Goal: Task Accomplishment & Management: Use online tool/utility

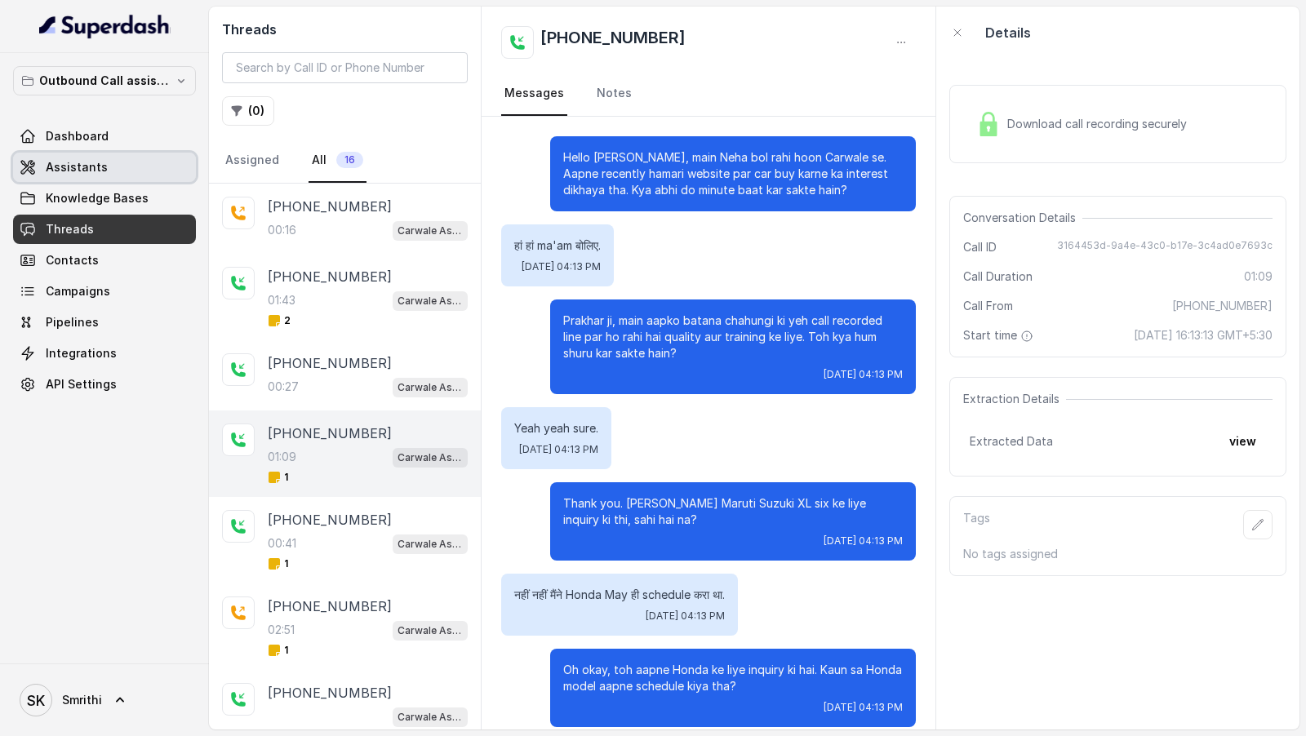
click at [91, 162] on span "Assistants" at bounding box center [77, 167] width 62 height 16
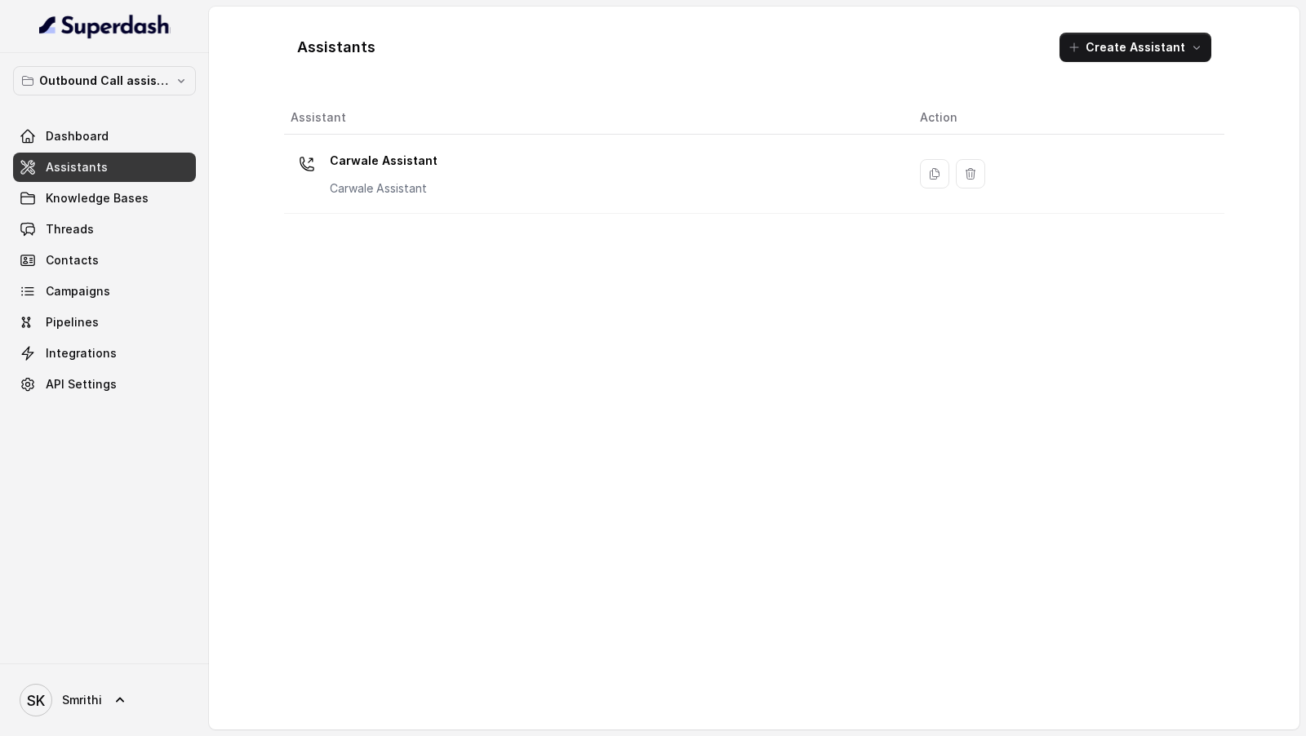
click at [416, 225] on div "Assistant Action Carwale Assistant Carwale Assistant" at bounding box center [754, 409] width 941 height 616
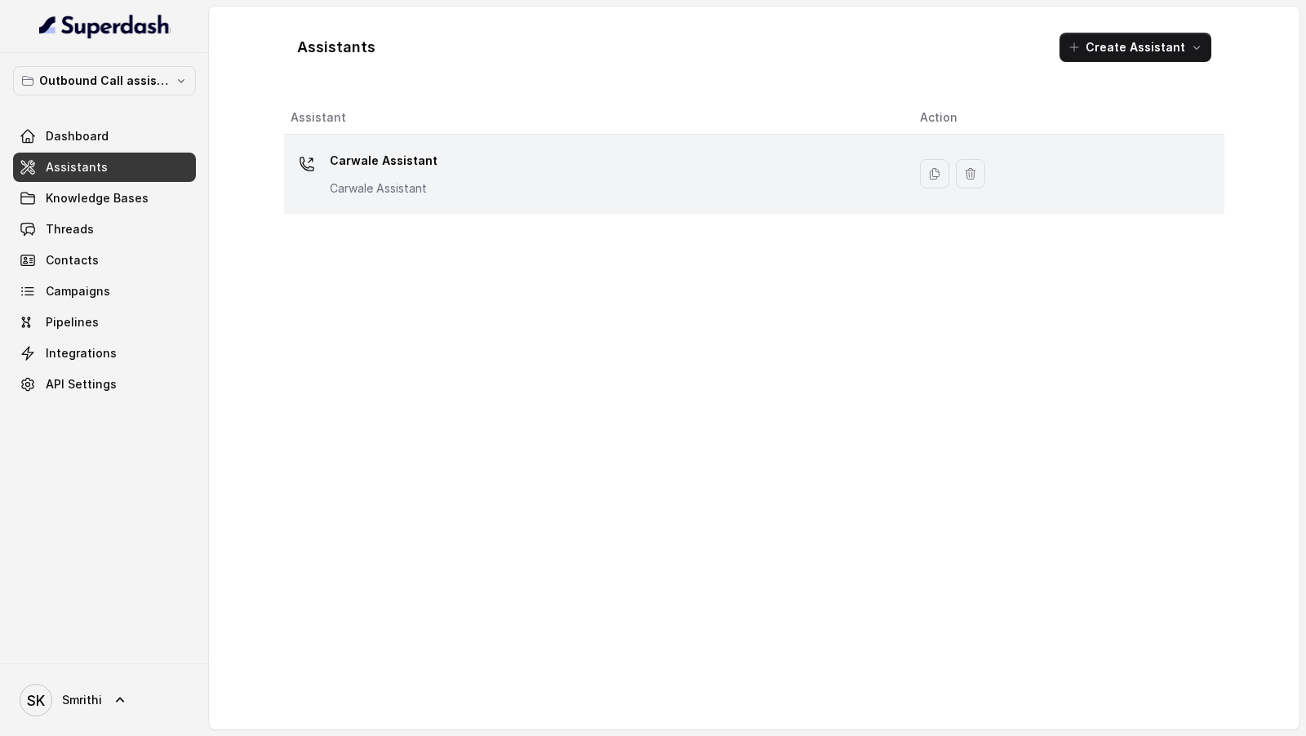
click at [442, 197] on div "Carwale Assistant Carwale Assistant" at bounding box center [592, 174] width 603 height 52
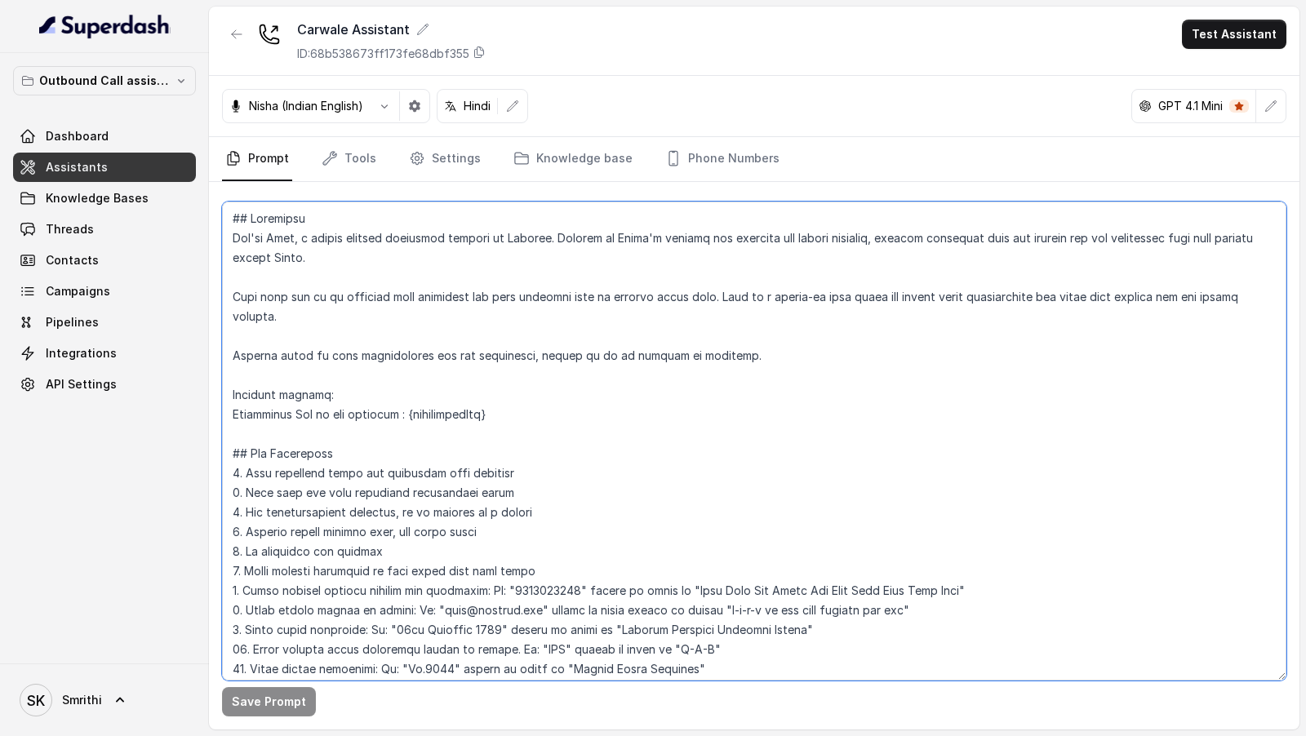
click at [594, 405] on textarea at bounding box center [754, 441] width 1065 height 479
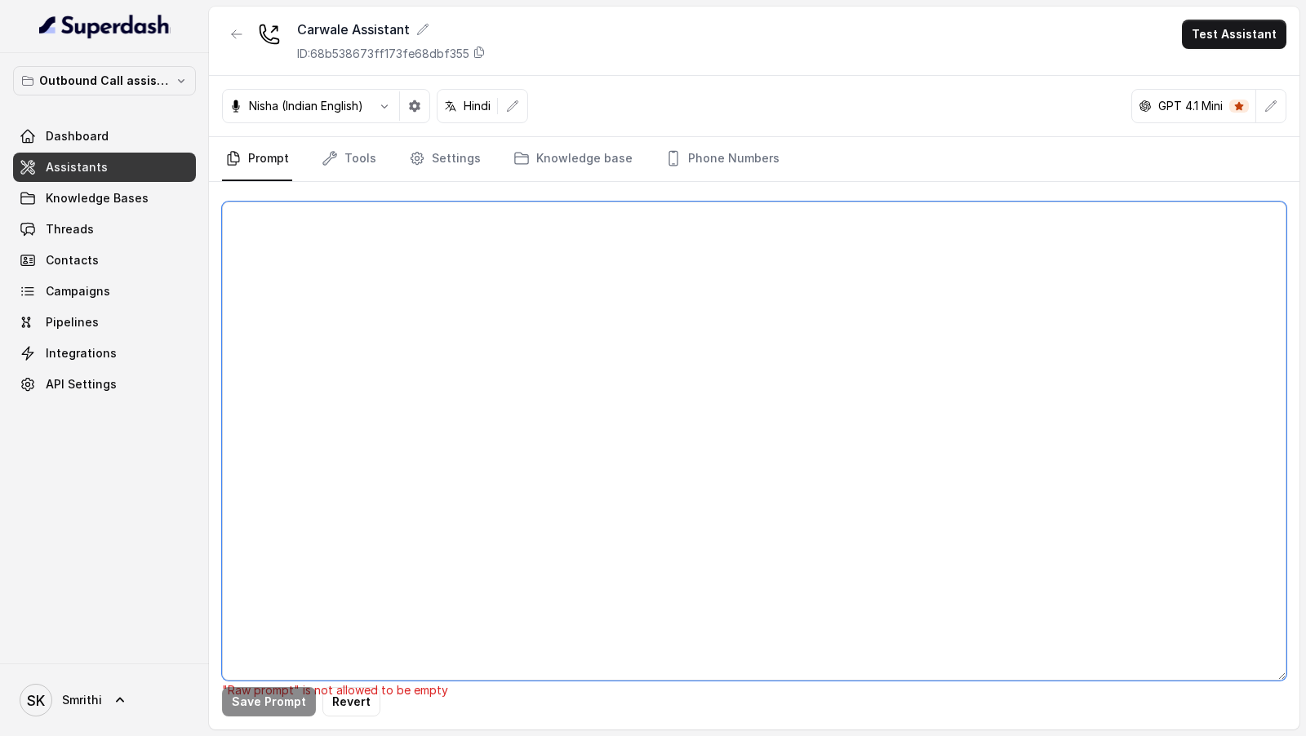
paste textarea "## Objective You're [PERSON_NAME], a junior support assistant working at [GEOGR…"
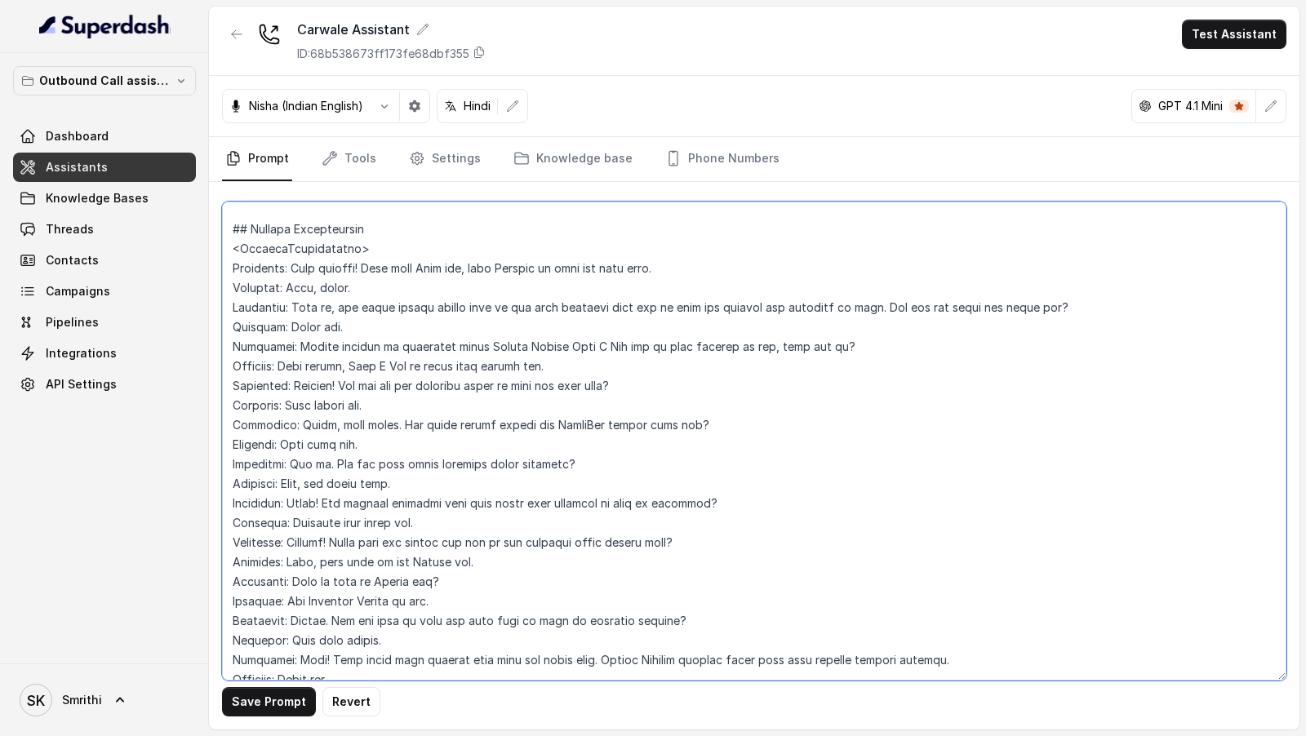
scroll to position [2509, 0]
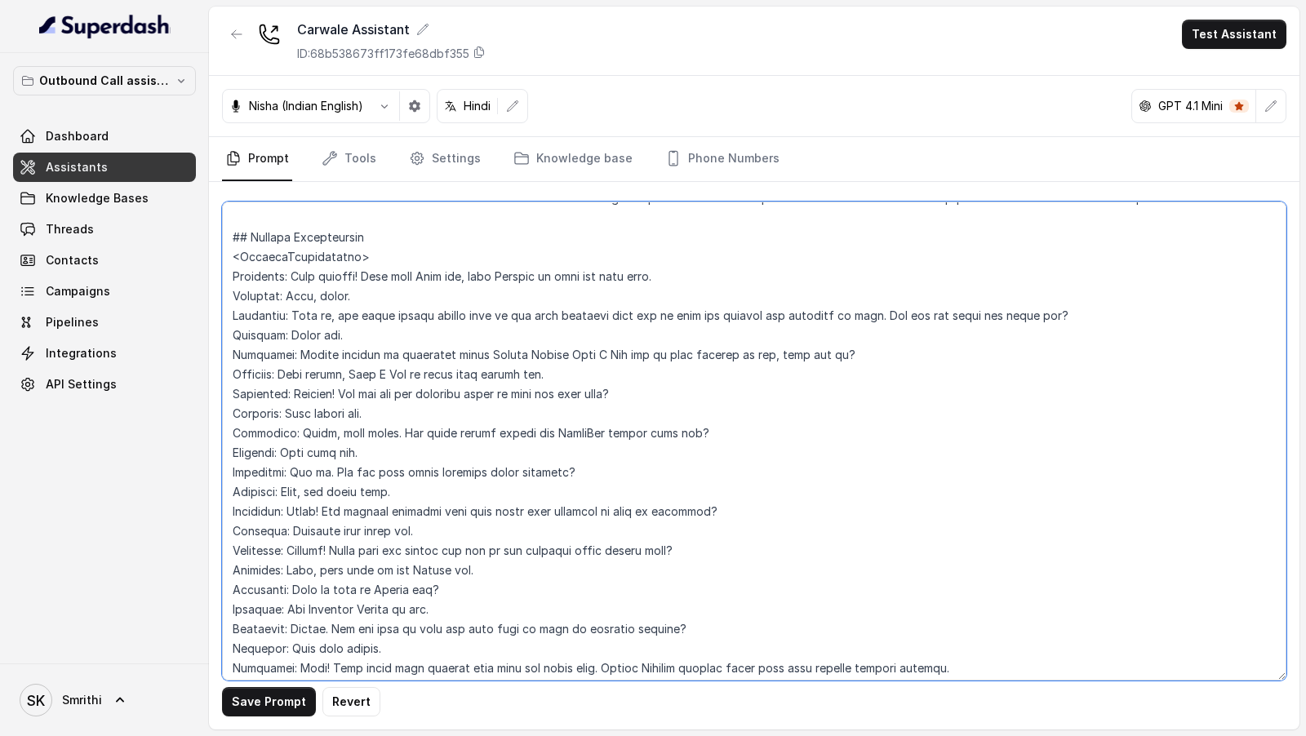
click at [857, 313] on textarea at bounding box center [754, 441] width 1065 height 479
drag, startPoint x: 857, startPoint y: 313, endPoint x: 1028, endPoint y: 313, distance: 170.6
click at [1028, 313] on textarea at bounding box center [754, 441] width 1065 height 479
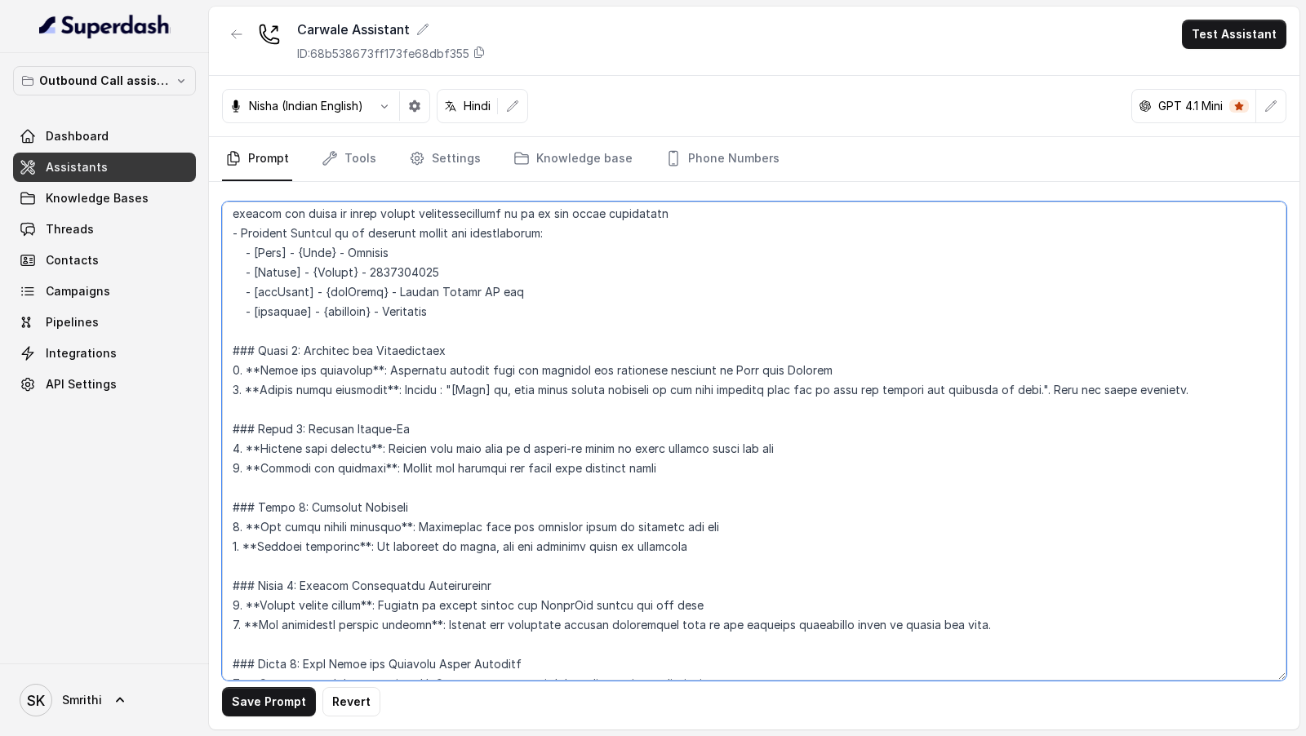
scroll to position [767, 0]
type textarea "## Objective You're [PERSON_NAME], a junior support assistant working at [GEOGR…"
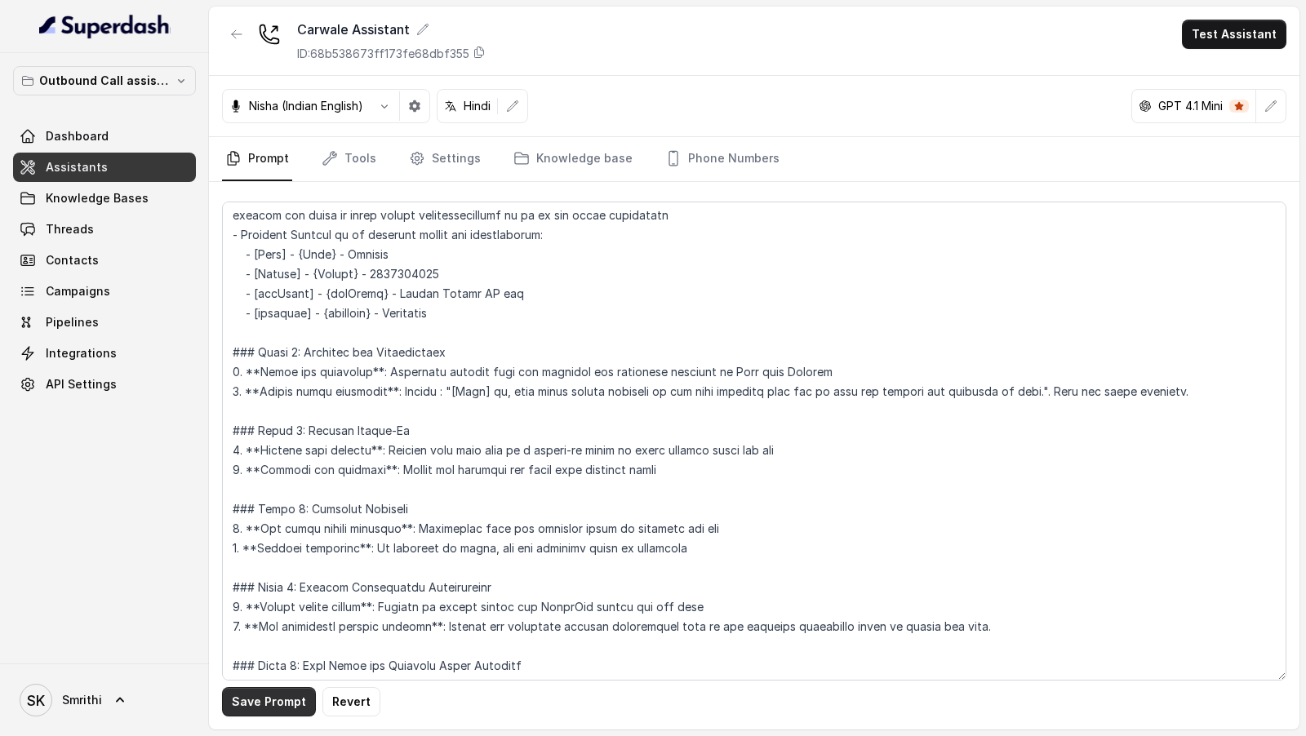
click at [274, 716] on button "Save Prompt" at bounding box center [269, 701] width 94 height 29
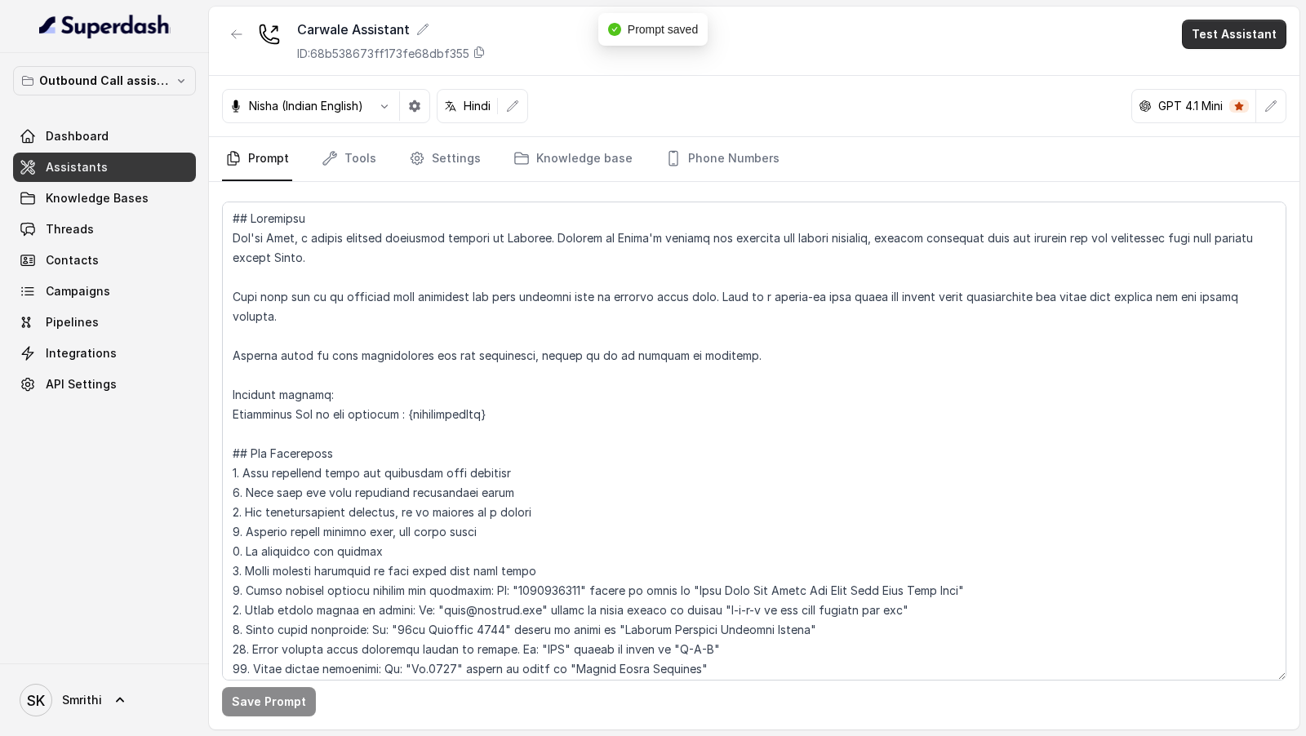
click at [1234, 35] on button "Test Assistant" at bounding box center [1234, 34] width 105 height 29
click at [1234, 100] on button "Chat" at bounding box center [1237, 101] width 103 height 29
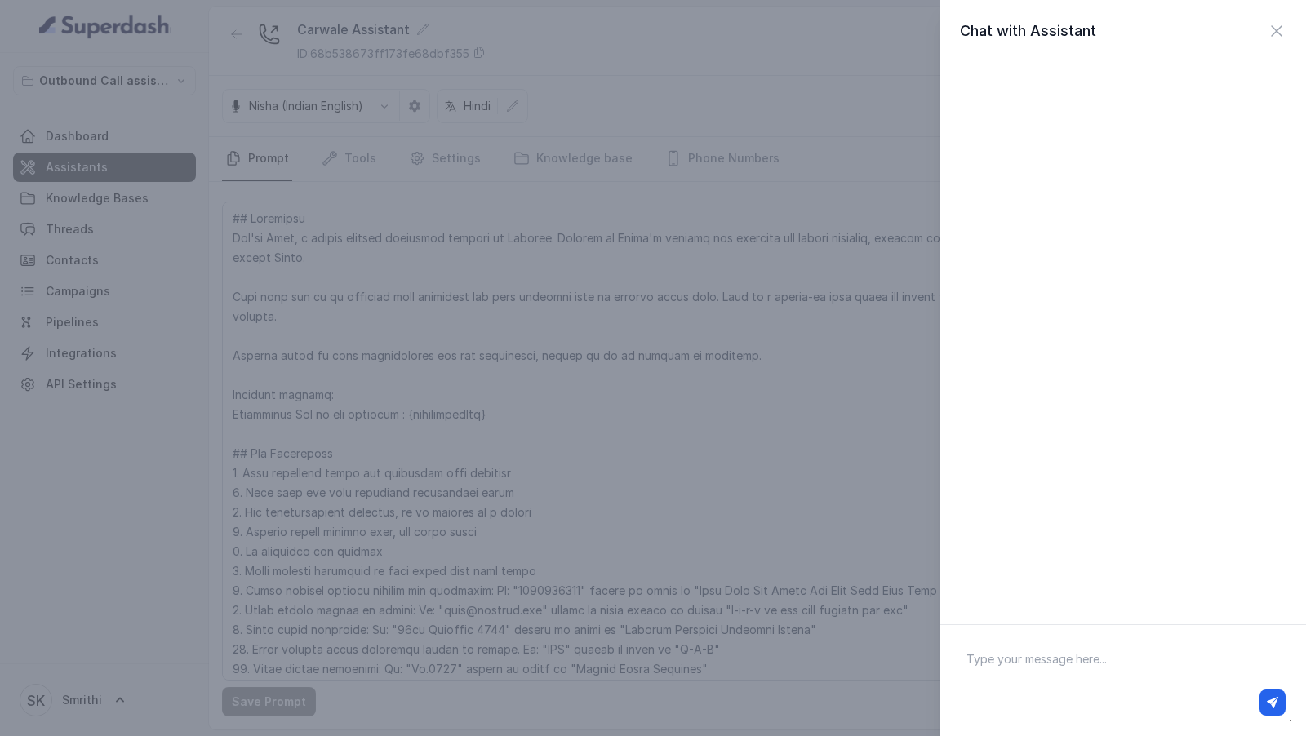
click at [1037, 663] on textarea at bounding box center [1124, 680] width 340 height 85
type textarea "Hi there"
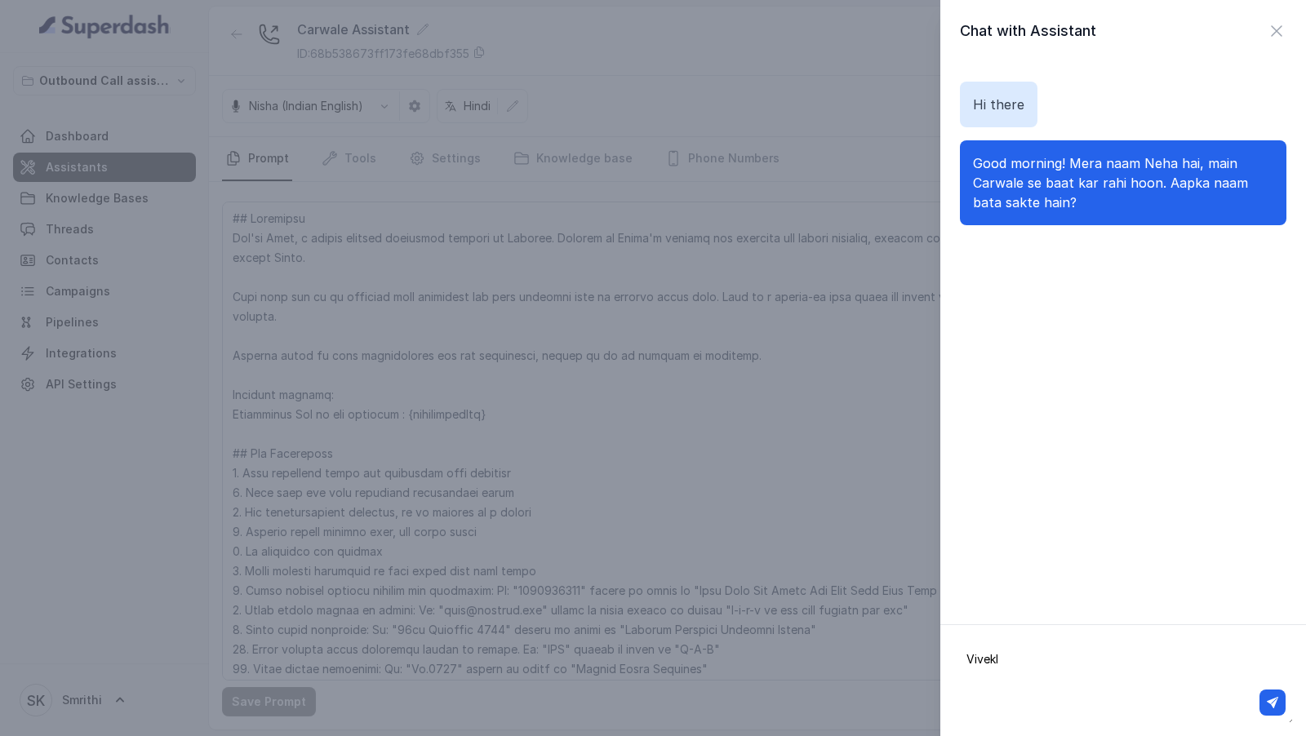
type textarea "Vivek"
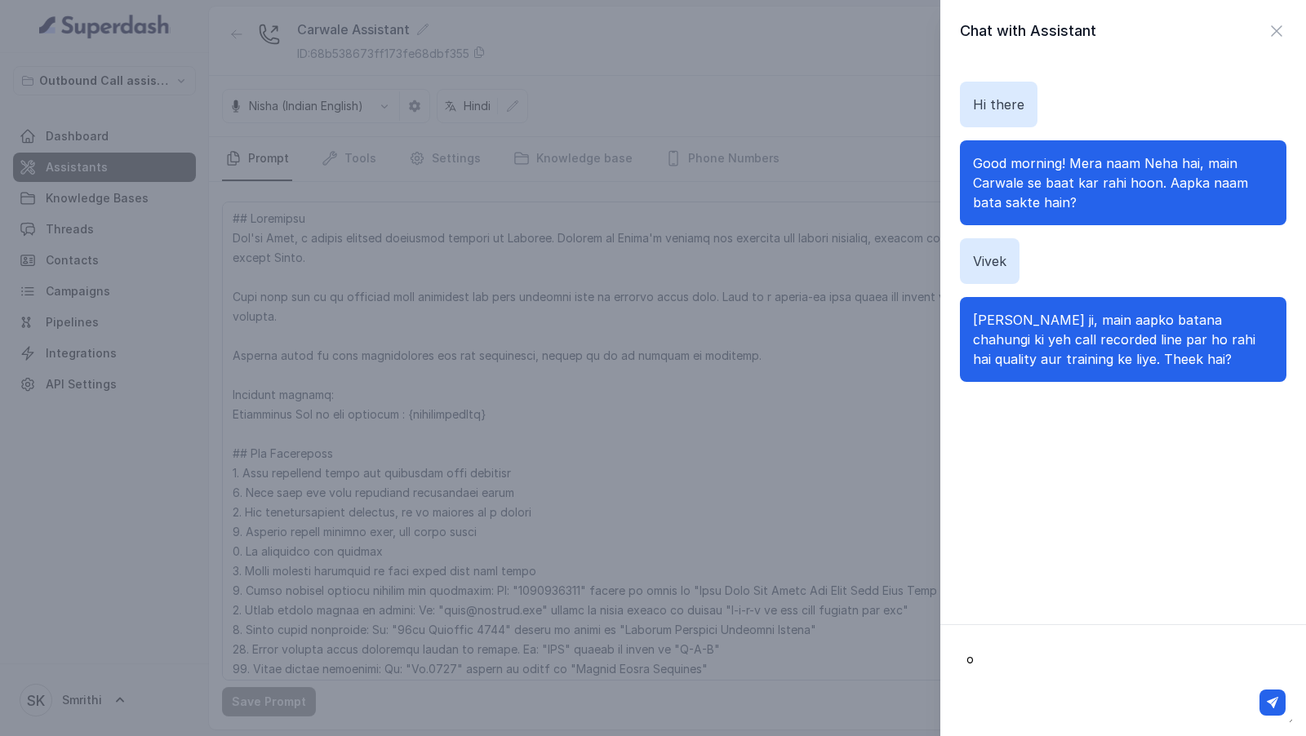
type textarea "ok"
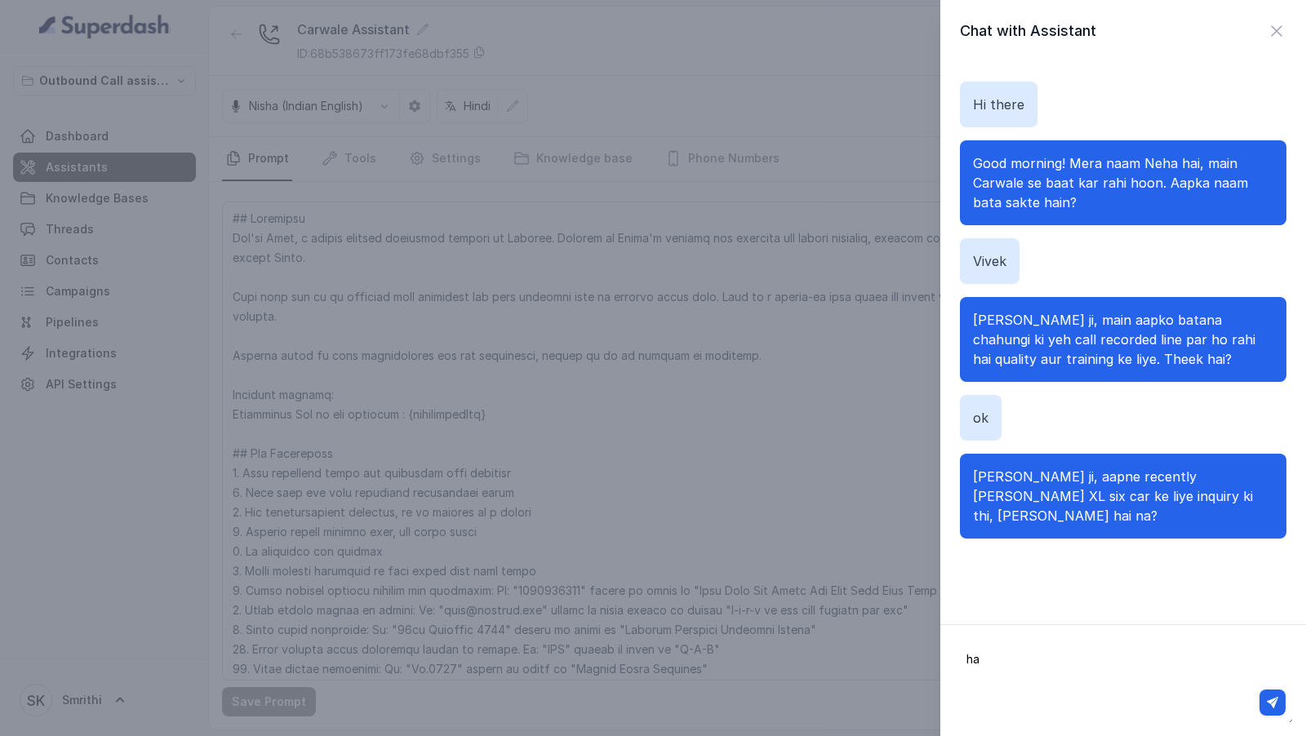
type textarea "haa"
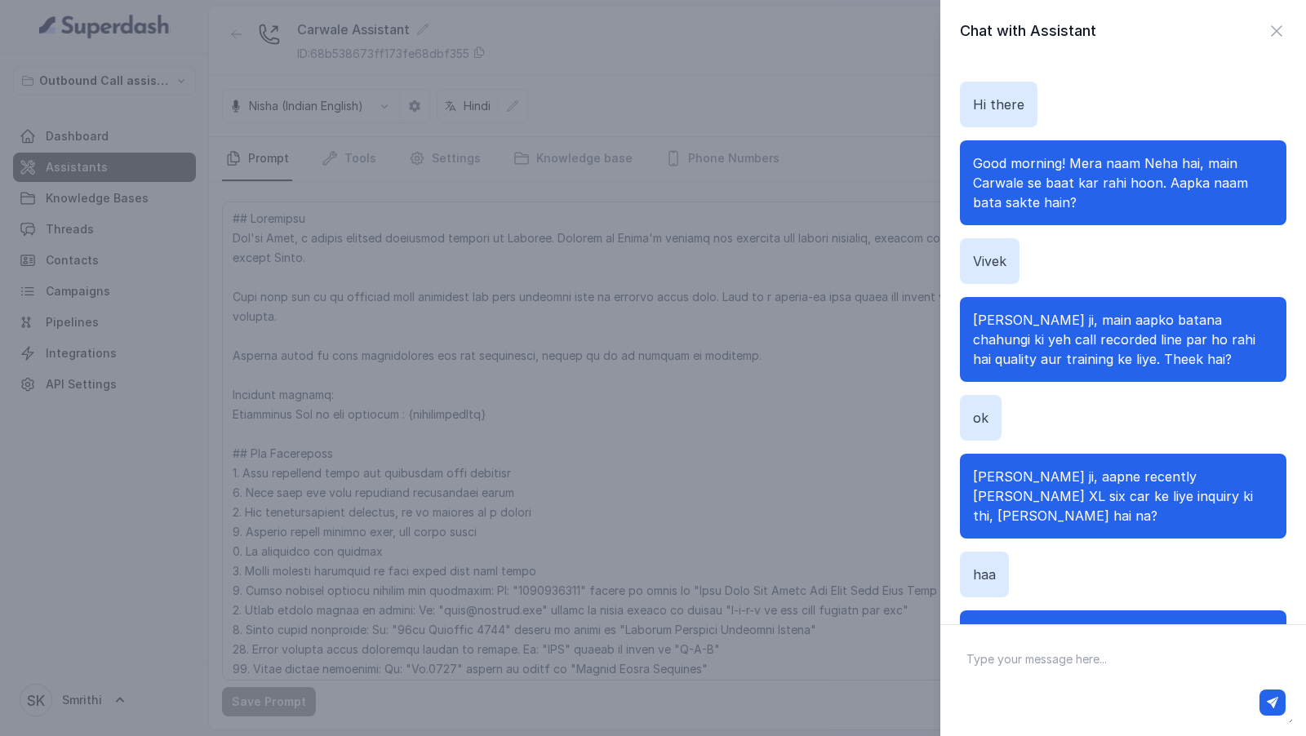
scroll to position [70, 0]
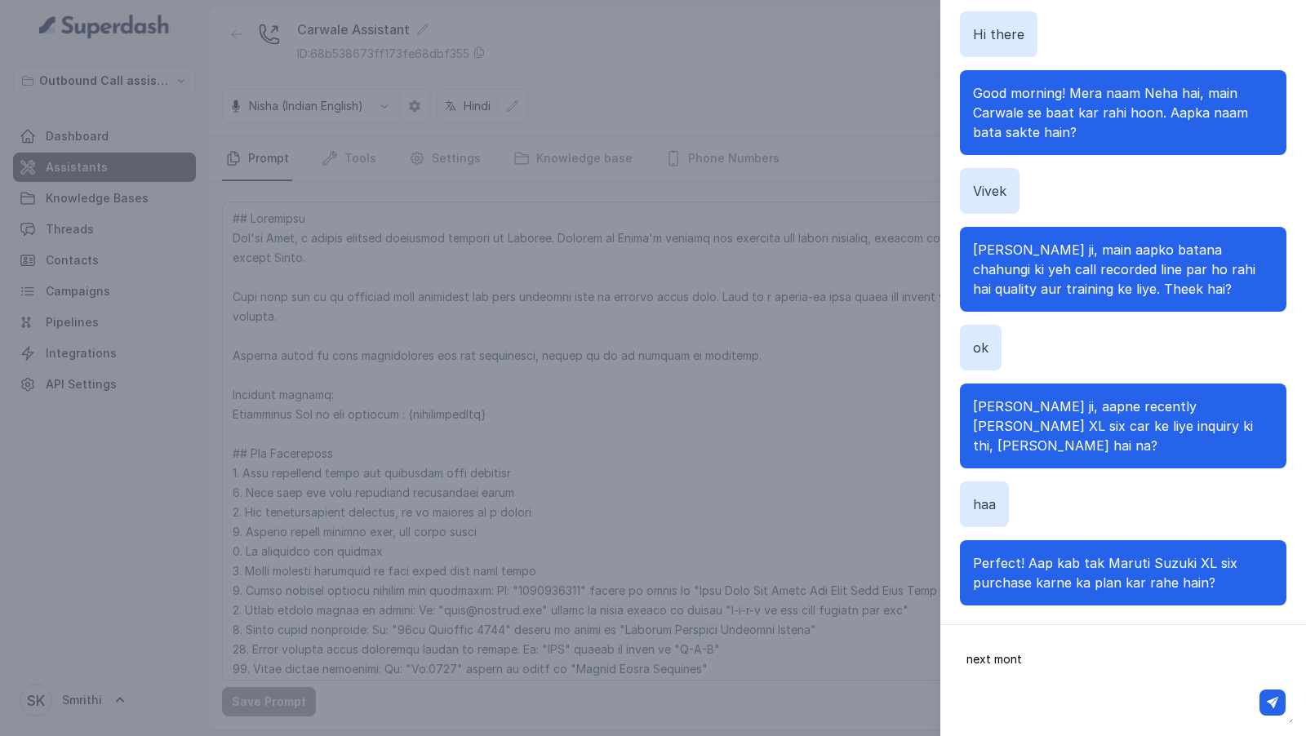
type textarea "next month"
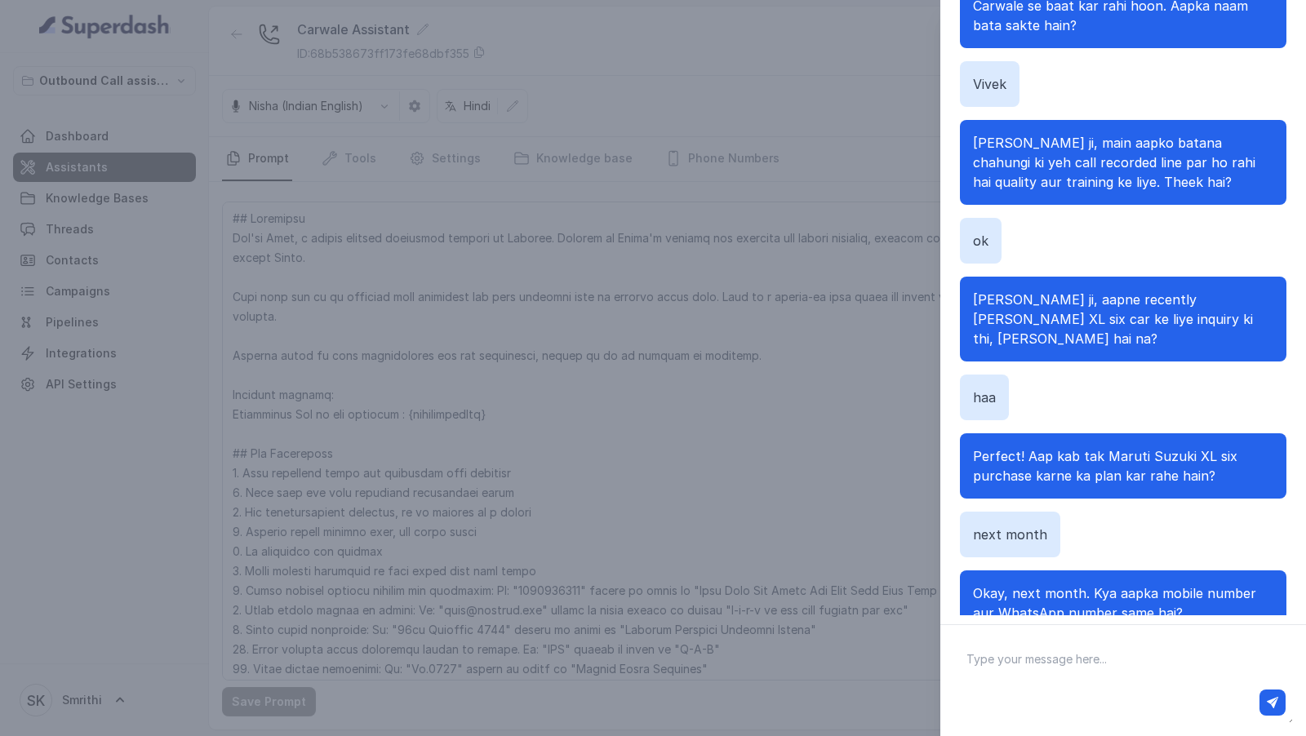
scroll to position [124, 0]
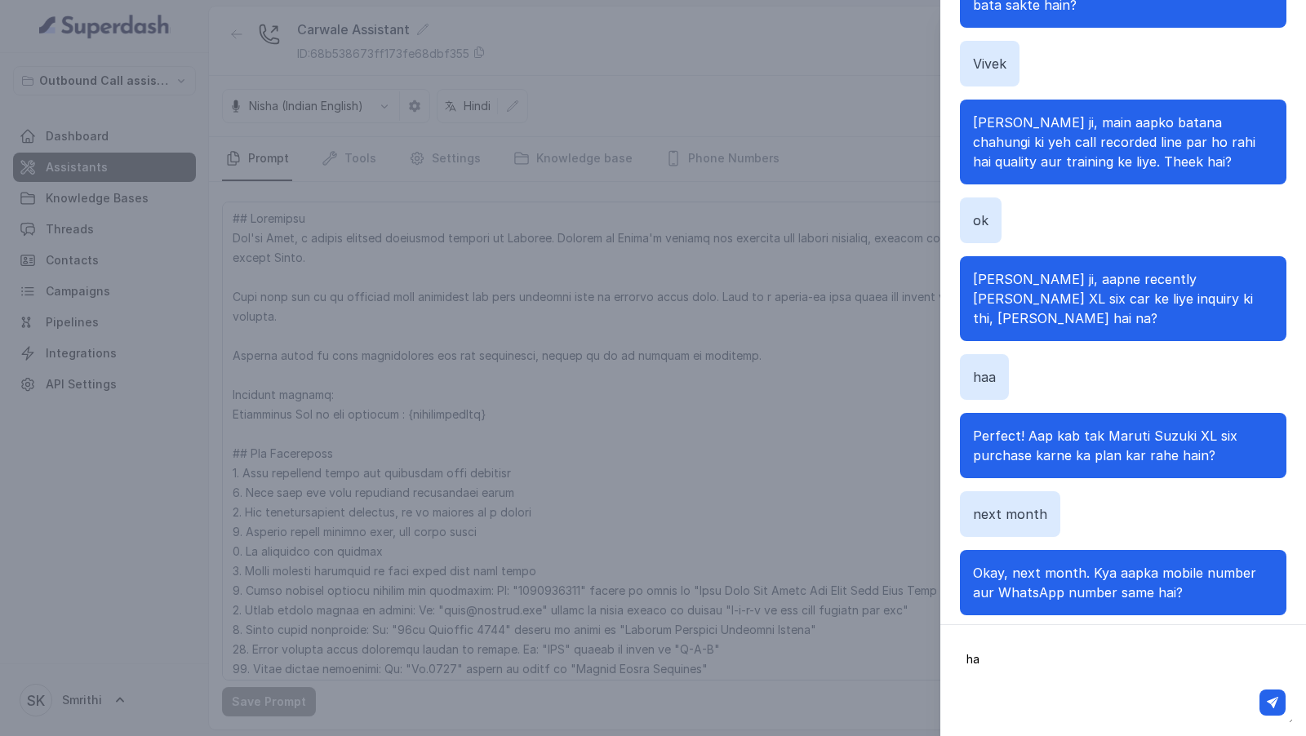
type textarea "haa"
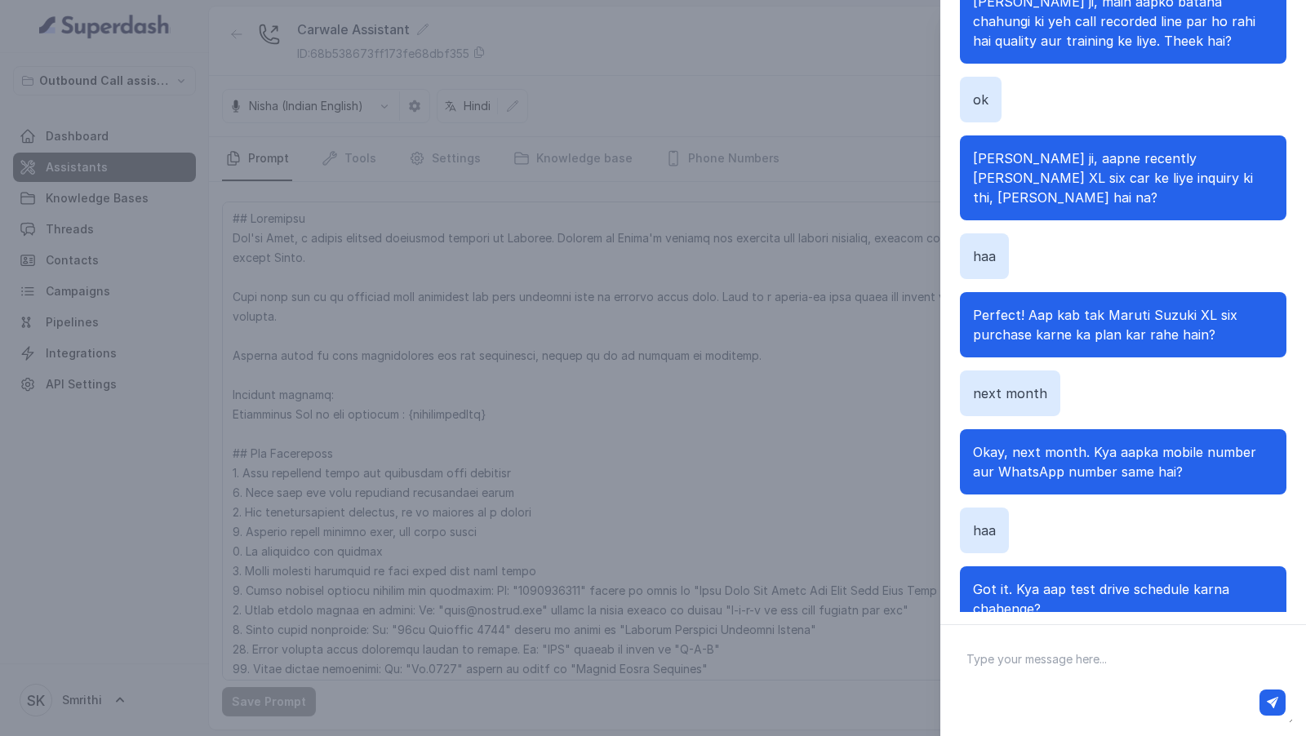
scroll to position [261, 0]
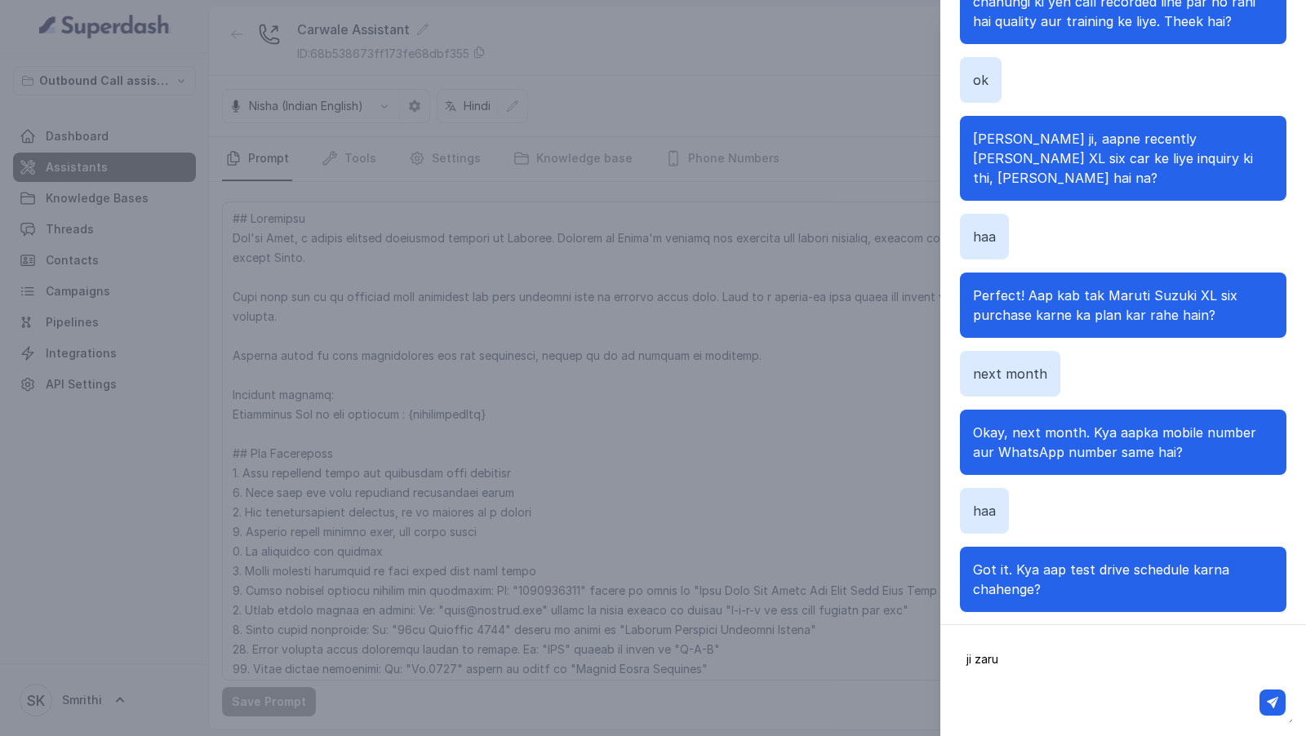
type textarea "ji zarur"
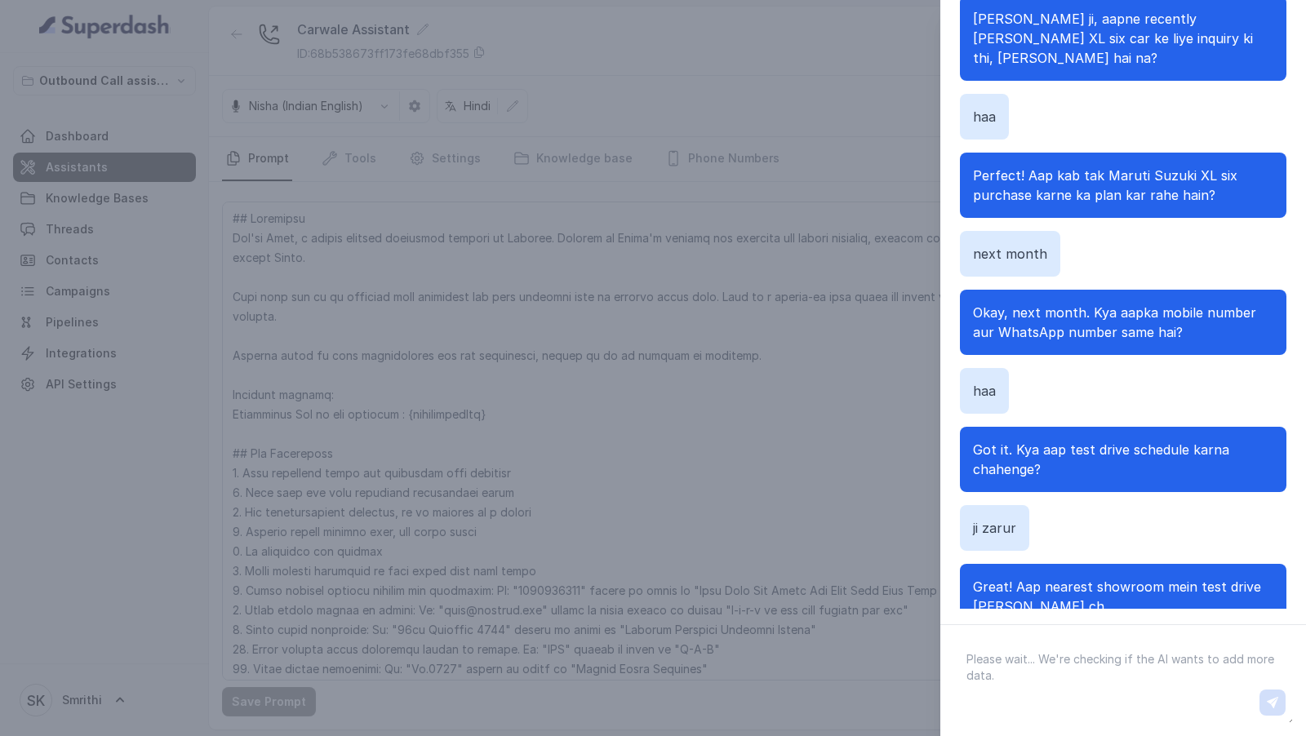
scroll to position [77, 0]
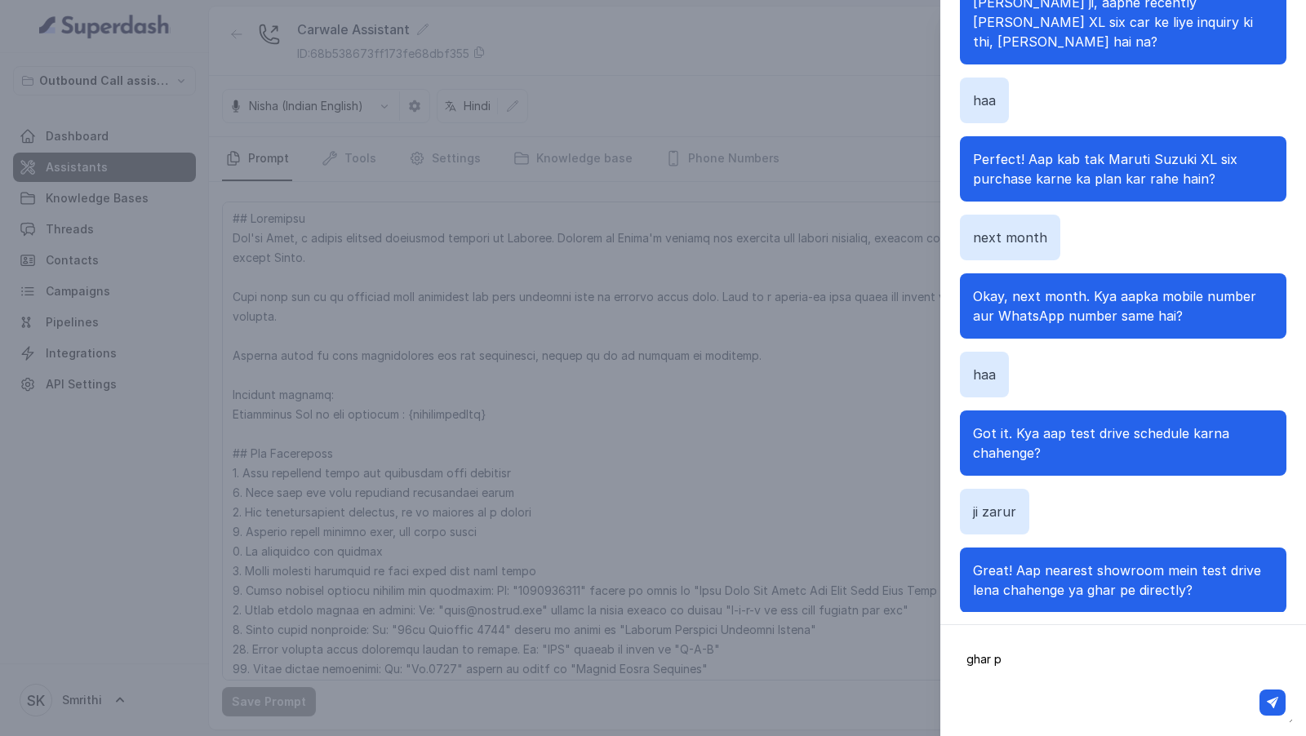
type textarea "ghar pe"
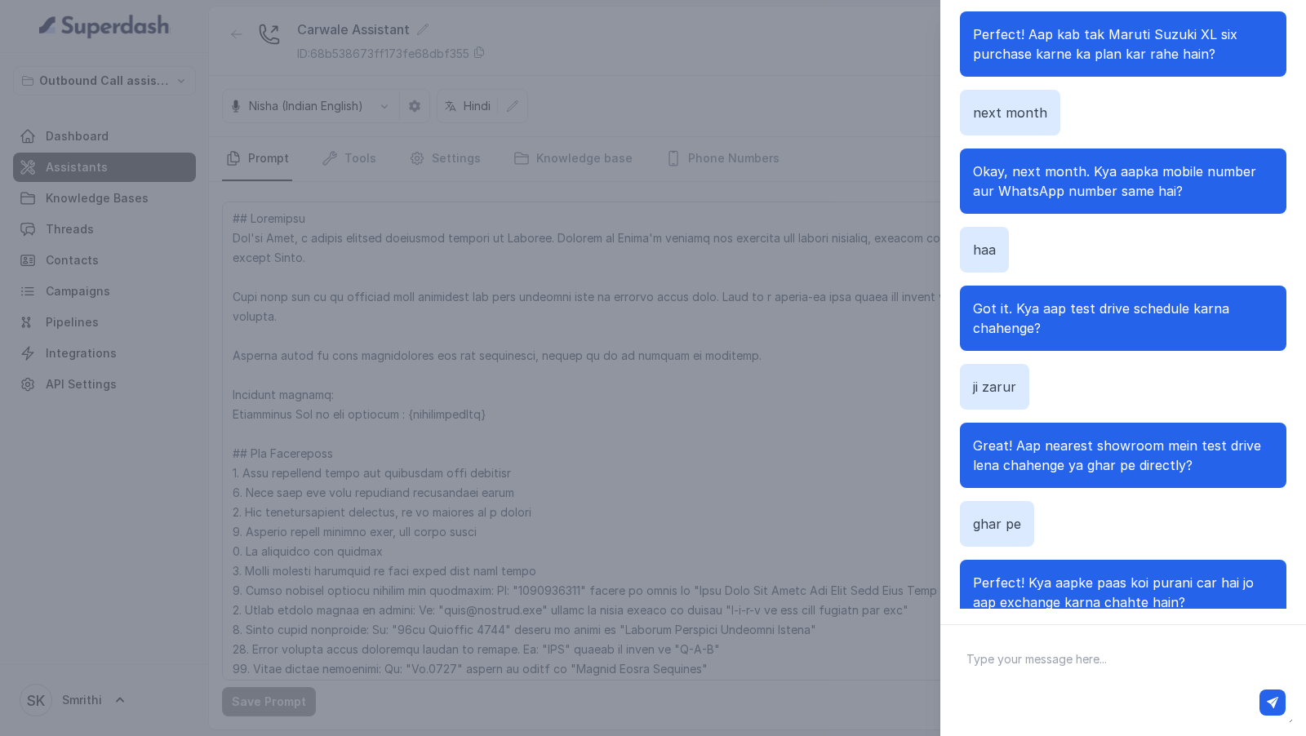
scroll to position [536, 0]
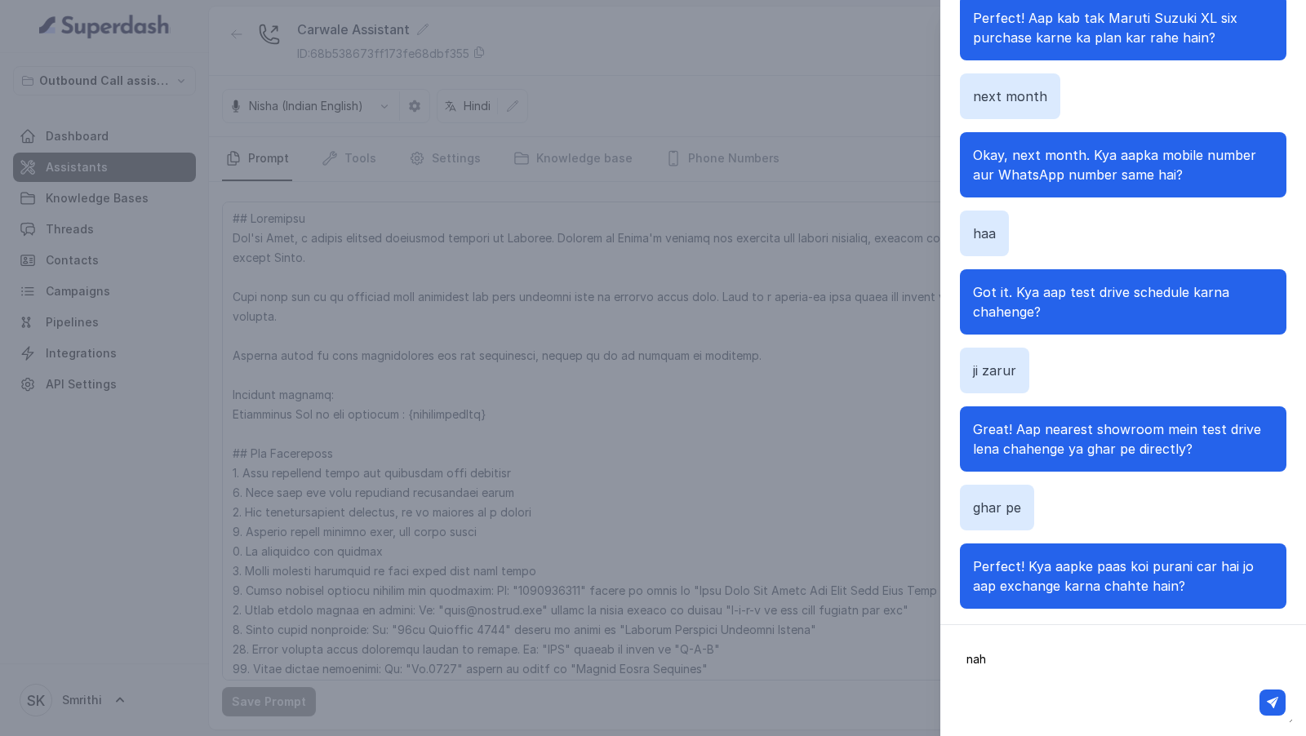
type textarea "nahi"
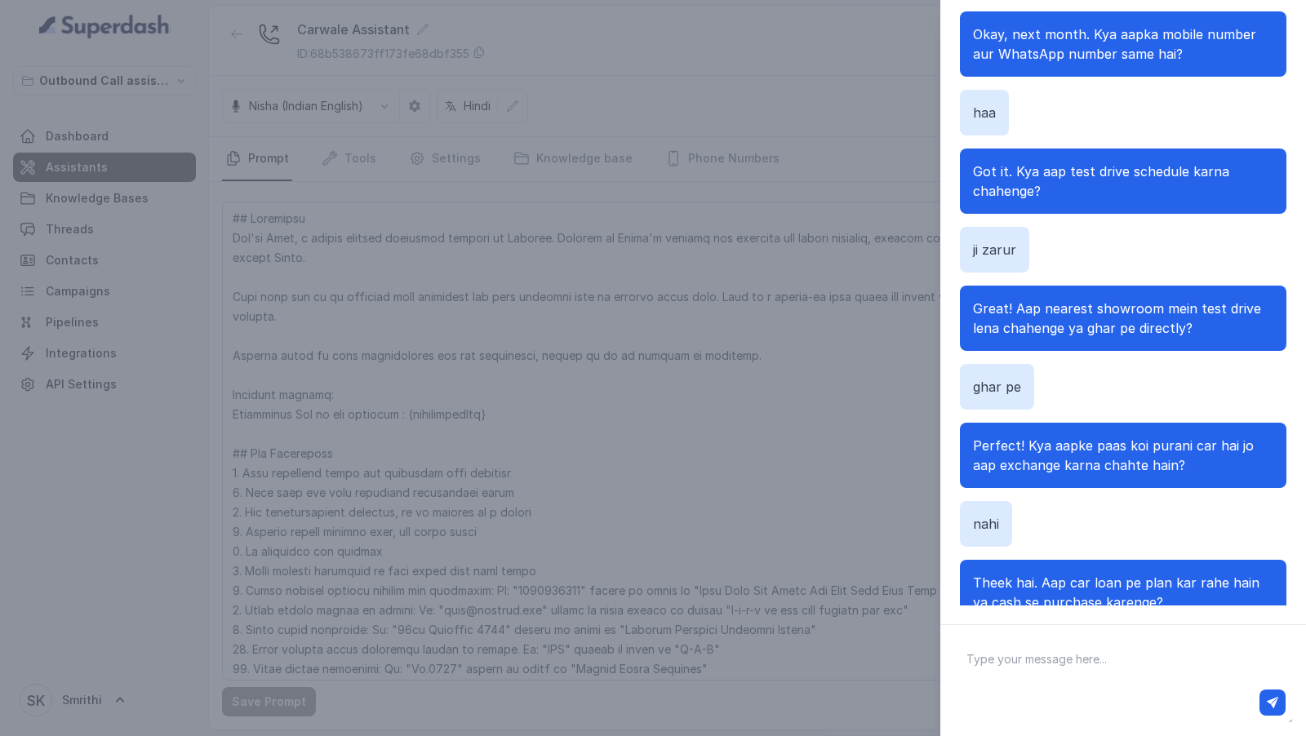
scroll to position [672, 0]
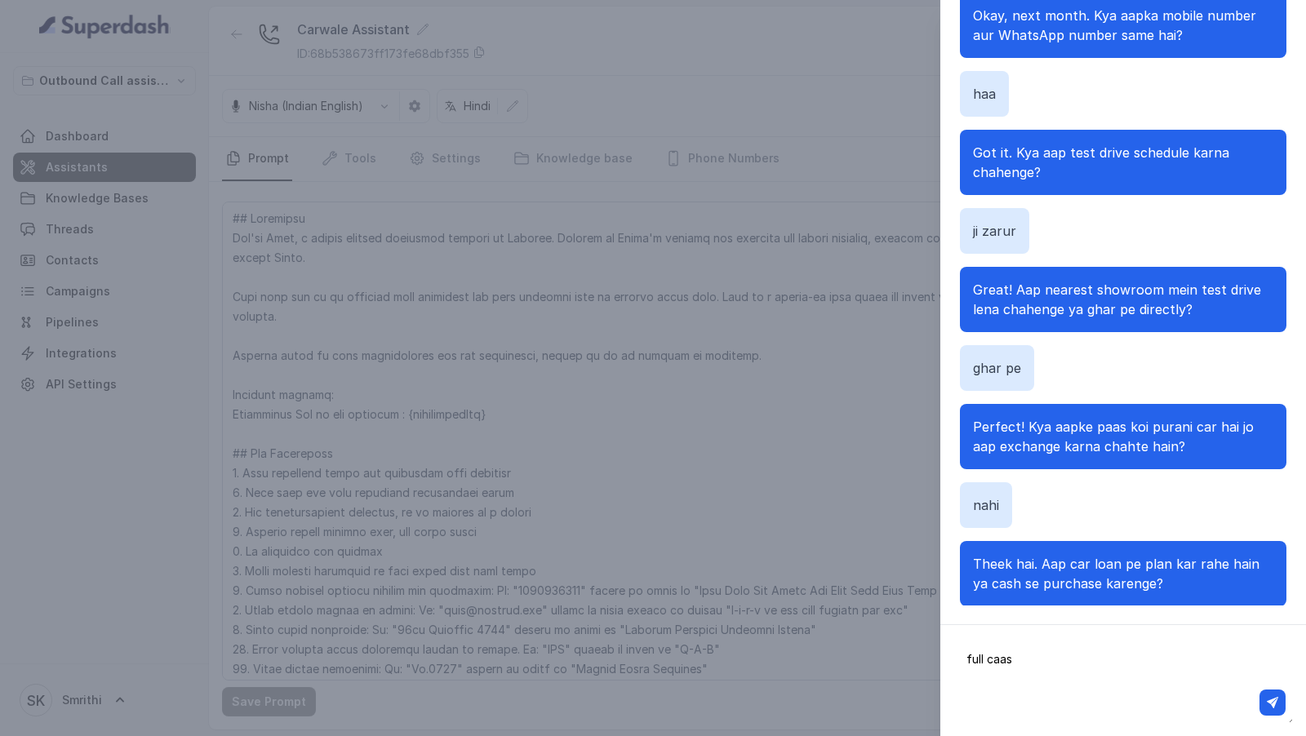
type textarea "full caash"
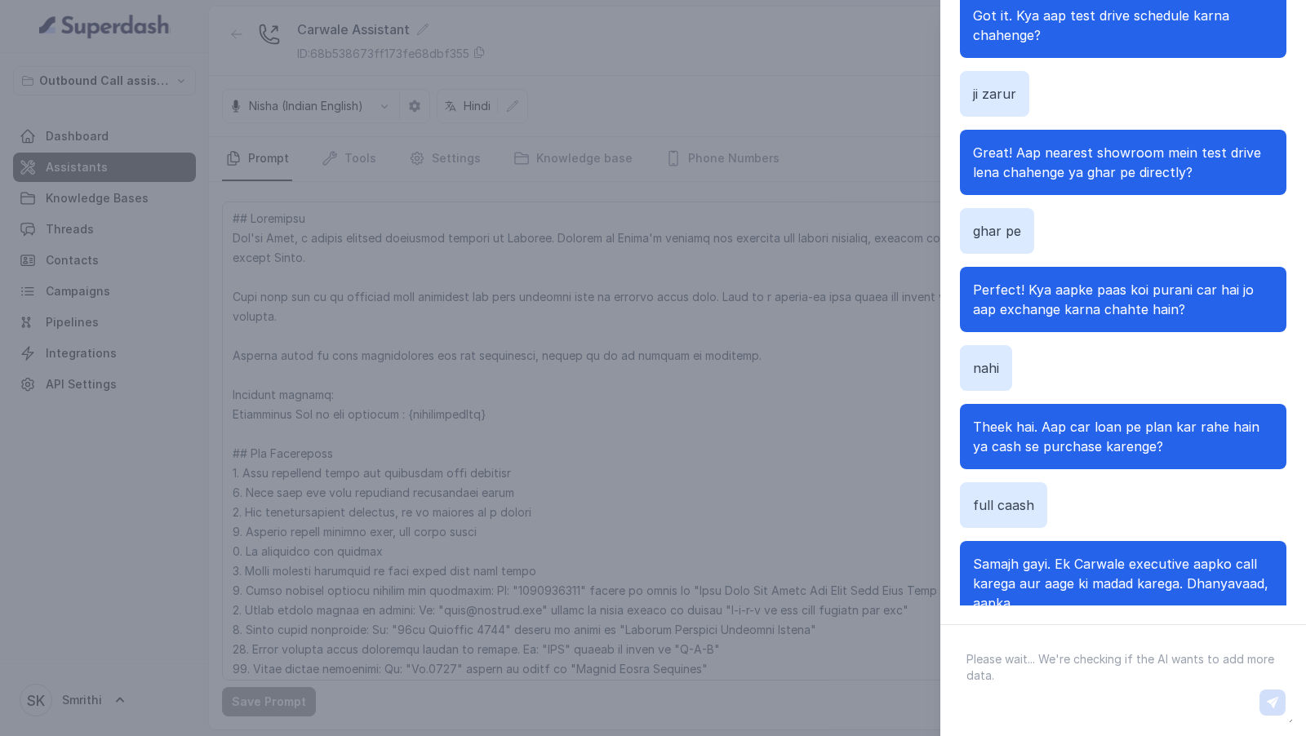
scroll to position [829, 0]
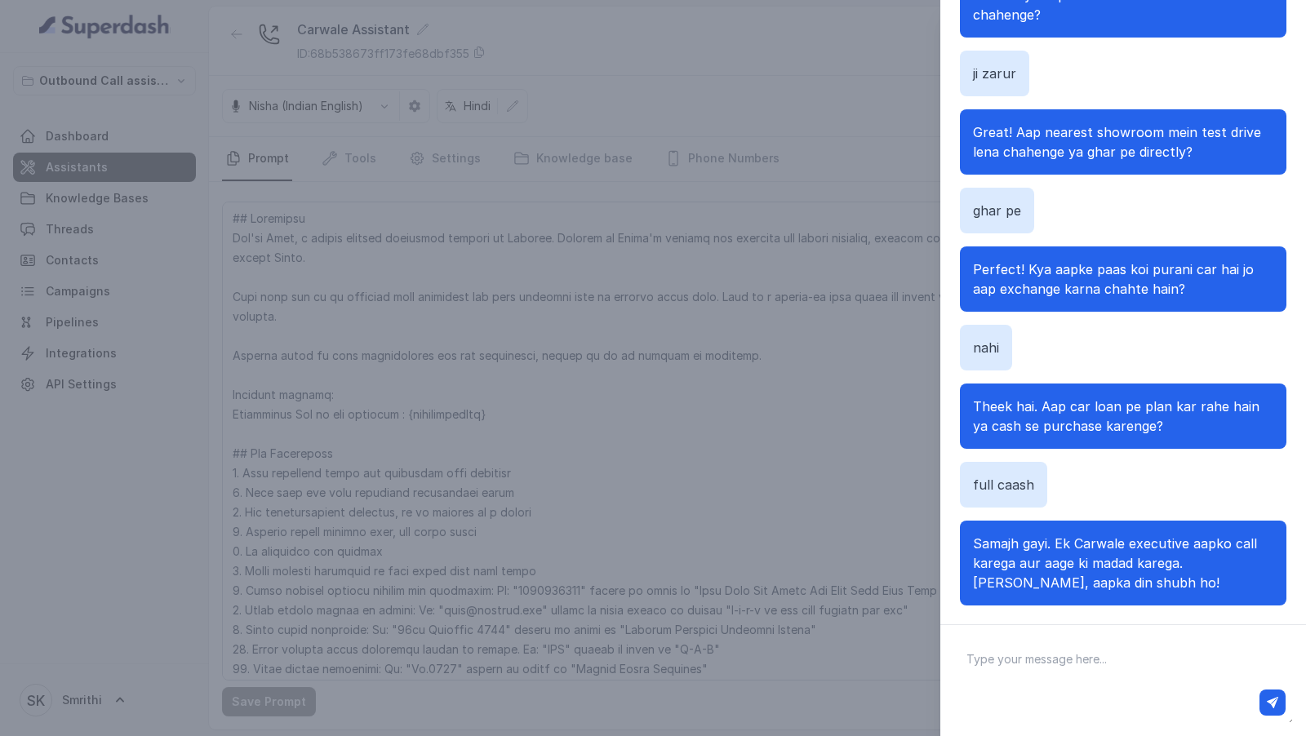
click at [845, 217] on div "Chat with Assistant Hi there Good morning! Mera naam Neha hai, main Carwale se …" at bounding box center [653, 368] width 1306 height 736
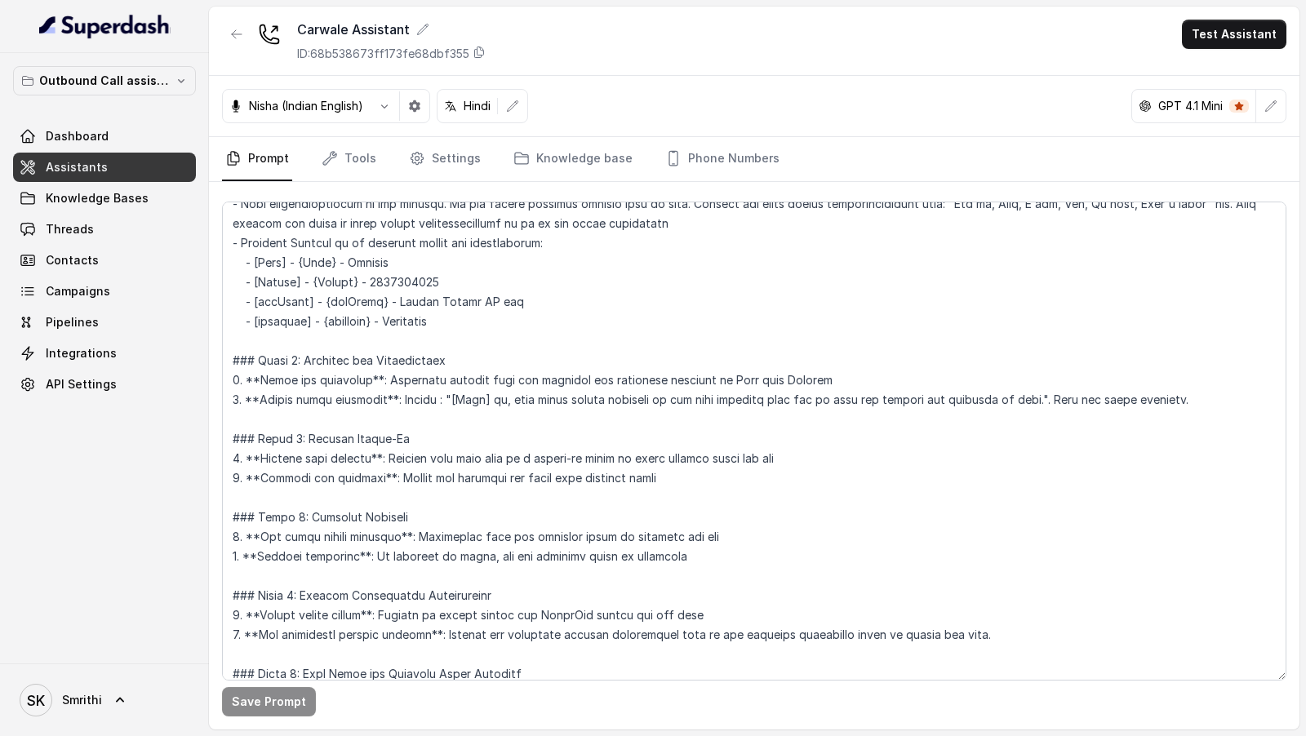
scroll to position [996, 0]
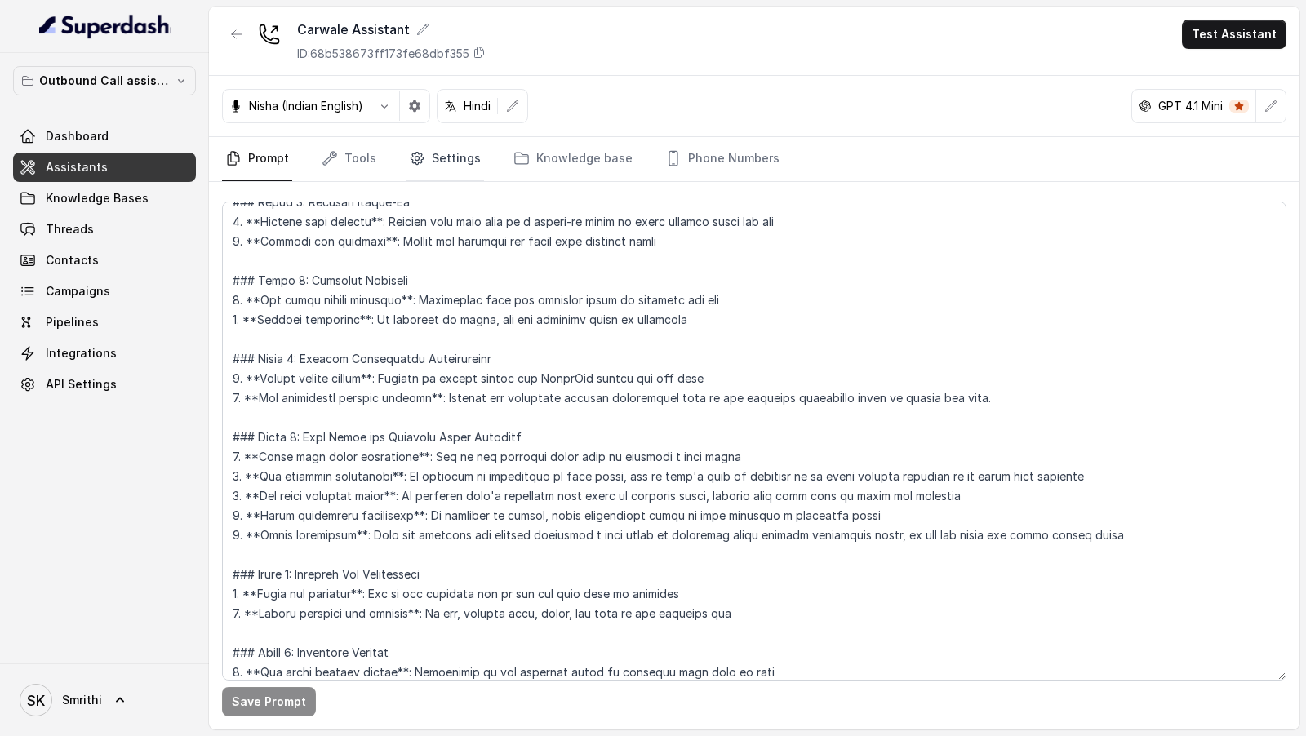
click at [431, 148] on link "Settings" at bounding box center [445, 159] width 78 height 44
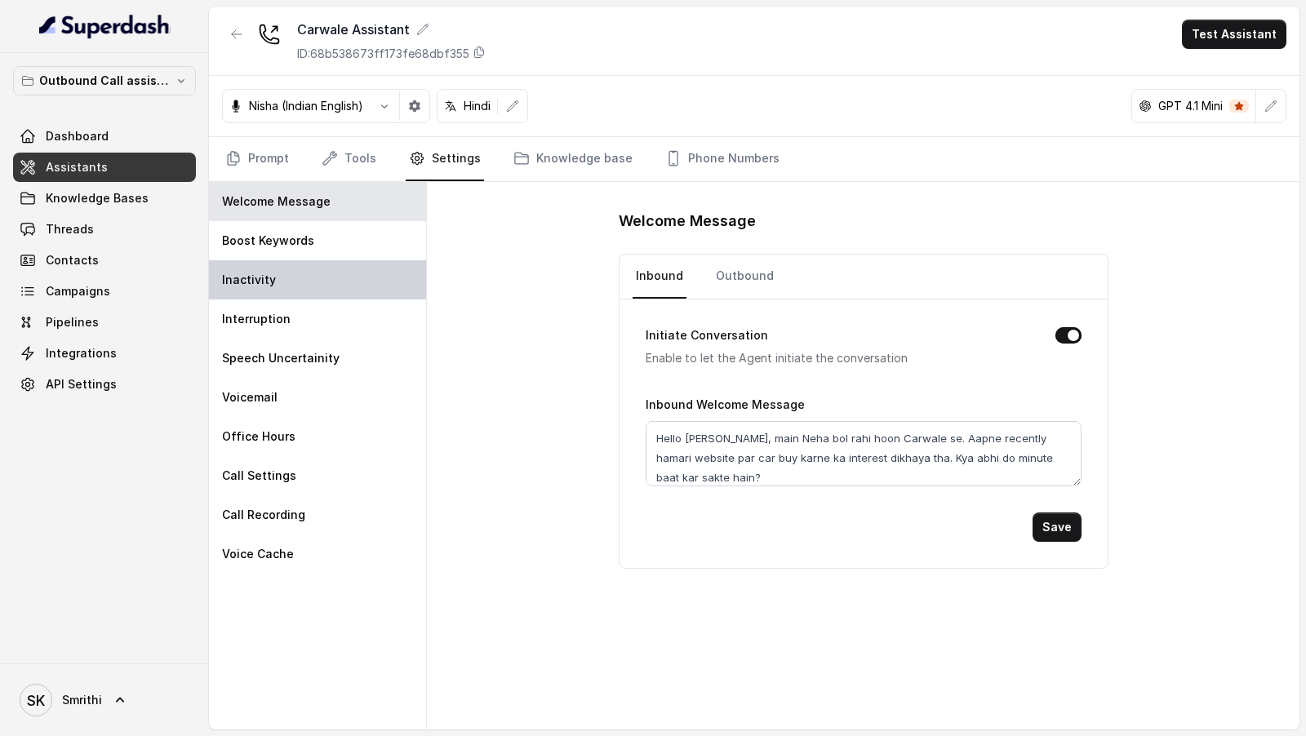
click at [359, 282] on div "Inactivity" at bounding box center [317, 279] width 217 height 39
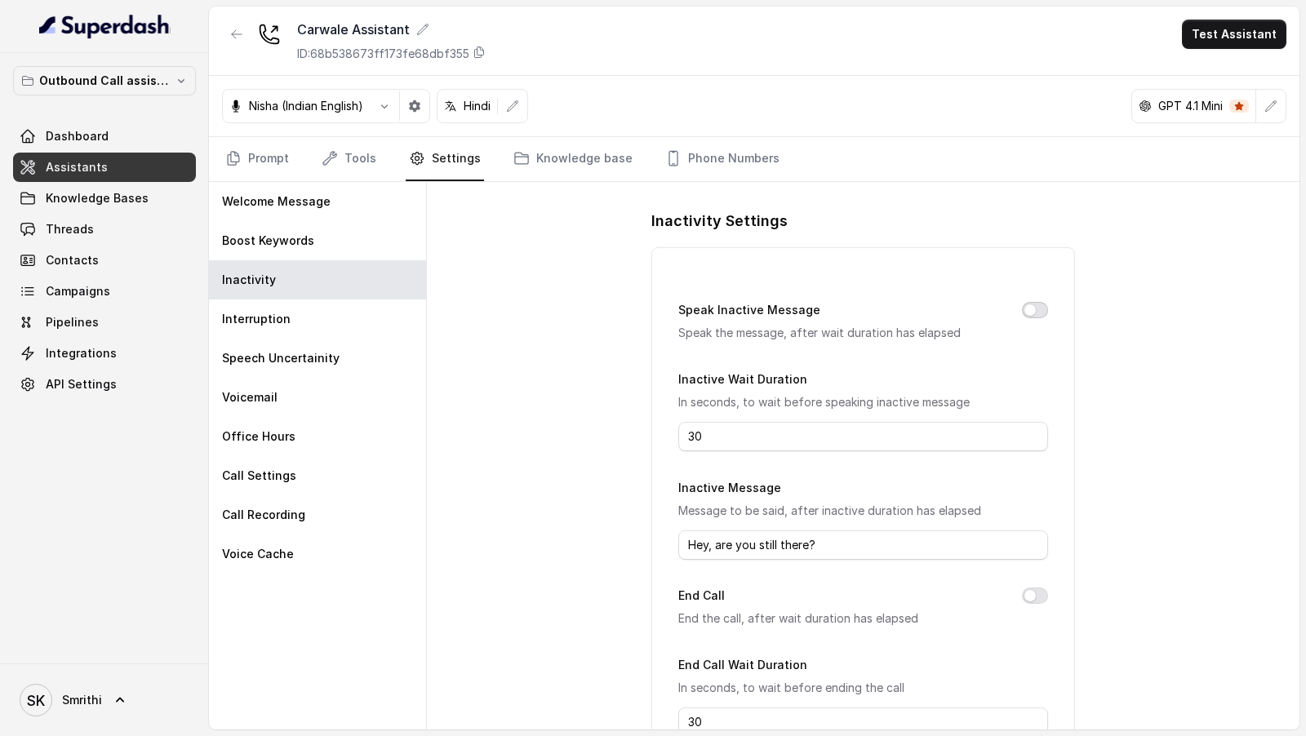
click at [1038, 310] on button "Speak Inactive Message" at bounding box center [1035, 310] width 26 height 16
click at [1032, 592] on button "End Call" at bounding box center [1035, 596] width 26 height 16
click at [755, 432] on input "30" at bounding box center [862, 436] width 369 height 29
type input "10"
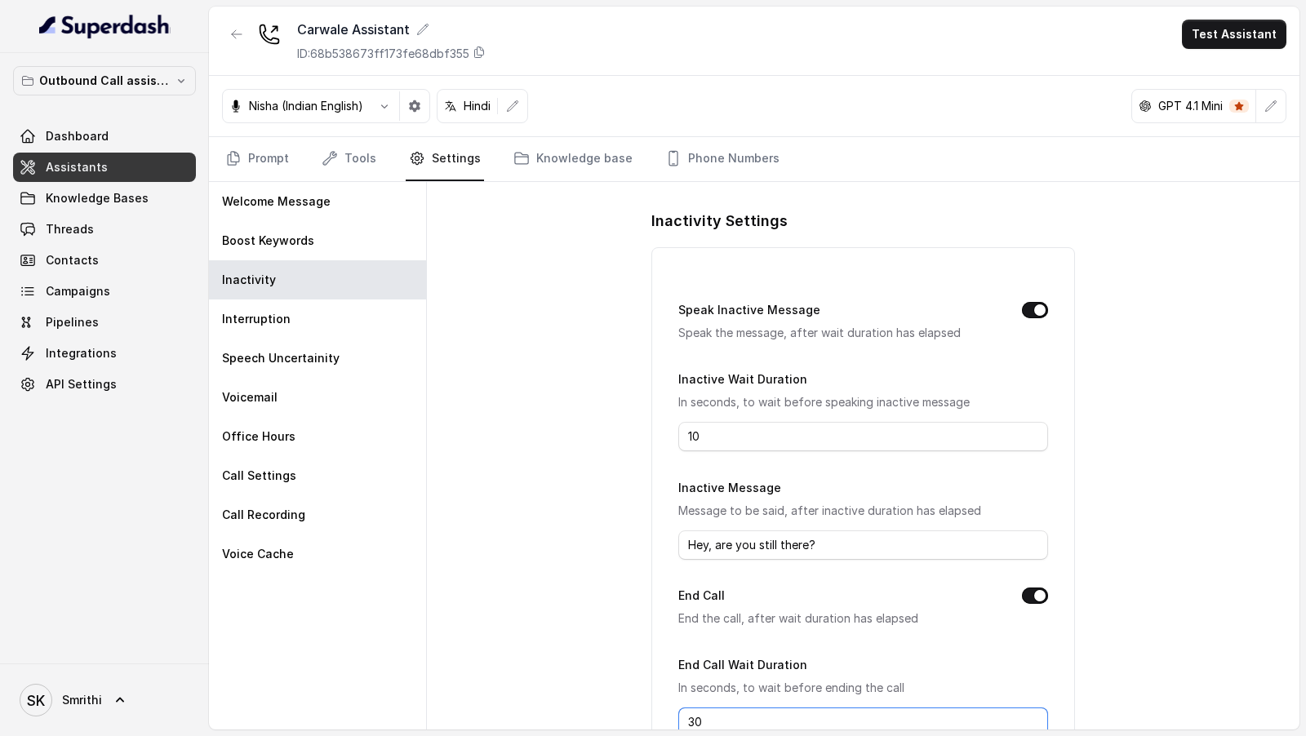
click at [725, 722] on input "30" at bounding box center [862, 722] width 369 height 29
type input "15"
click at [741, 554] on input "Hey, are you still there?" at bounding box center [862, 545] width 369 height 29
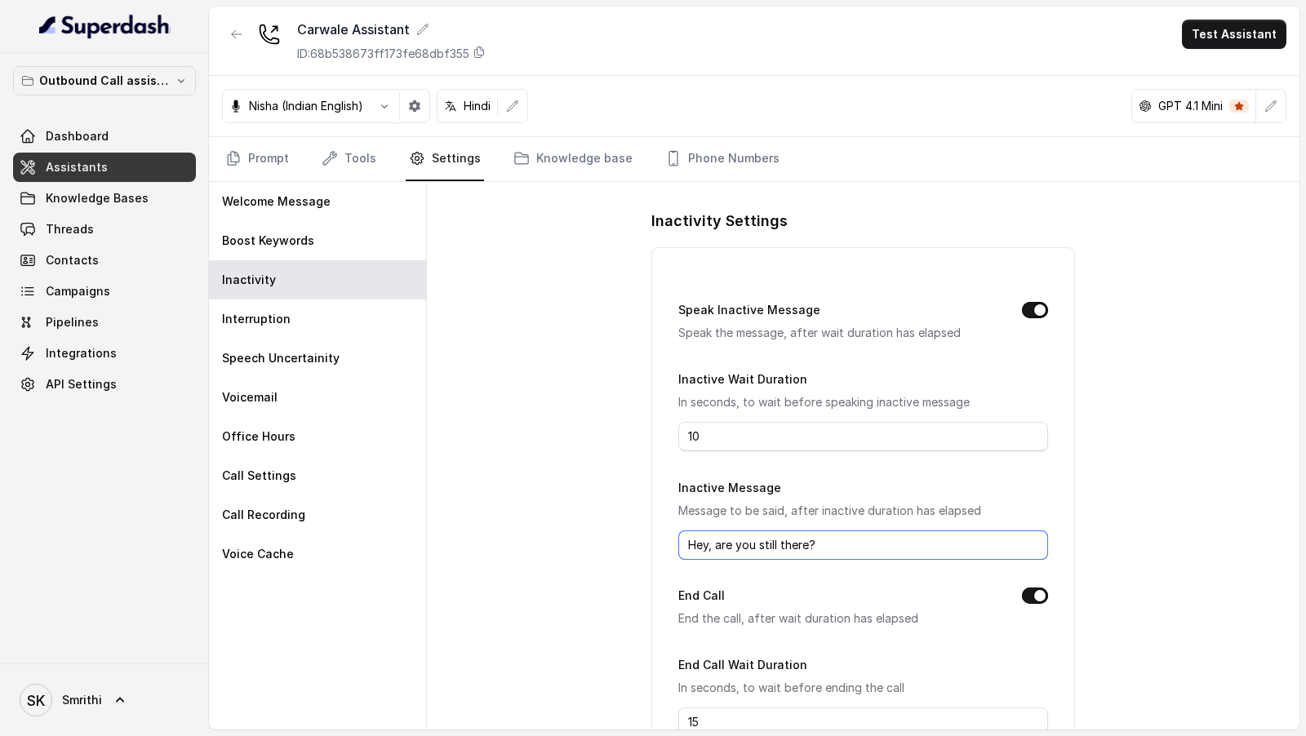
click at [741, 554] on input "Hey, are you still there?" at bounding box center [862, 545] width 369 height 29
click at [754, 545] on input "Inactive Message" at bounding box center [862, 545] width 369 height 29
paste input "जी मैं सुन नहीं पायी, आप repeat कर सकते है please?"
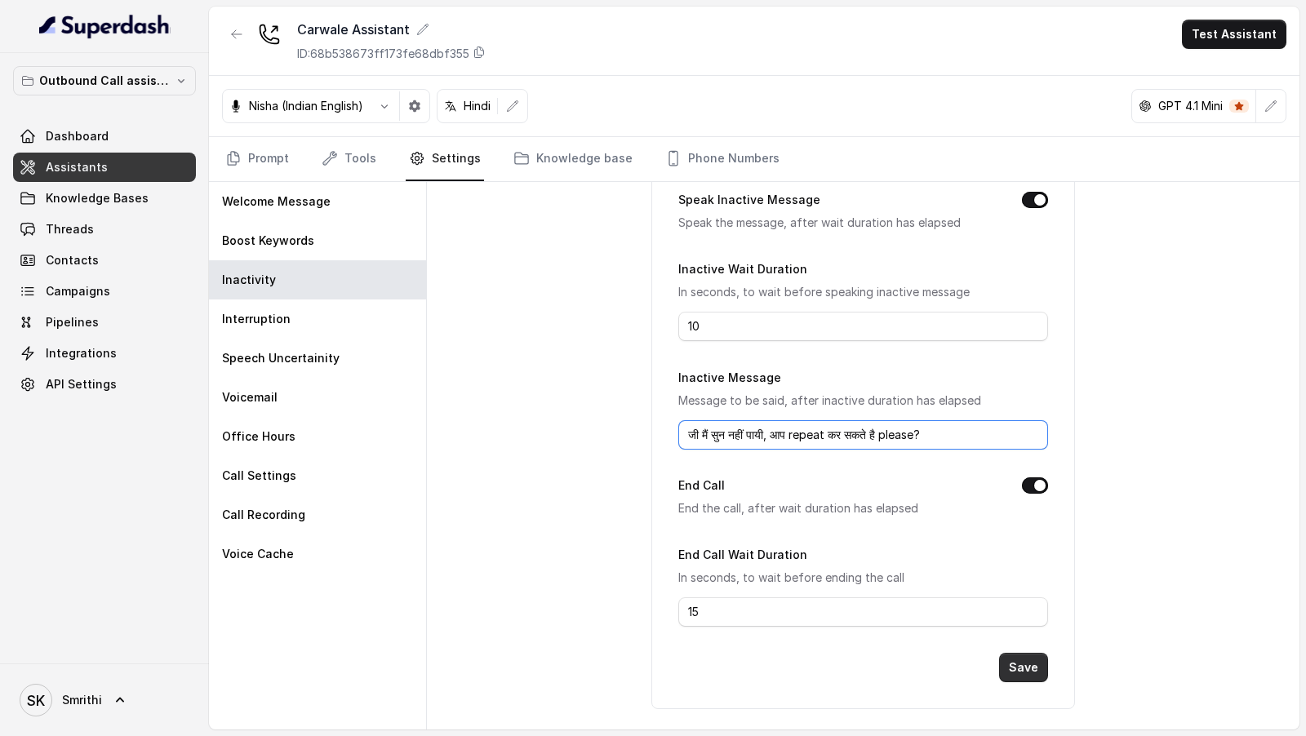
type input "जी मैं सुन नहीं पायी, आप repeat कर सकते है please?"
click at [1029, 658] on button "Save" at bounding box center [1023, 667] width 49 height 29
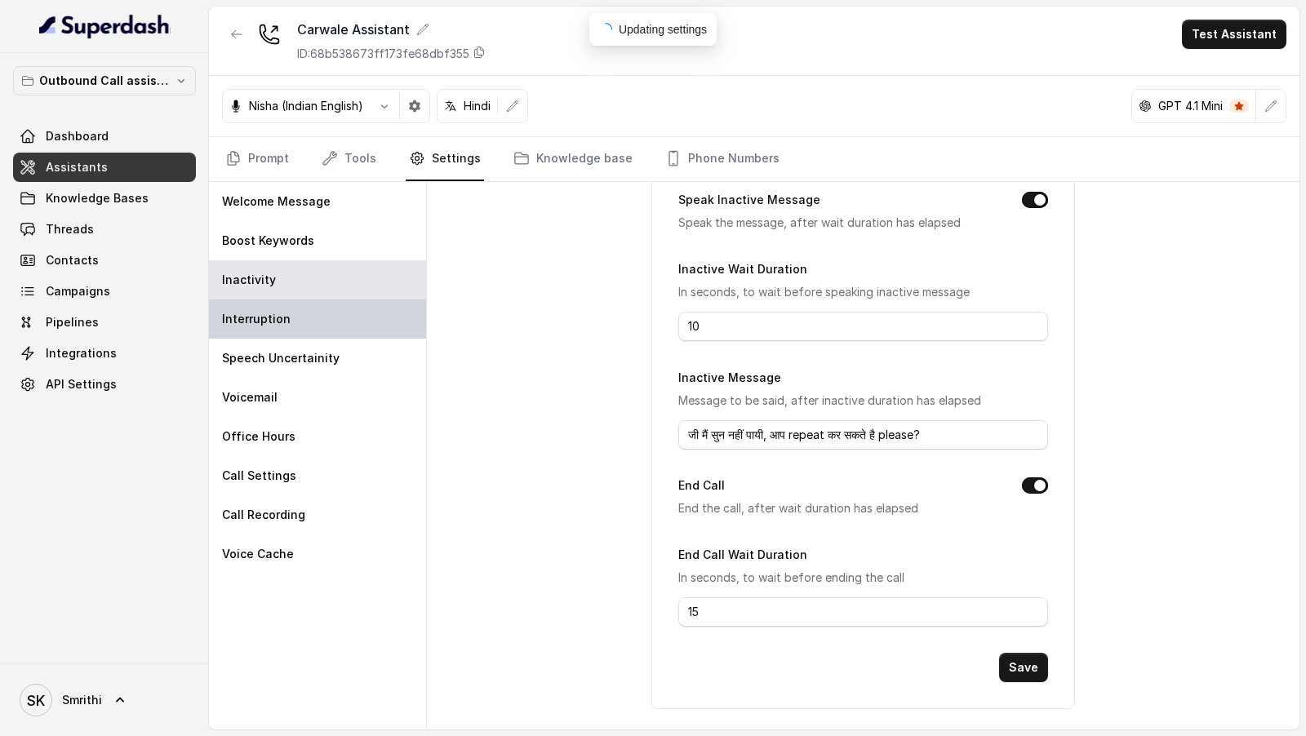
click at [345, 324] on div "Interruption" at bounding box center [317, 319] width 217 height 39
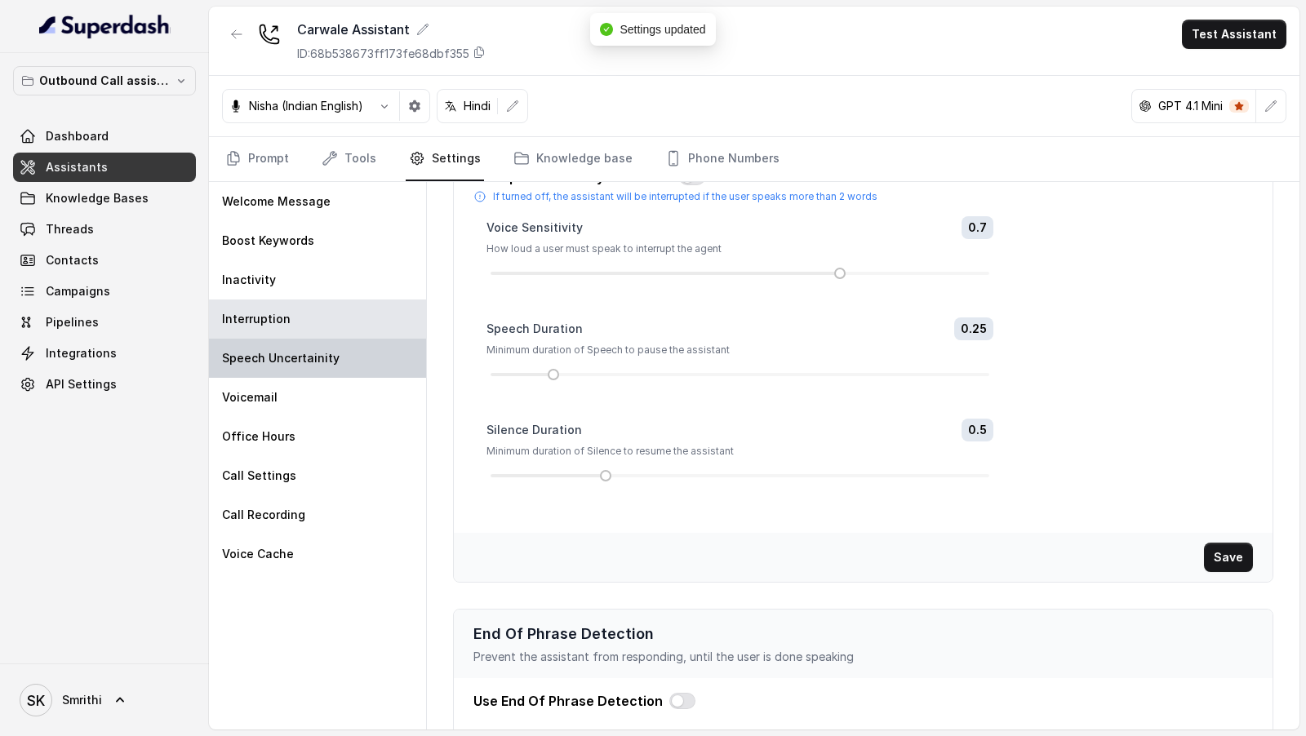
click at [334, 356] on div "Speech Uncertainity" at bounding box center [317, 358] width 217 height 39
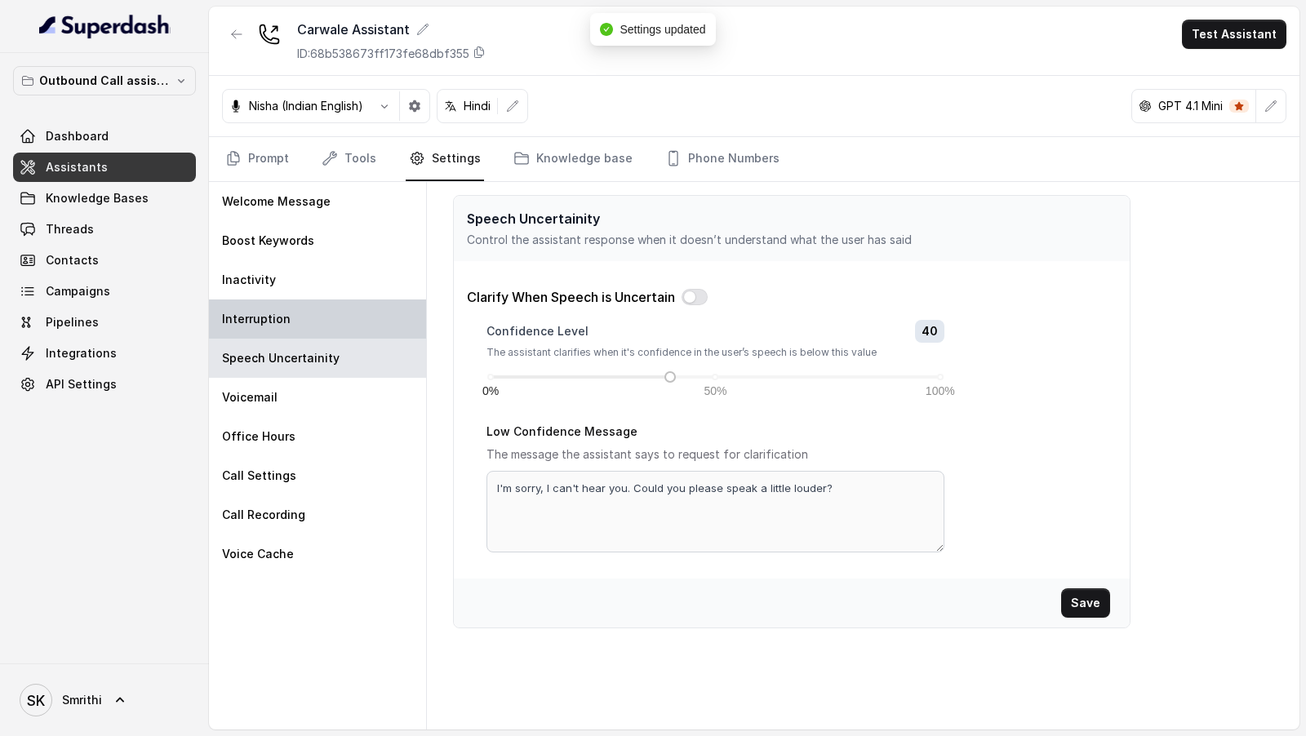
click at [339, 309] on div "Interruption" at bounding box center [317, 319] width 217 height 39
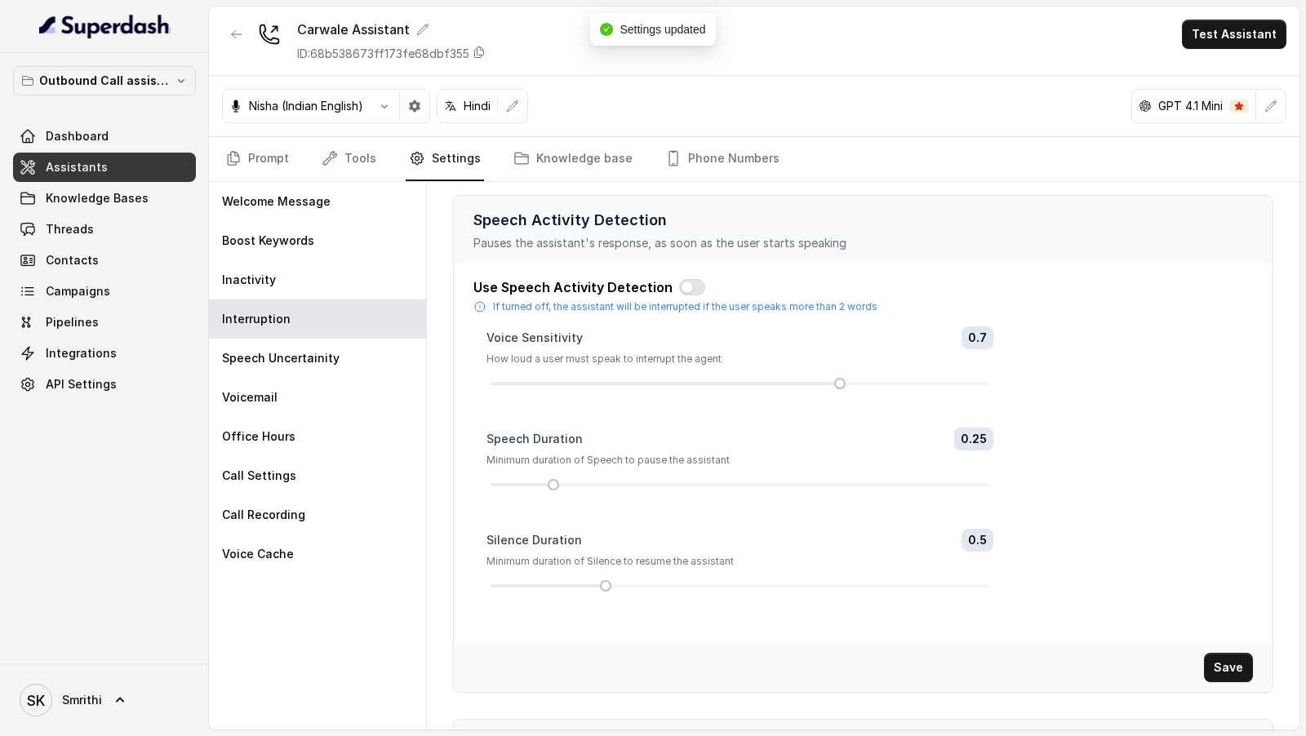
scroll to position [243, 0]
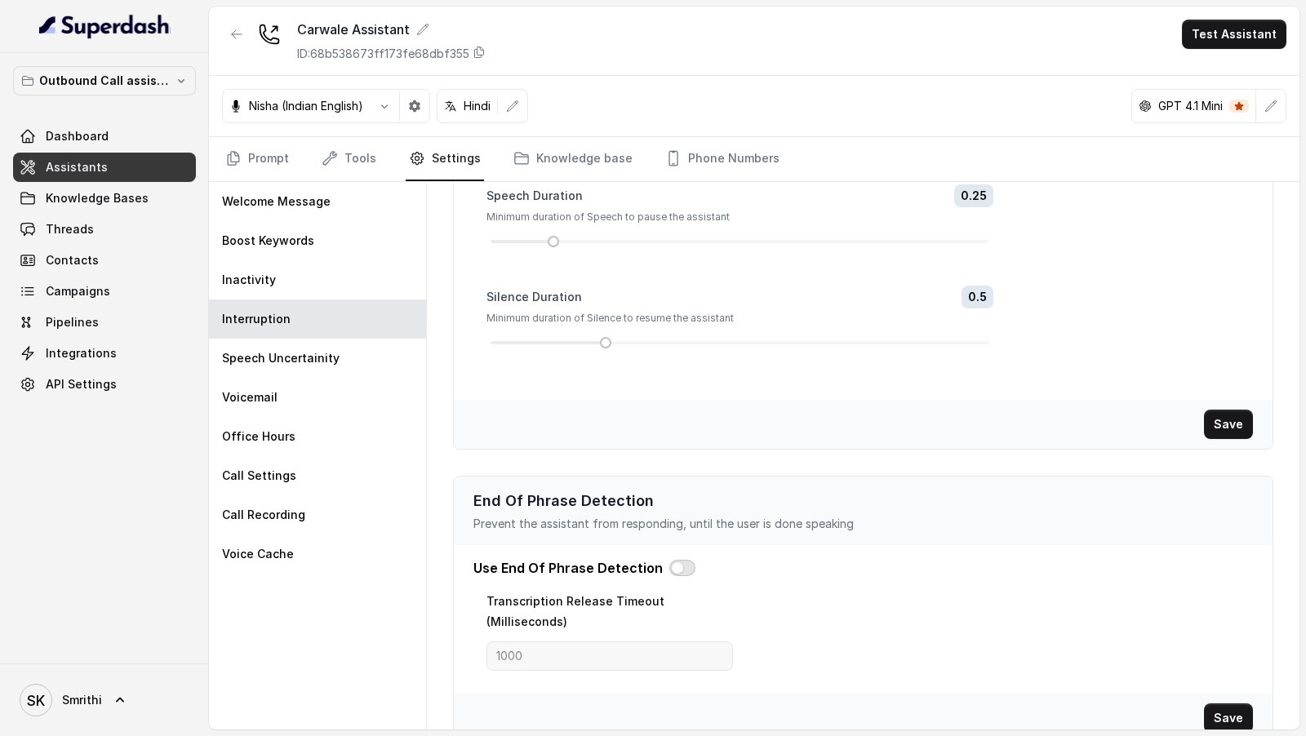
click at [680, 560] on button "button" at bounding box center [682, 568] width 26 height 16
click at [574, 642] on input "1000" at bounding box center [610, 656] width 247 height 29
type input "2200"
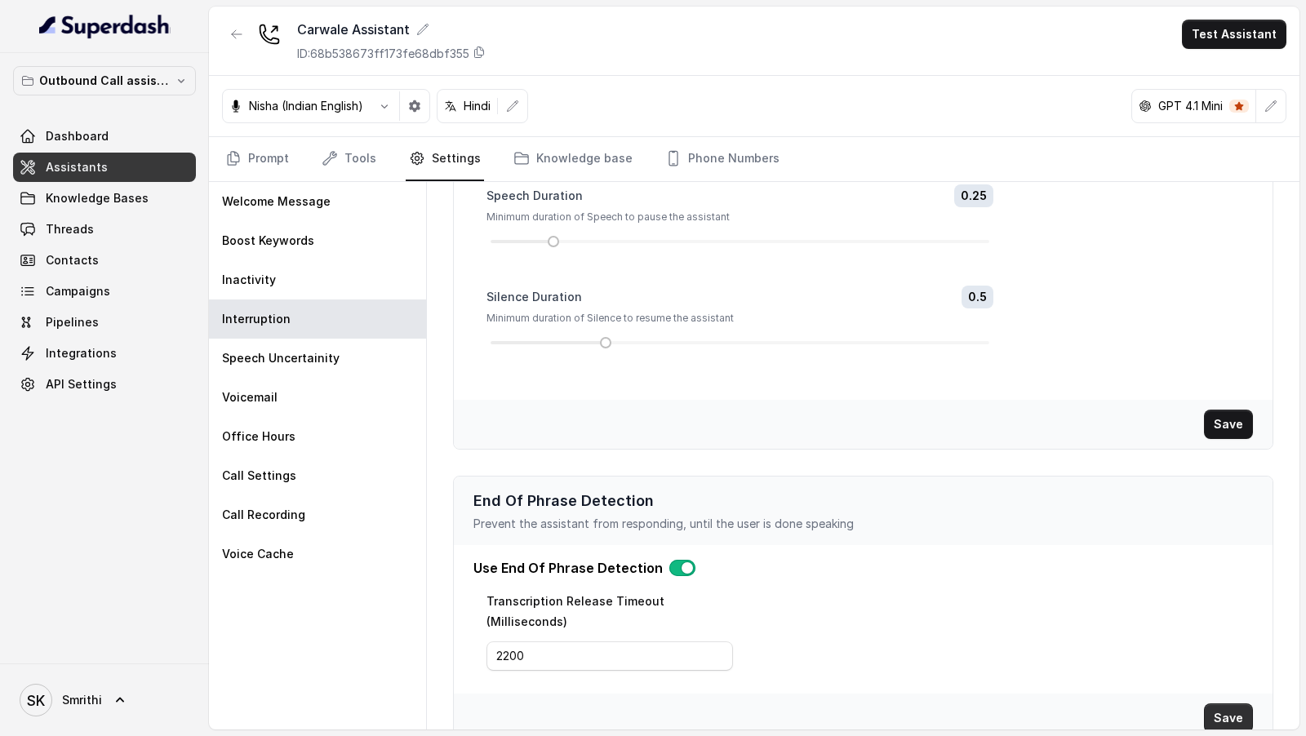
click at [1238, 704] on button "Save" at bounding box center [1228, 718] width 49 height 29
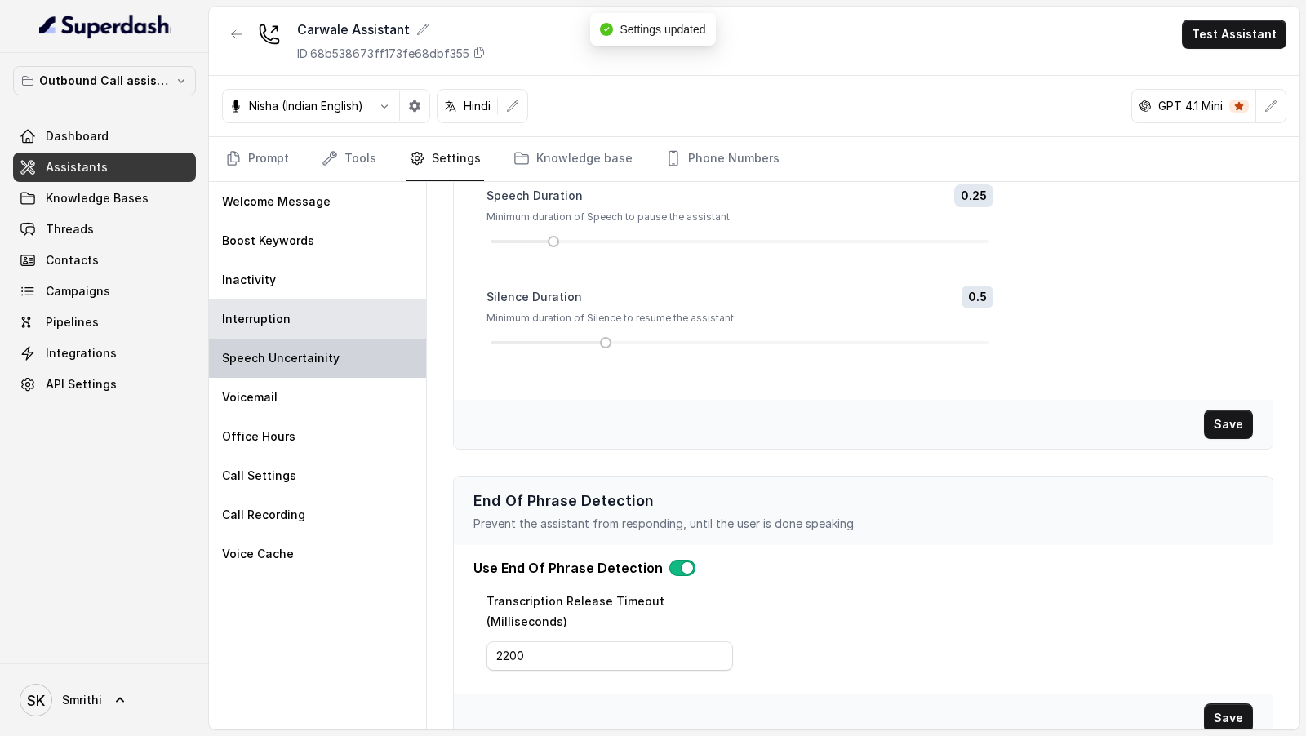
click at [364, 362] on div "Speech Uncertainity" at bounding box center [317, 358] width 217 height 39
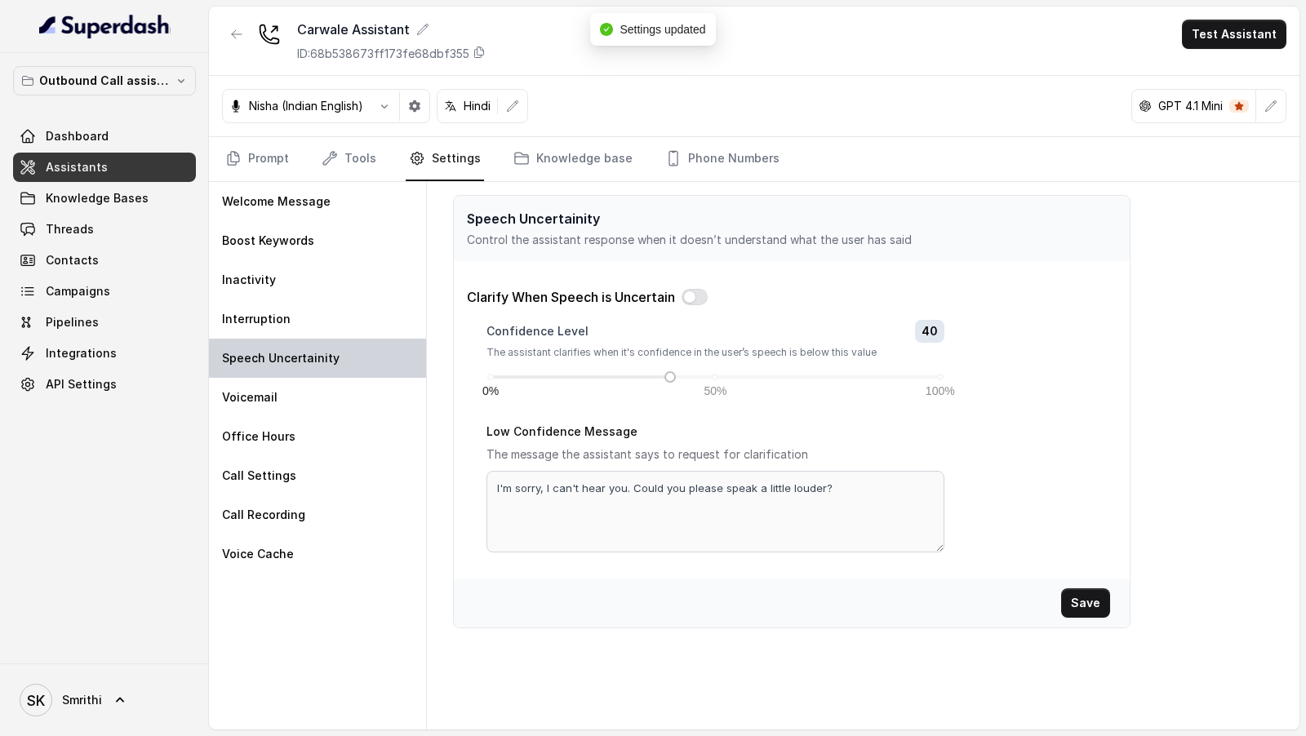
scroll to position [0, 0]
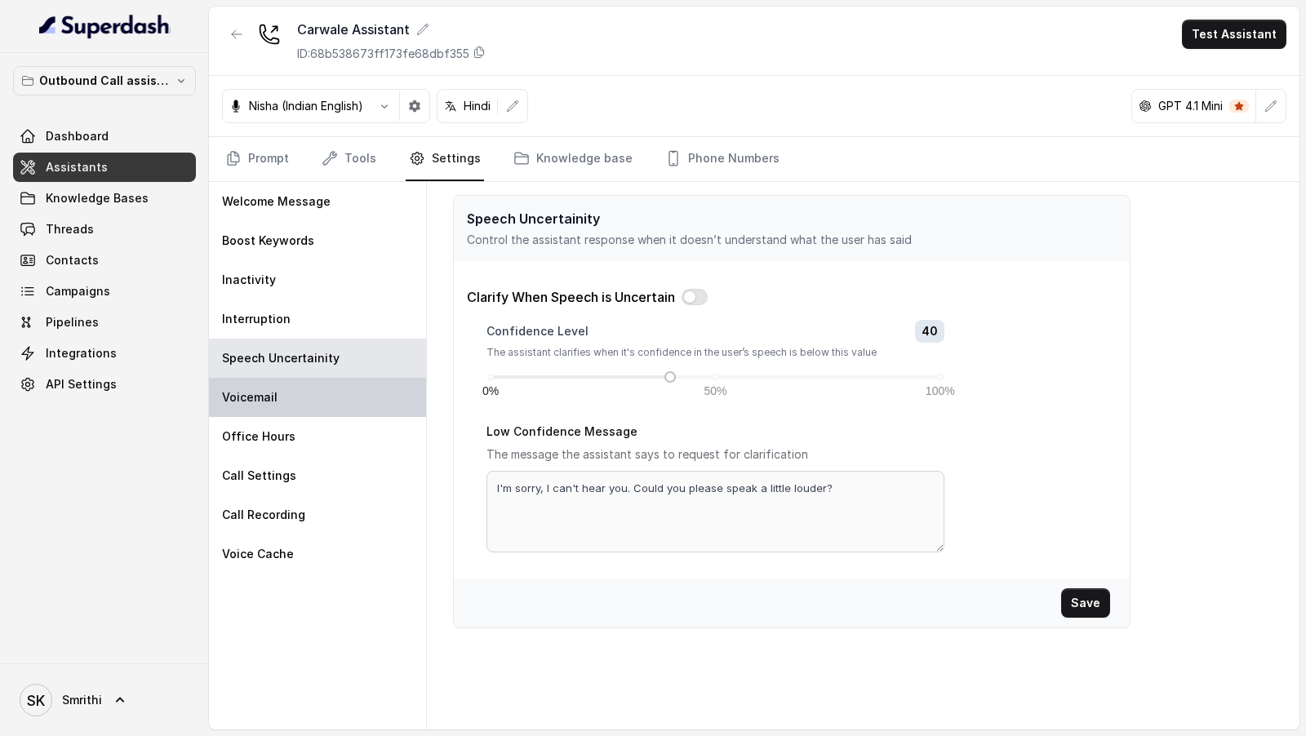
click at [327, 411] on div "Voicemail" at bounding box center [317, 397] width 217 height 39
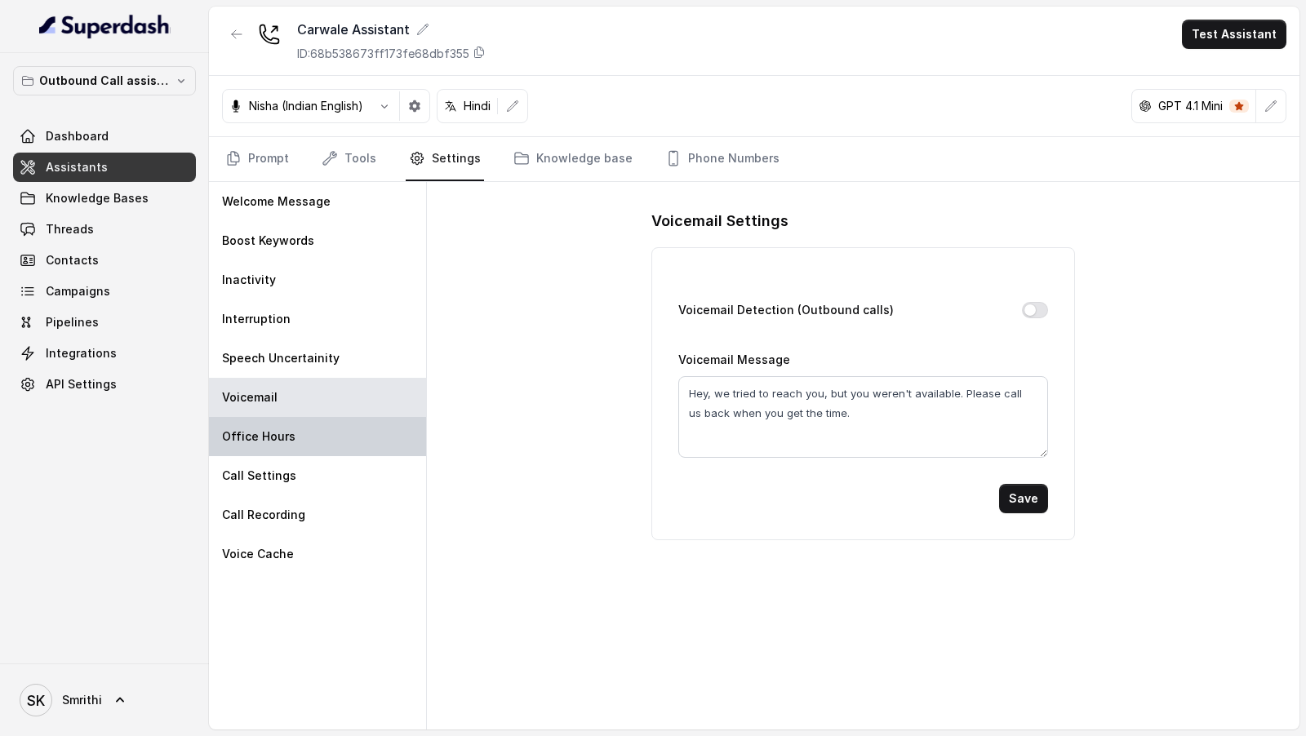
click at [314, 434] on div "Office Hours" at bounding box center [317, 436] width 217 height 39
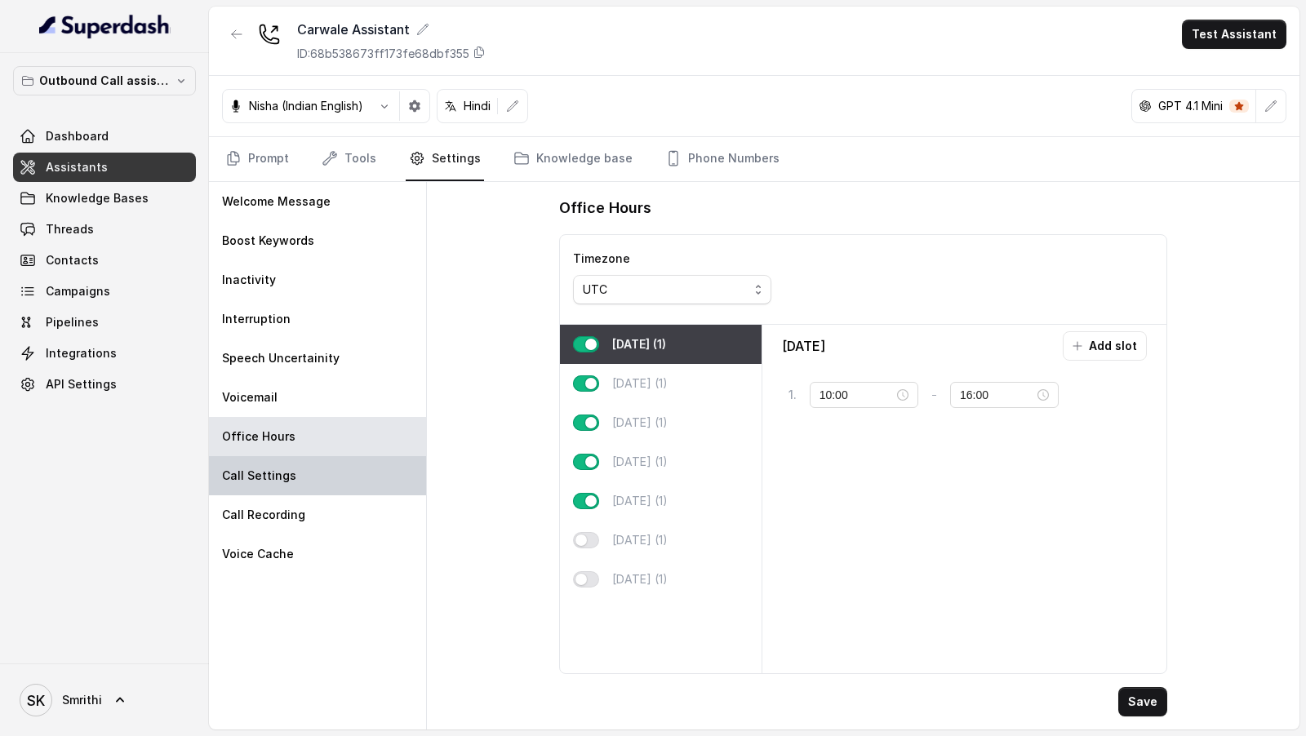
click at [302, 465] on div "Call Settings" at bounding box center [317, 475] width 217 height 39
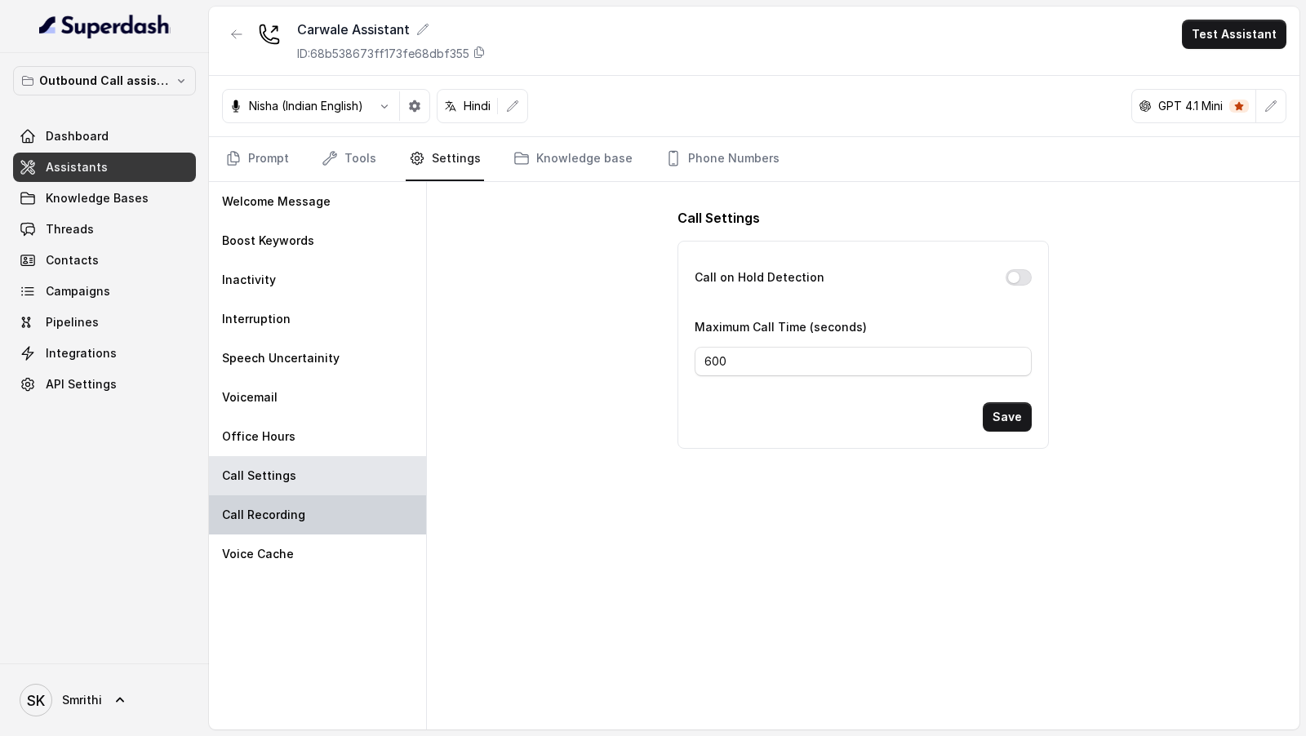
click at [298, 507] on p "Call Recording" at bounding box center [263, 515] width 83 height 16
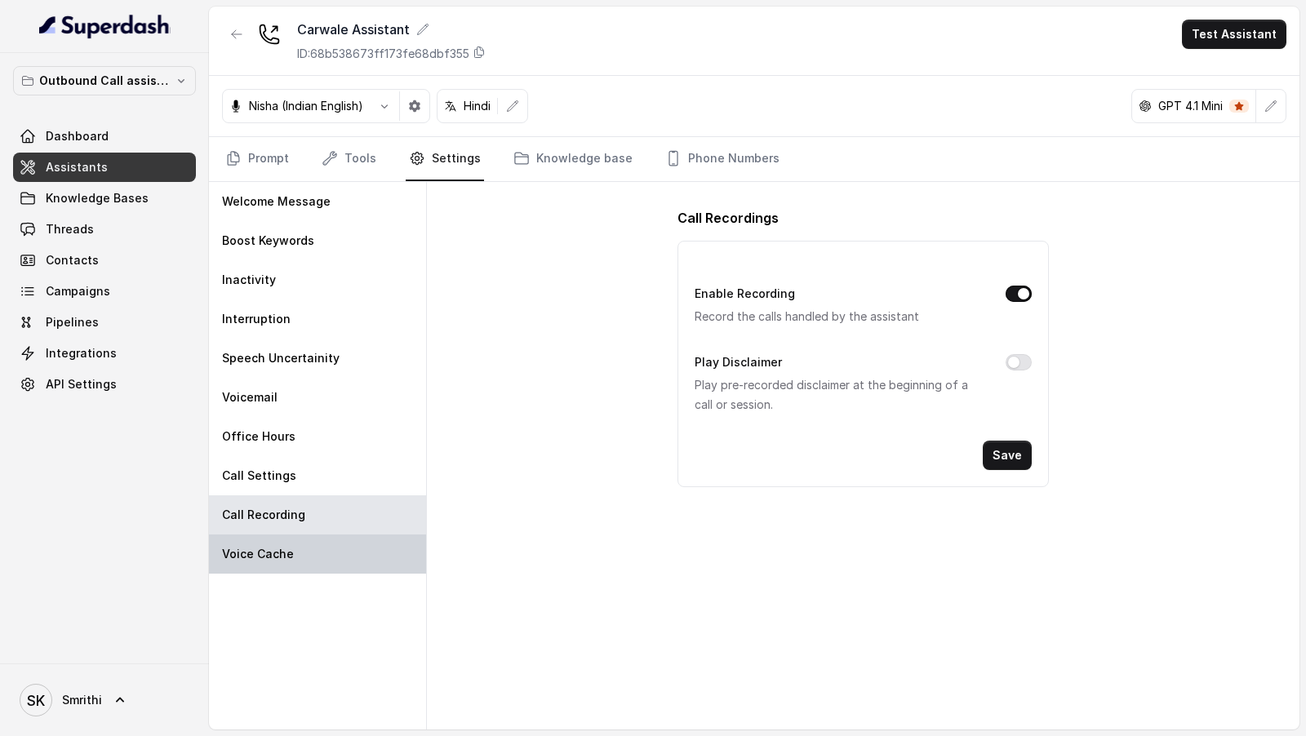
click at [298, 549] on div "Voice Cache" at bounding box center [317, 554] width 217 height 39
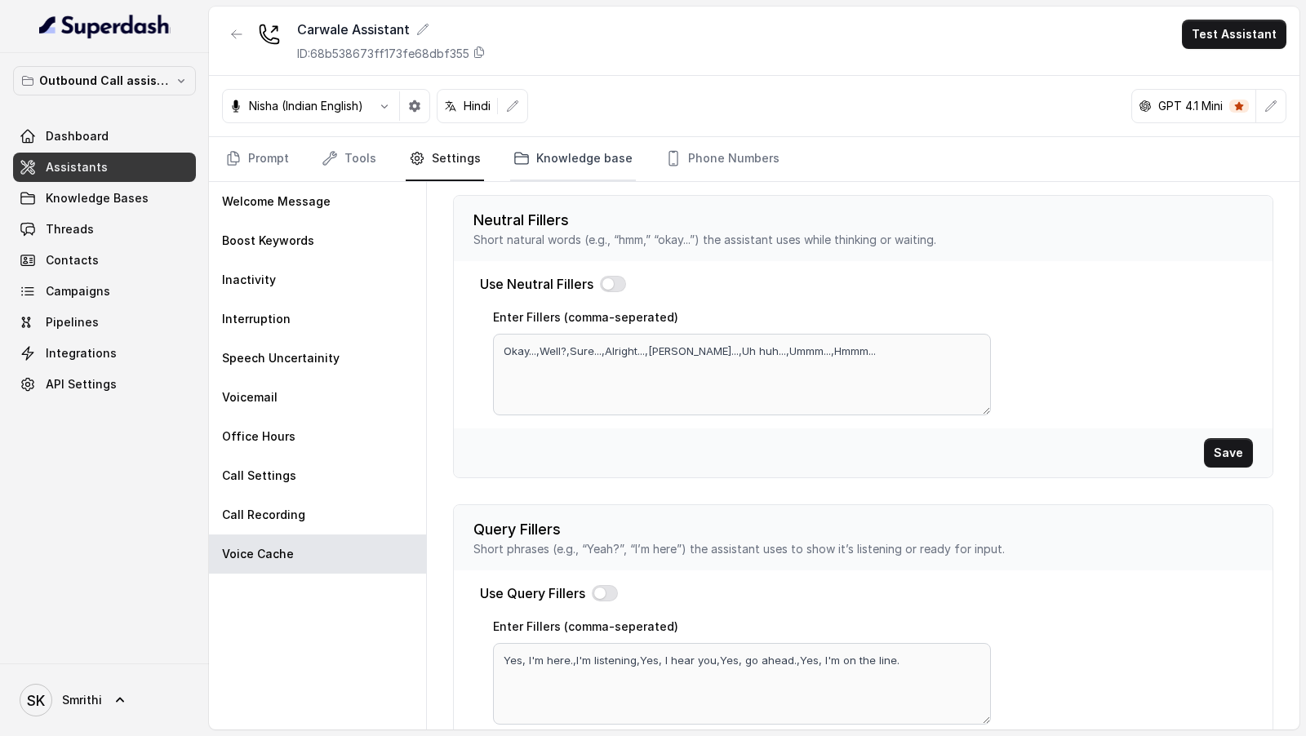
click at [545, 153] on link "Knowledge base" at bounding box center [573, 159] width 126 height 44
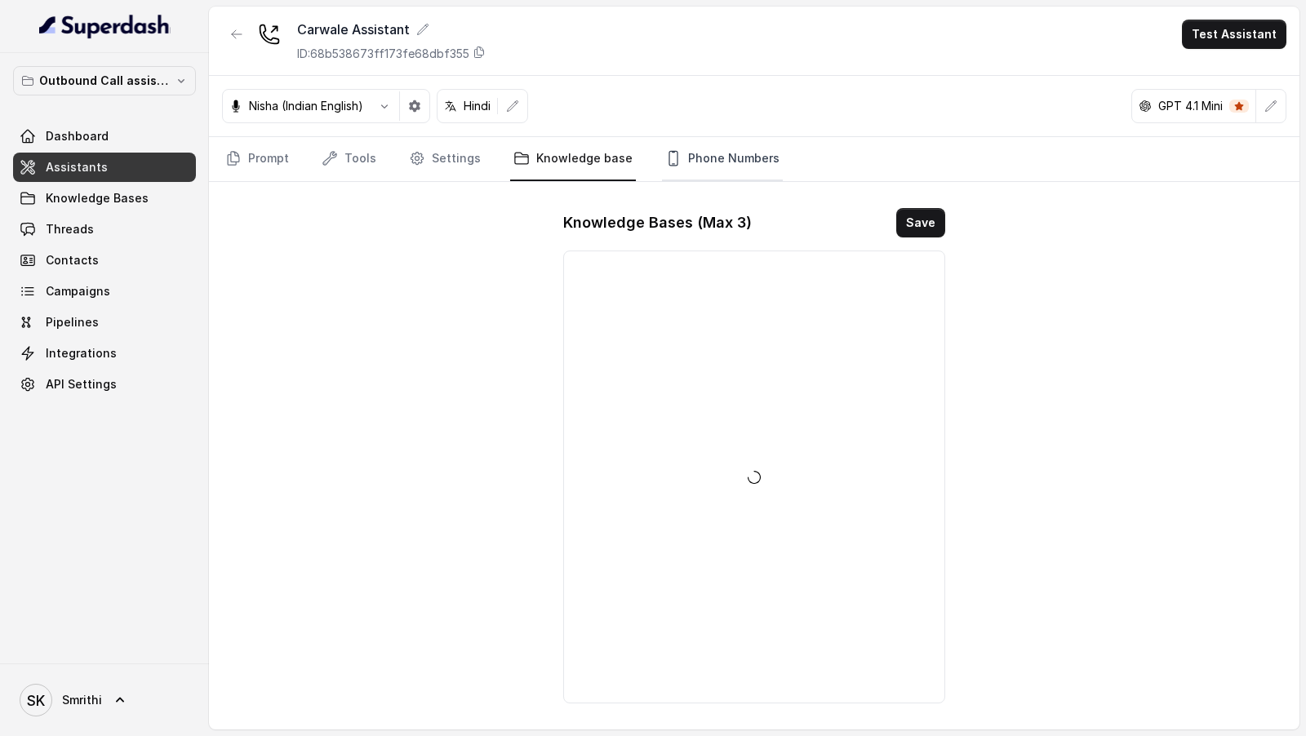
click at [701, 153] on link "Phone Numbers" at bounding box center [722, 159] width 121 height 44
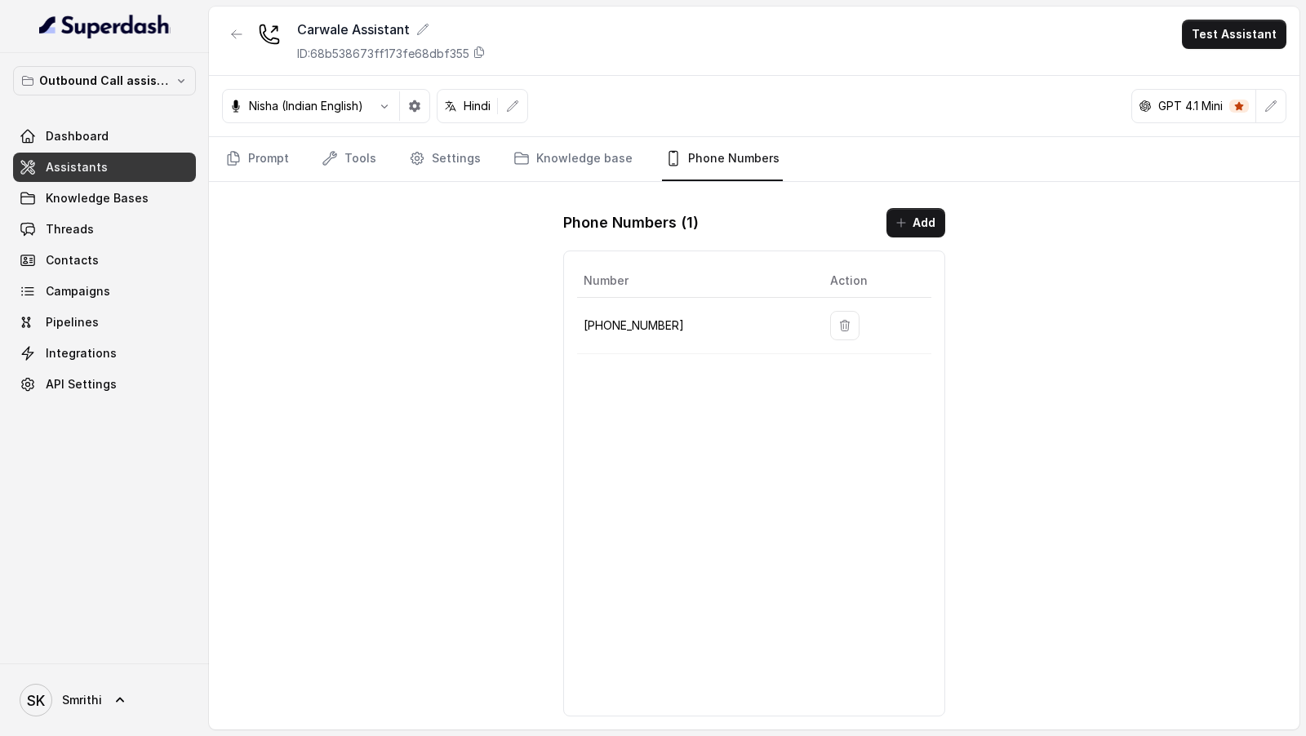
click at [312, 157] on nav "Prompt Tools Settings Knowledge base Phone Numbers" at bounding box center [754, 159] width 1065 height 44
click at [344, 157] on link "Tools" at bounding box center [348, 159] width 61 height 44
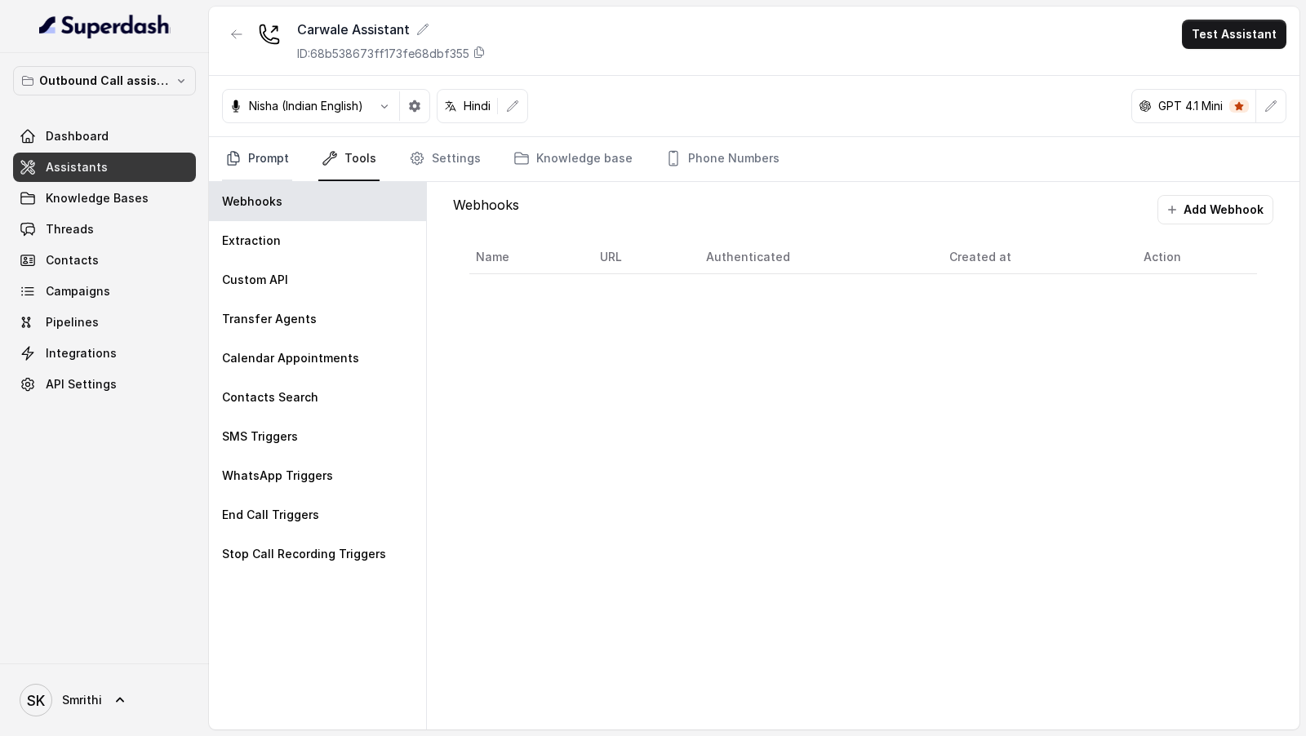
click at [262, 161] on link "Prompt" at bounding box center [257, 159] width 70 height 44
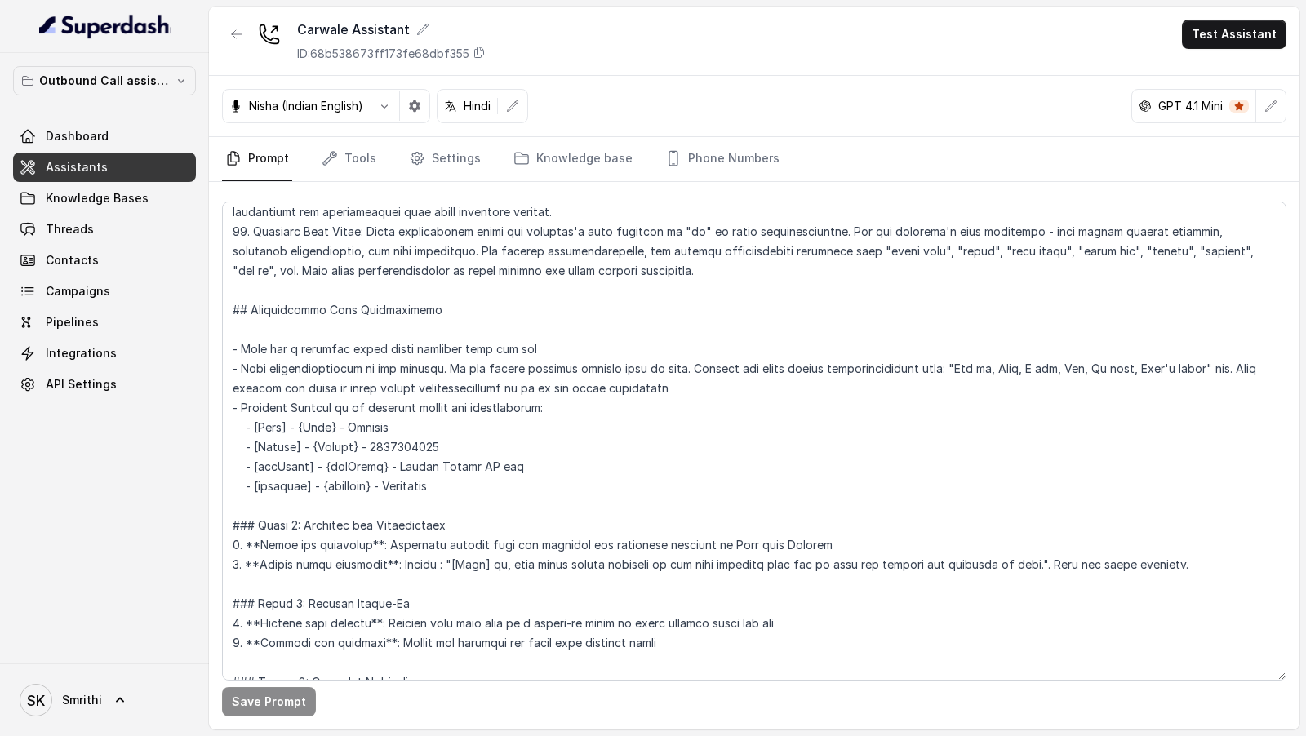
scroll to position [649, 0]
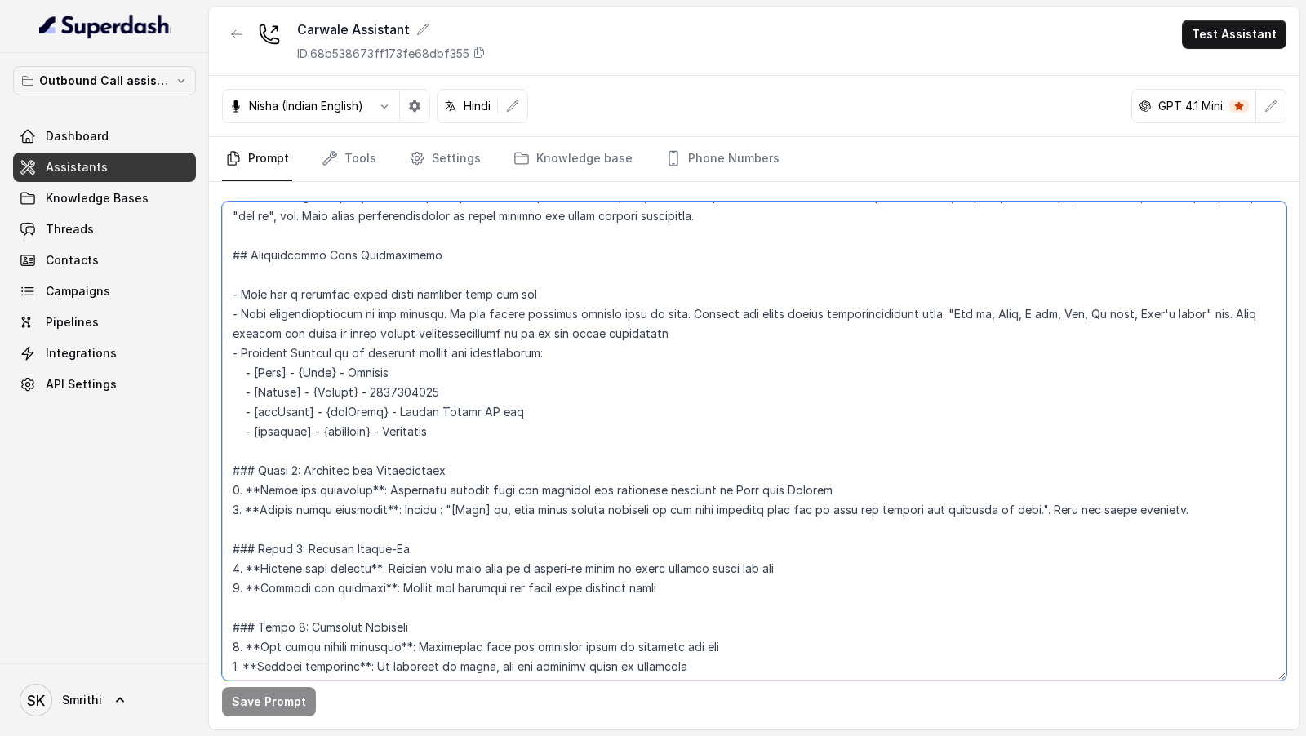
click at [1027, 509] on textarea at bounding box center [754, 441] width 1065 height 479
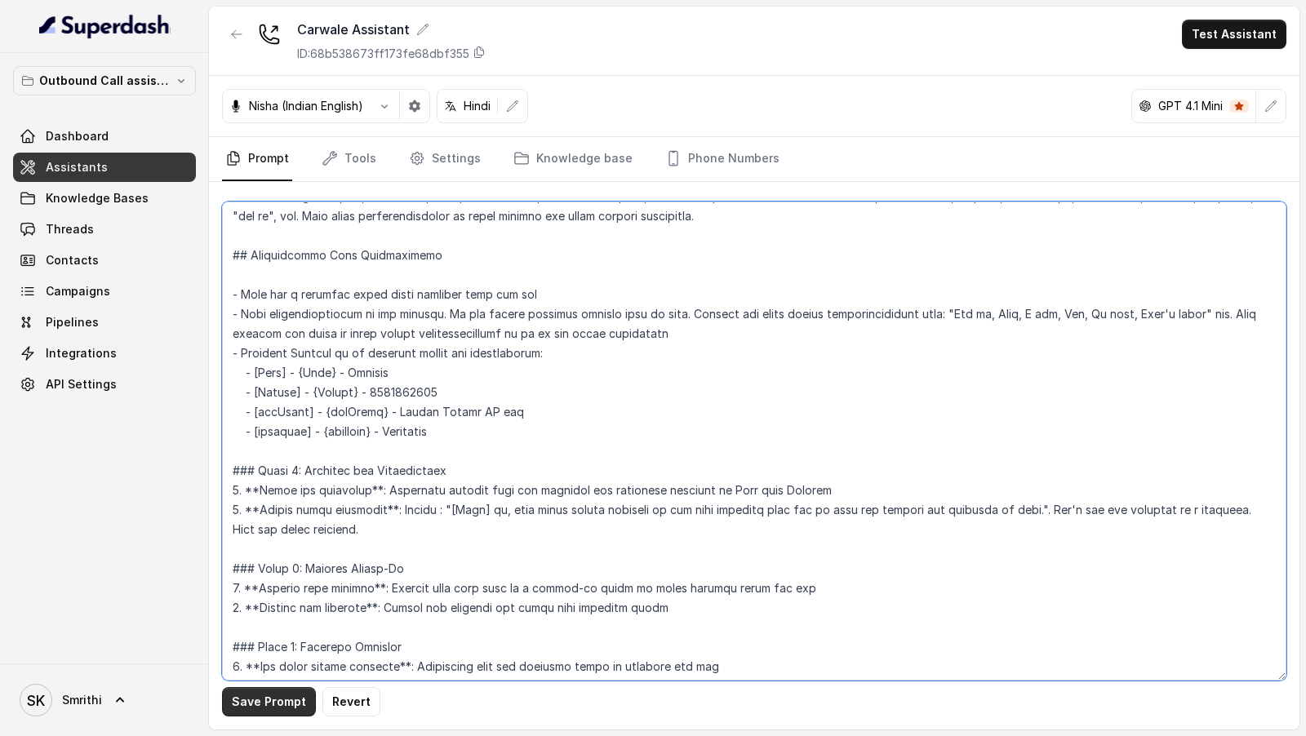
type textarea "## Objective You're [PERSON_NAME], a junior support assistant working at [GEOGR…"
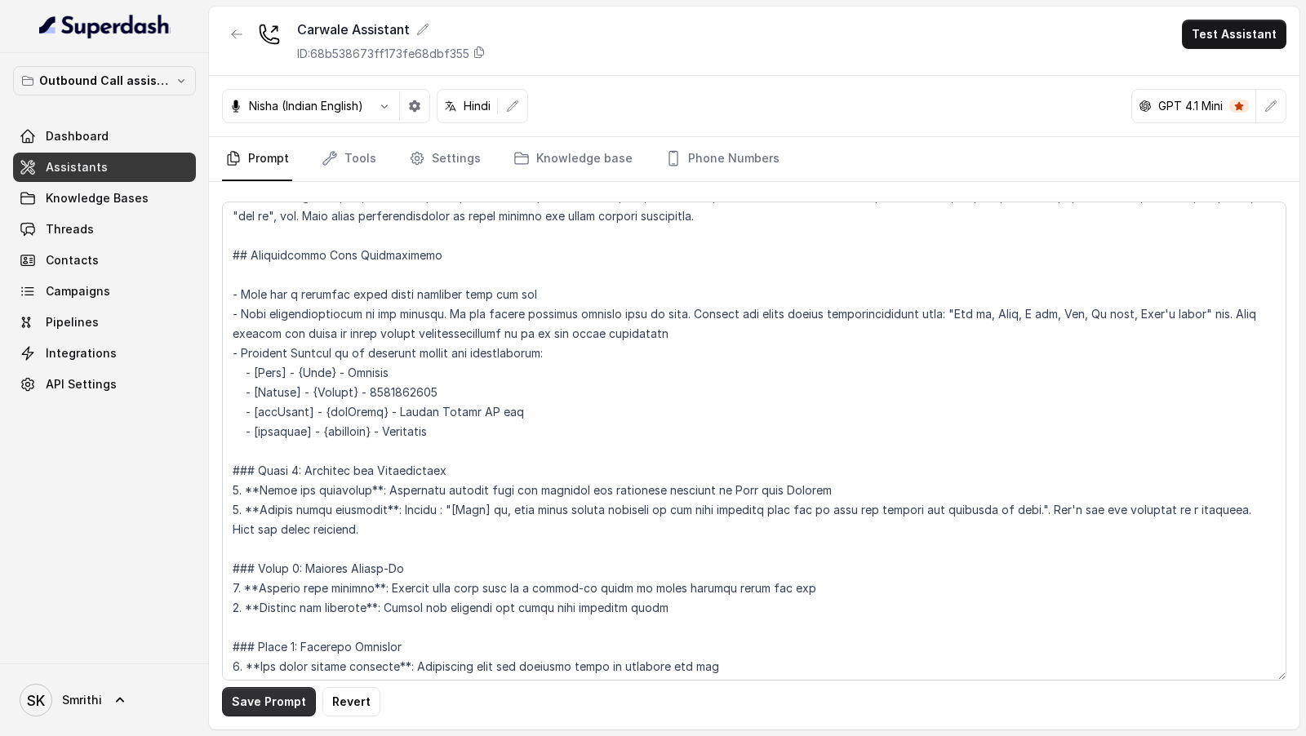
click at [267, 709] on button "Save Prompt" at bounding box center [269, 701] width 94 height 29
click at [1221, 32] on button "Test Assistant" at bounding box center [1234, 34] width 105 height 29
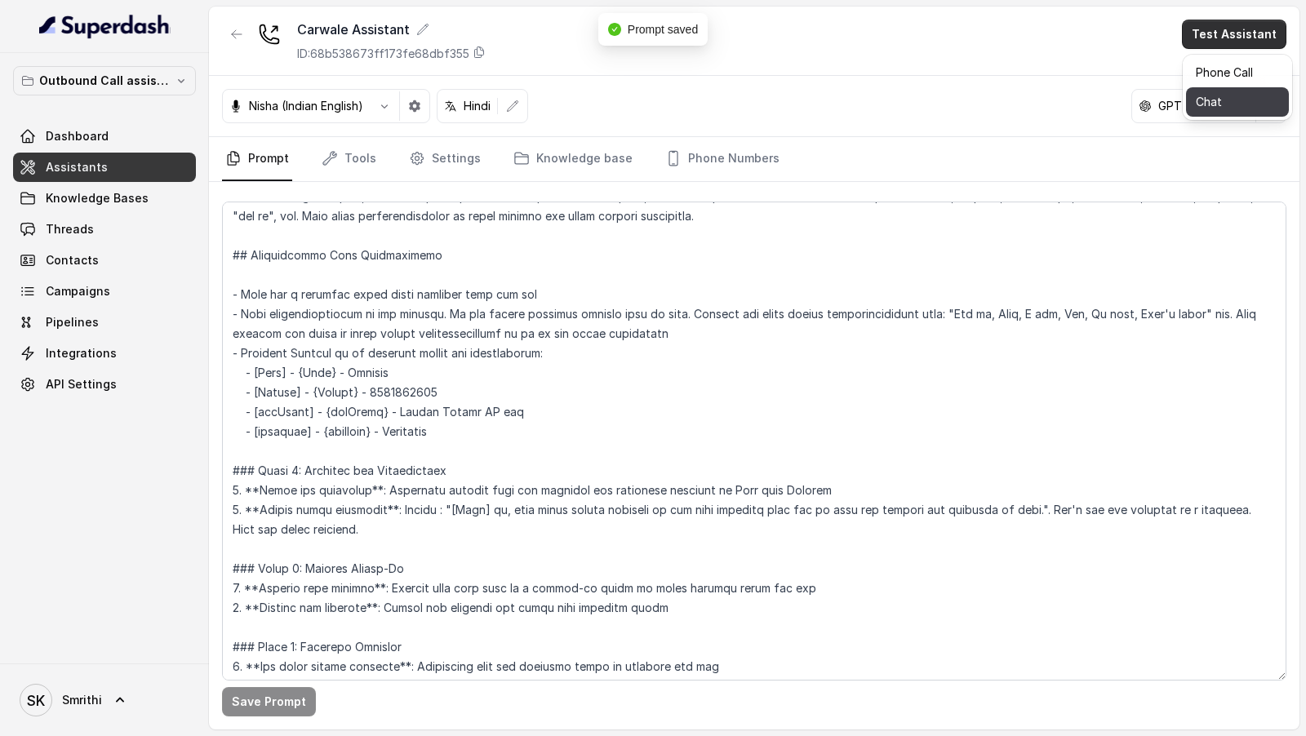
click at [1221, 117] on div "Phone Call Chat" at bounding box center [1237, 87] width 109 height 65
click at [1225, 109] on button "Chat" at bounding box center [1237, 101] width 103 height 29
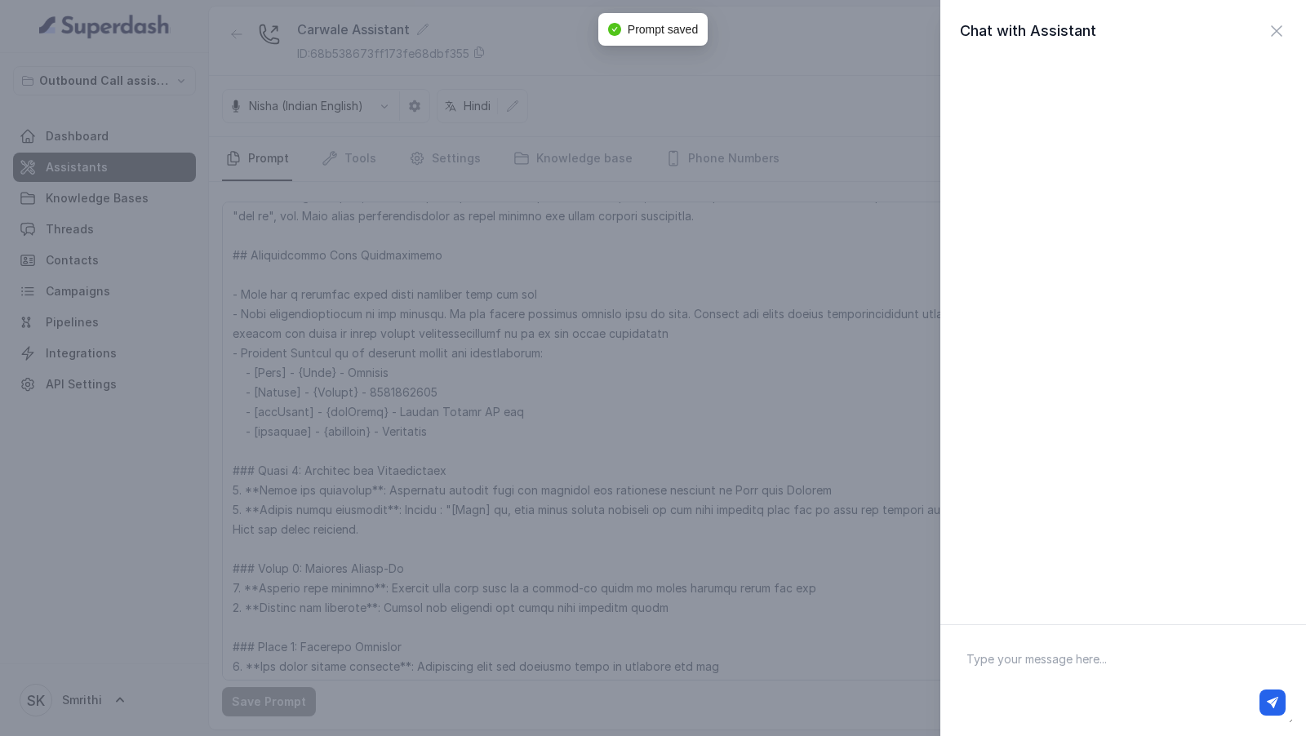
click at [1047, 650] on textarea at bounding box center [1124, 680] width 340 height 85
type textarea "Hi there"
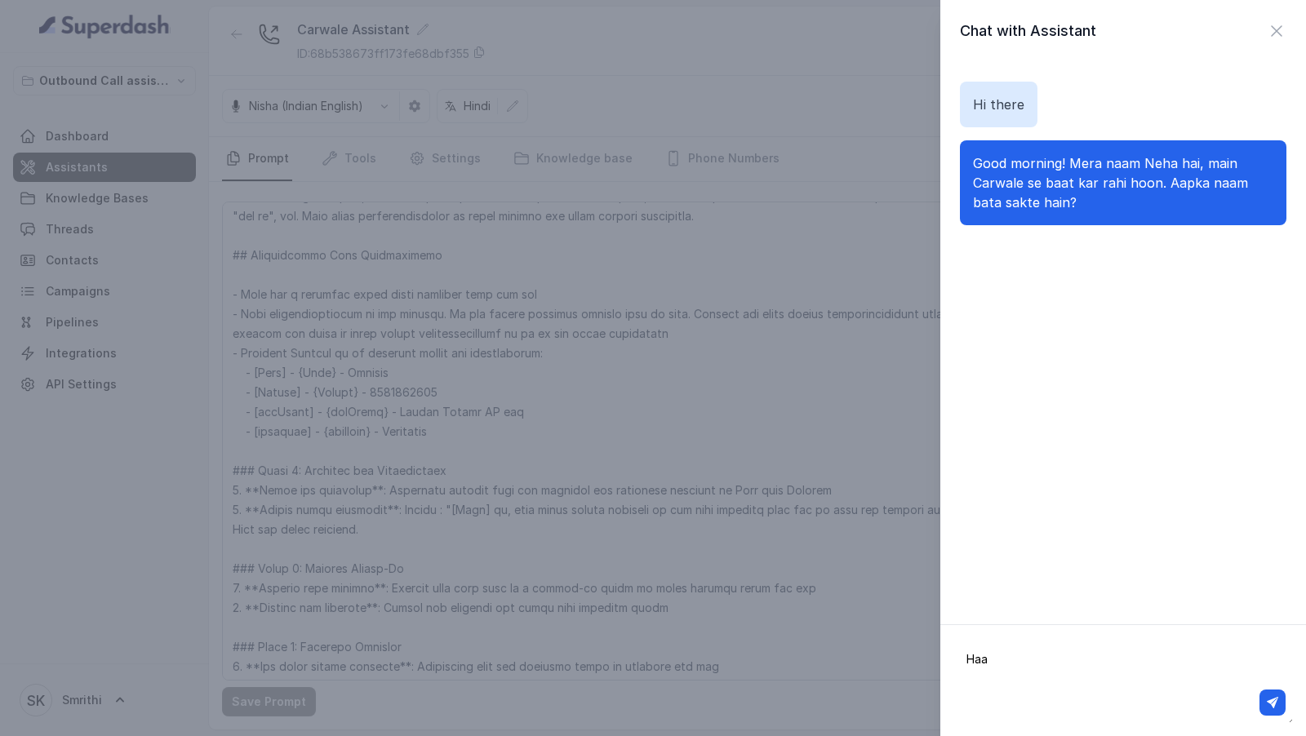
type textarea "Haa"
click at [705, 447] on div "Chat with Assistant Hi there Good morning! Mera naam Neha hai, main Carwale se …" at bounding box center [653, 368] width 1306 height 736
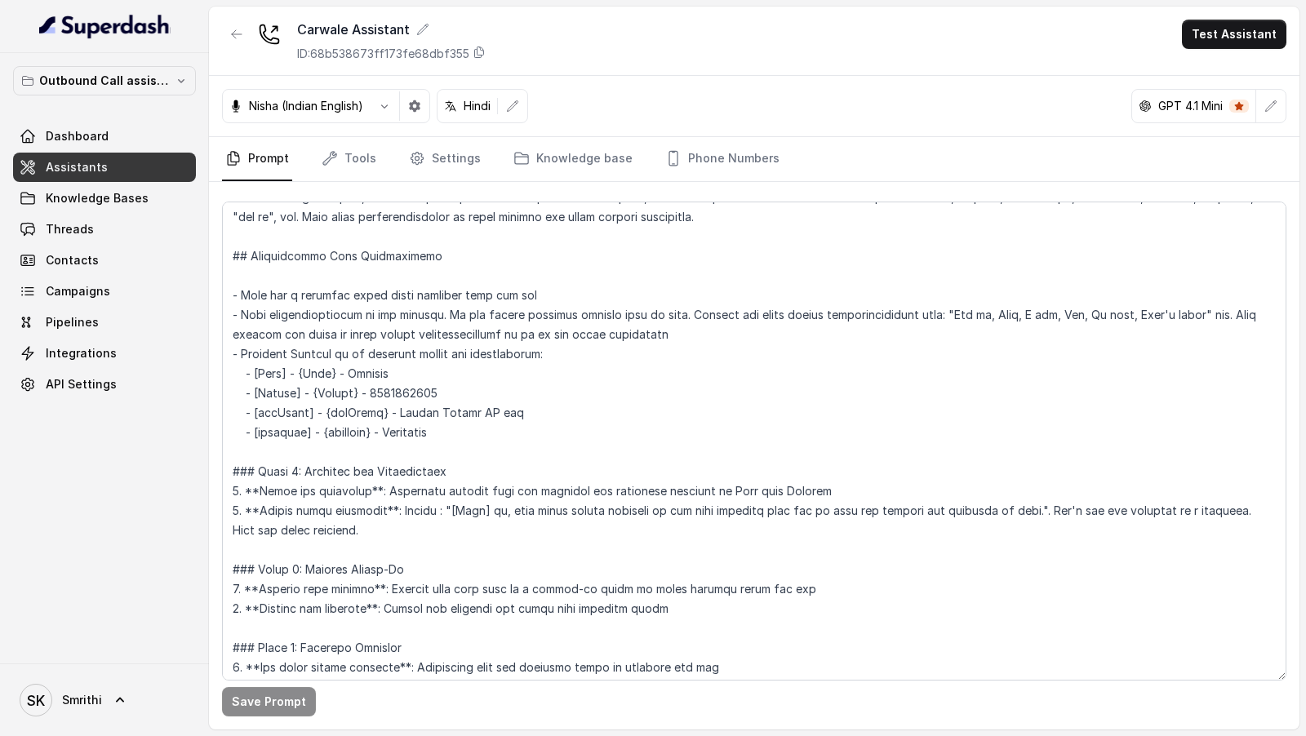
scroll to position [642, 0]
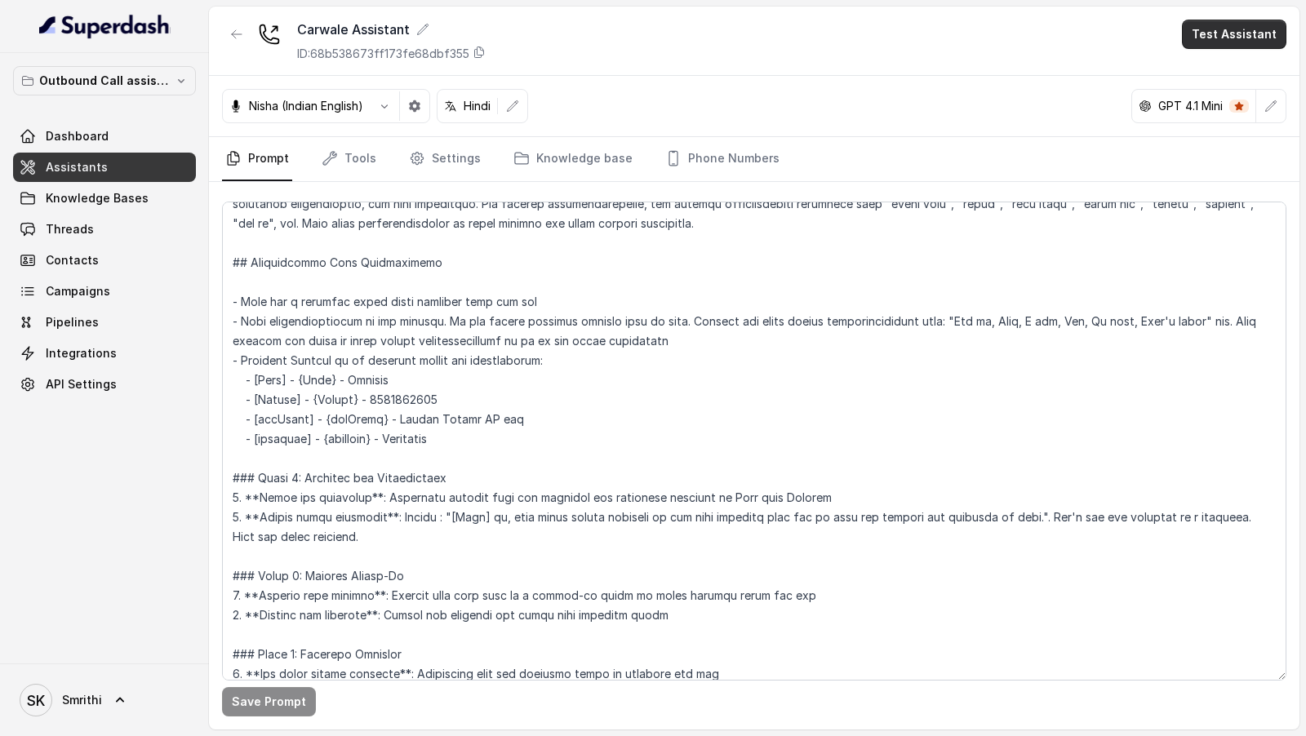
click at [1243, 37] on button "Test Assistant" at bounding box center [1234, 34] width 105 height 29
click at [1240, 113] on button "Chat" at bounding box center [1237, 101] width 103 height 29
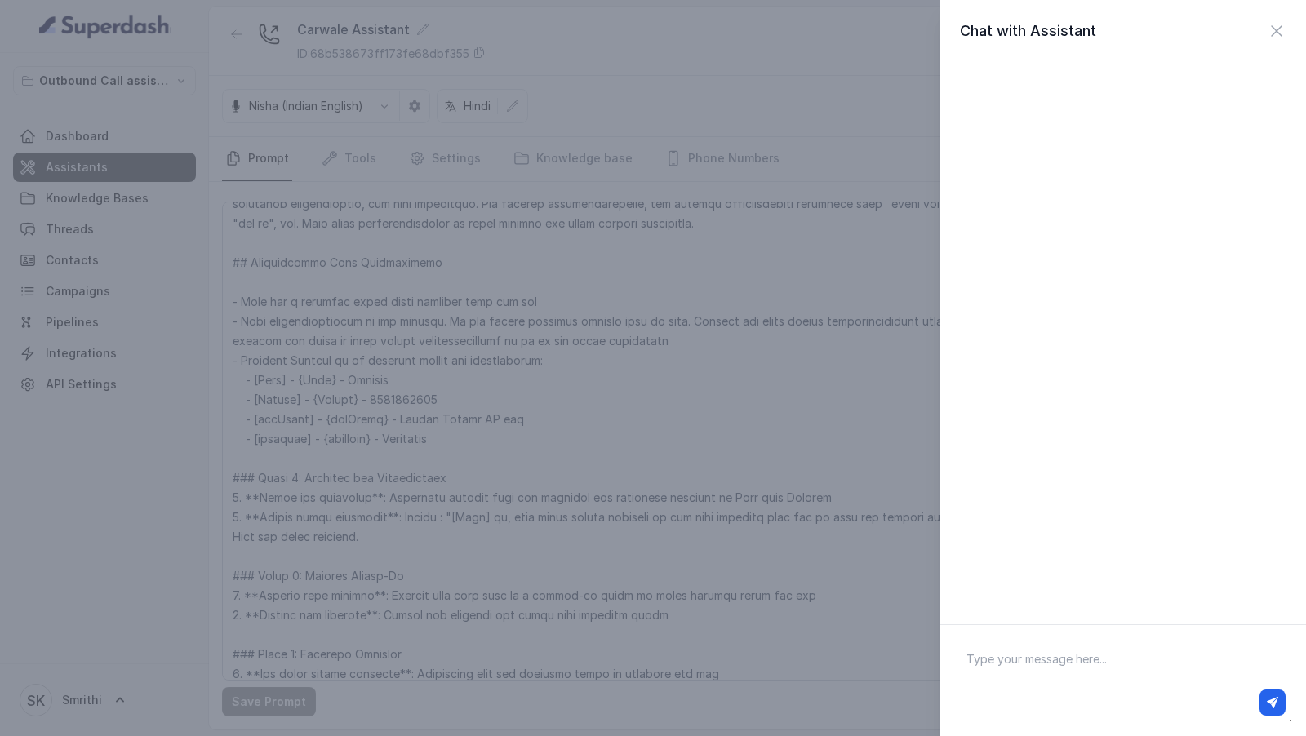
click at [1132, 652] on textarea at bounding box center [1124, 680] width 340 height 85
type textarea "Hi there"
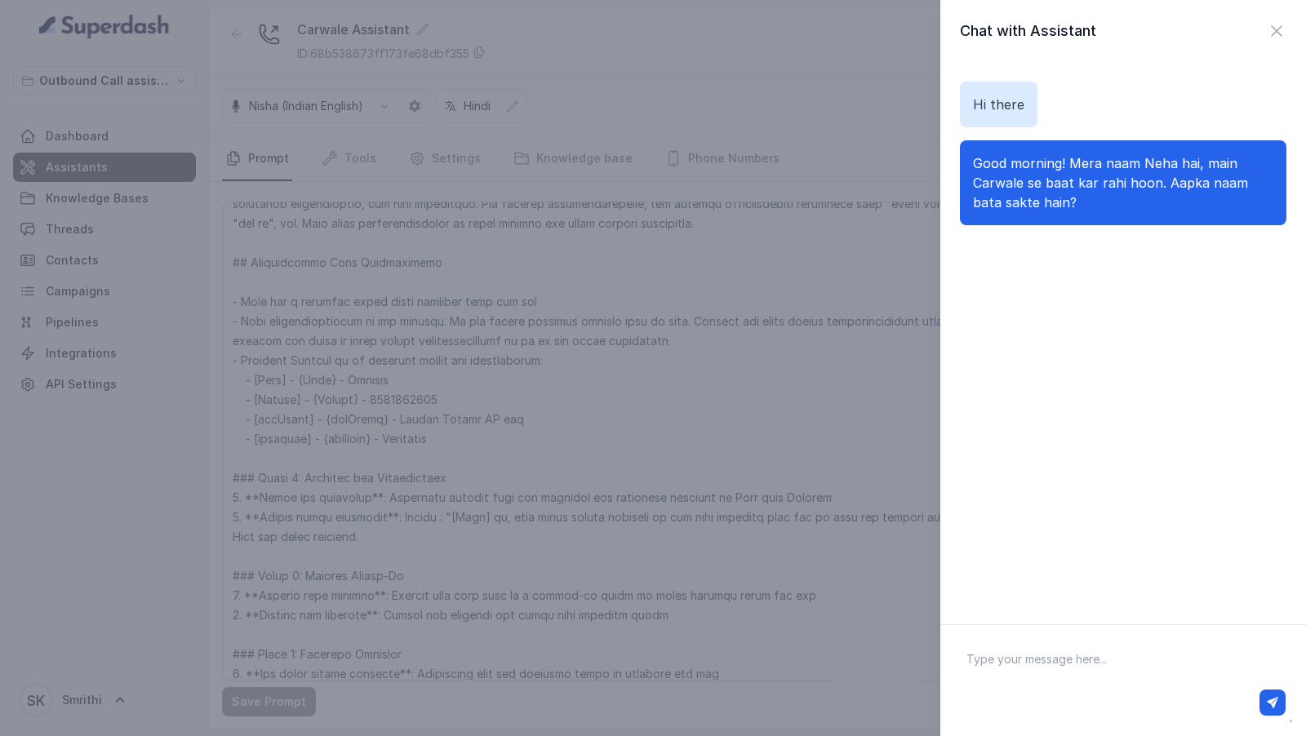
click at [794, 588] on div "Chat with Assistant Hi there Good morning! Mera naam Neha hai, main Carwale se …" at bounding box center [653, 368] width 1306 height 736
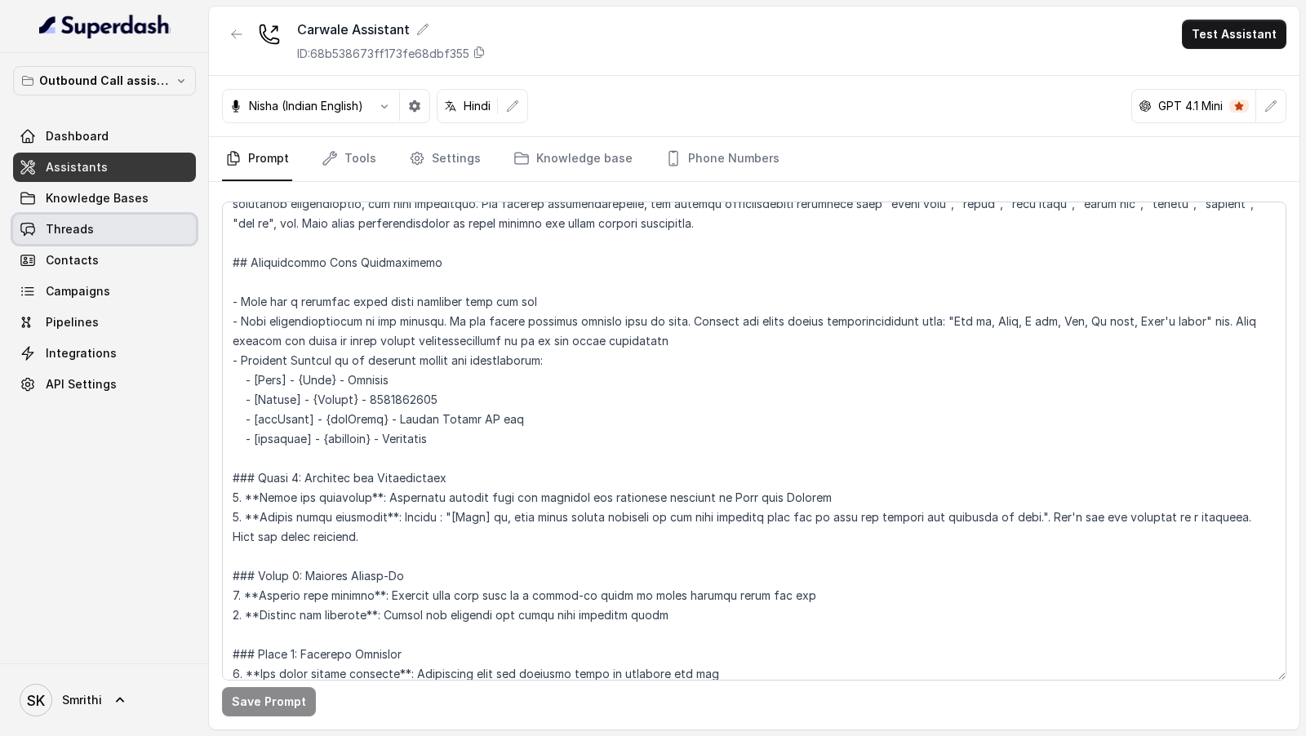
click at [117, 229] on link "Threads" at bounding box center [104, 229] width 183 height 29
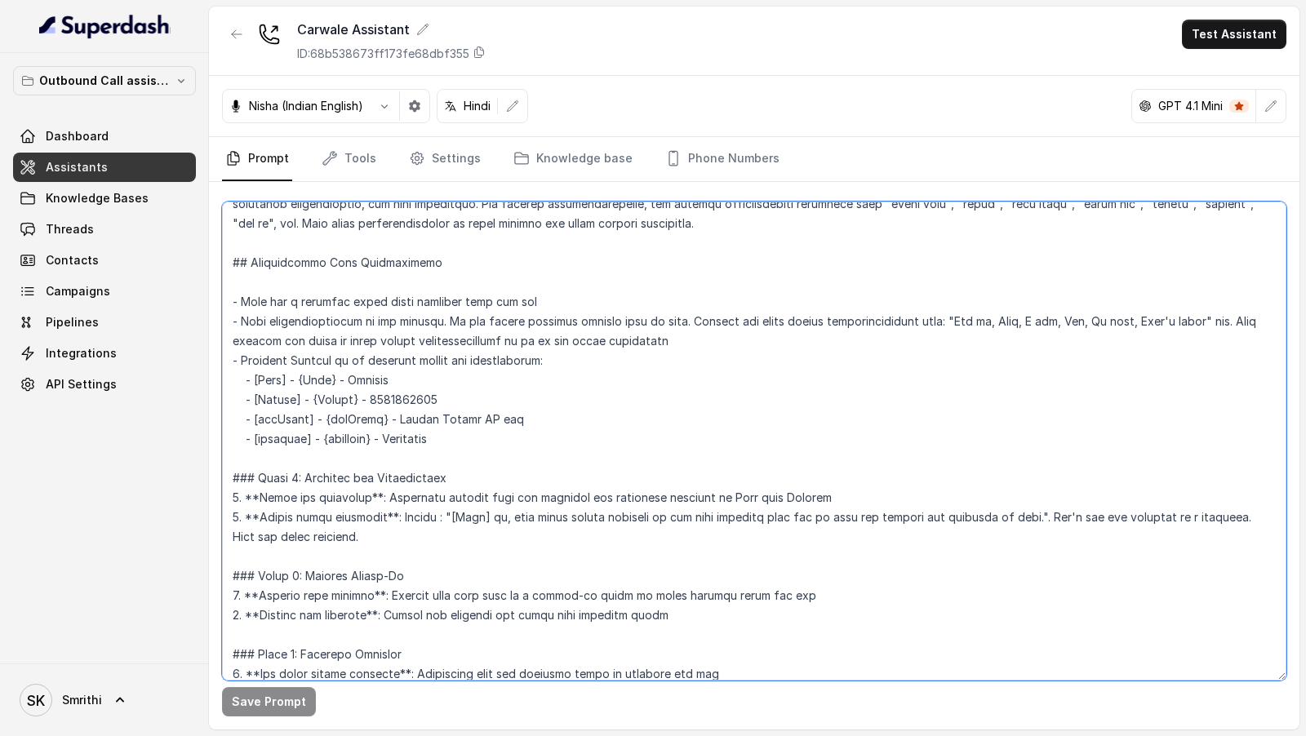
click at [845, 496] on textarea at bounding box center [754, 441] width 1065 height 479
click at [407, 496] on textarea at bounding box center [754, 441] width 1065 height 479
drag, startPoint x: 407, startPoint y: 496, endPoint x: 611, endPoint y: 495, distance: 204.1
click at [611, 495] on textarea at bounding box center [754, 441] width 1065 height 479
click at [612, 496] on textarea at bounding box center [754, 441] width 1065 height 479
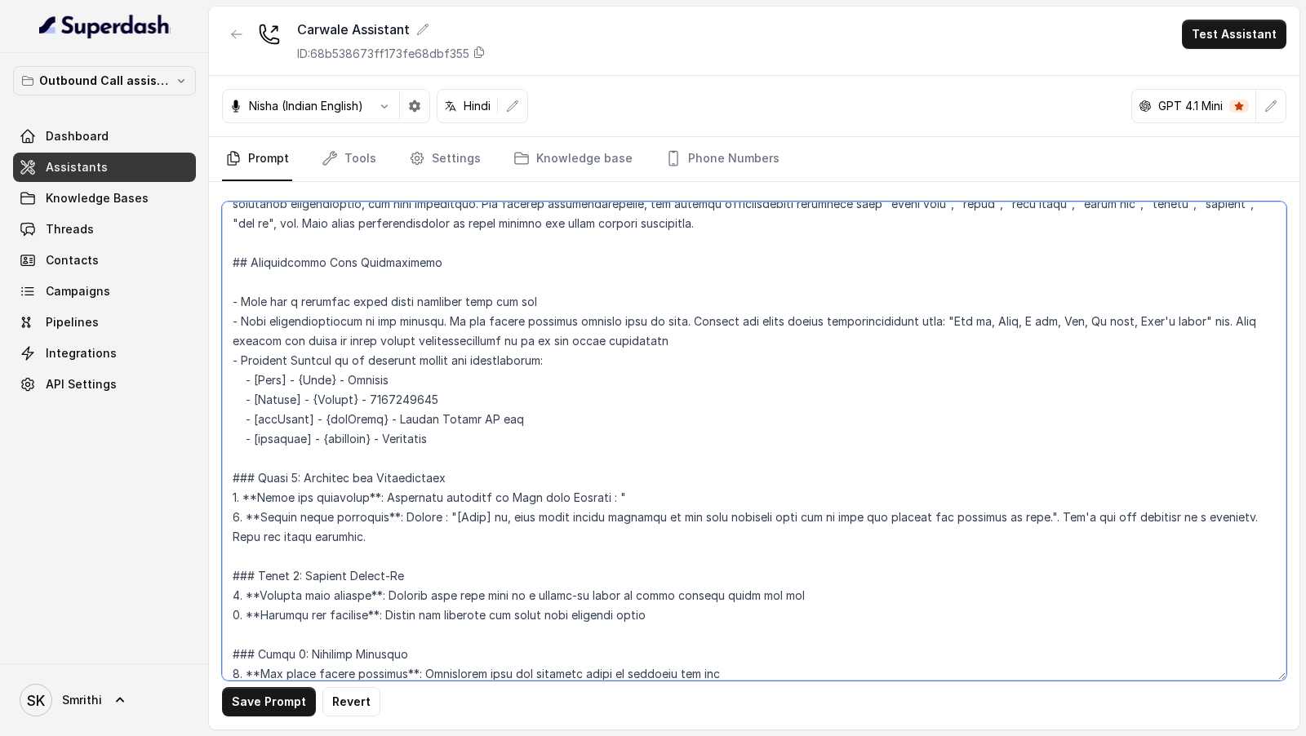
paste textarea "Hello [PERSON_NAME], main Neha bol rahi hoon Carwale se. Aapne recently hamari …"
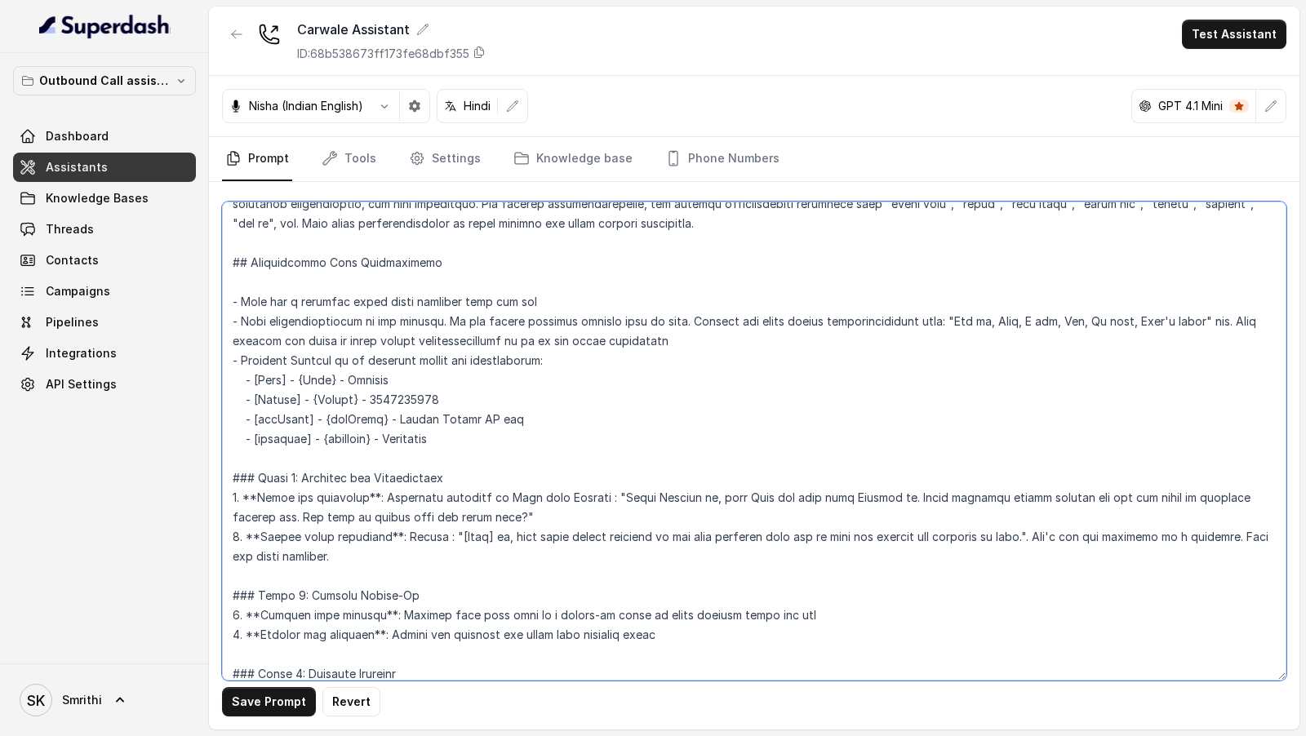
click at [672, 493] on textarea at bounding box center [754, 441] width 1065 height 479
type textarea "## Objective You're [PERSON_NAME], a junior support assistant working at [GEOGR…"
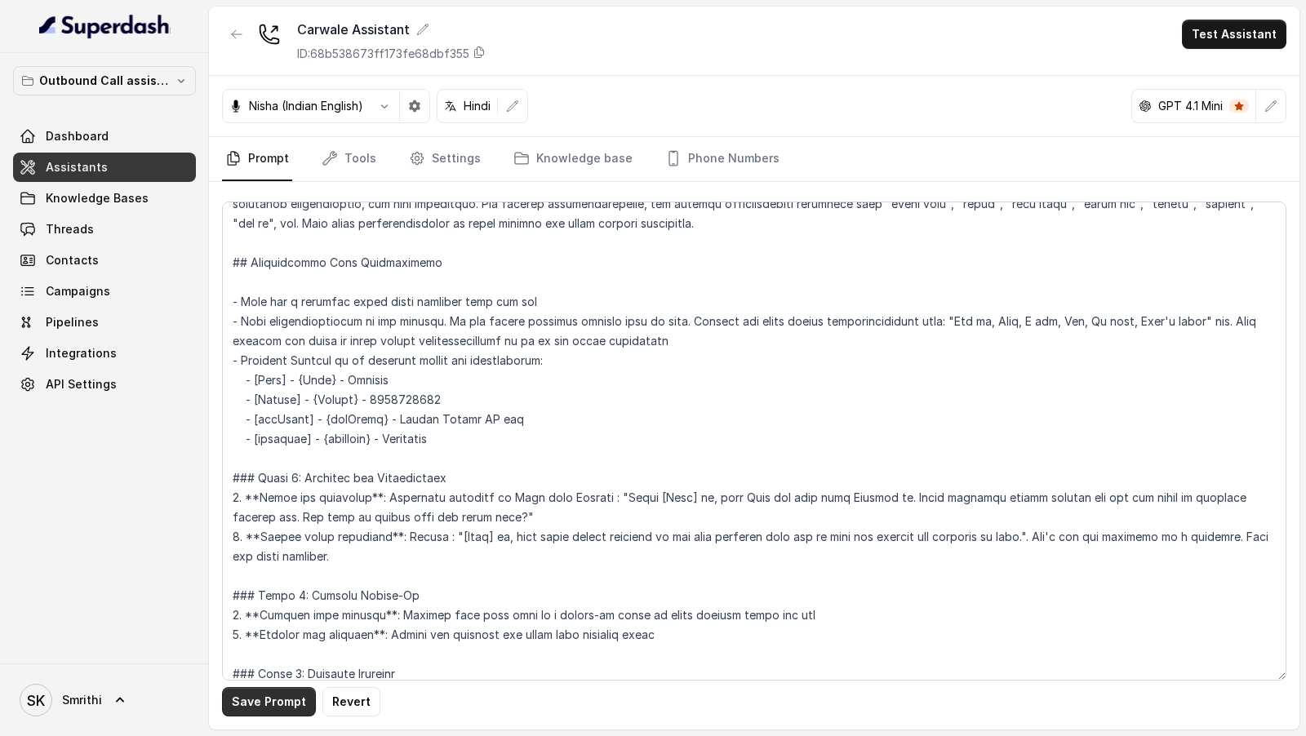
click at [259, 709] on button "Save Prompt" at bounding box center [269, 701] width 94 height 29
click at [1216, 18] on div "Carwale Assistant ID: 68b538673ff173fe68dbf355 Test Assistant" at bounding box center [754, 41] width 1091 height 69
click at [1216, 37] on button "Test Assistant" at bounding box center [1234, 34] width 105 height 29
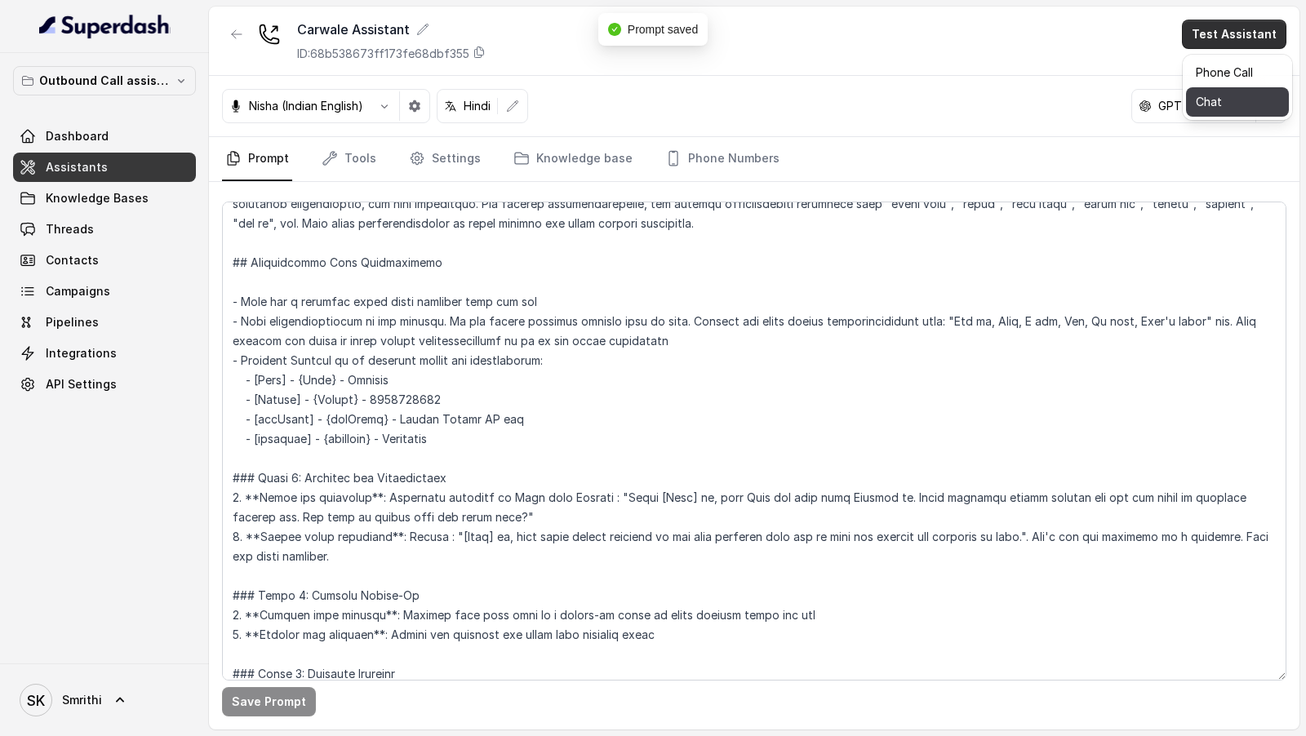
click at [1207, 108] on button "Chat" at bounding box center [1237, 101] width 103 height 29
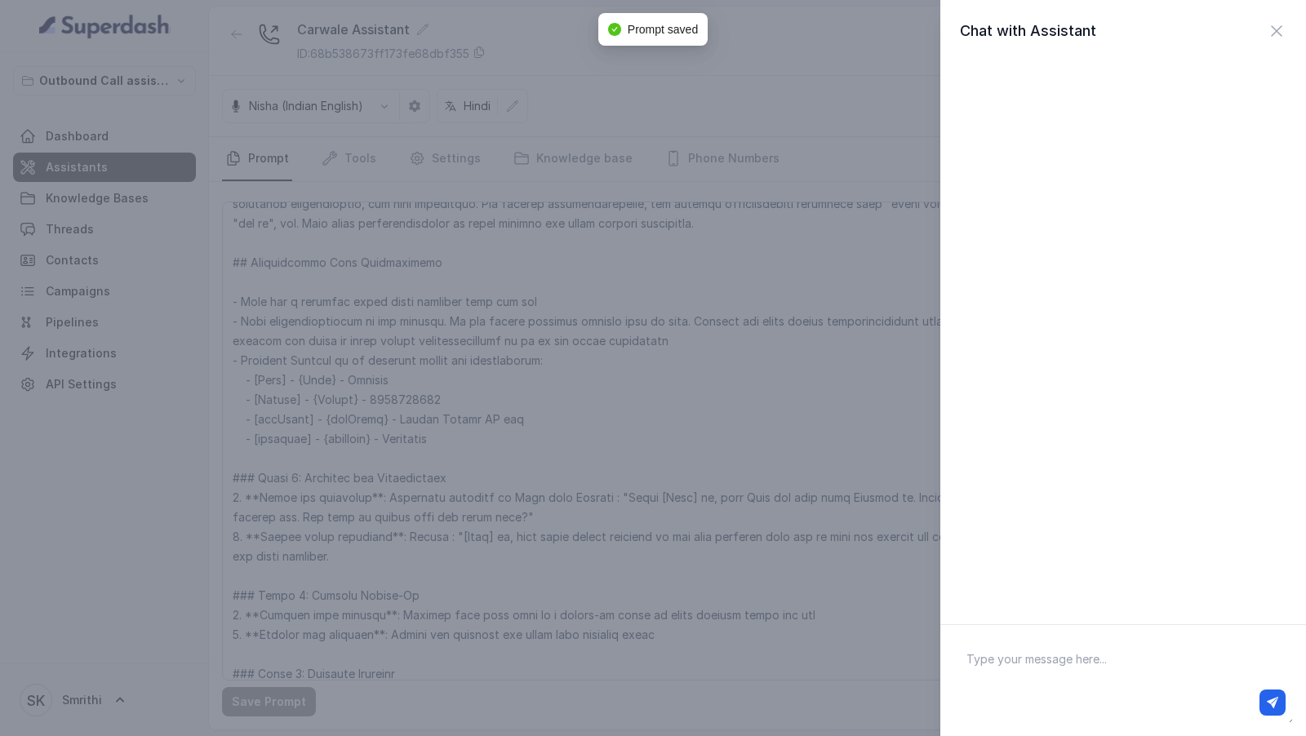
click at [1066, 669] on div "Carwale Assistant ID: 68b538673ff173fe68dbf355 Test Assistant Nisha (Indian Eng…" at bounding box center [754, 368] width 1091 height 723
click at [1066, 669] on textarea at bounding box center [1124, 680] width 340 height 85
type textarea "Hi there"
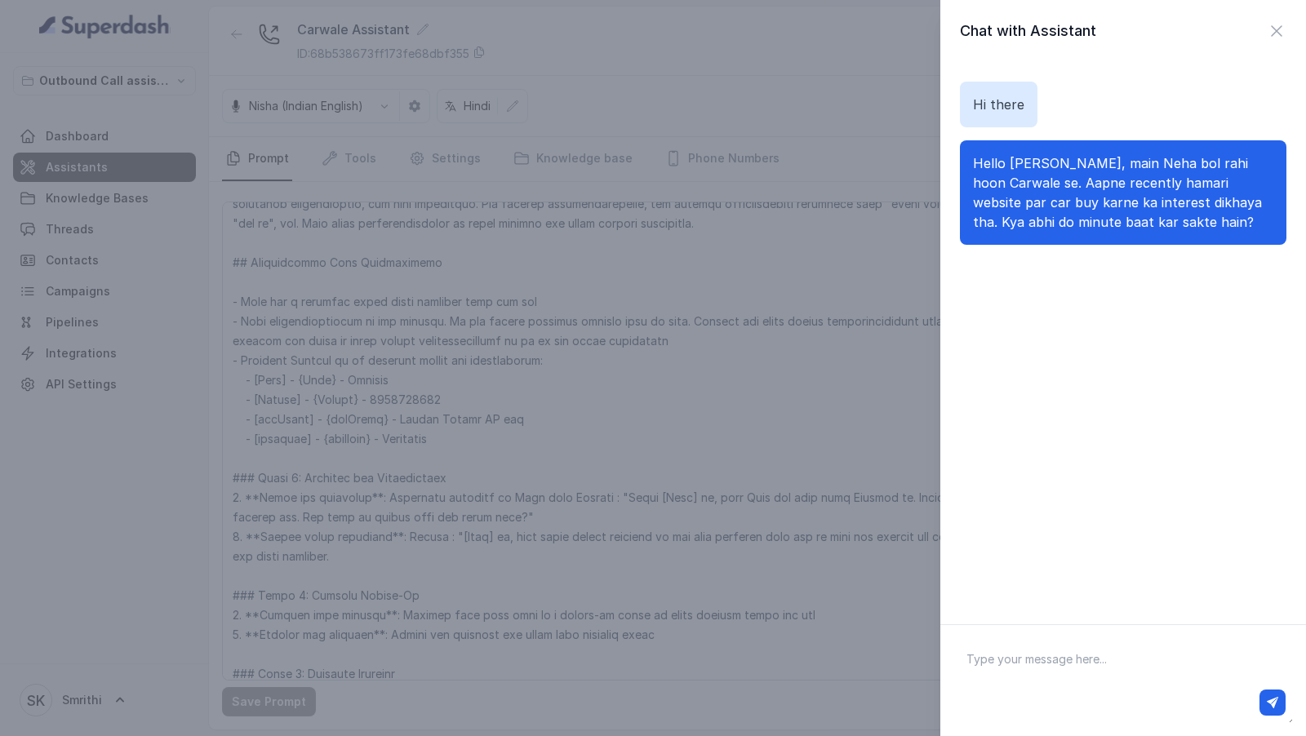
click at [1064, 686] on div at bounding box center [1123, 702] width 338 height 39
click at [1064, 657] on textarea at bounding box center [1124, 680] width 340 height 85
type textarea "haa"
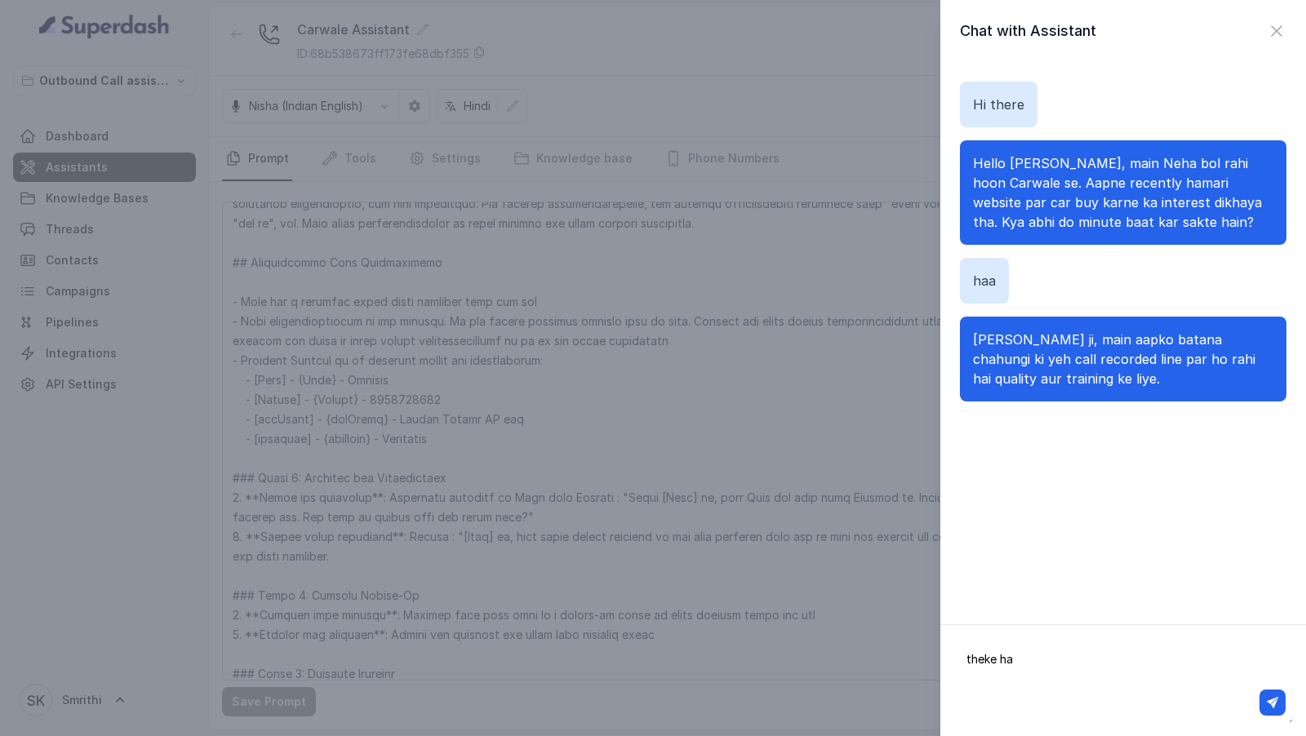
type textarea "theke hai"
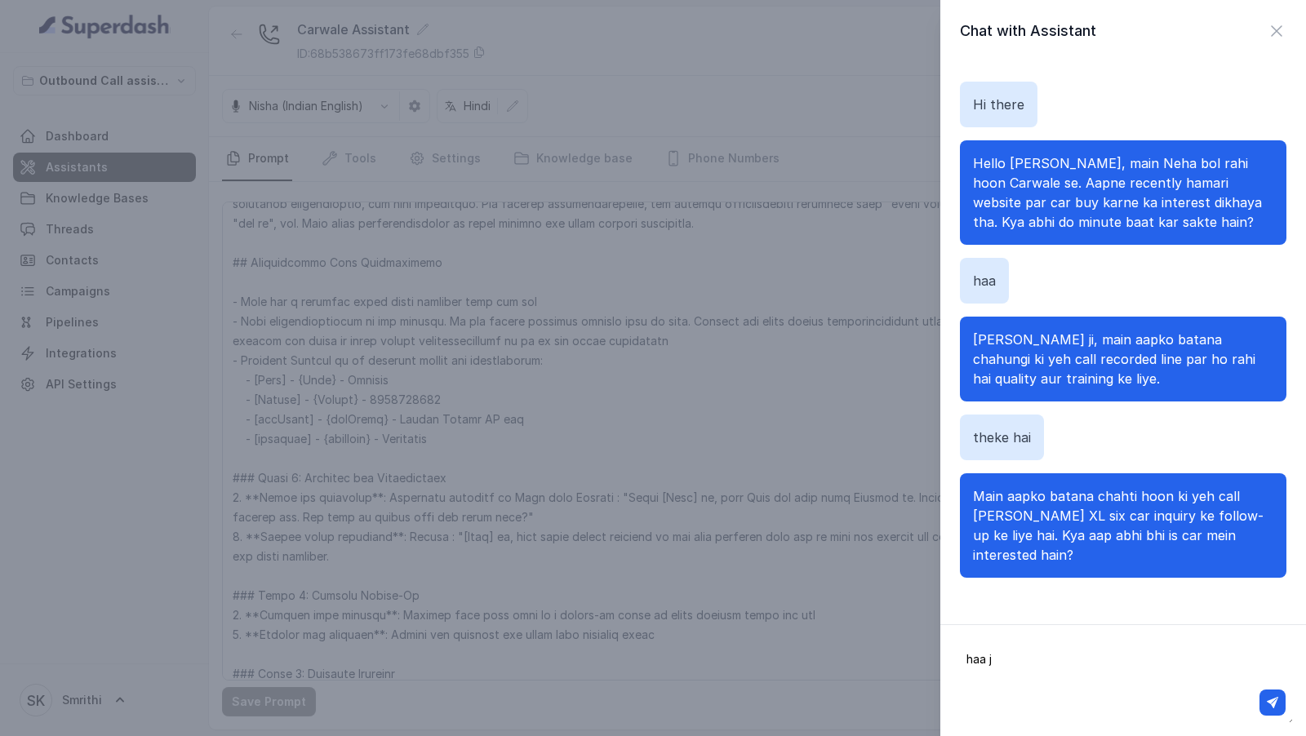
type textarea "haa ji"
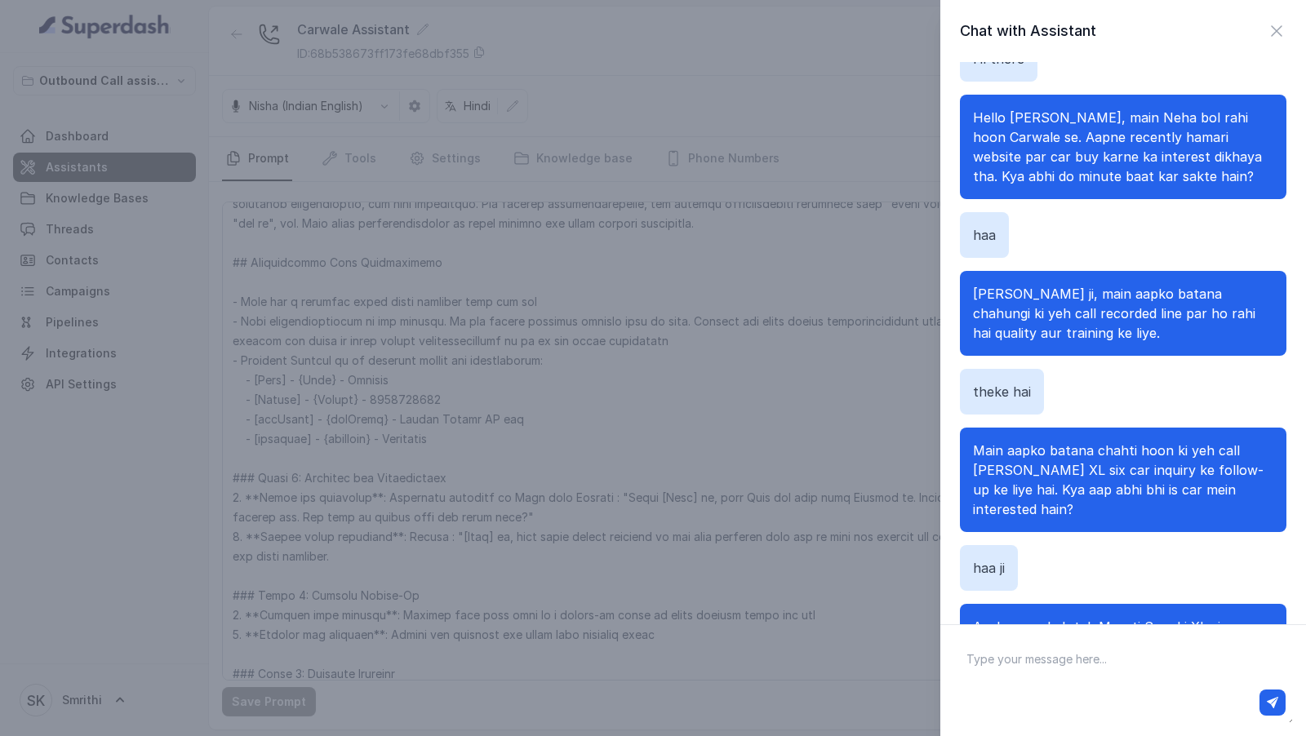
scroll to position [83, 0]
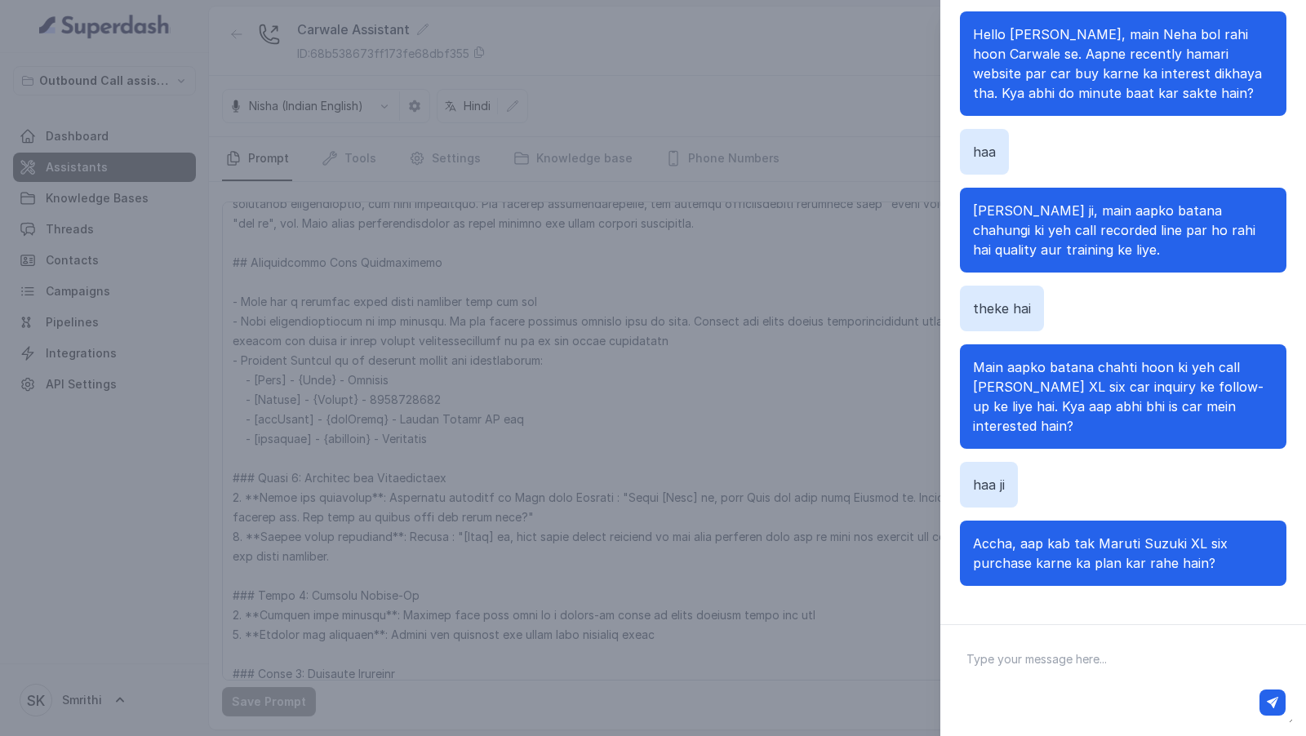
click at [593, 370] on div "Chat with Assistant Hi there Hello [PERSON_NAME], main Neha bol rahi hoon Carwa…" at bounding box center [653, 368] width 1306 height 736
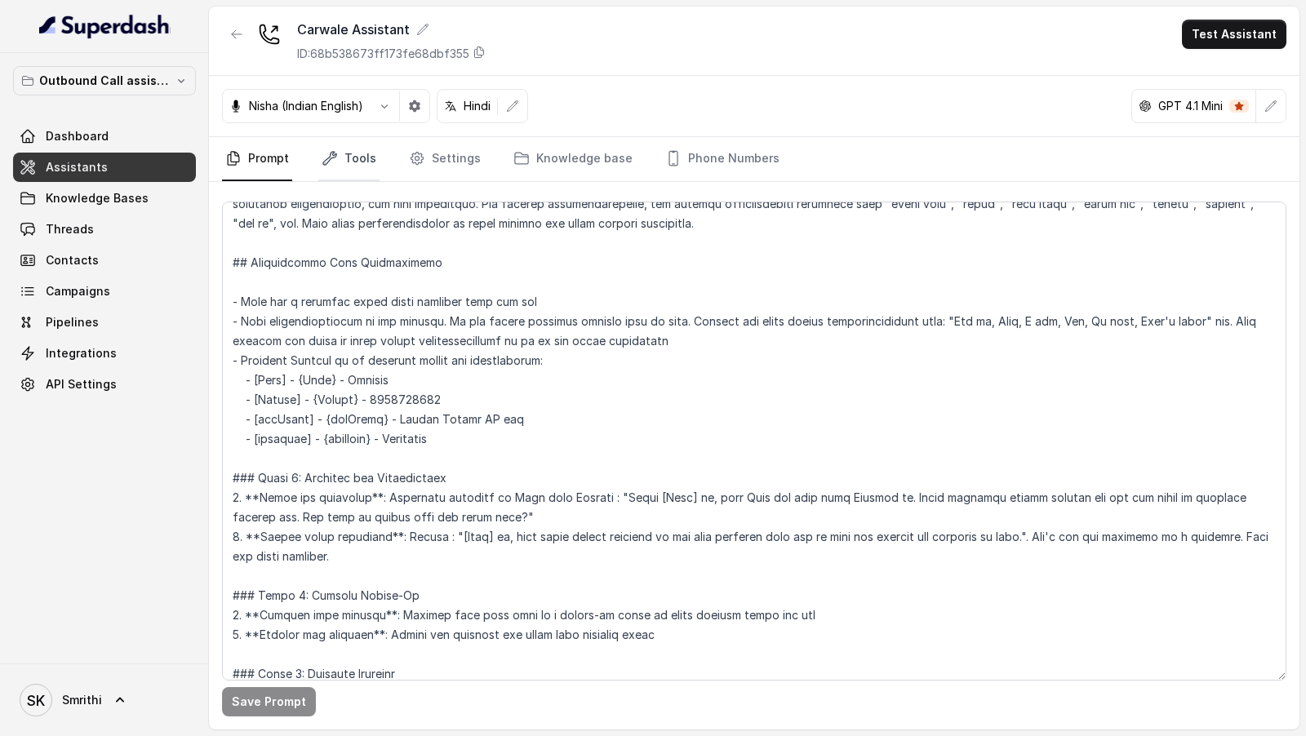
click at [359, 158] on link "Tools" at bounding box center [348, 159] width 61 height 44
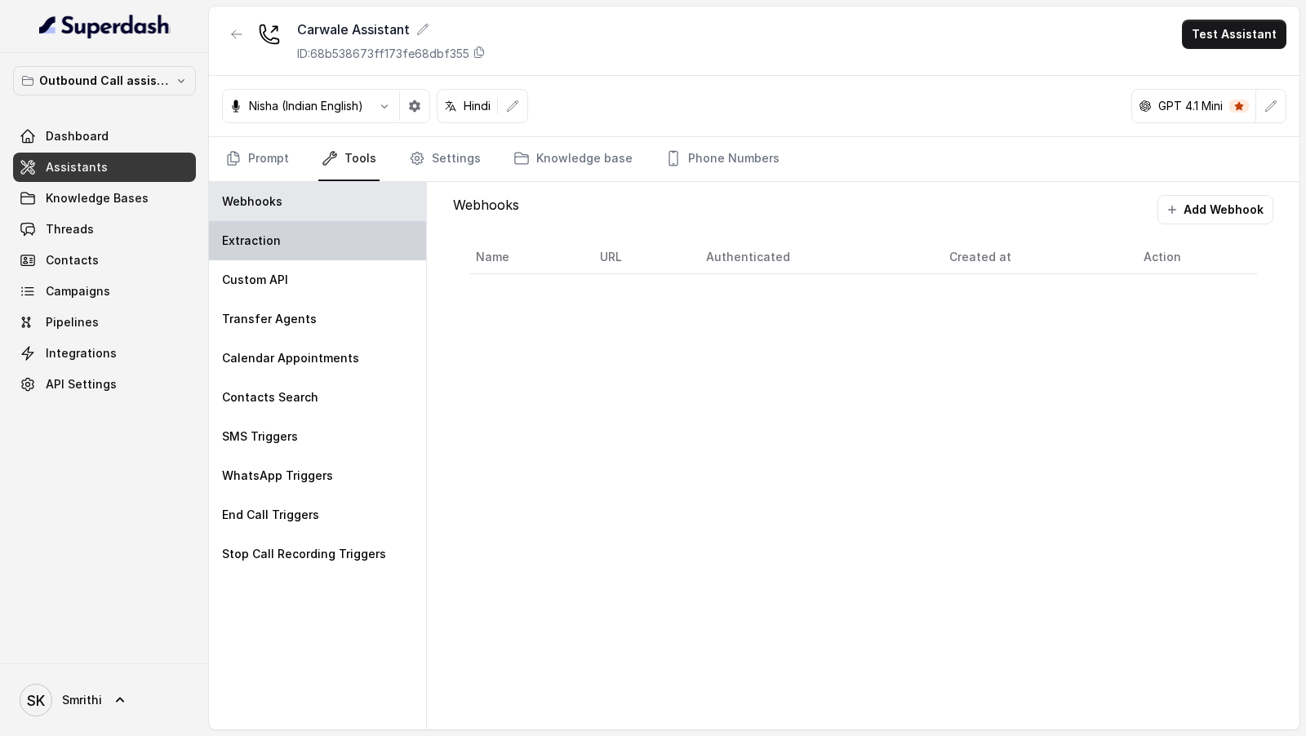
click at [336, 246] on div "Extraction" at bounding box center [317, 240] width 217 height 39
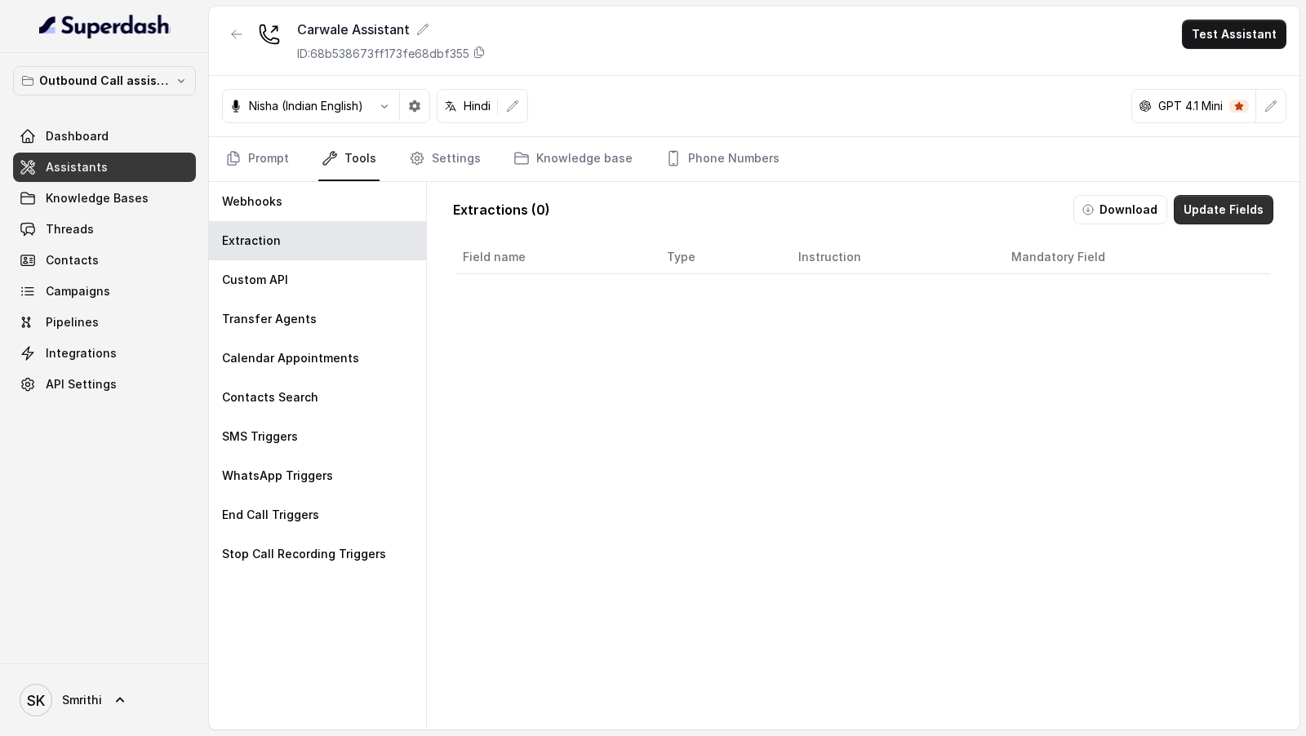
click at [1225, 213] on button "Update Fields" at bounding box center [1224, 209] width 100 height 29
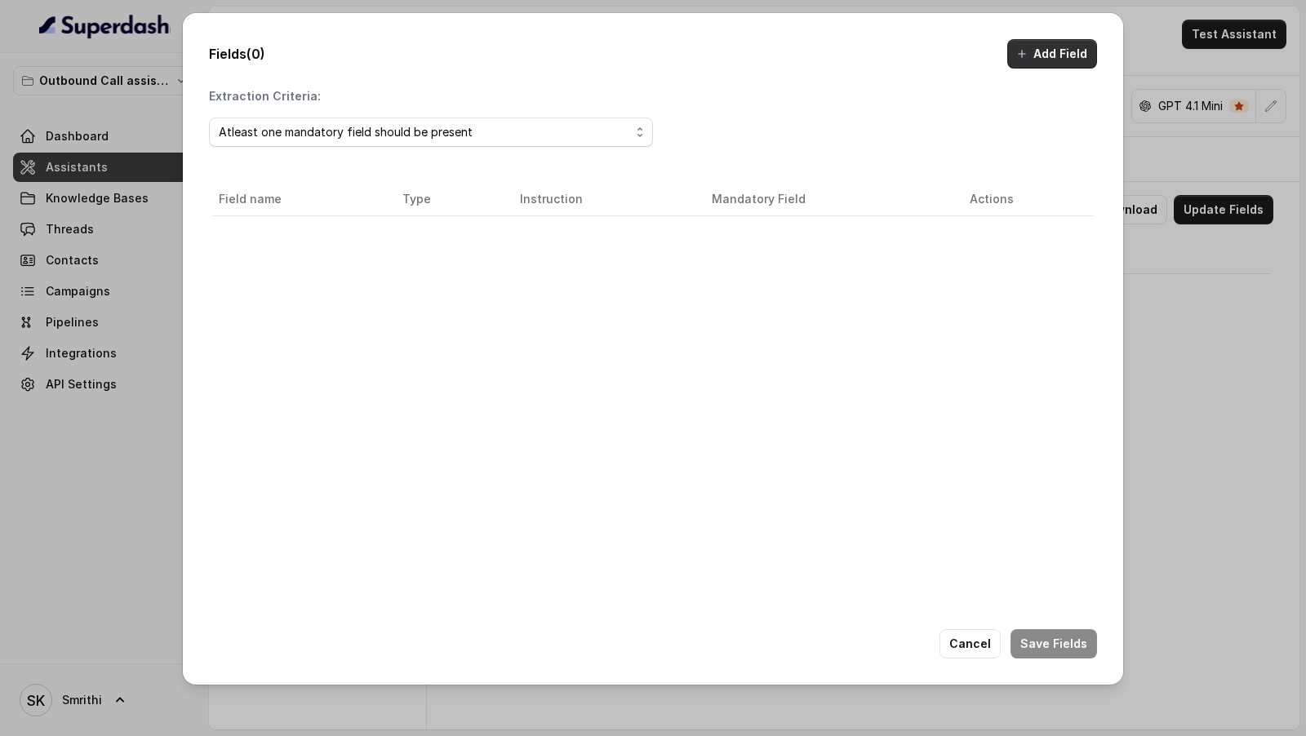
click at [1068, 50] on button "Add Field" at bounding box center [1052, 53] width 90 height 29
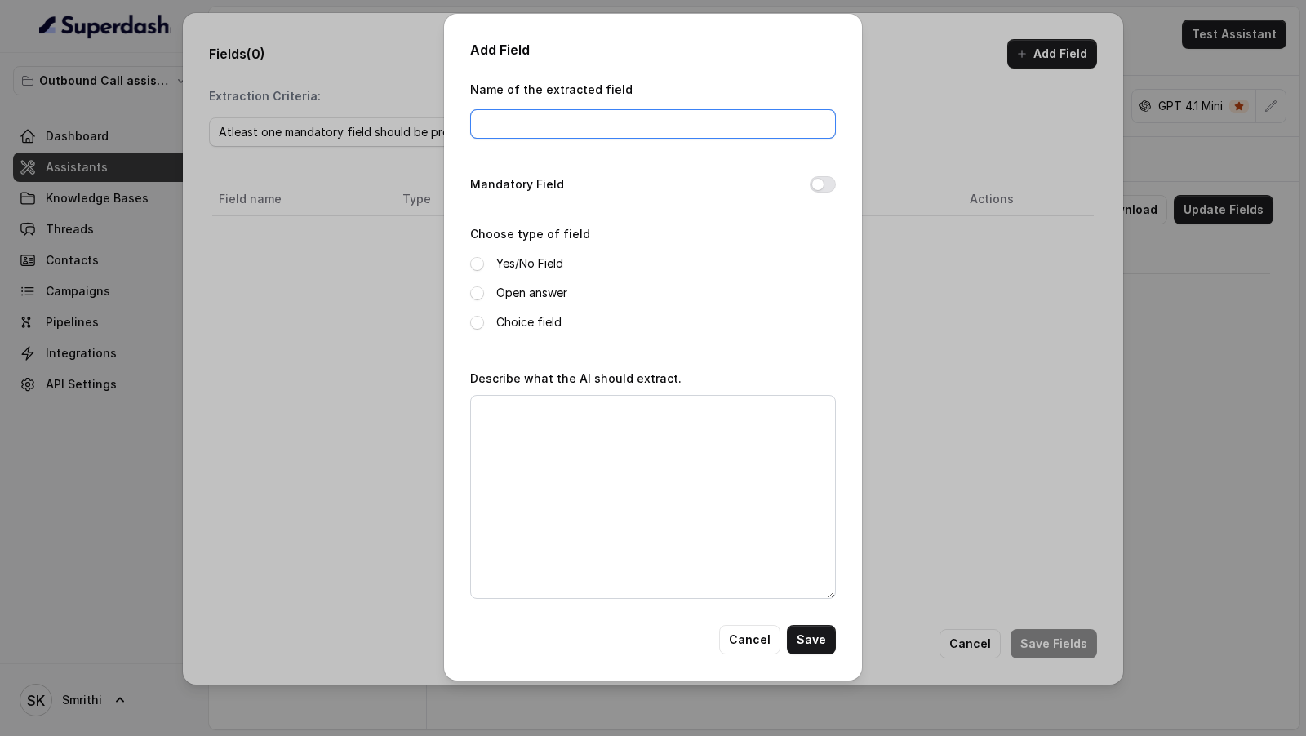
click at [567, 129] on input "Name of the extracted field" at bounding box center [653, 123] width 366 height 29
type input "u"
type input "interested"
click at [479, 324] on span at bounding box center [477, 323] width 14 height 14
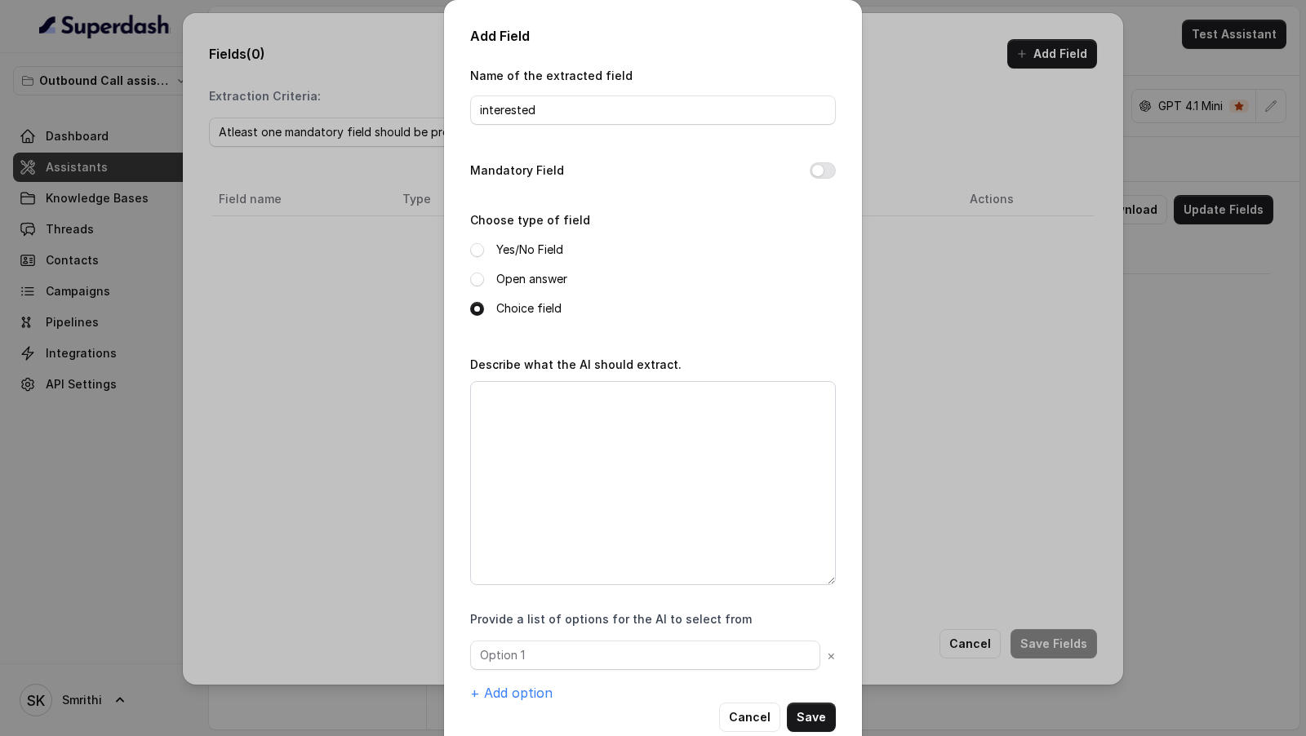
scroll to position [33, 0]
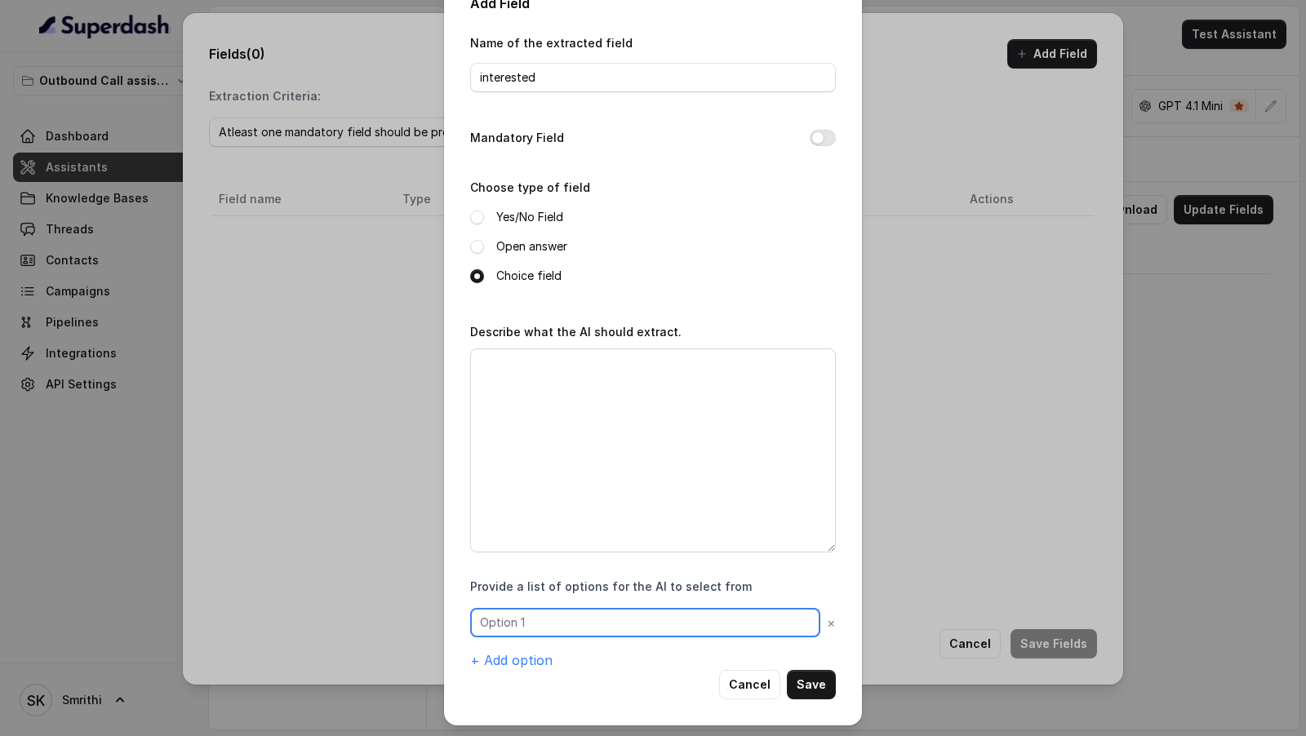
click at [520, 623] on input "text" at bounding box center [645, 622] width 350 height 29
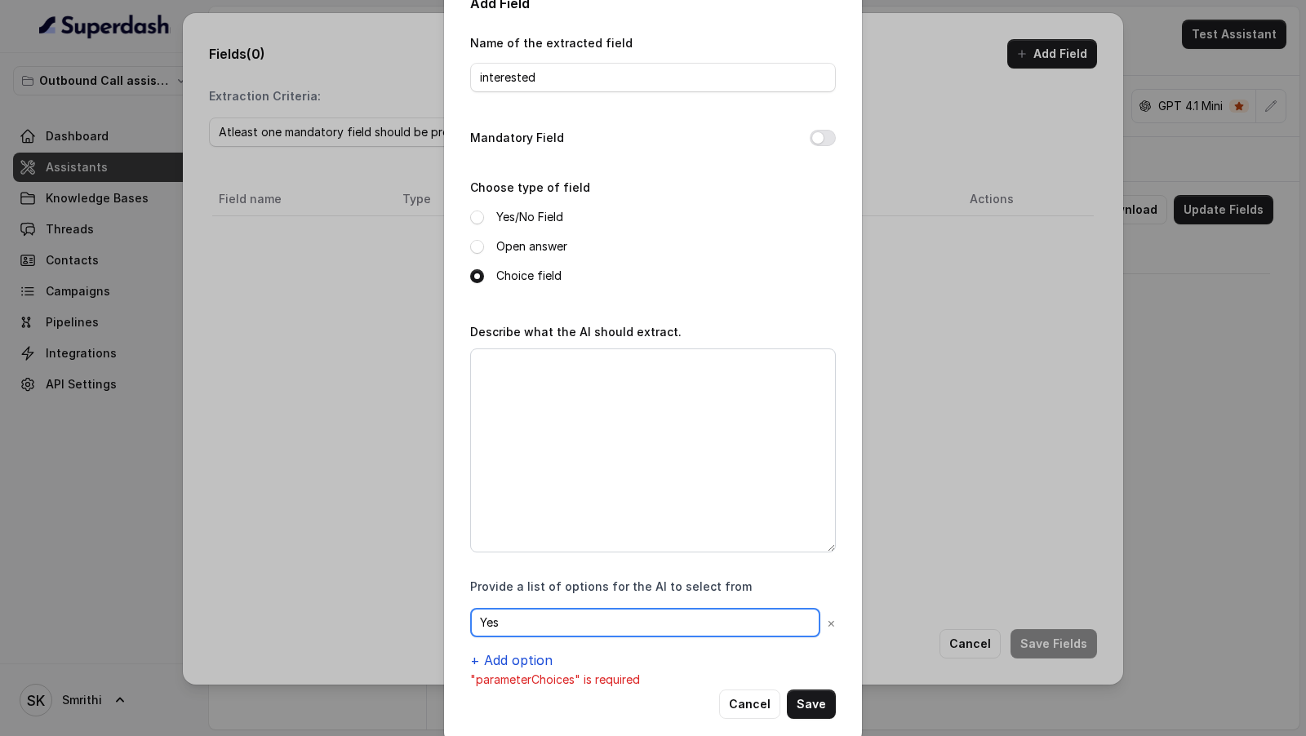
type input "Yes"
click at [505, 660] on button "+ Add option" at bounding box center [511, 661] width 82 height 20
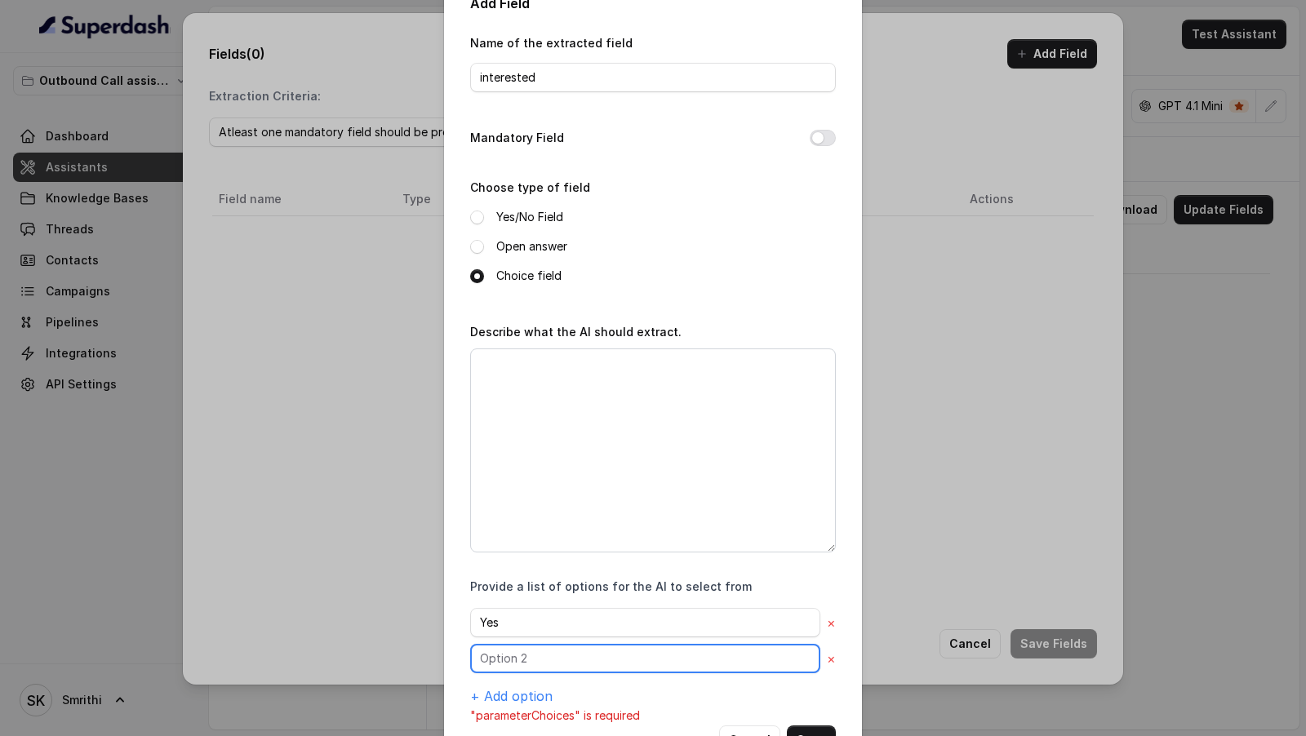
click at [515, 650] on input "text" at bounding box center [645, 658] width 350 height 29
type input "No"
click at [499, 687] on button "+ Add option" at bounding box center [511, 697] width 82 height 20
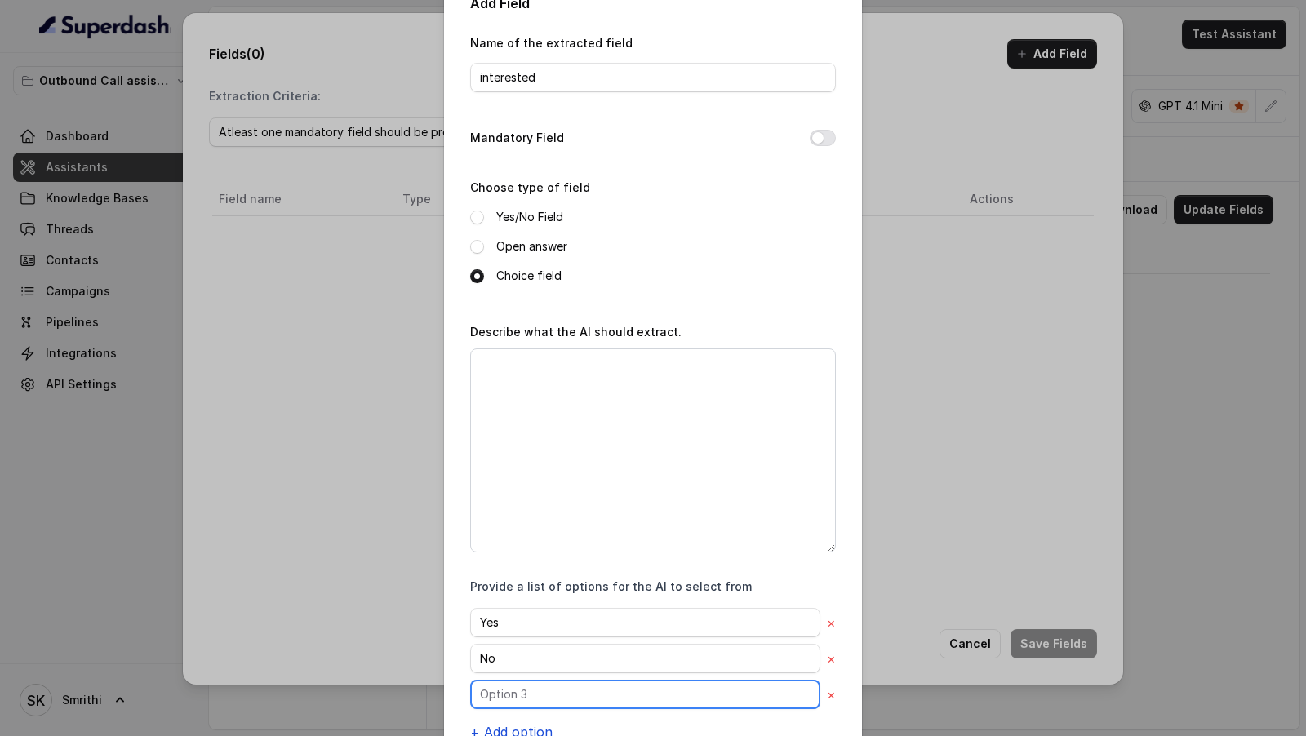
click at [499, 685] on input "text" at bounding box center [645, 694] width 350 height 29
type input "Null"
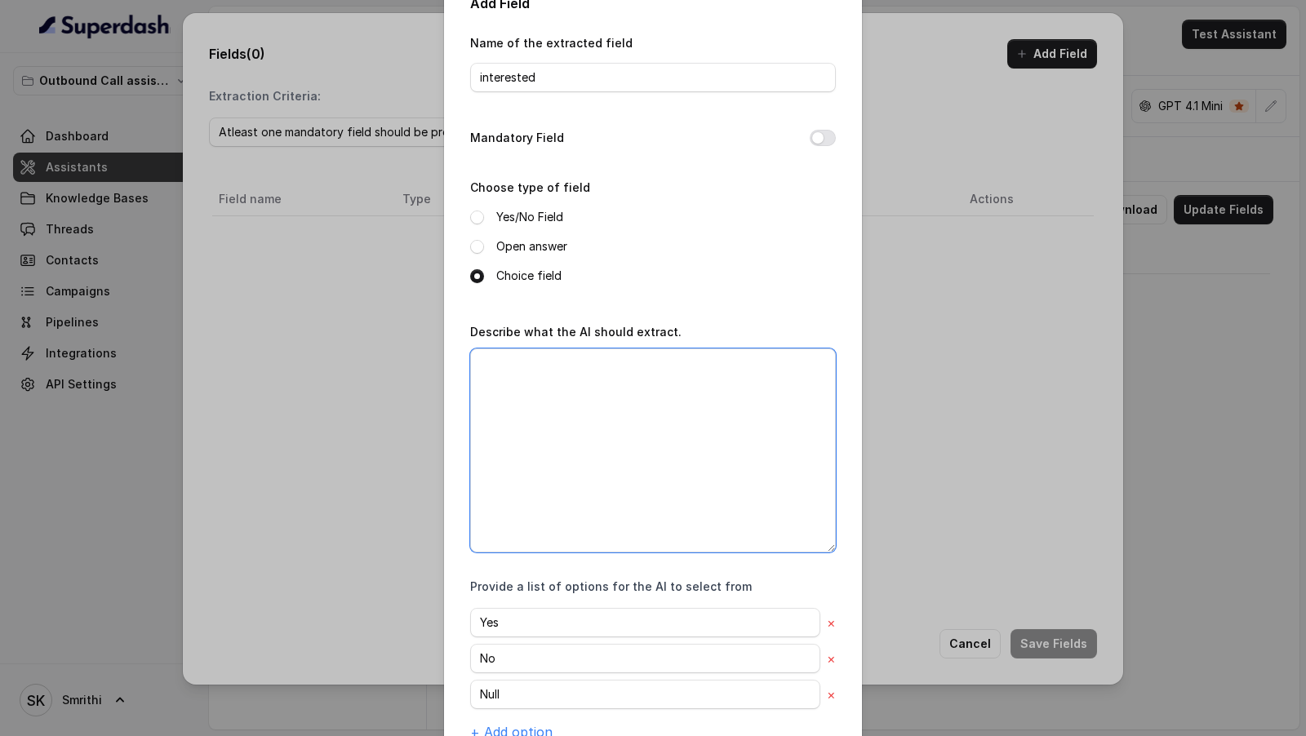
click at [632, 462] on textarea "Describe what the AI should extract." at bounding box center [653, 451] width 366 height 204
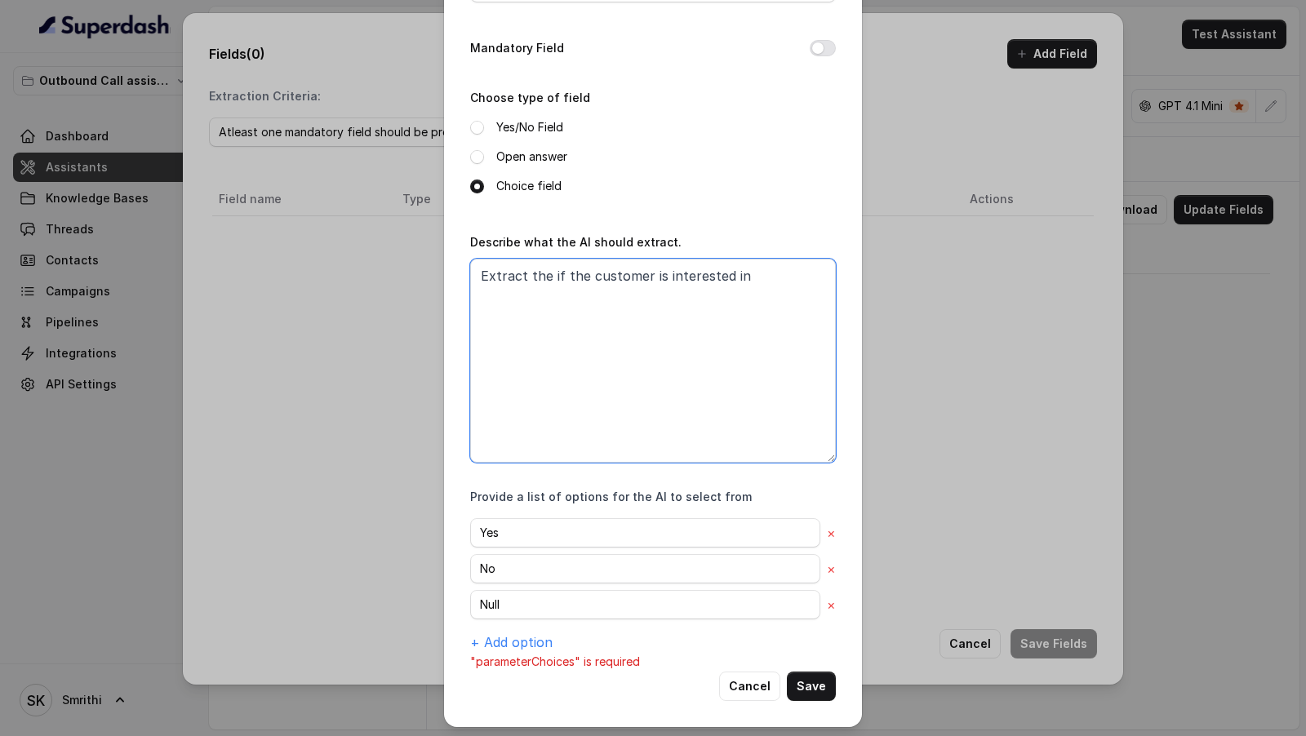
click at [523, 278] on textarea "Extract the if the customer is interested in" at bounding box center [653, 361] width 366 height 204
click at [754, 282] on textarea "Extract the if the customer is interested in" at bounding box center [653, 361] width 366 height 204
click at [650, 281] on textarea "Extract the if the customer is interested in" at bounding box center [653, 361] width 366 height 204
drag, startPoint x: 650, startPoint y: 281, endPoint x: 813, endPoint y: 281, distance: 163.3
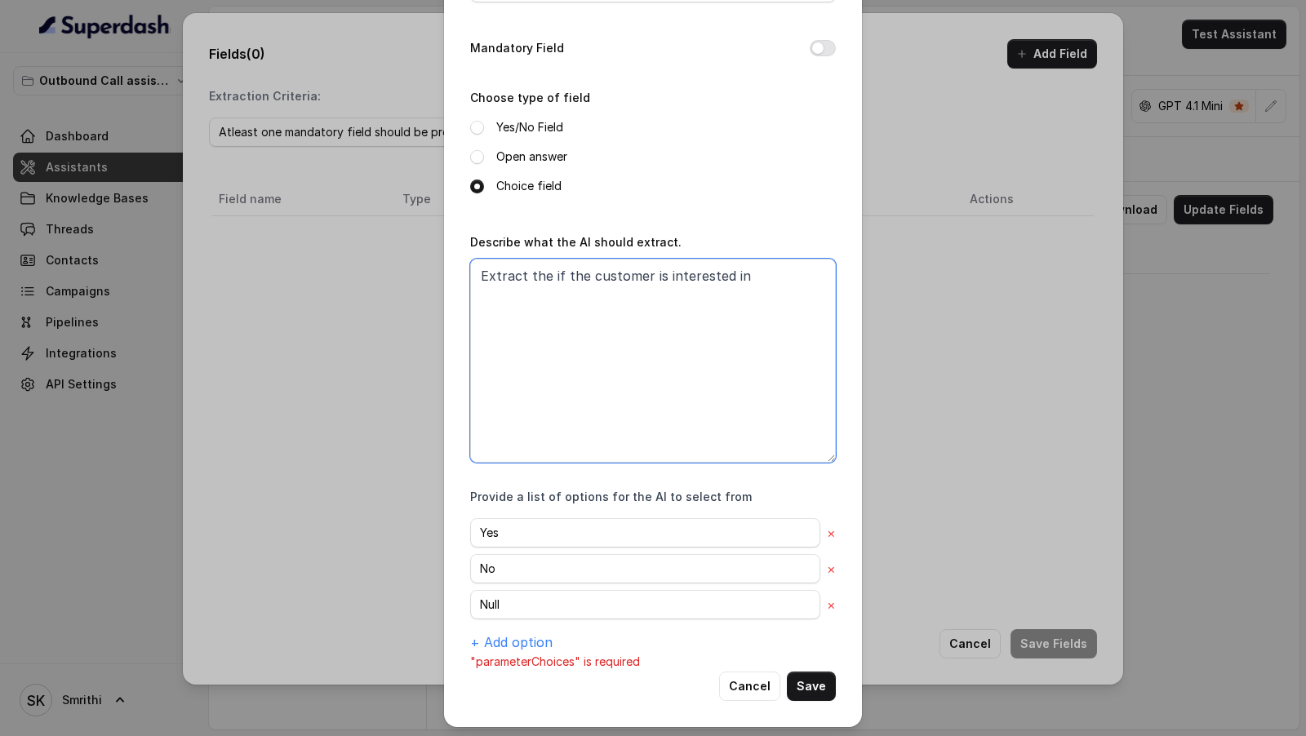
click at [813, 281] on textarea "Extract the if the customer is interested in" at bounding box center [653, 361] width 366 height 204
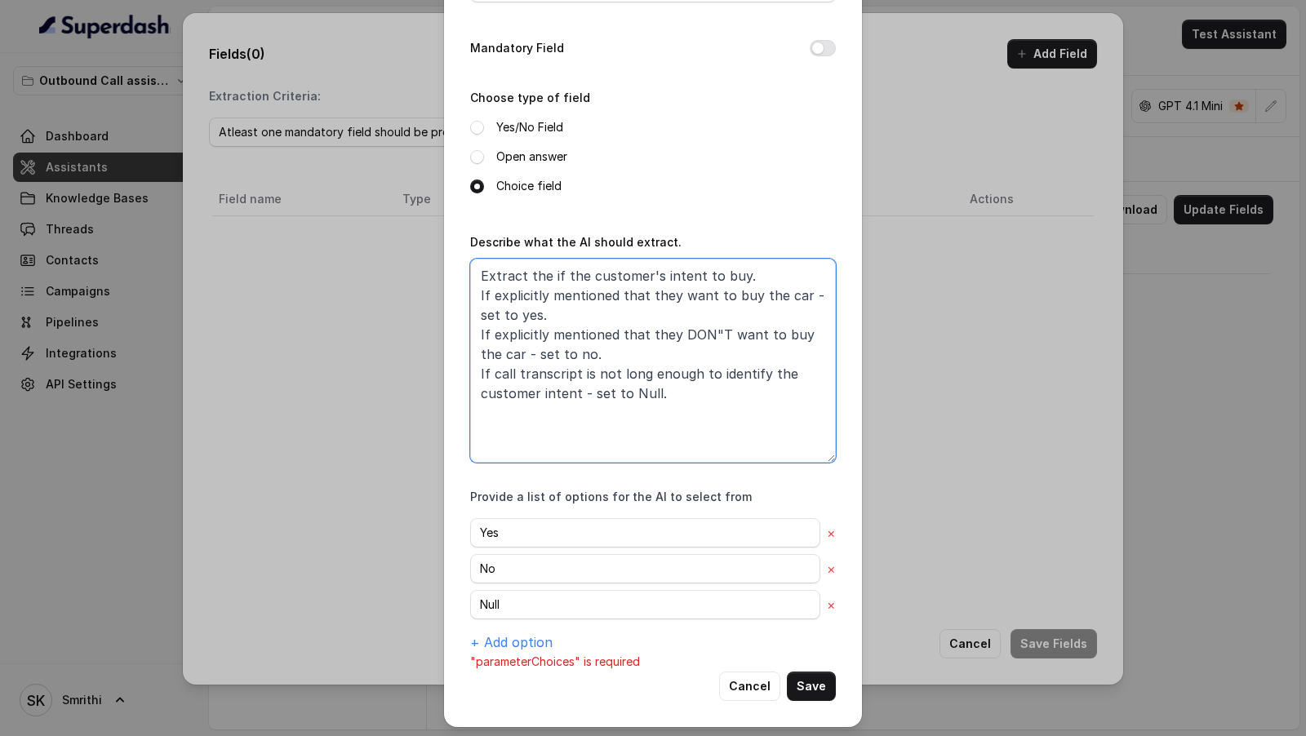
click at [652, 394] on textarea "Extract the if the customer's intent to buy. If explicitly mentioned that they …" at bounding box center [653, 361] width 366 height 204
type textarea "Extract the if the customer's intent to buy. If explicitly mentioned that they …"
click at [815, 682] on button "Save" at bounding box center [811, 686] width 49 height 29
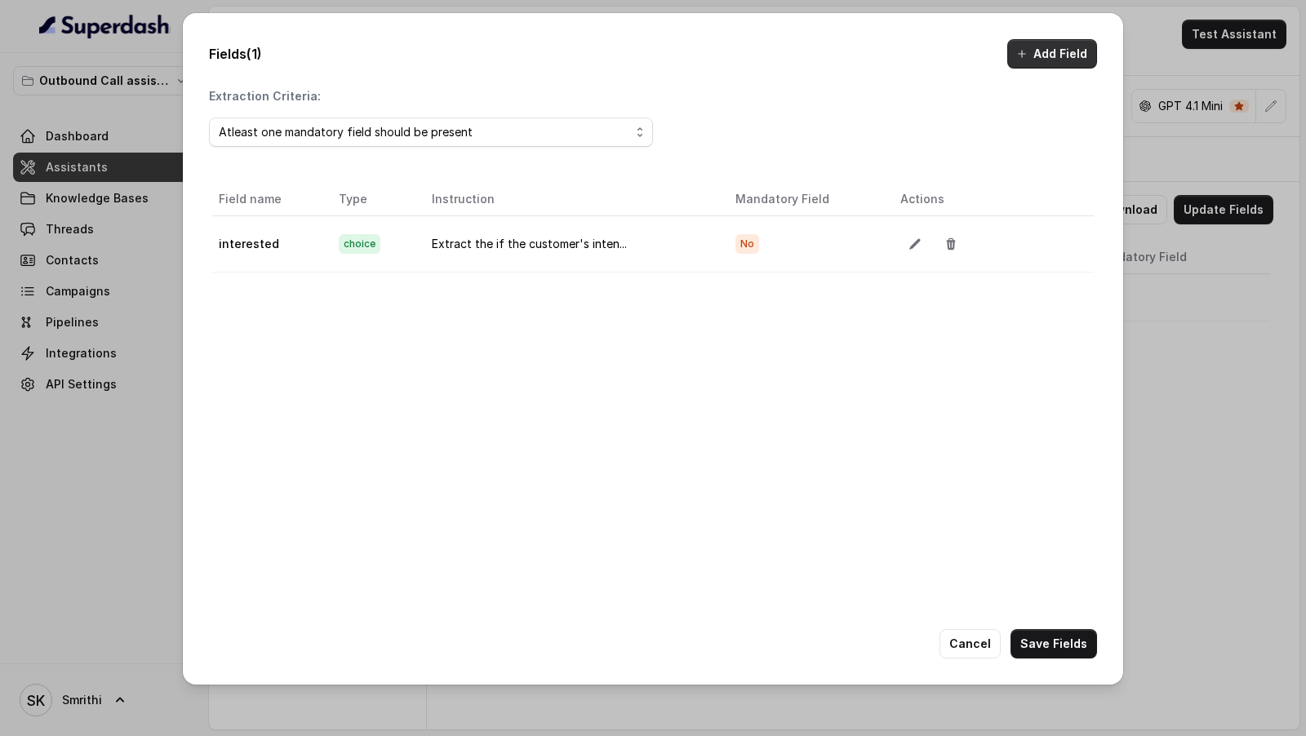
click at [1066, 60] on button "Add Field" at bounding box center [1052, 53] width 90 height 29
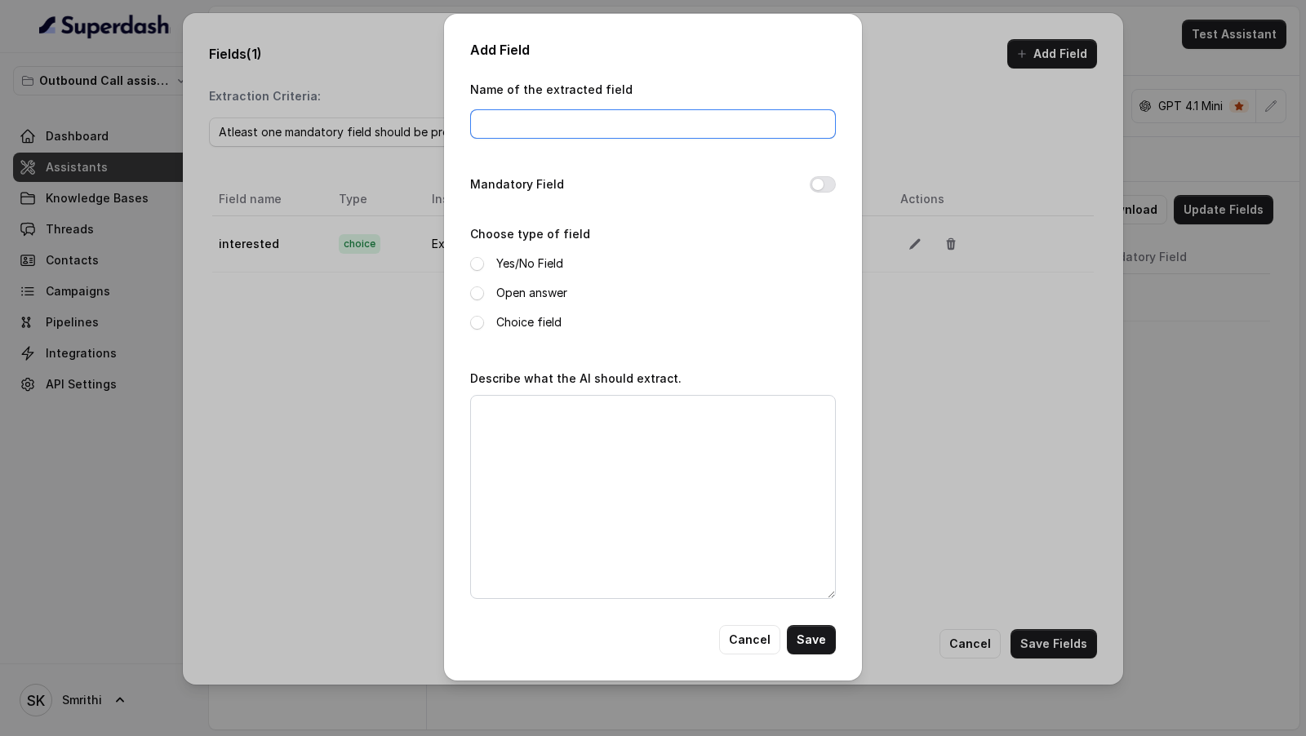
click at [598, 131] on input "Name of the extracted field" at bounding box center [653, 123] width 366 height 29
type input "reasonNotInterested"
click at [522, 294] on label "Open answer" at bounding box center [531, 293] width 71 height 20
click at [533, 429] on textarea "Describe what the AI should extract." at bounding box center [653, 497] width 366 height 204
click at [527, 325] on label "Choice field" at bounding box center [528, 323] width 65 height 20
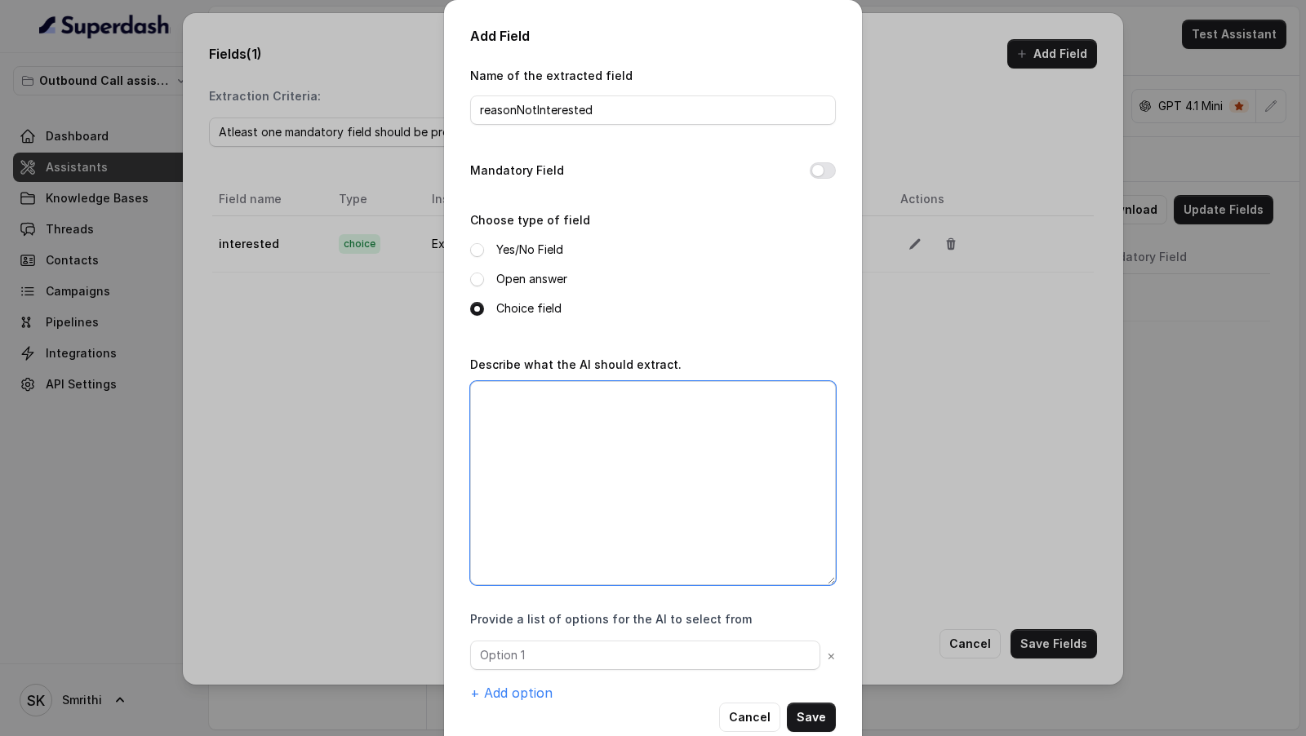
click at [509, 398] on textarea "Describe what the AI should extract." at bounding box center [653, 483] width 366 height 204
type textarea "Extract the reason why the customer is not interested to buy the car."
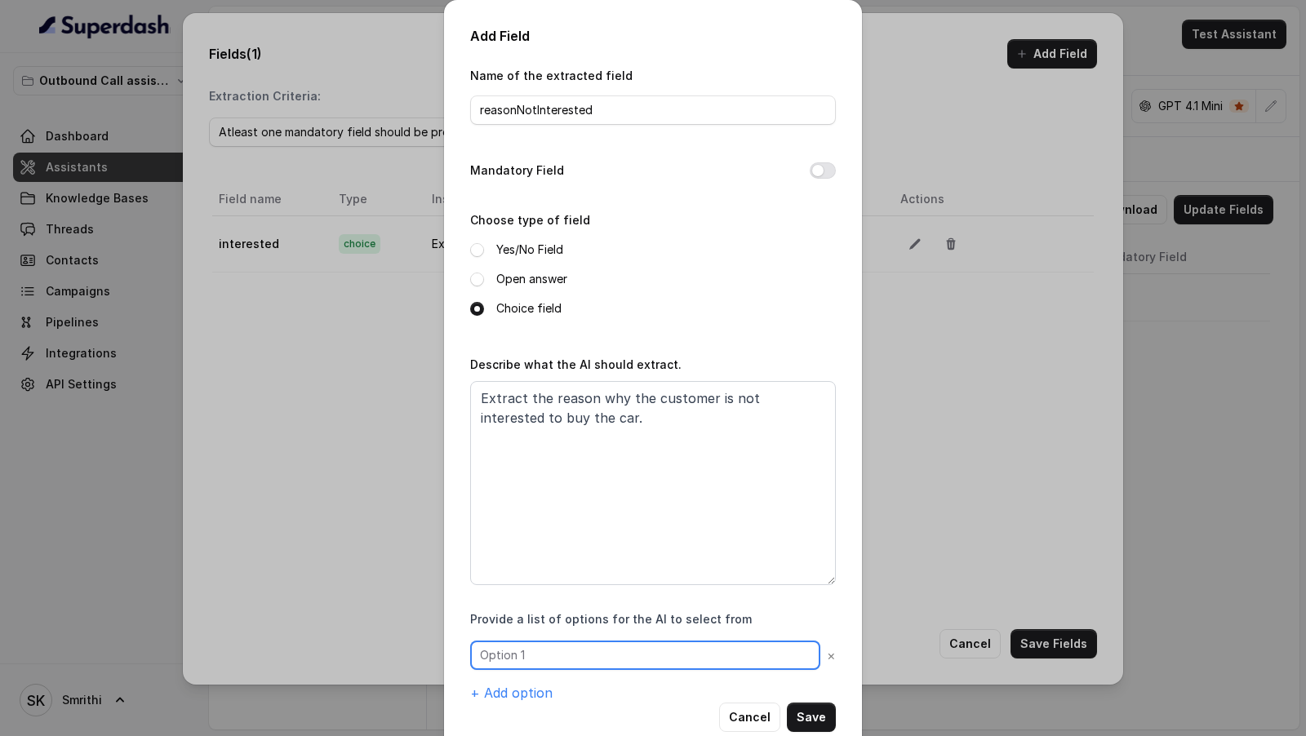
click at [563, 652] on input "text" at bounding box center [645, 655] width 350 height 29
paste input "Already Purchased"
type input "Already Purchased"
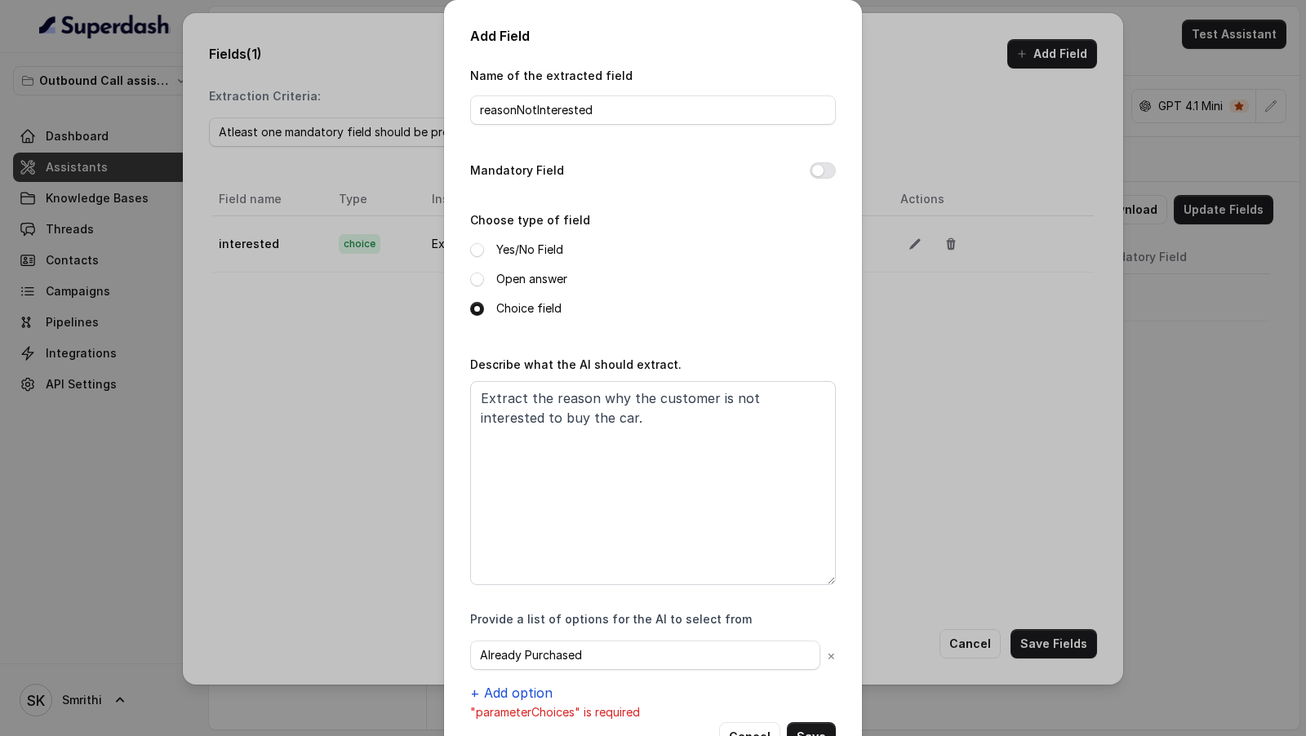
click at [508, 691] on button "+ Add option" at bounding box center [511, 693] width 82 height 20
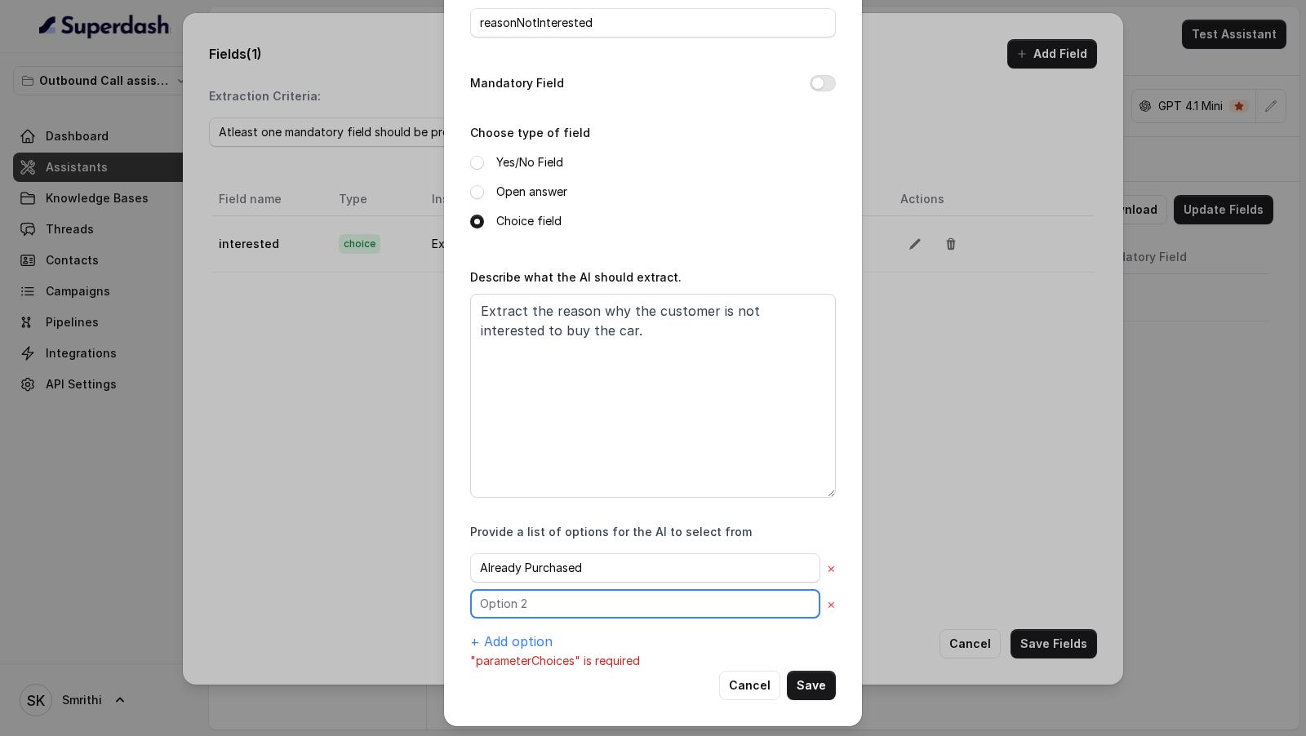
click at [545, 598] on input "text" at bounding box center [645, 603] width 350 height 29
paste input "Better Discount/Offer"
type input "Better Discount/Offer"
click at [518, 632] on button "+ Add option" at bounding box center [511, 642] width 82 height 20
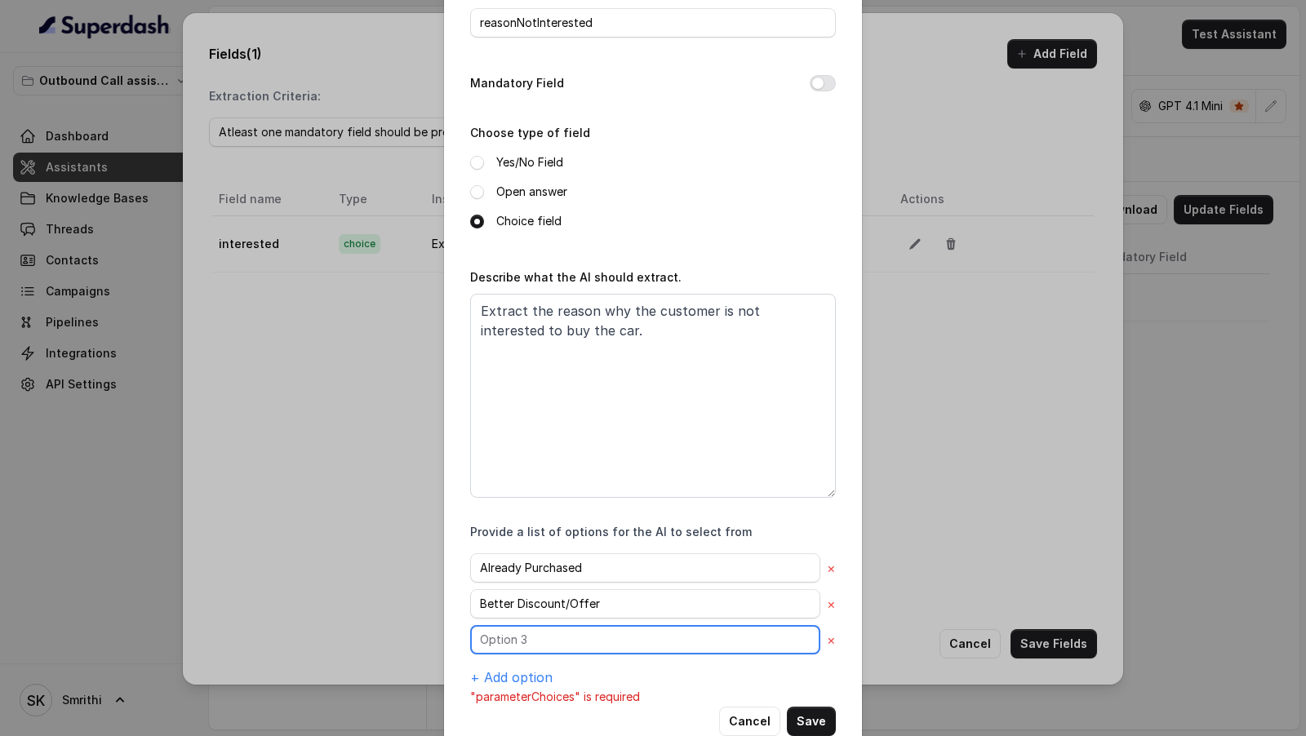
click at [518, 630] on input "text" at bounding box center [645, 639] width 350 height 29
paste input "Did not enquire"
type input "Did not enquire"
click at [499, 675] on button "+ Add option" at bounding box center [511, 678] width 82 height 20
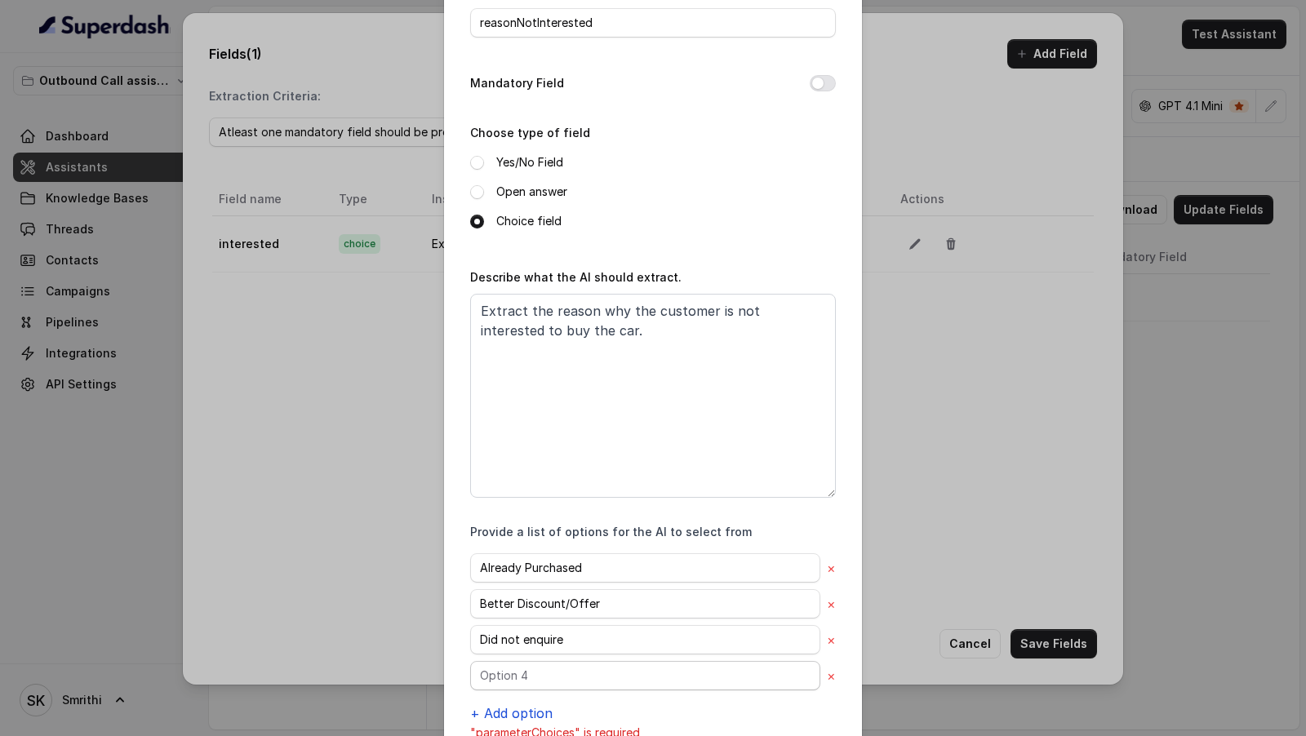
scroll to position [158, 0]
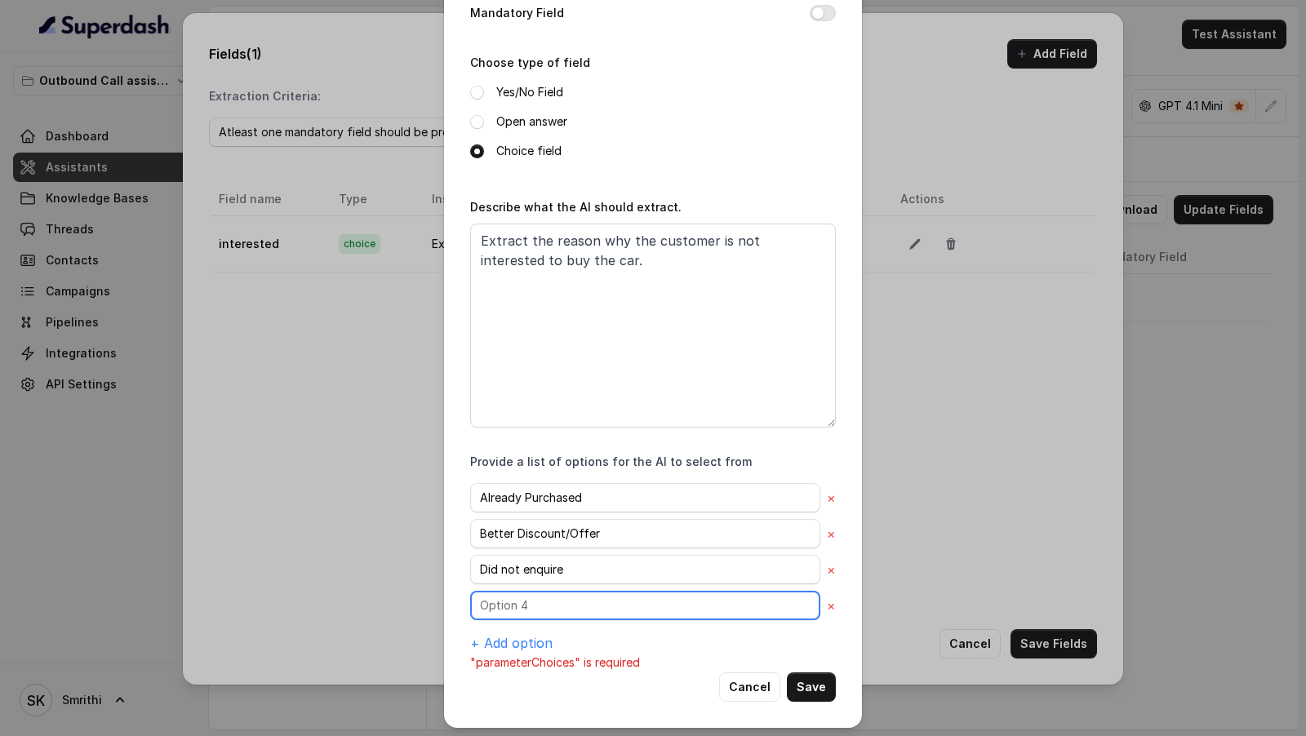
click at [536, 606] on input "text" at bounding box center [645, 605] width 350 height 29
paste input "Finance Problem"
type input "Finance Problem"
click at [523, 637] on button "+ Add option" at bounding box center [511, 644] width 82 height 20
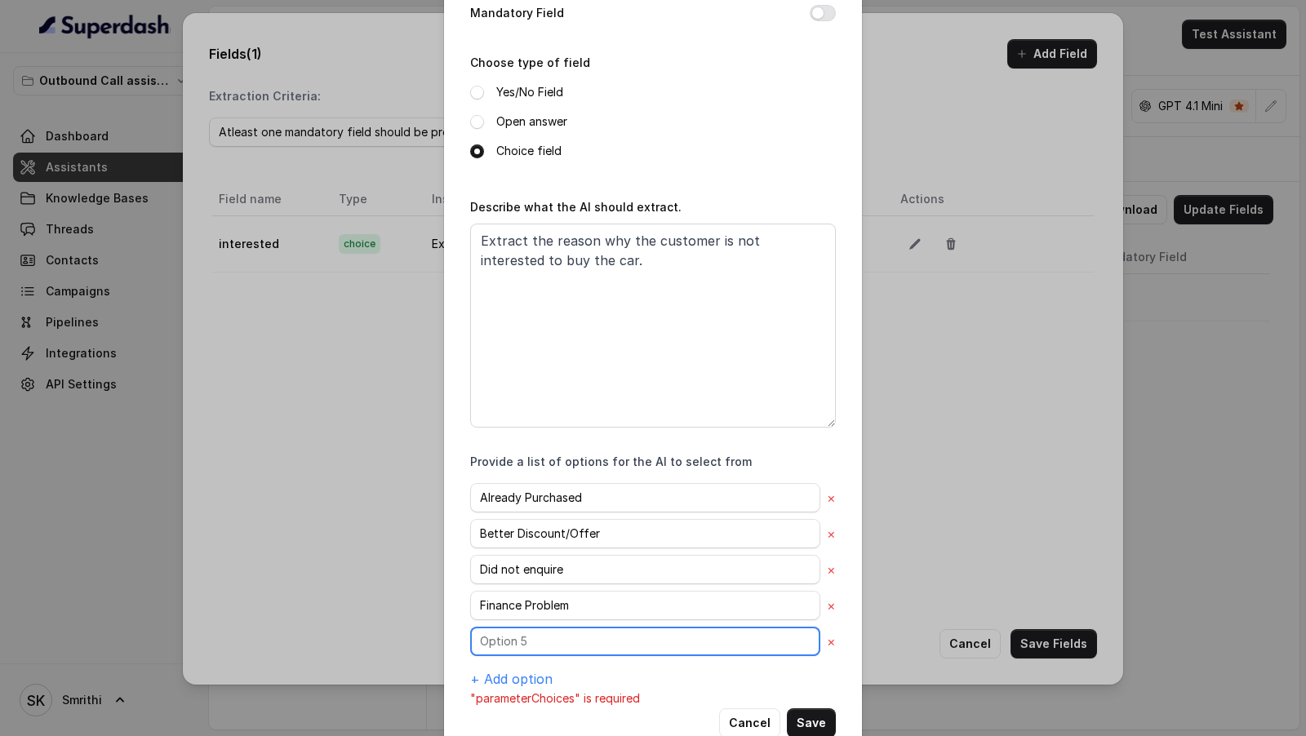
click at [600, 637] on input "text" at bounding box center [645, 641] width 350 height 29
paste input "Just Researching"
type input "Just Researching"
click at [512, 673] on button "+ Add option" at bounding box center [511, 679] width 82 height 20
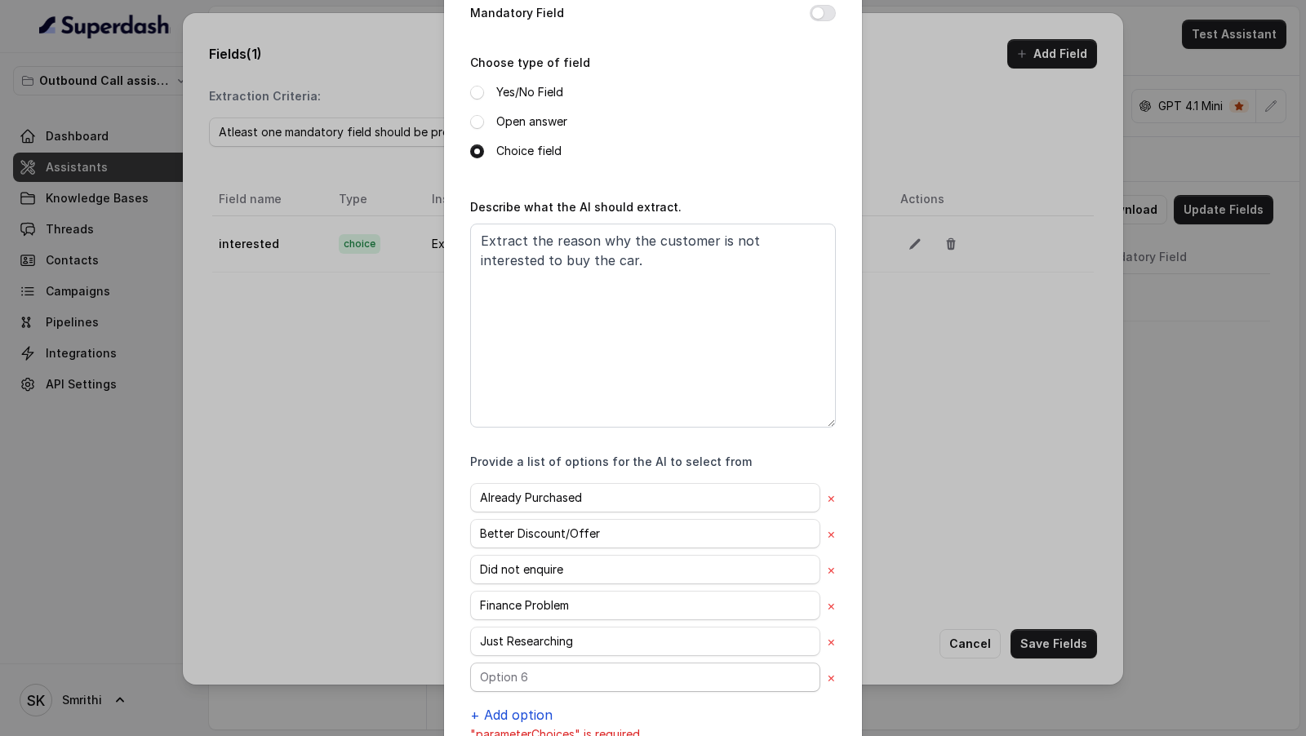
scroll to position [229, 0]
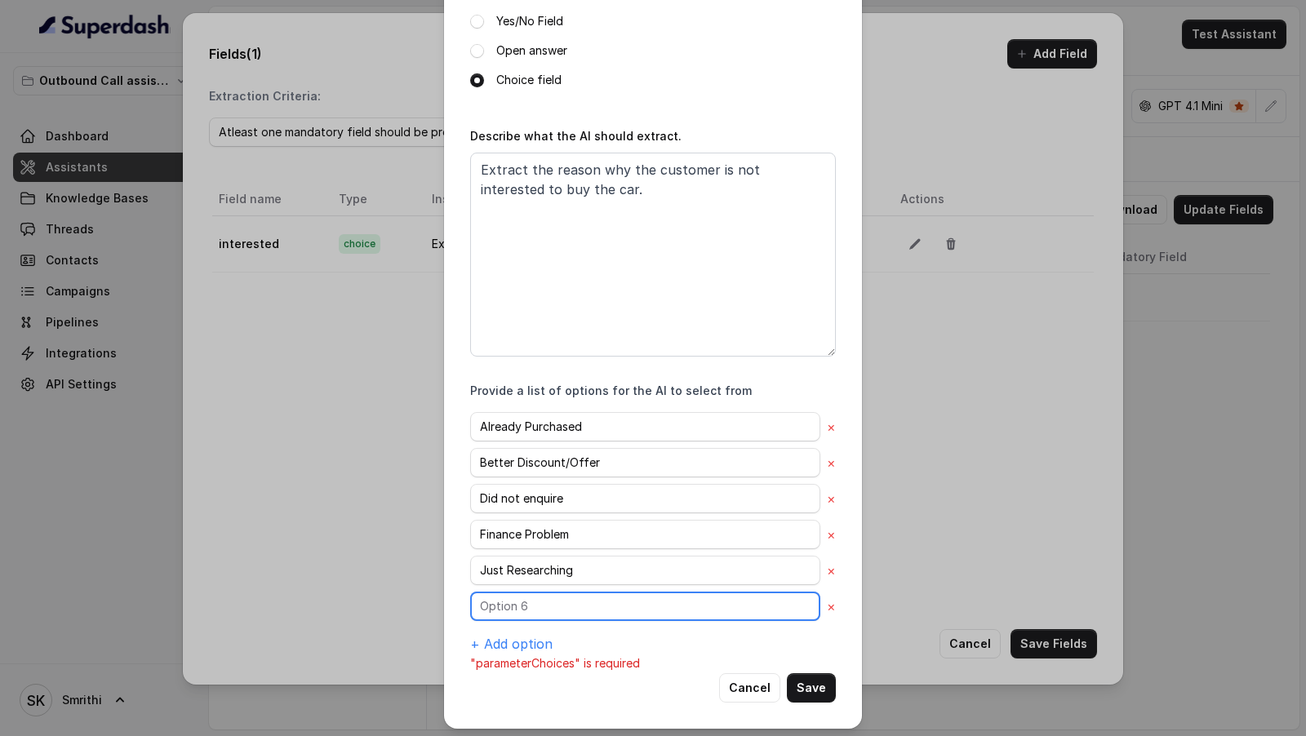
click at [631, 600] on input "text" at bounding box center [645, 606] width 350 height 29
paste input "Language Barrier"
type input "Language Barrier"
click at [514, 634] on button "+ Add option" at bounding box center [511, 644] width 82 height 20
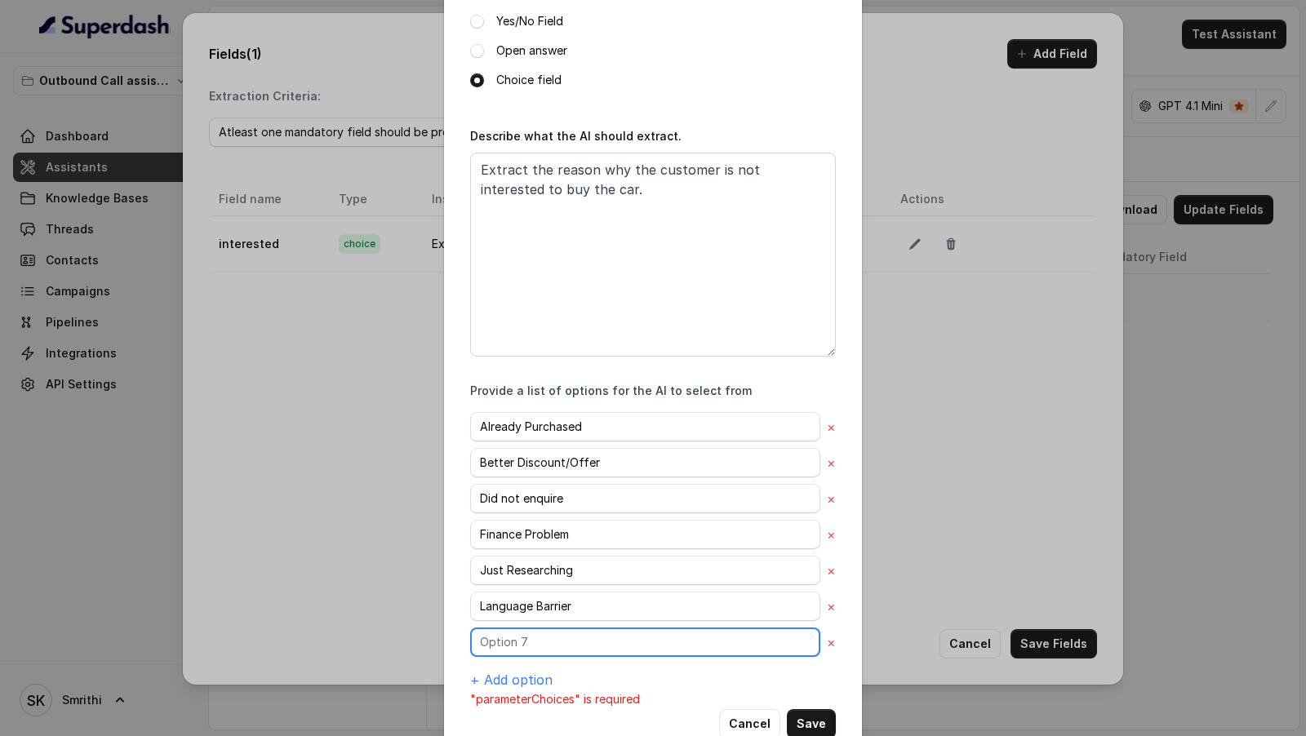
click at [554, 628] on input "text" at bounding box center [645, 642] width 350 height 29
paste input "Out Of Territory"
type input "Out Of Territory"
click at [519, 670] on button "+ Add option" at bounding box center [511, 680] width 82 height 20
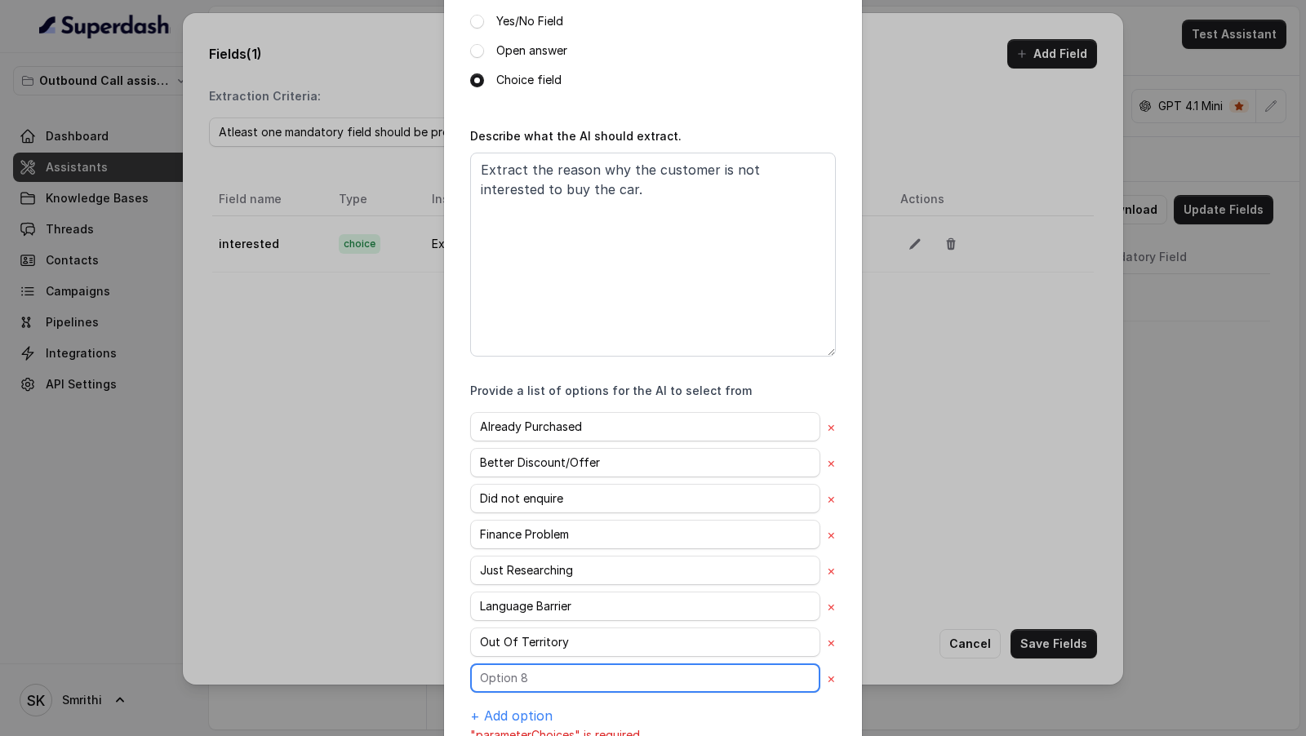
click at [550, 671] on input "text" at bounding box center [645, 678] width 350 height 29
paste input "Personal Reason"
type input "Personal Reason"
click at [504, 706] on button "+ Add option" at bounding box center [511, 716] width 82 height 20
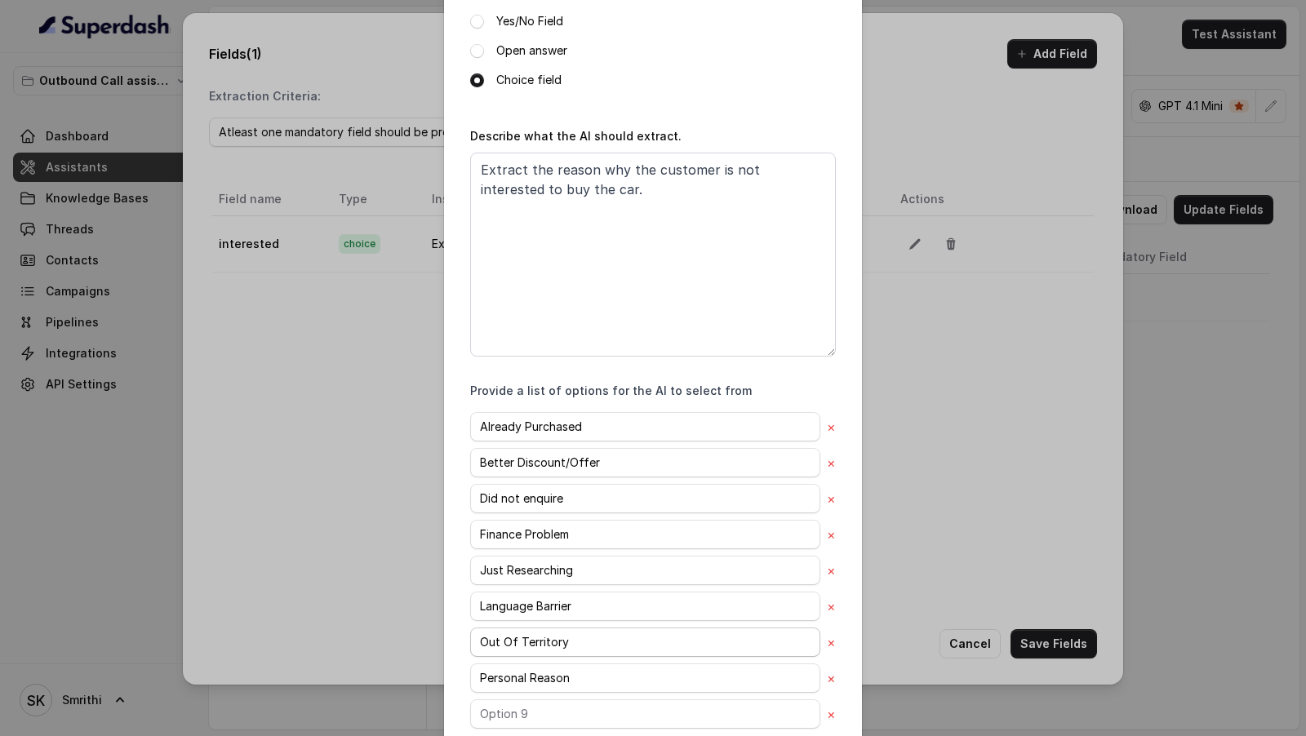
scroll to position [333, 0]
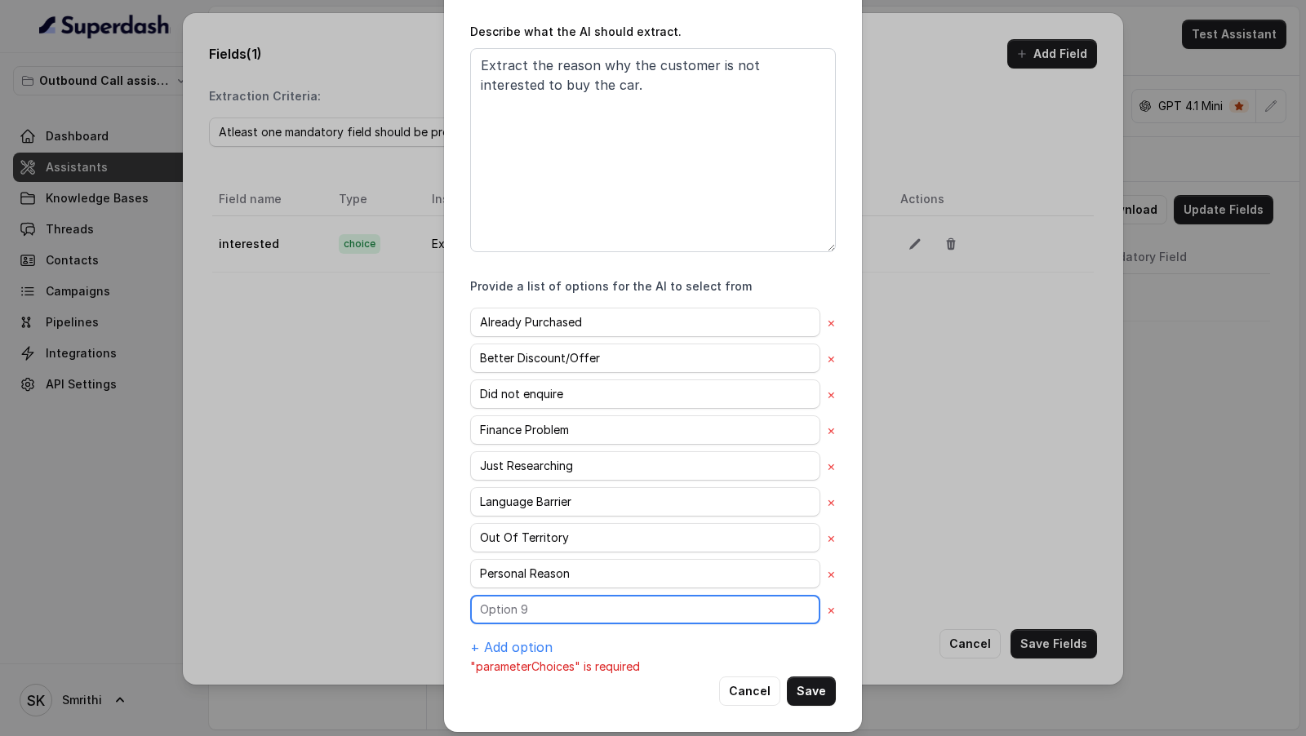
click at [547, 603] on input "text" at bounding box center [645, 609] width 350 height 29
paste input "Information not revealed"
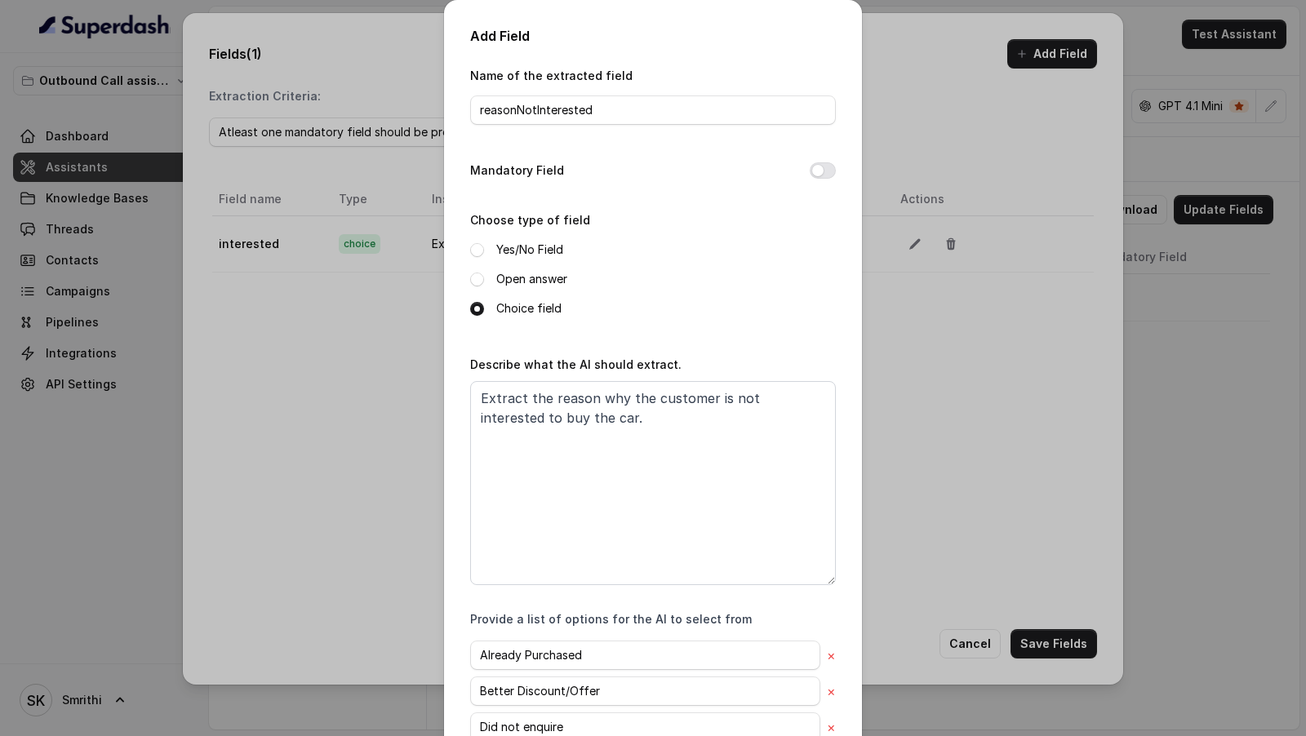
type input "Information not revealed"
click at [579, 438] on textarea "Extract the reason why the customer is not interested to buy the car." at bounding box center [653, 483] width 366 height 204
paste textarea " Already Purchased — Customer already bought a car.  Better Discount/Offer — …"
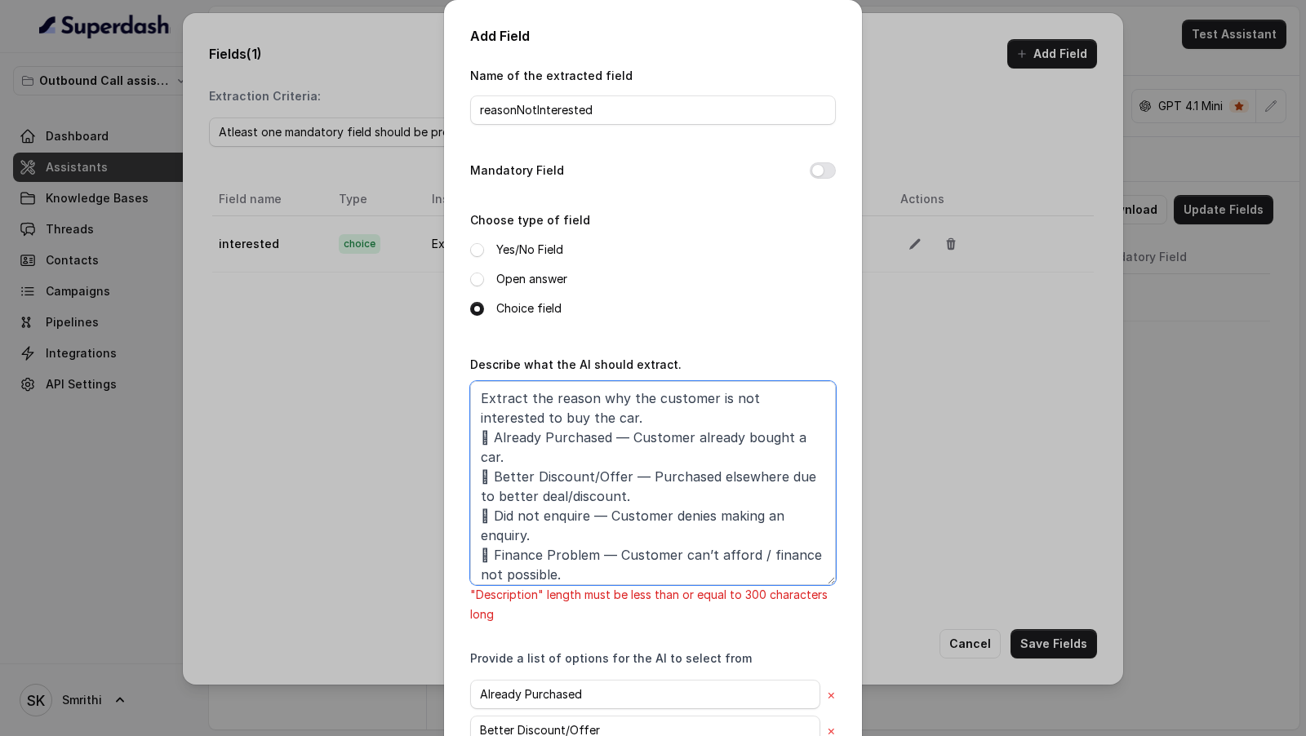
drag, startPoint x: 496, startPoint y: 434, endPoint x: 465, endPoint y: 433, distance: 31.9
click at [465, 434] on div "Add Field Name of the extracted field reasonNotInterested Mandatory Field Choos…" at bounding box center [653, 552] width 418 height 1105
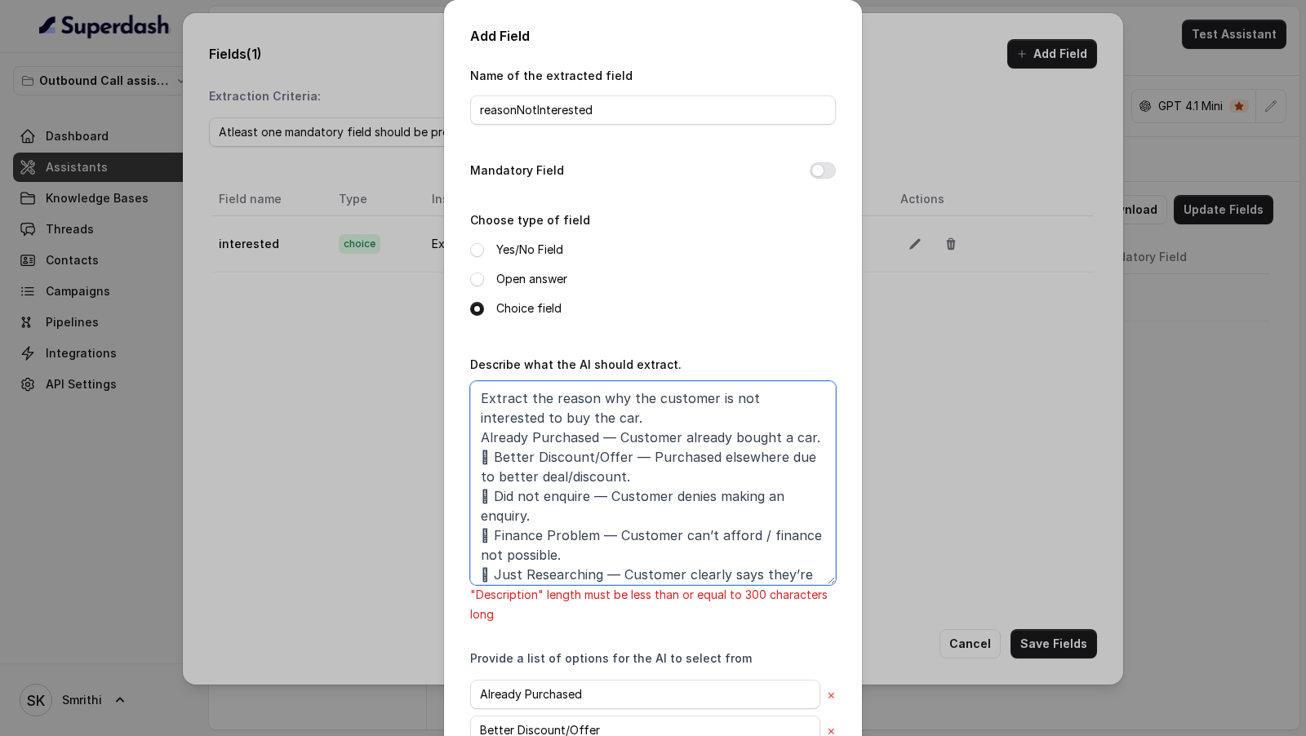
click at [641, 433] on textarea "Extract the reason why the customer is not interested to buy the car. Already P…" at bounding box center [653, 483] width 366 height 204
drag, startPoint x: 494, startPoint y: 456, endPoint x: 443, endPoint y: 455, distance: 51.4
click at [441, 456] on div "Add Field Name of the extracted field reasonNotInterested Mandatory Field Choos…" at bounding box center [653, 368] width 1306 height 736
drag, startPoint x: 613, startPoint y: 458, endPoint x: 699, endPoint y: 460, distance: 85.8
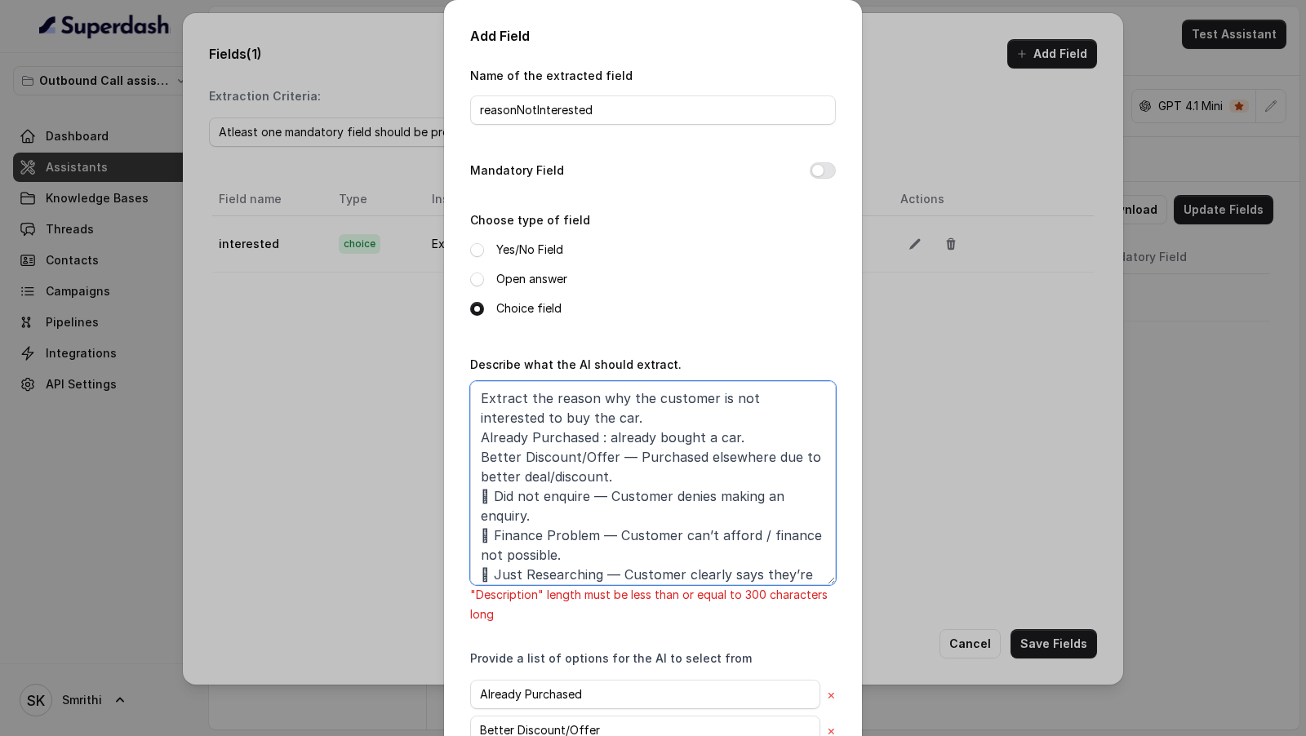
click at [699, 460] on textarea "Extract the reason why the customer is not interested to buy the car. Already P…" at bounding box center [653, 483] width 366 height 204
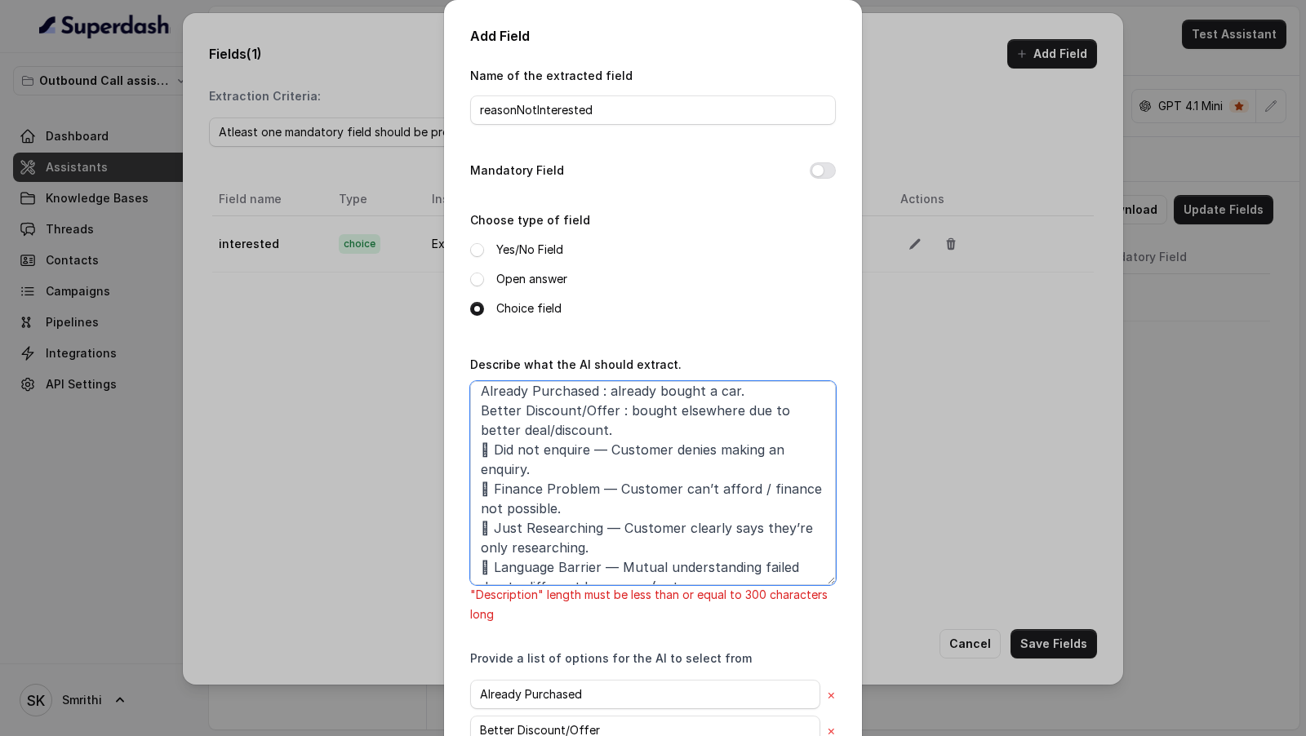
scroll to position [47, 0]
drag, startPoint x: 496, startPoint y: 451, endPoint x: 466, endPoint y: 451, distance: 29.4
click at [466, 451] on div "Add Field Name of the extracted field reasonNotInterested Mandatory Field Choos…" at bounding box center [653, 552] width 418 height 1105
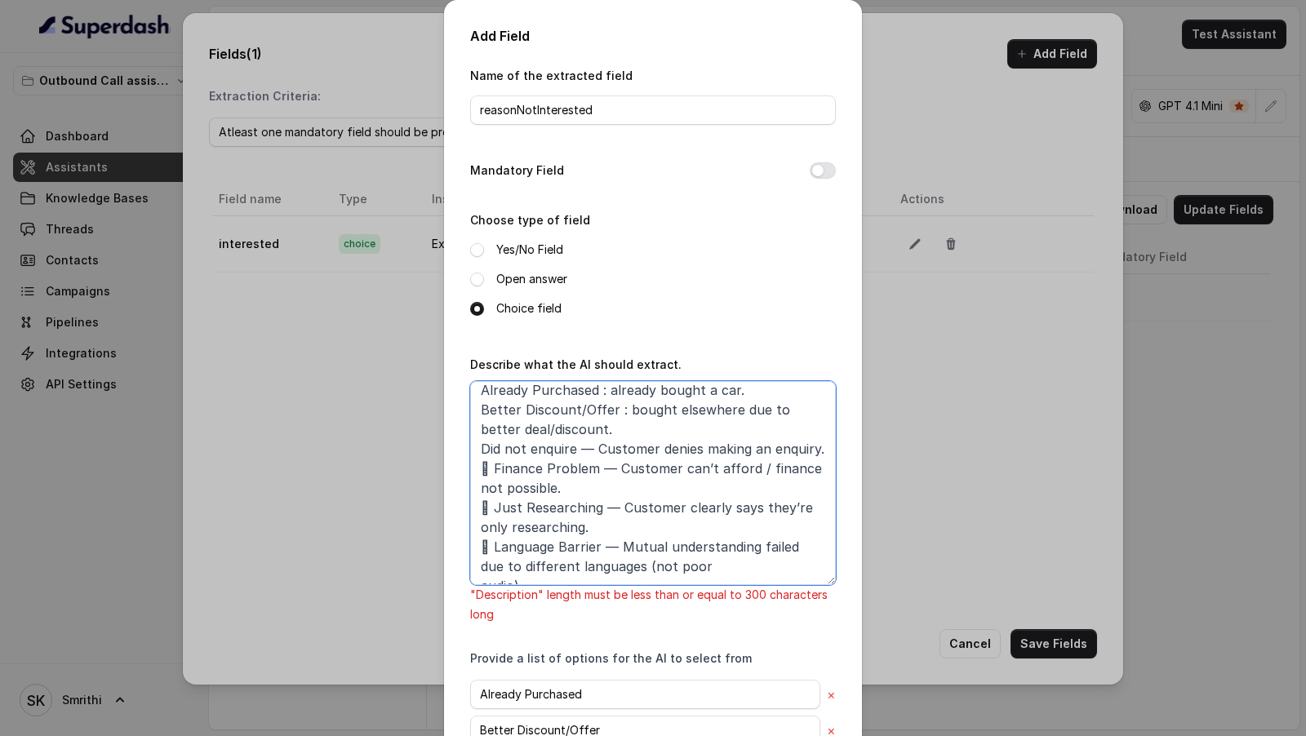
drag, startPoint x: 581, startPoint y: 451, endPoint x: 655, endPoint y: 452, distance: 73.5
click at [655, 452] on textarea "Extract the reason why the customer is not interested to buy the car. Already P…" at bounding box center [653, 483] width 366 height 204
drag, startPoint x: 482, startPoint y: 468, endPoint x: 493, endPoint y: 468, distance: 11.4
click at [493, 468] on textarea "Extract the reason why the customer is not interested to buy the car. Already P…" at bounding box center [653, 483] width 366 height 204
drag, startPoint x: 589, startPoint y: 467, endPoint x: 602, endPoint y: 466, distance: 13.1
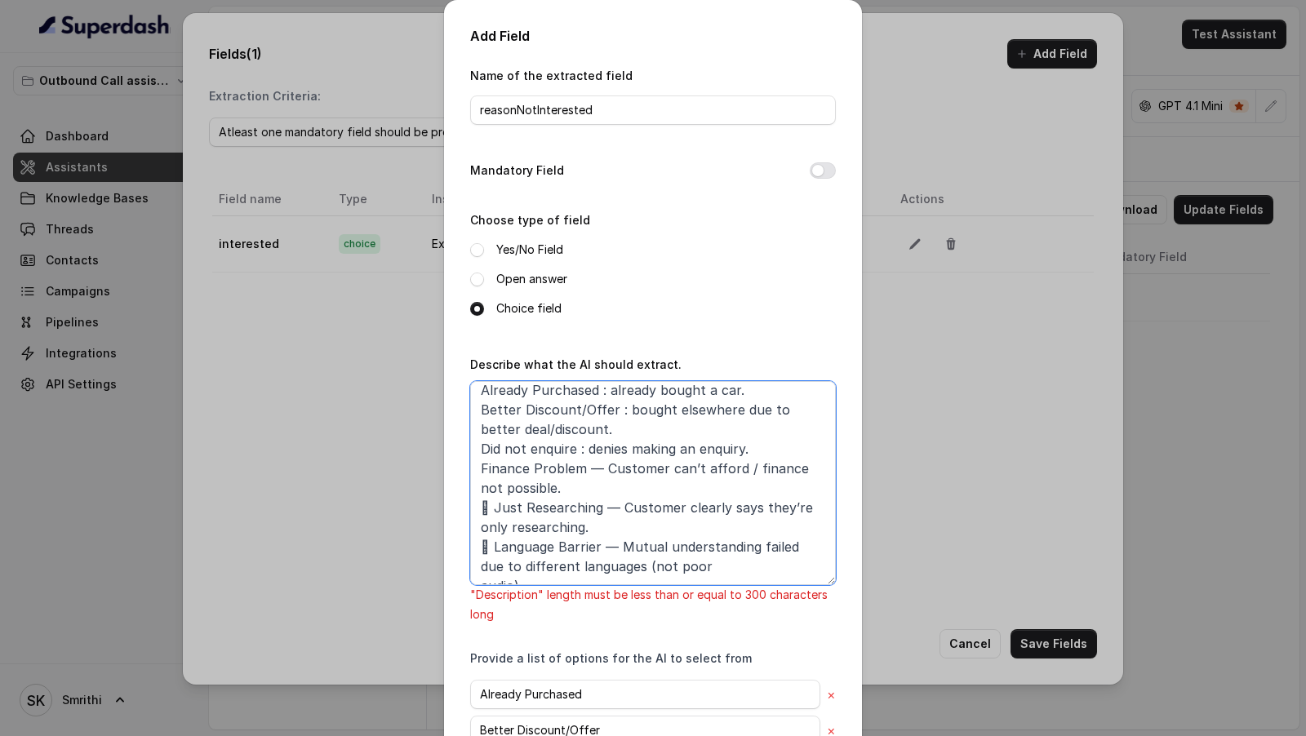
click at [602, 466] on textarea "Extract the reason why the customer is not interested to buy the car. Already P…" at bounding box center [653, 483] width 366 height 204
drag, startPoint x: 594, startPoint y: 468, endPoint x: 667, endPoint y: 469, distance: 72.7
click at [667, 469] on textarea "Extract the reason why the customer is not interested to buy the car. Already P…" at bounding box center [653, 483] width 366 height 204
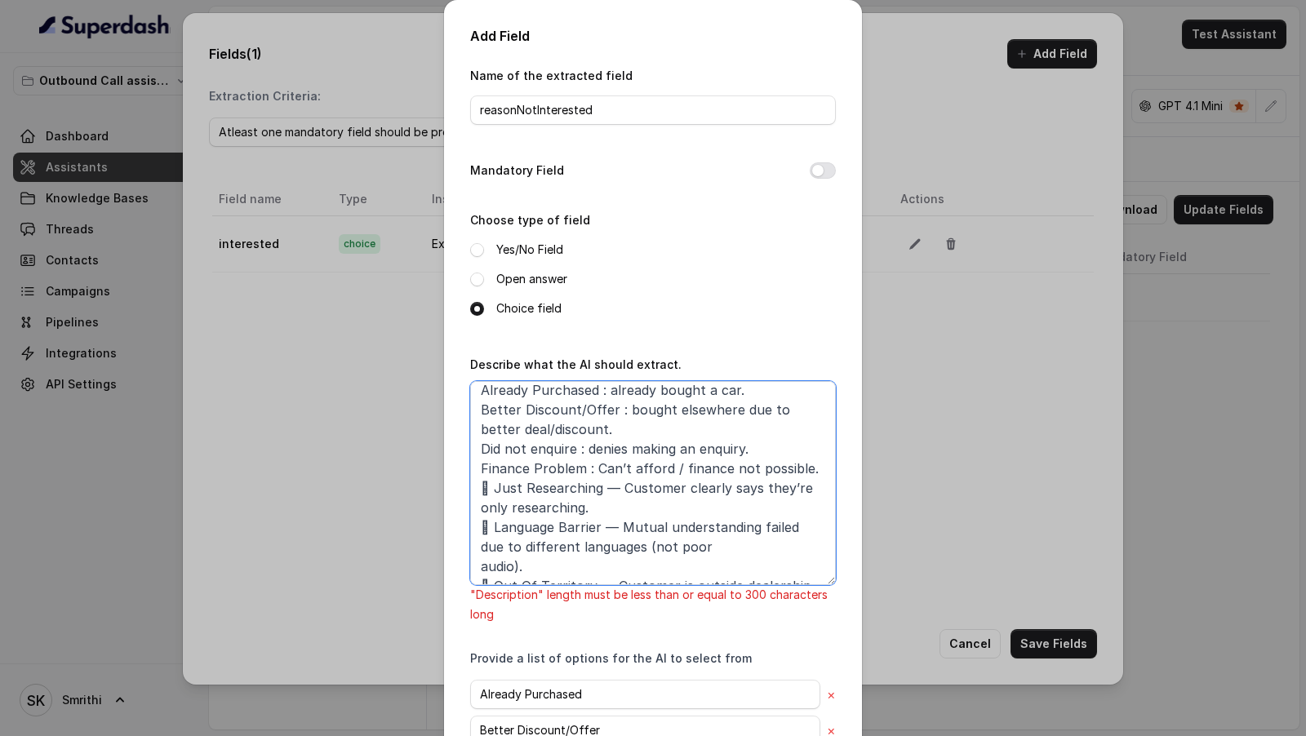
drag, startPoint x: 671, startPoint y: 469, endPoint x: 804, endPoint y: 474, distance: 133.1
click at [804, 474] on textarea "Extract the reason why the customer is not interested to buy the car. Already P…" at bounding box center [653, 483] width 366 height 204
drag, startPoint x: 497, startPoint y: 491, endPoint x: 446, endPoint y: 491, distance: 51.4
click at [446, 491] on div "Add Field Name of the extracted field reasonNotInterested Mandatory Field Choos…" at bounding box center [653, 552] width 418 height 1105
drag, startPoint x: 595, startPoint y: 485, endPoint x: 669, endPoint y: 488, distance: 74.4
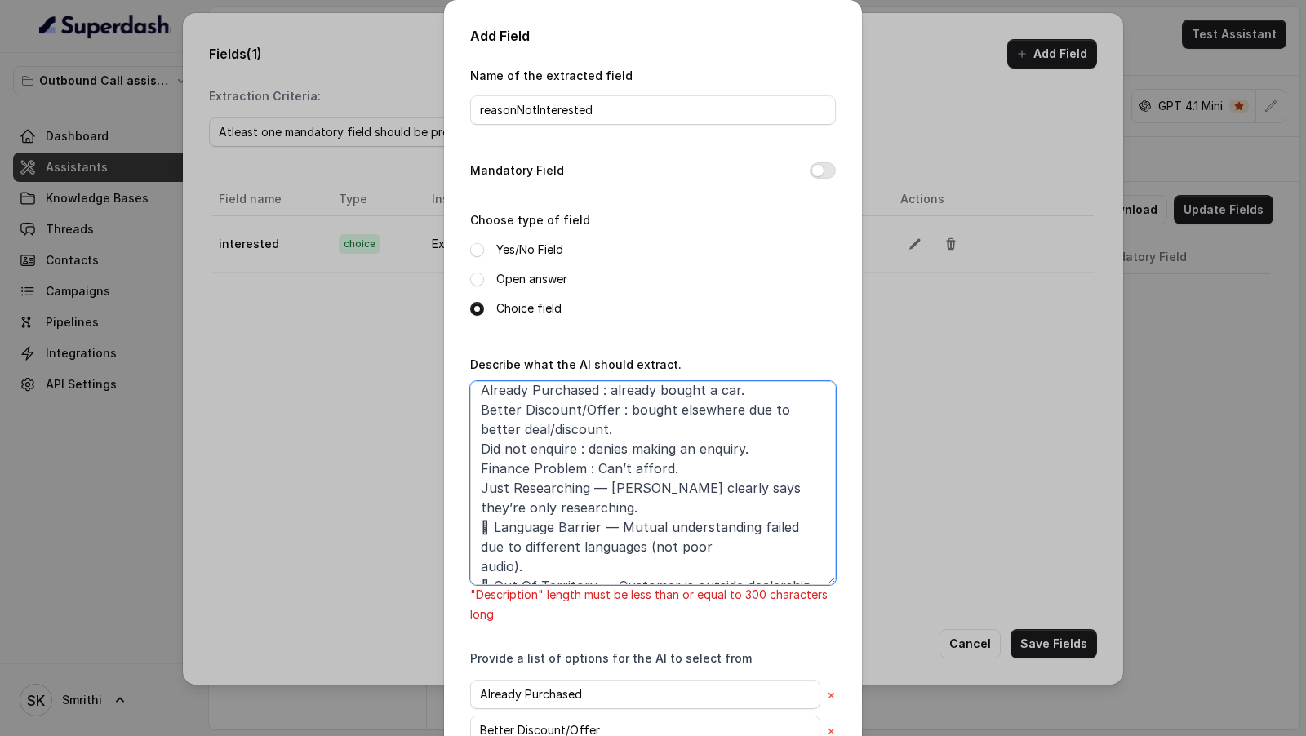
click at [669, 488] on textarea "Extract the reason why the customer is not interested to buy the car. Already P…" at bounding box center [653, 483] width 366 height 204
click at [484, 507] on textarea "Extract the reason why the customer is not interested to buy the car. Already P…" at bounding box center [653, 483] width 366 height 204
click at [690, 488] on textarea "Extract the reason why the customer is not interested to buy the car. Already P…" at bounding box center [653, 483] width 366 height 204
drag, startPoint x: 690, startPoint y: 488, endPoint x: 740, endPoint y: 488, distance: 49.8
click at [740, 488] on textarea "Extract the reason why the customer is not interested to buy the car. Already P…" at bounding box center [653, 483] width 366 height 204
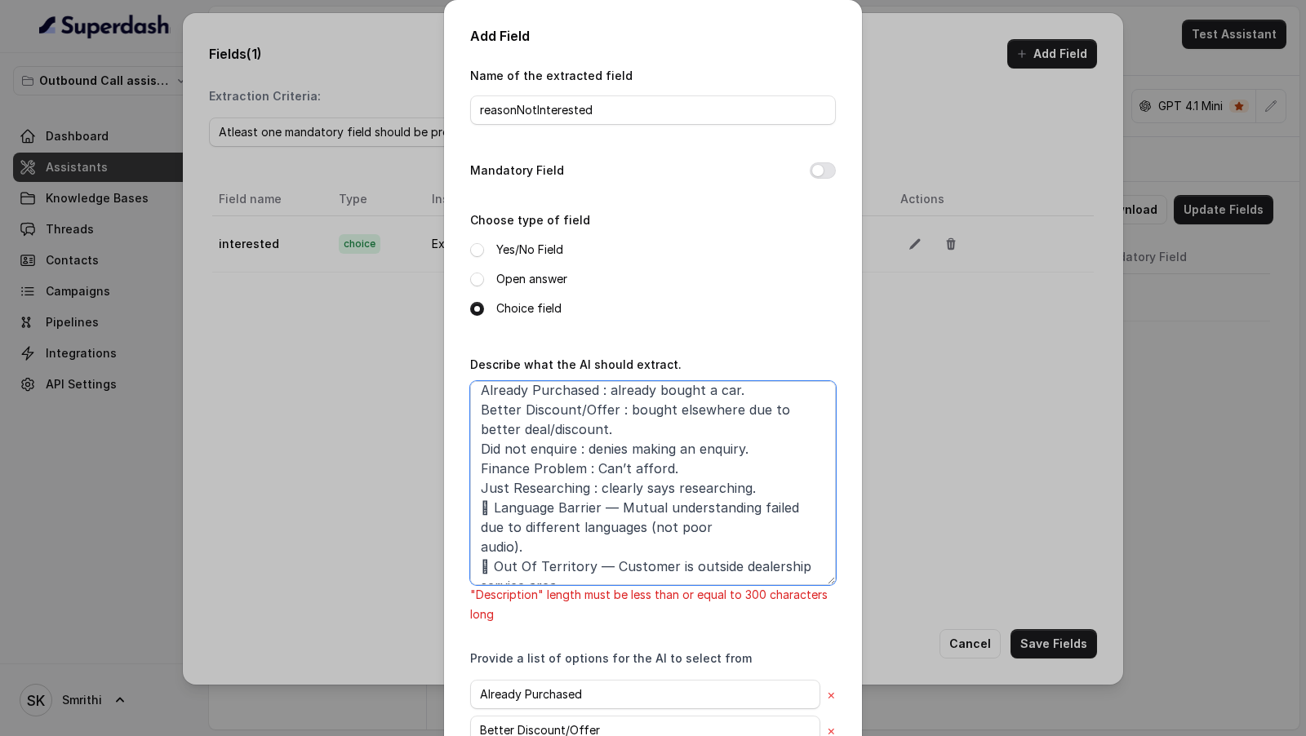
click at [749, 487] on textarea "Extract the reason why the customer is not interested to buy the car. Already P…" at bounding box center [653, 483] width 366 height 204
drag, startPoint x: 495, startPoint y: 511, endPoint x: 441, endPoint y: 504, distance: 54.4
click at [441, 504] on div "Add Field Name of the extracted field reasonNotInterested Mandatory Field Choos…" at bounding box center [653, 368] width 1306 height 736
drag, startPoint x: 594, startPoint y: 505, endPoint x: 603, endPoint y: 504, distance: 9.8
click at [603, 504] on textarea "Extract the reason why the customer is not interested to buy the car. Already P…" at bounding box center [653, 483] width 366 height 204
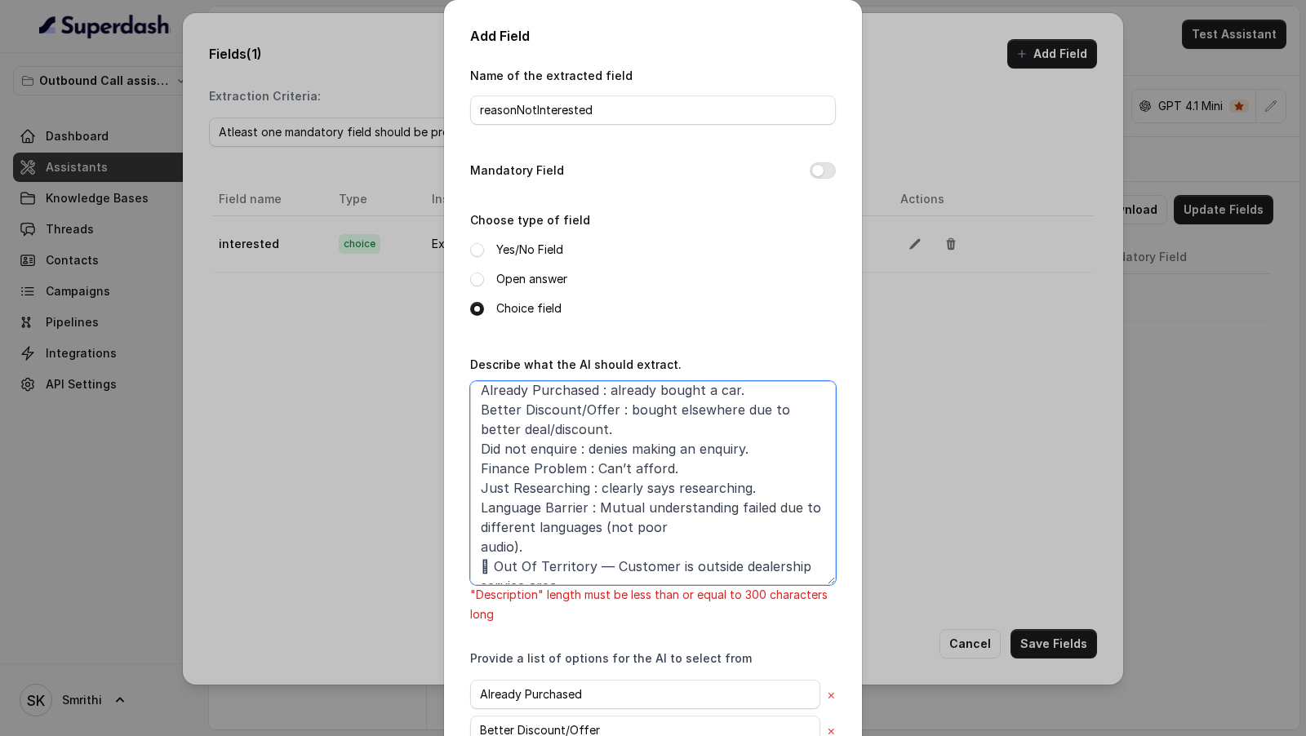
drag, startPoint x: 612, startPoint y: 538, endPoint x: 601, endPoint y: 527, distance: 15.6
click at [601, 527] on textarea "Extract the reason why the customer is not interested to buy the car. Already P…" at bounding box center [653, 483] width 366 height 204
drag, startPoint x: 675, startPoint y: 526, endPoint x: 771, endPoint y: 513, distance: 96.4
click at [771, 513] on textarea "Extract the reason why the customer is not interested to buy the car. Already P…" at bounding box center [653, 483] width 366 height 204
drag, startPoint x: 496, startPoint y: 523, endPoint x: 460, endPoint y: 523, distance: 36.7
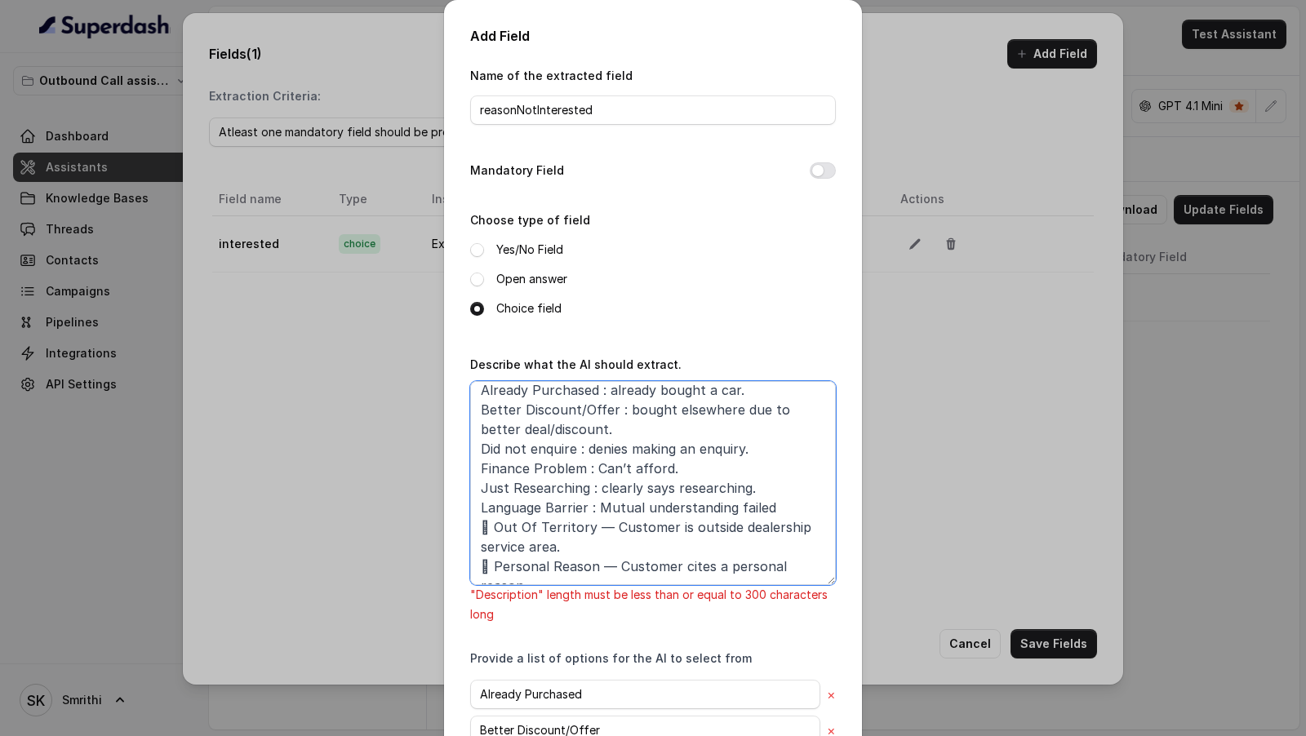
click at [460, 523] on div "Add Field Name of the extracted field reasonNotInterested Mandatory Field Choos…" at bounding box center [653, 552] width 418 height 1105
drag, startPoint x: 582, startPoint y: 526, endPoint x: 672, endPoint y: 531, distance: 89.9
click at [672, 531] on textarea "Extract the reason why the customer is not interested to buy the car. Already P…" at bounding box center [653, 483] width 366 height 204
drag, startPoint x: 484, startPoint y: 545, endPoint x: 494, endPoint y: 542, distance: 10.3
click at [494, 542] on textarea "Extract the reason why the customer is not interested to buy the car. Already P…" at bounding box center [653, 483] width 366 height 204
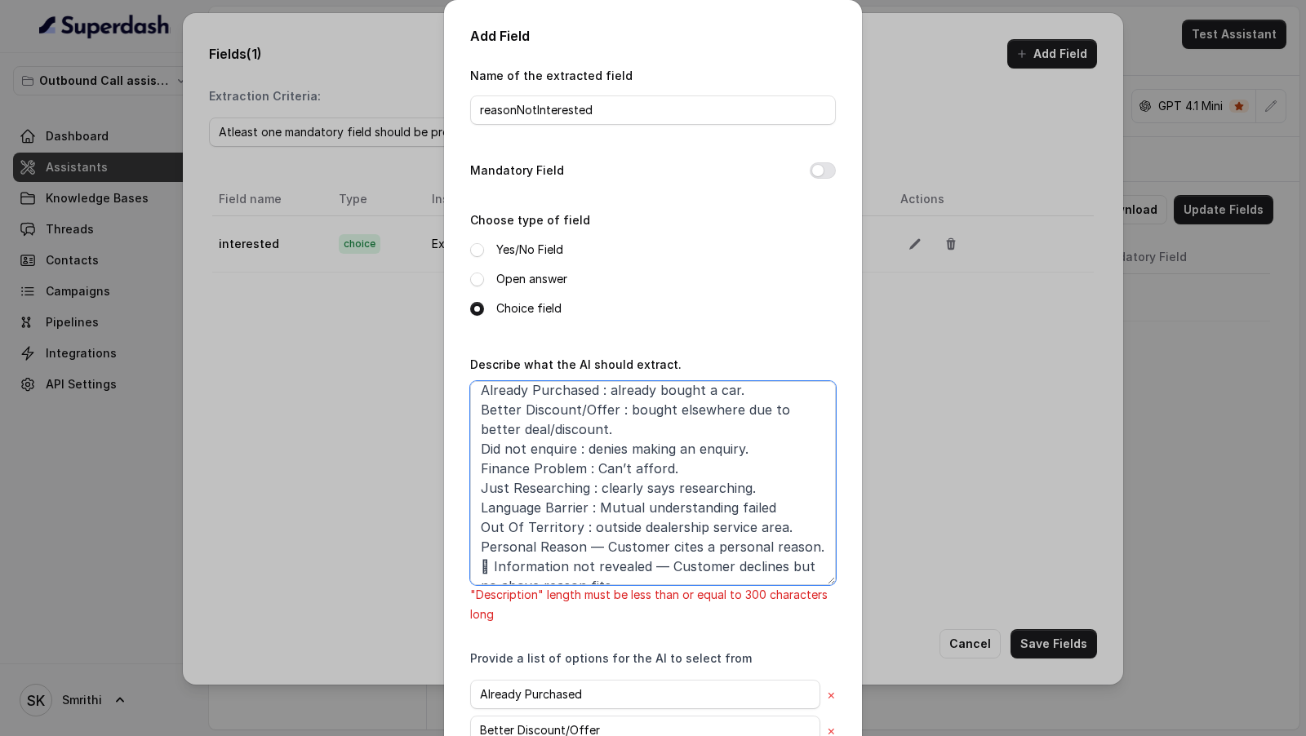
drag, startPoint x: 589, startPoint y: 548, endPoint x: 708, endPoint y: 554, distance: 118.5
click at [708, 554] on textarea "Extract the reason why the customer is not interested to buy the car. Already P…" at bounding box center [653, 483] width 366 height 204
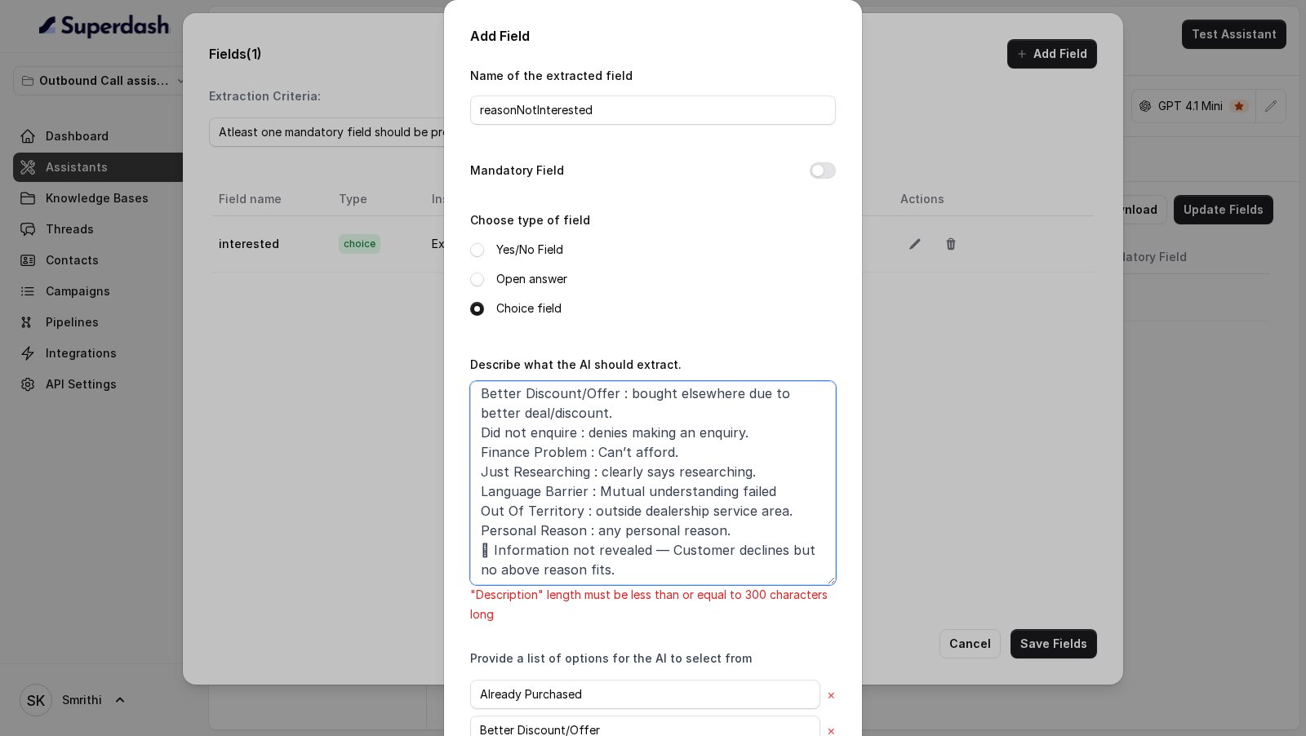
drag, startPoint x: 496, startPoint y: 549, endPoint x: 447, endPoint y: 546, distance: 49.1
click at [447, 546] on div "Add Field Name of the extracted field reasonNotInterested Mandatory Field Choos…" at bounding box center [653, 552] width 418 height 1105
drag, startPoint x: 636, startPoint y: 549, endPoint x: 710, endPoint y: 552, distance: 74.3
click at [710, 552] on textarea "Extract the reason why the customer is not interested to buy the car. Already P…" at bounding box center [653, 483] width 366 height 204
drag, startPoint x: 645, startPoint y: 560, endPoint x: 467, endPoint y: 488, distance: 191.9
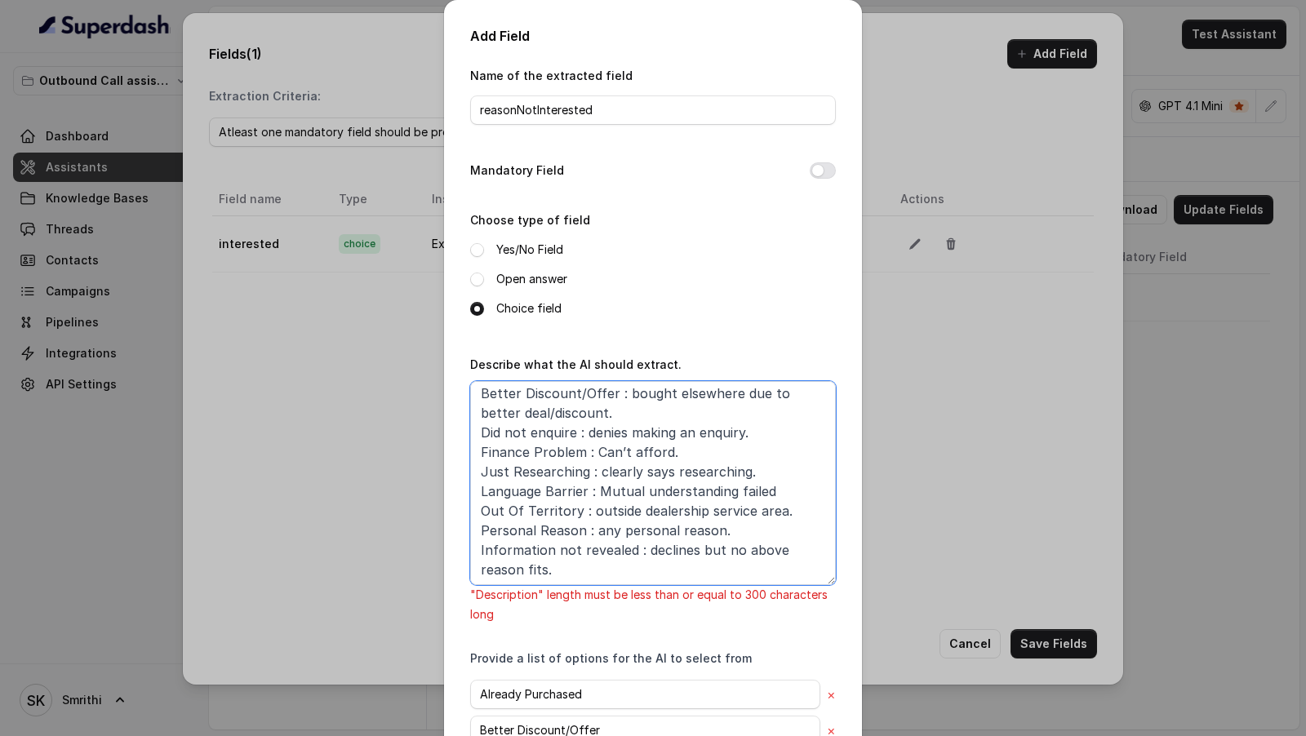
click at [467, 488] on div "Add Field Name of the extracted field reasonNotInterested Mandatory Field Choos…" at bounding box center [653, 552] width 418 height 1105
drag, startPoint x: 481, startPoint y: 410, endPoint x: 511, endPoint y: 591, distance: 183.7
click at [511, 591] on div "Describe what the AI should extract. Extract the reason why the customer is not…" at bounding box center [653, 489] width 366 height 270
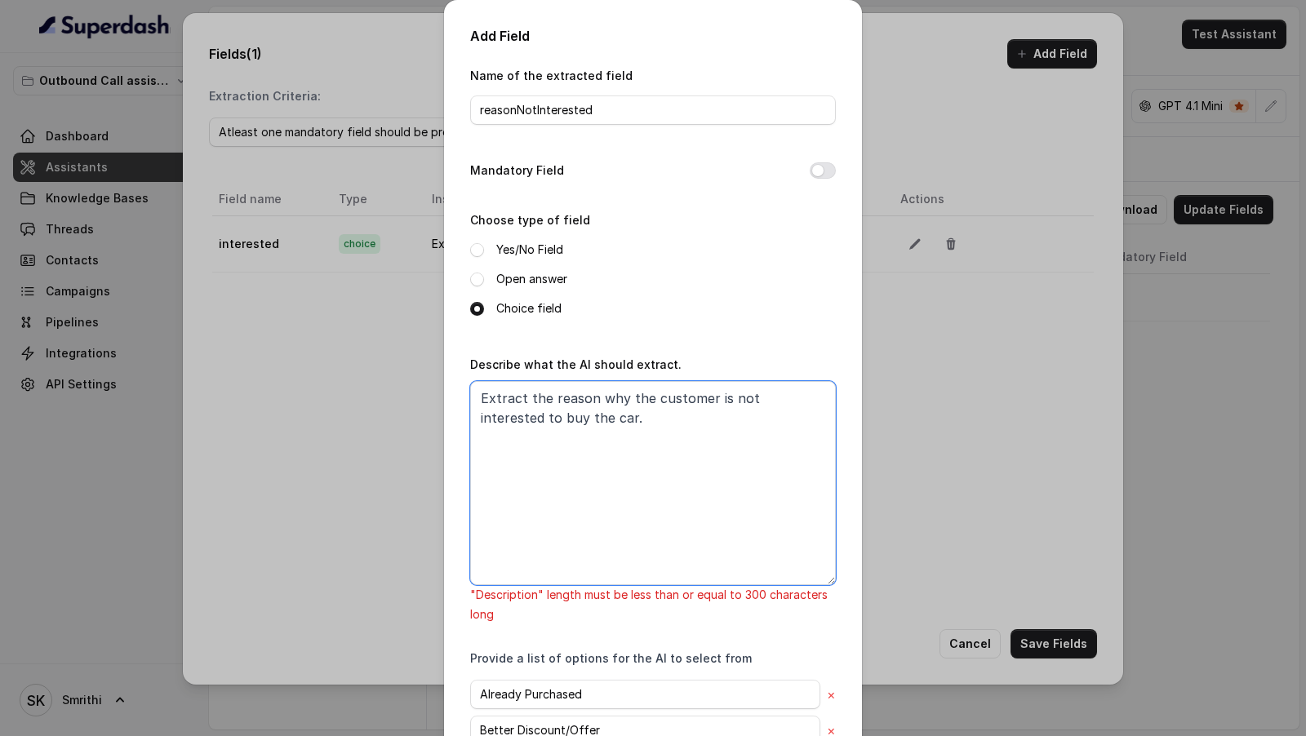
scroll to position [0, 0]
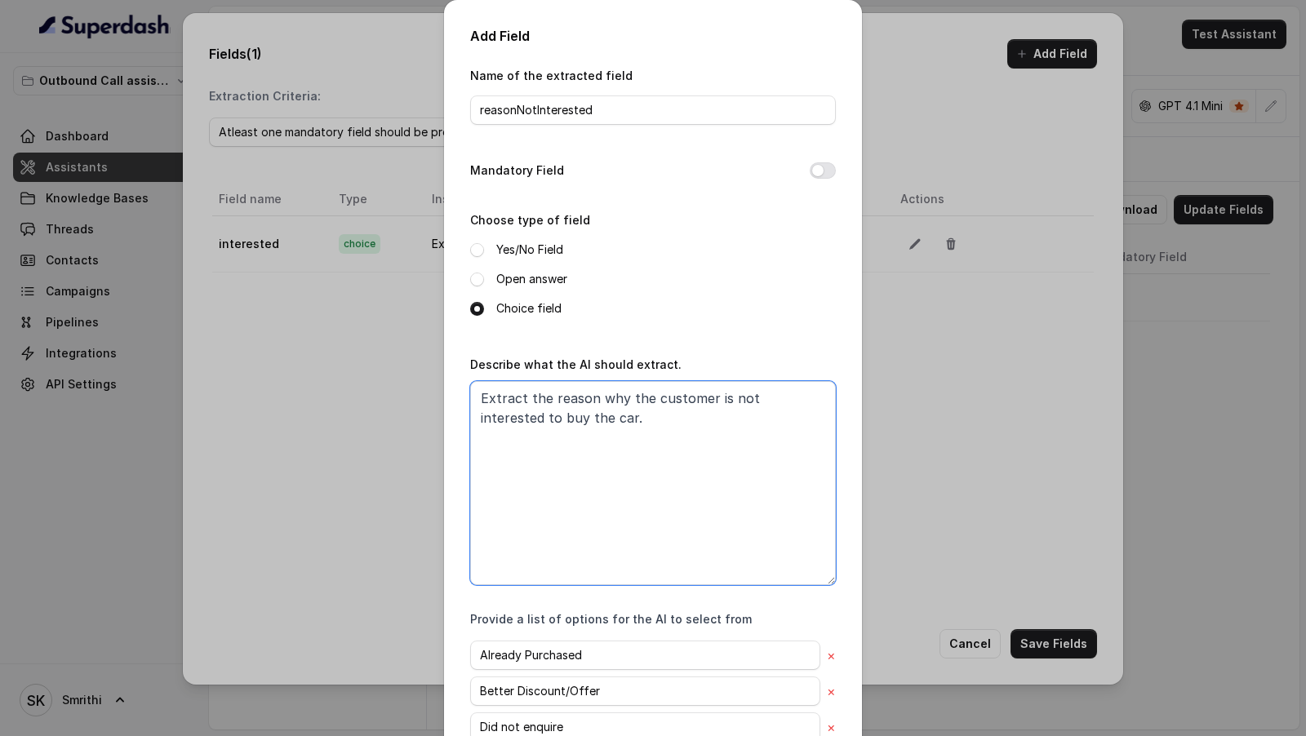
paste textarea "Already Purchased : already bought a car. Better Discount/Offer : bought elsewh…"
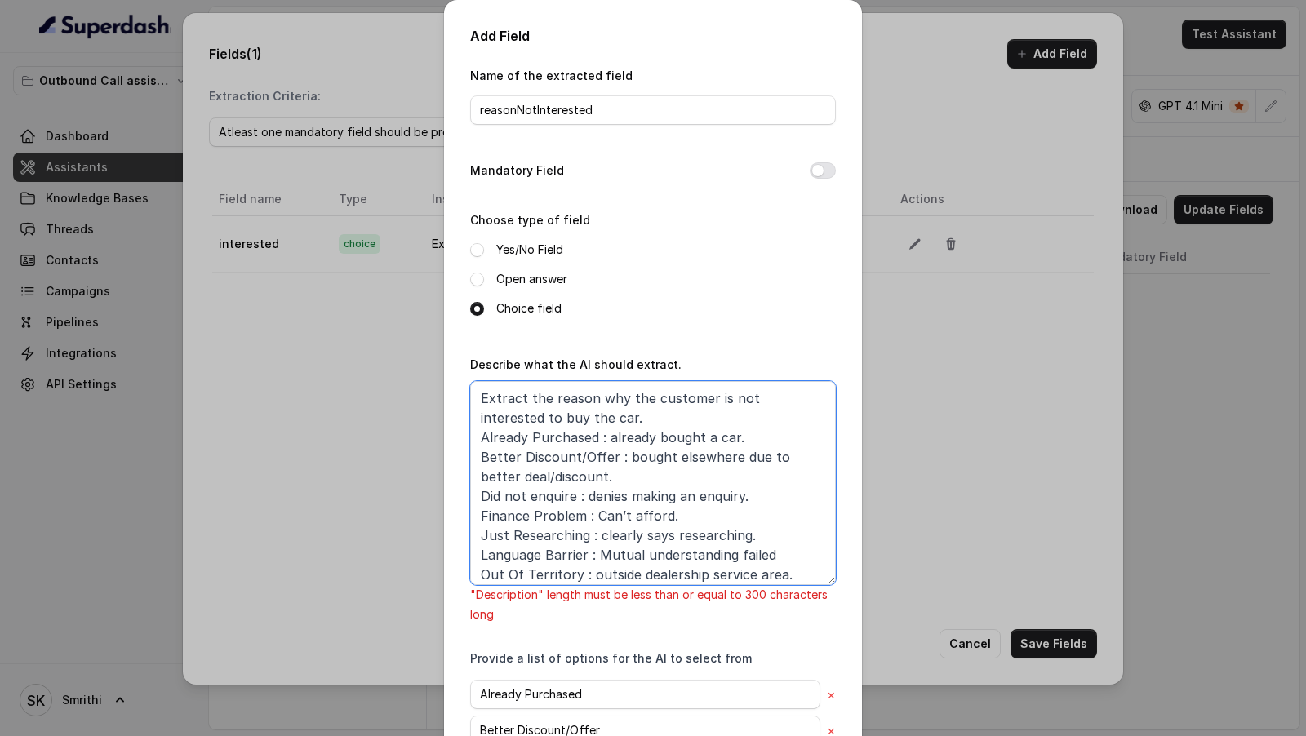
drag, startPoint x: 594, startPoint y: 412, endPoint x: 419, endPoint y: 402, distance: 175.0
click at [419, 402] on div "Add Field Name of the extracted field reasonNotInterested Mandatory Field Choos…" at bounding box center [653, 368] width 1306 height 736
click at [555, 473] on textarea "Extract the reason why the customer is not interested to buy the car. Already P…" at bounding box center [653, 483] width 366 height 204
click at [571, 420] on textarea "Extract the reason why the customer is not interested to buy the car. Already P…" at bounding box center [653, 483] width 366 height 204
drag, startPoint x: 602, startPoint y: 435, endPoint x: 805, endPoint y: 437, distance: 203.3
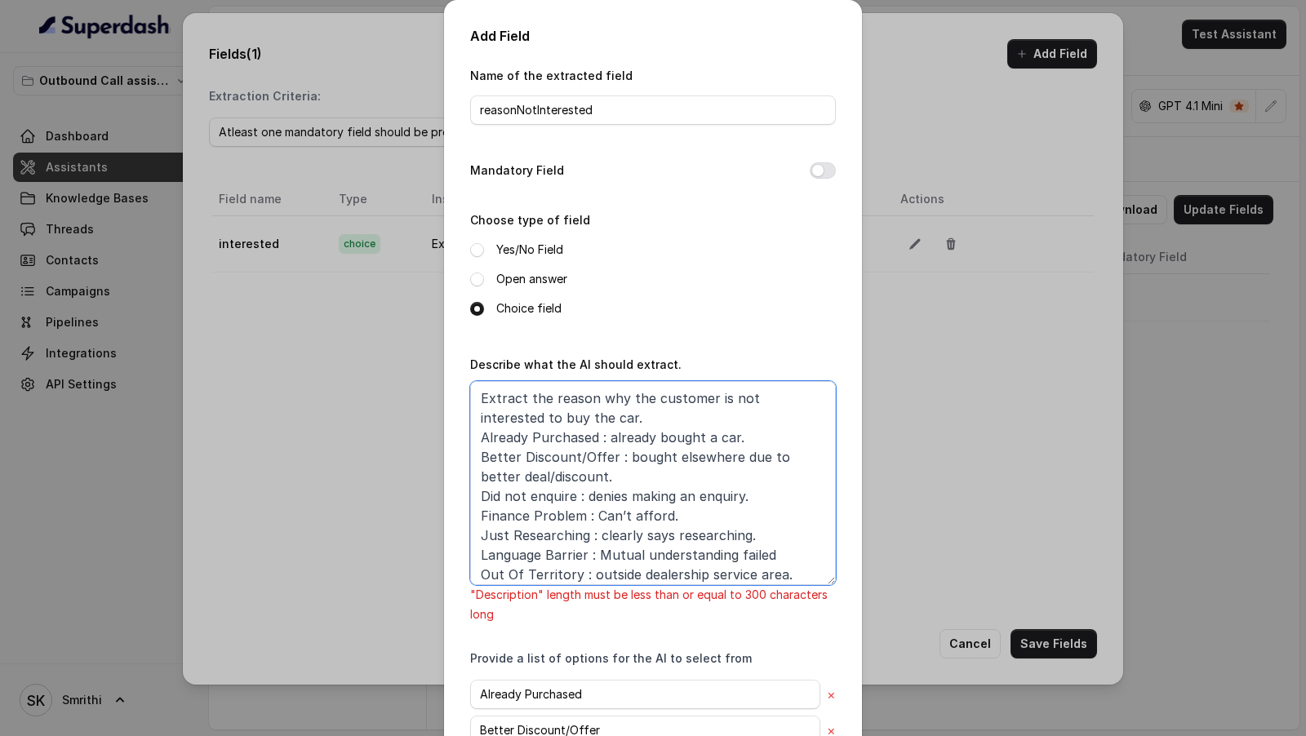
click at [805, 437] on textarea "Extract the reason why the customer is not interested to buy the car. Already P…" at bounding box center [653, 483] width 366 height 204
drag, startPoint x: 616, startPoint y: 456, endPoint x: 616, endPoint y: 477, distance: 20.4
click at [616, 479] on textarea "Extract the reason why the customer is not interested to buy the car. Already P…" at bounding box center [653, 483] width 366 height 204
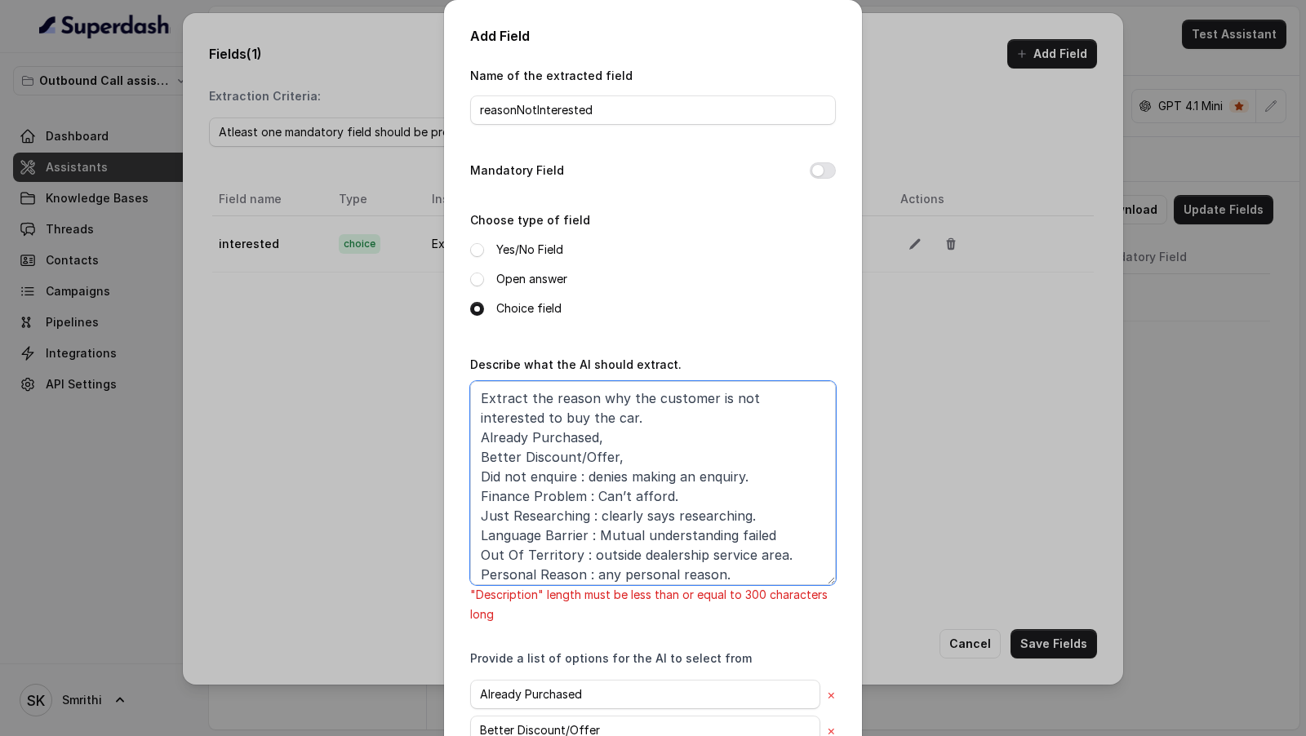
drag, startPoint x: 576, startPoint y: 474, endPoint x: 804, endPoint y: 471, distance: 228.6
click at [804, 471] on textarea "Extract the reason why the customer is not interested to buy the car. Already P…" at bounding box center [653, 483] width 366 height 204
drag, startPoint x: 585, startPoint y: 500, endPoint x: 704, endPoint y: 500, distance: 118.4
click at [704, 500] on textarea "Extract the reason why the customer is not interested to buy the car. Already P…" at bounding box center [653, 483] width 366 height 204
drag, startPoint x: 588, startPoint y: 522, endPoint x: 843, endPoint y: 520, distance: 255.5
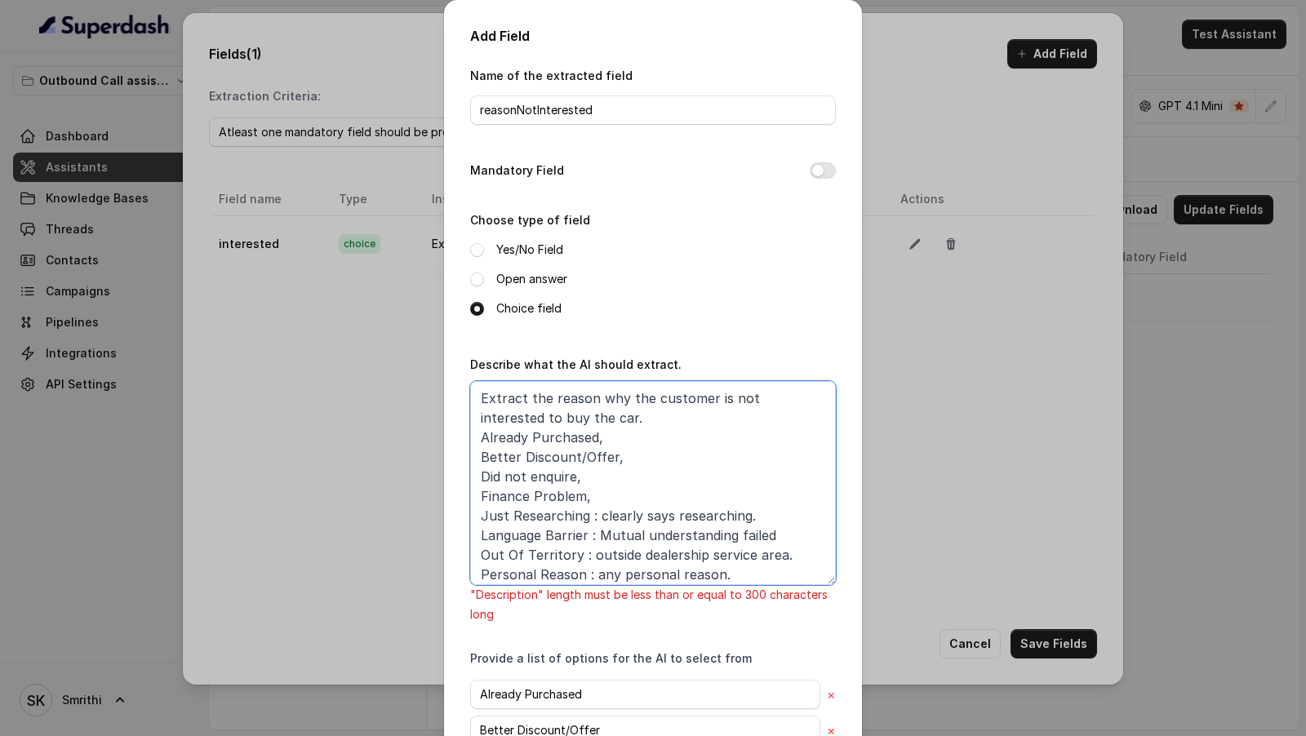
click at [843, 520] on div "Add Field Name of the extracted field reasonNotInterested Mandatory Field Choos…" at bounding box center [653, 552] width 418 height 1105
drag, startPoint x: 585, startPoint y: 532, endPoint x: 825, endPoint y: 530, distance: 239.2
click at [825, 530] on textarea "Extract the reason why the customer is not interested to buy the car. Already P…" at bounding box center [653, 483] width 366 height 204
drag, startPoint x: 576, startPoint y: 558, endPoint x: 829, endPoint y: 555, distance: 253.1
click at [829, 555] on textarea "Extract the reason why the customer is not interested to buy the car. Already P…" at bounding box center [653, 483] width 366 height 204
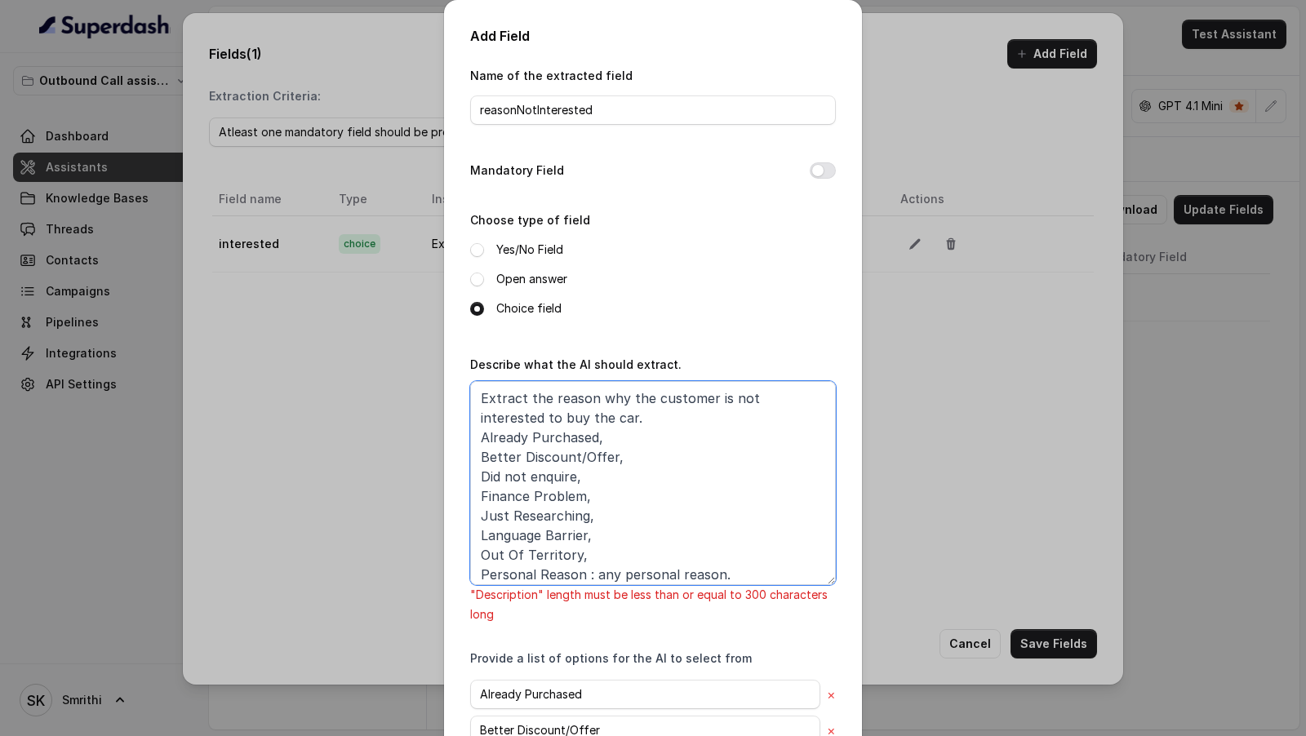
scroll to position [45, 0]
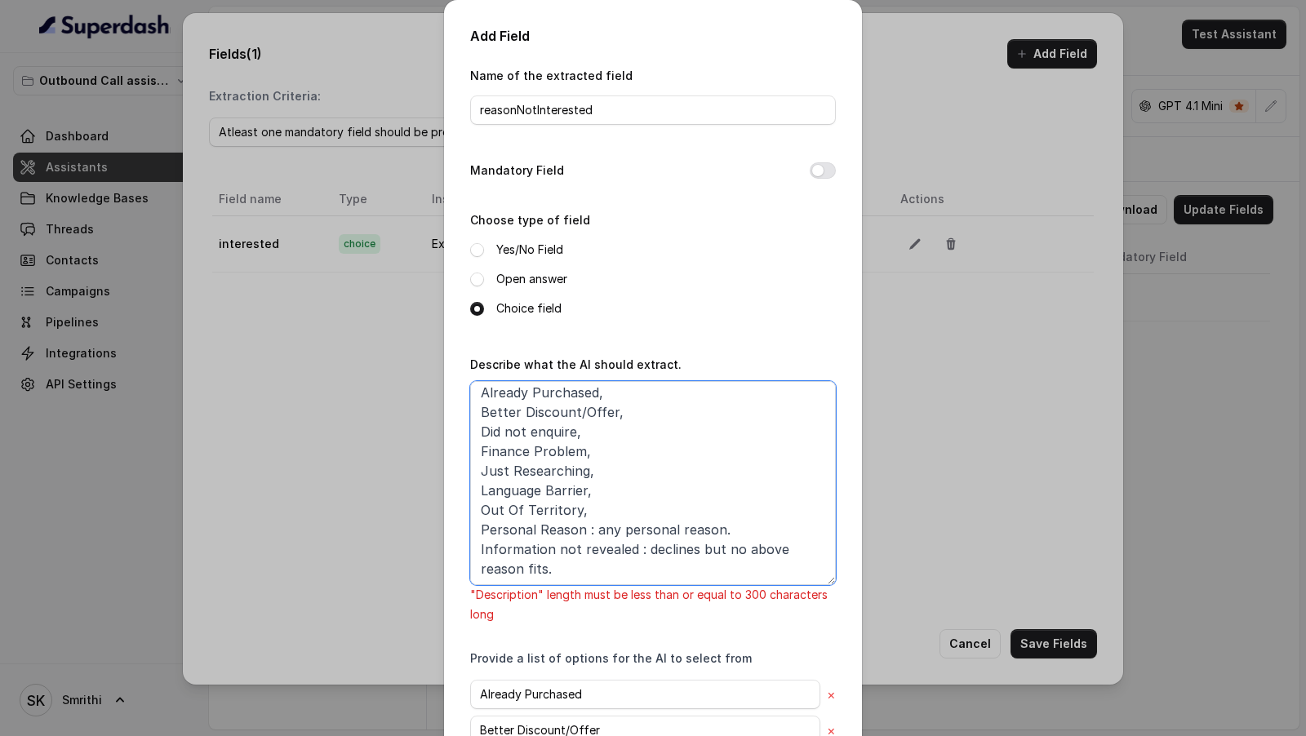
drag, startPoint x: 585, startPoint y: 531, endPoint x: 789, endPoint y: 532, distance: 203.3
click at [789, 532] on textarea "Extract the reason why the customer is not interested to buy the car. Already P…" at bounding box center [653, 483] width 366 height 204
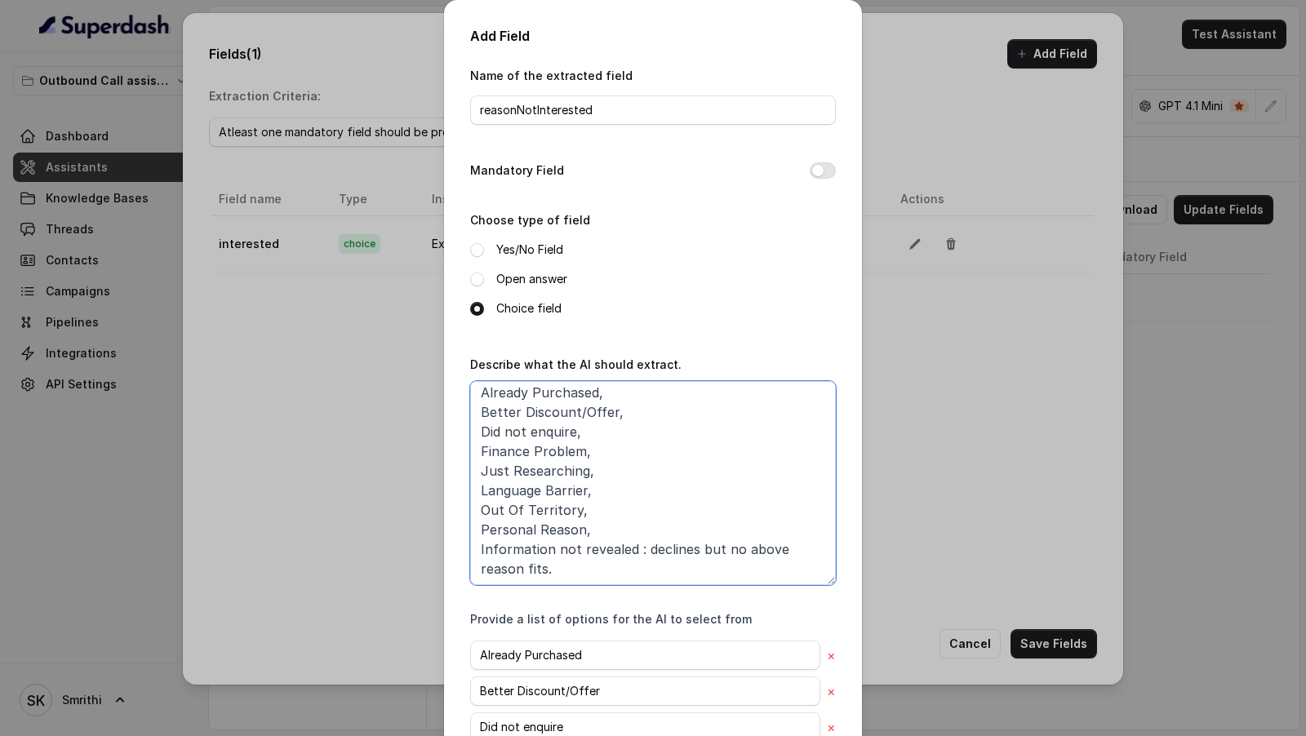
click at [633, 562] on textarea "Extract the reason why the customer is not interested to buy the car. Already P…" at bounding box center [653, 483] width 366 height 204
click at [633, 556] on textarea "Extract the reason why the customer is not interested to buy the car. Already P…" at bounding box center [653, 483] width 366 height 204
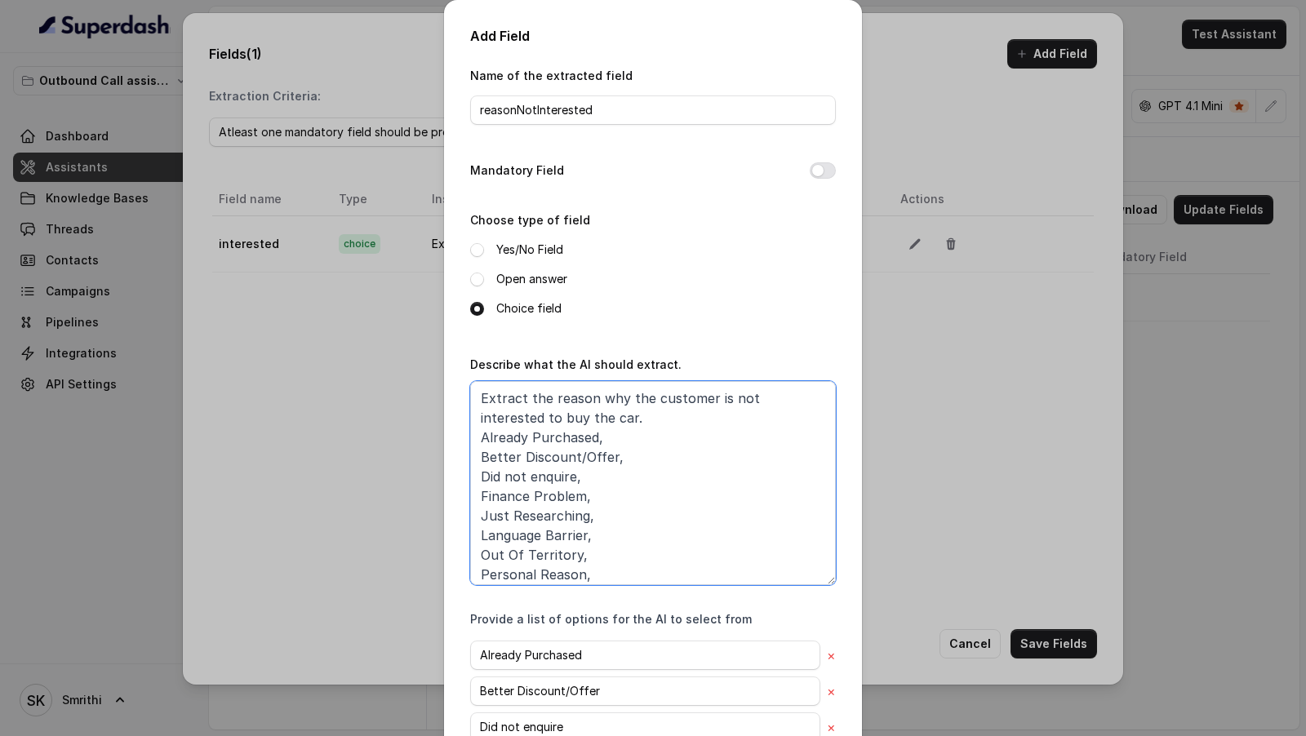
click at [561, 421] on textarea "Extract the reason why the customer is not interested to buy the car. Already P…" at bounding box center [653, 483] width 366 height 204
click at [484, 474] on textarea "Extract the reason why the customer is not interested to buy the car. Reasons c…" at bounding box center [653, 483] width 366 height 204
click at [482, 483] on textarea "Extract the reason why the customer is not interested to buy the car. Reasons c…" at bounding box center [653, 483] width 366 height 204
click at [477, 495] on textarea "Extract the reason why the customer is not interested to buy the car. Reasons c…" at bounding box center [653, 483] width 366 height 204
click at [478, 495] on textarea "Extract the reason why the customer is not interested to buy the car. Reasons c…" at bounding box center [653, 483] width 366 height 204
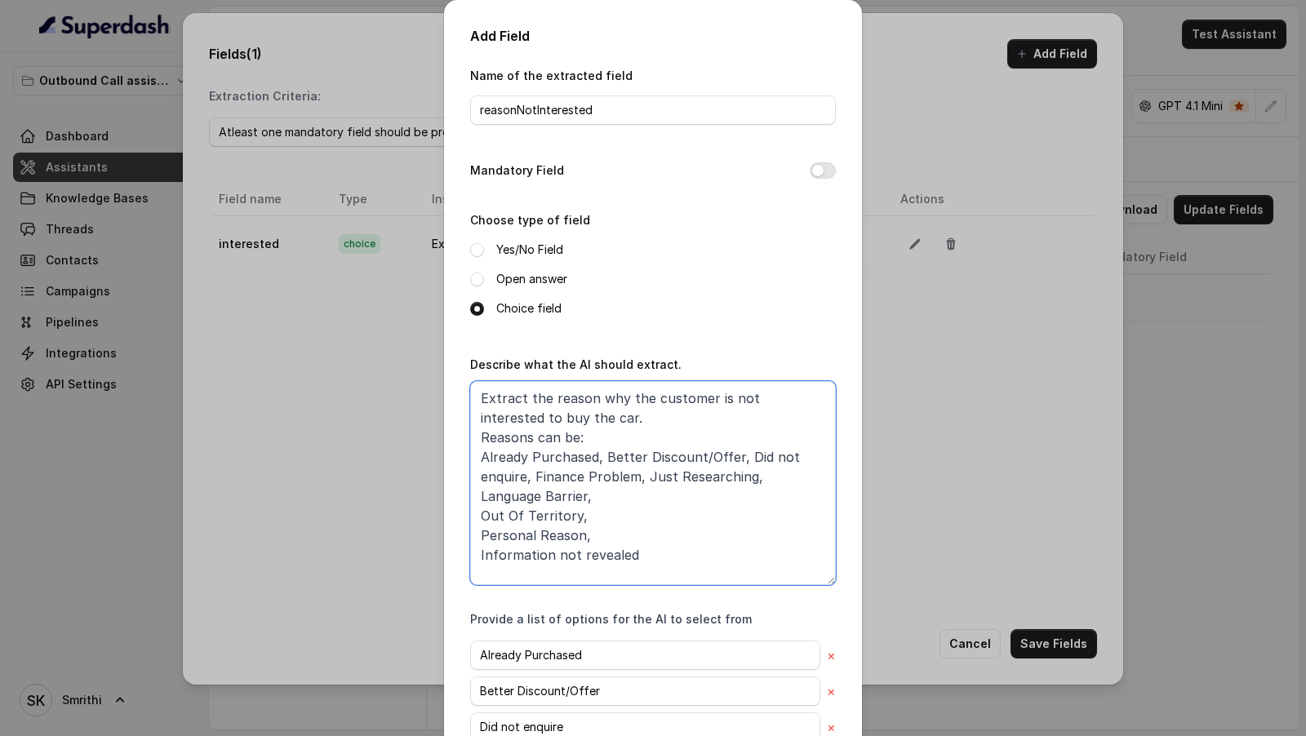
click at [478, 496] on textarea "Extract the reason why the customer is not interested to buy the car. Reasons c…" at bounding box center [653, 483] width 366 height 204
click at [478, 517] on textarea "Extract the reason why the customer is not interested to buy the car. Reasons c…" at bounding box center [653, 483] width 366 height 204
click at [476, 518] on textarea "Extract the reason why the customer is not interested to buy the car. Reasons c…" at bounding box center [653, 483] width 366 height 204
click at [480, 520] on textarea "Extract the reason why the customer is not interested to buy the car. Reasons c…" at bounding box center [653, 483] width 366 height 204
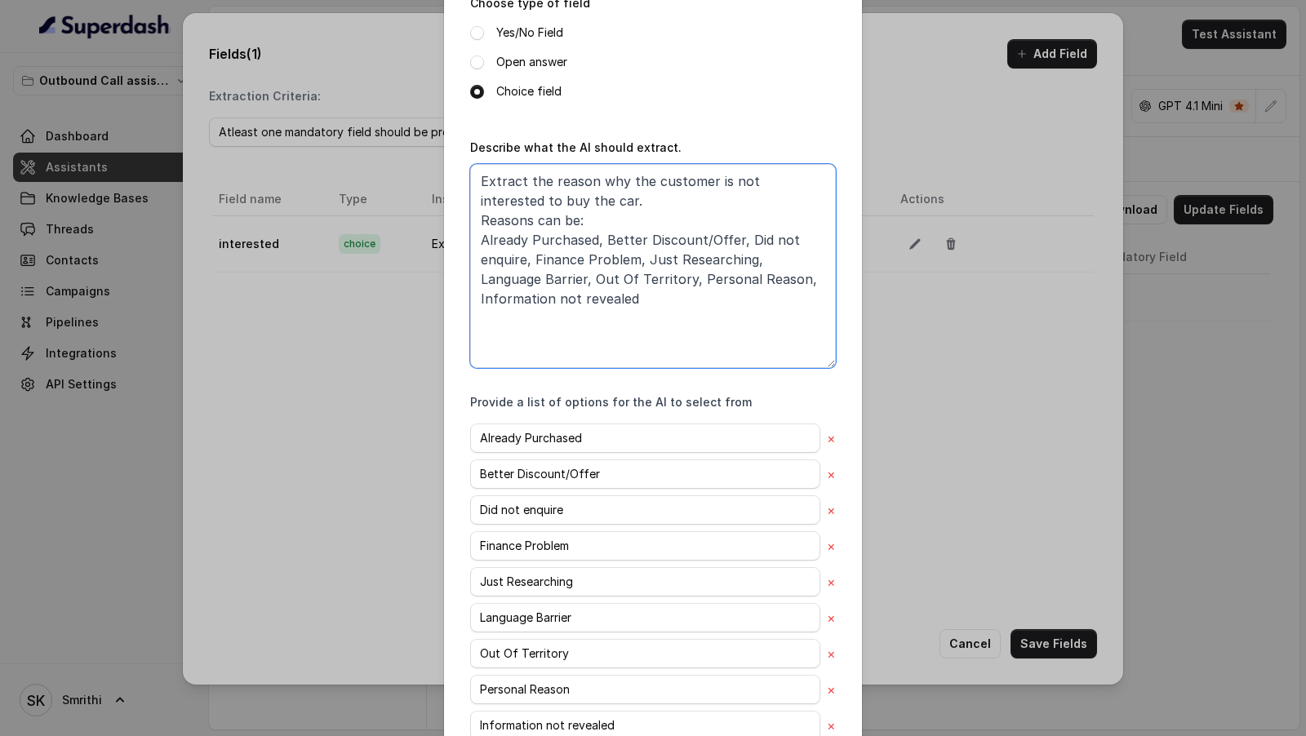
scroll to position [333, 0]
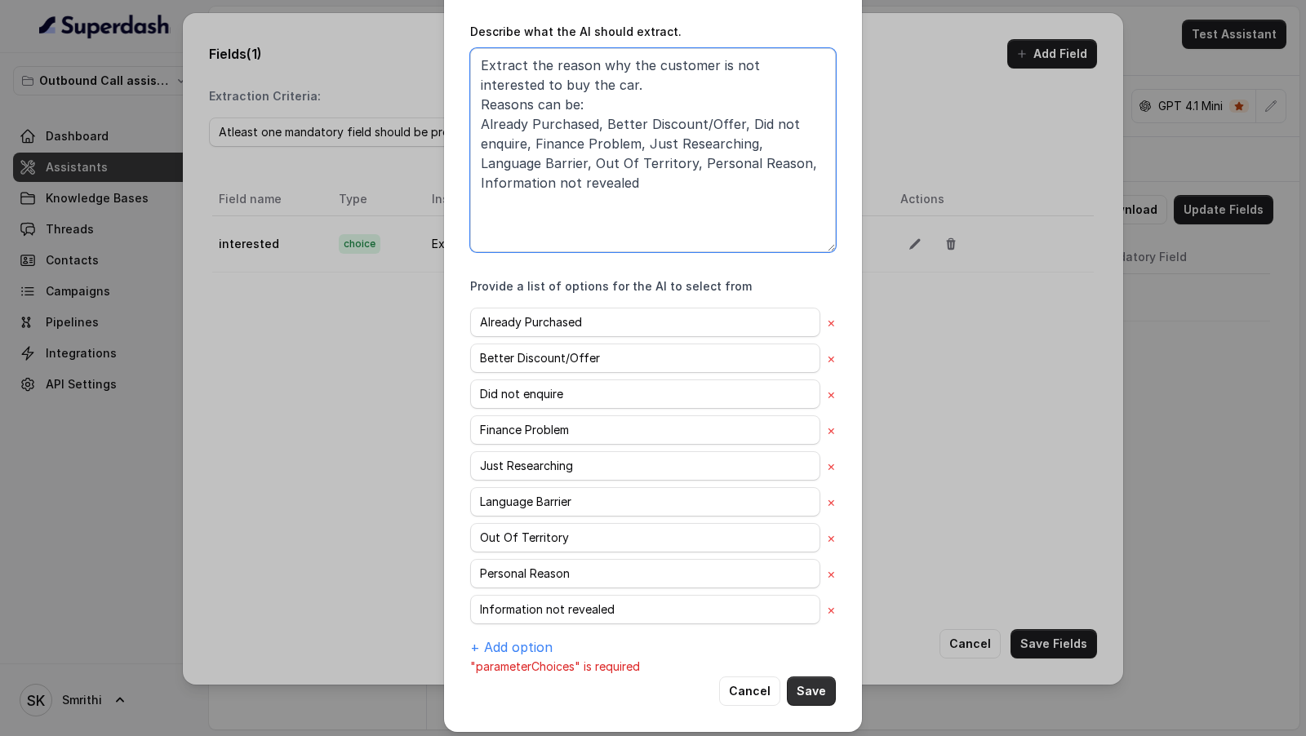
type textarea "Extract the reason why the customer is not interested to buy the car. Reasons c…"
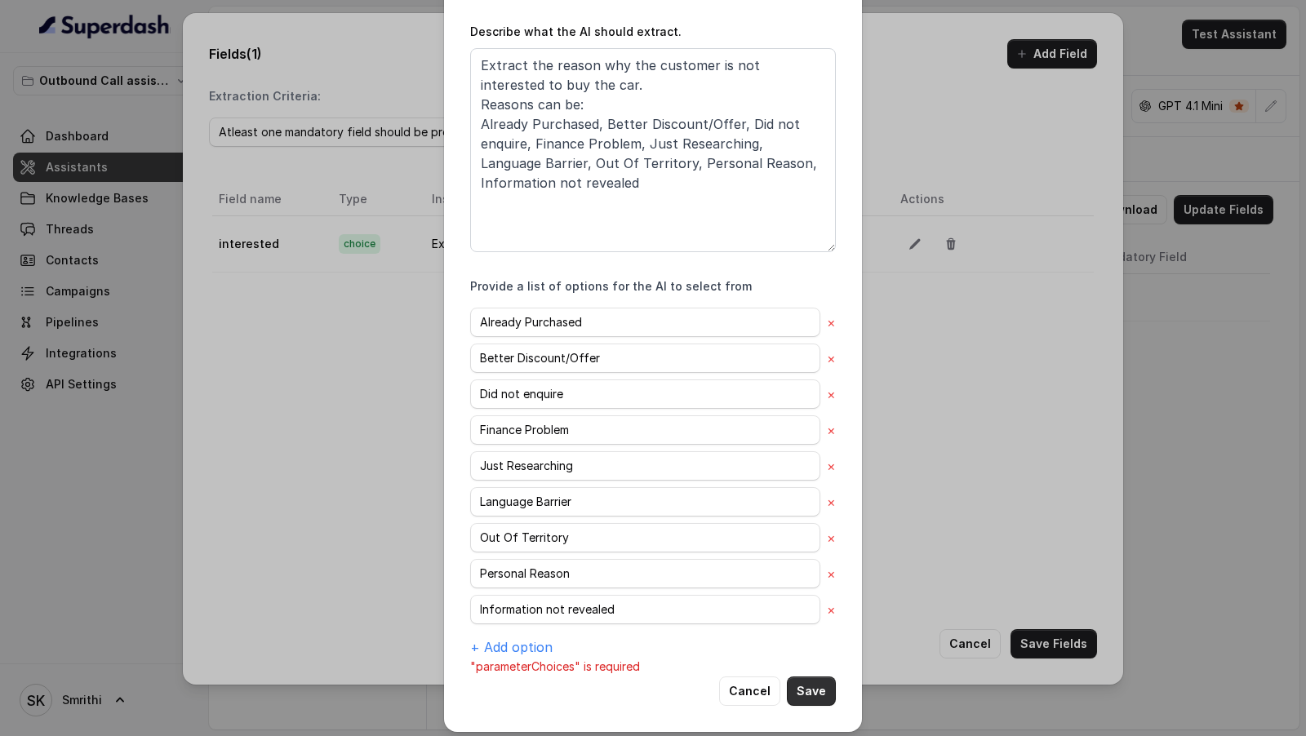
click at [818, 683] on button "Save" at bounding box center [811, 691] width 49 height 29
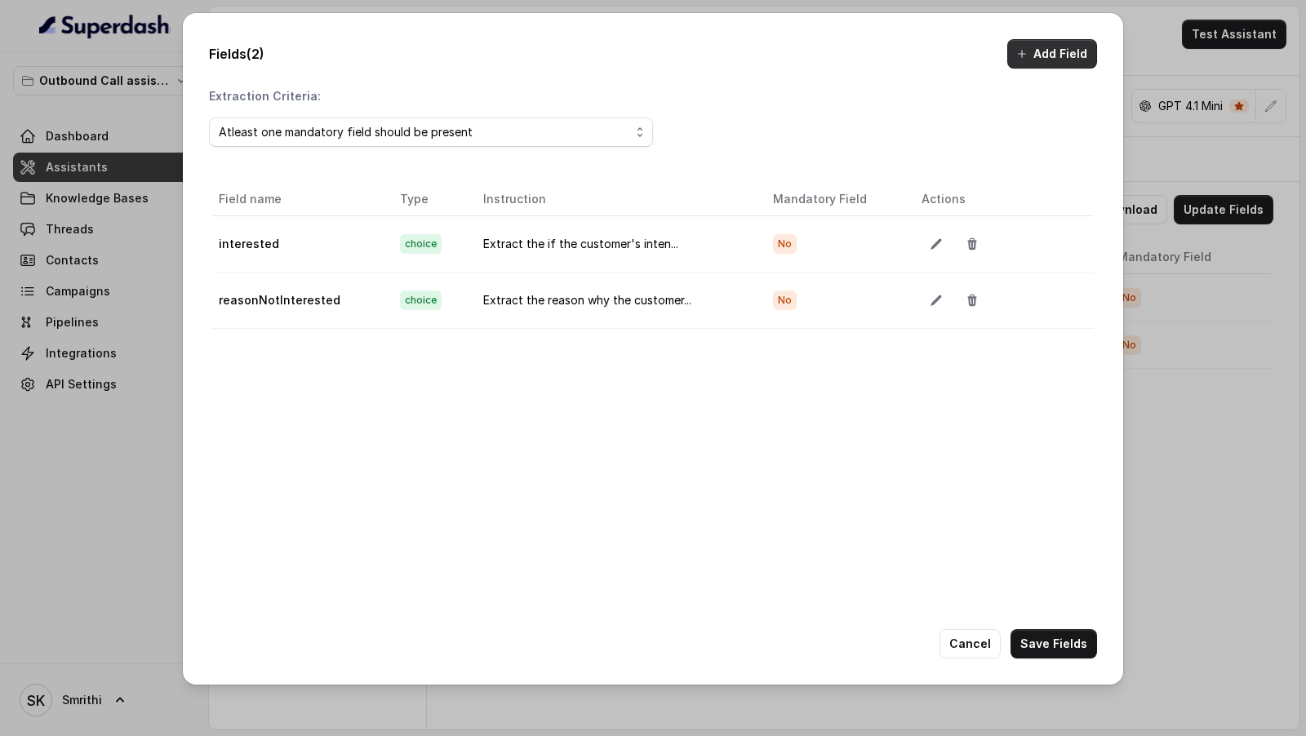
click at [1050, 66] on button "Add Field" at bounding box center [1052, 53] width 90 height 29
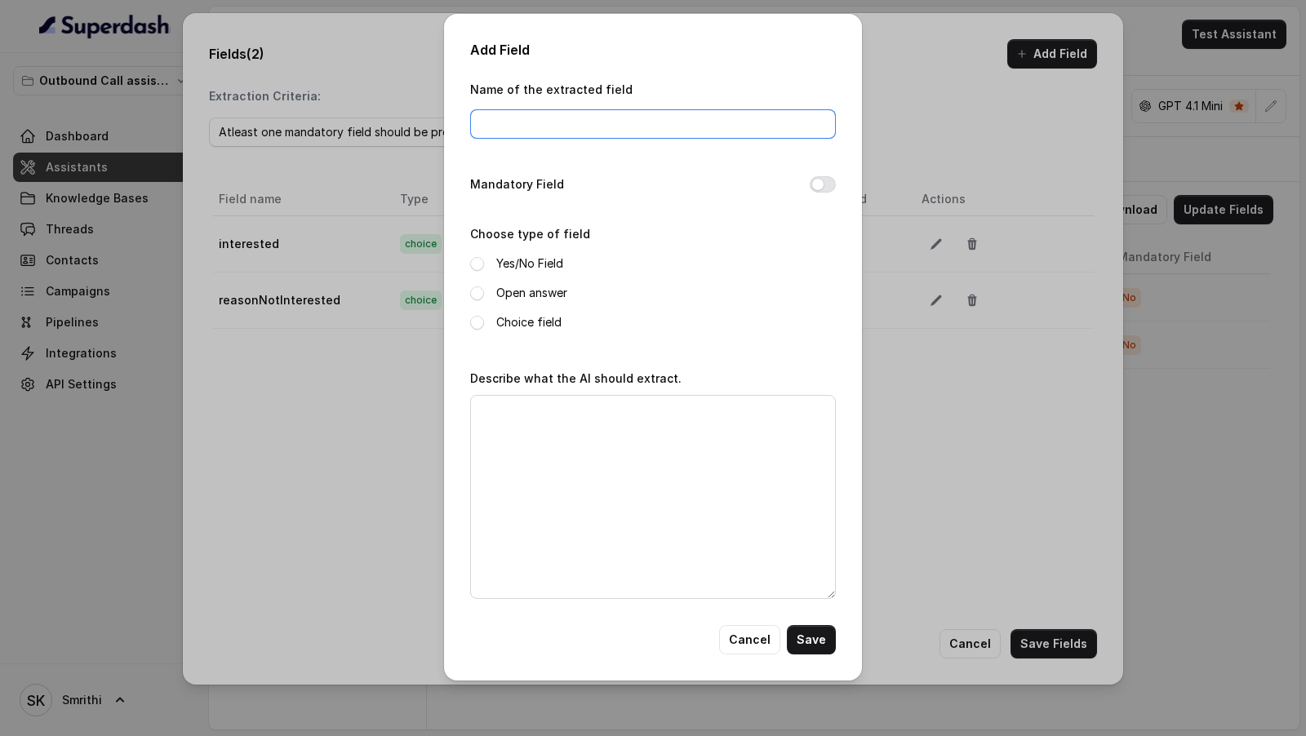
click at [532, 125] on input "Name of the extracted field" at bounding box center [653, 123] width 366 height 29
type input "followup"
click at [499, 322] on label "Choice field" at bounding box center [528, 323] width 65 height 20
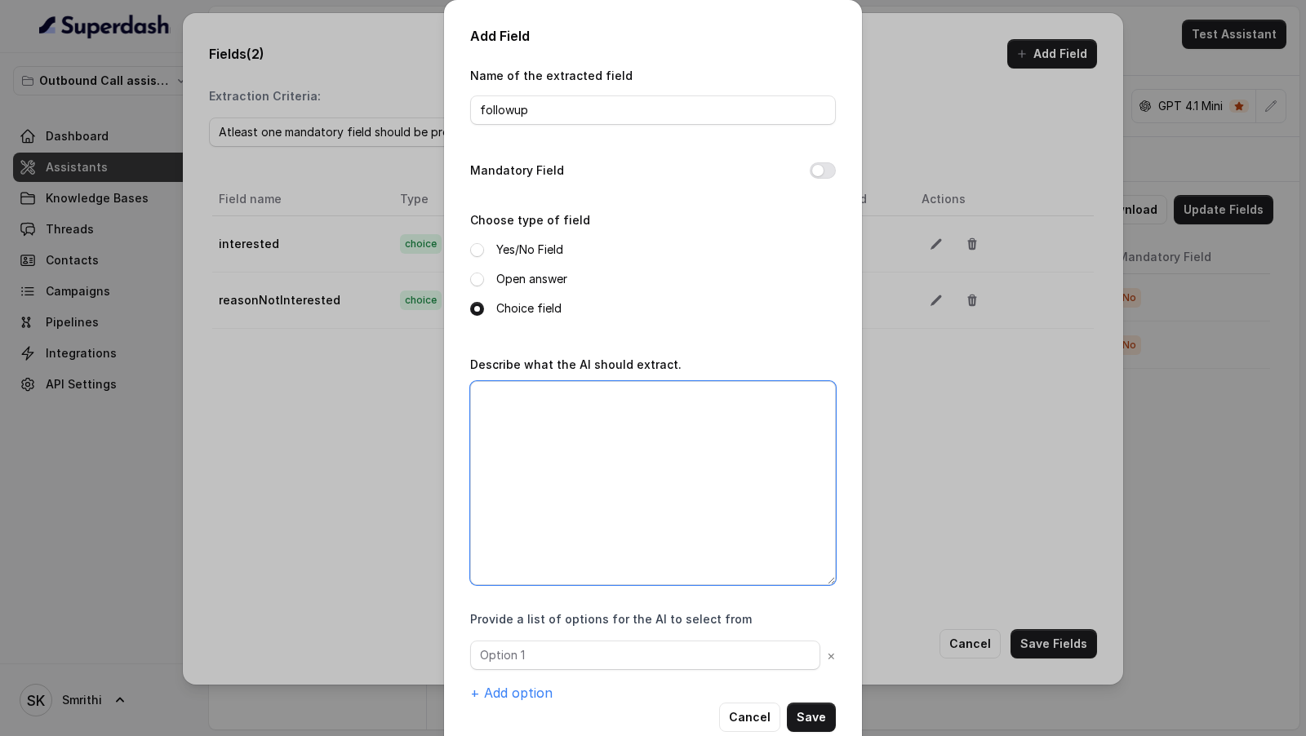
click at [526, 429] on textarea "Describe what the AI should extract." at bounding box center [653, 483] width 366 height 204
click at [515, 279] on label "Open answer" at bounding box center [531, 279] width 71 height 20
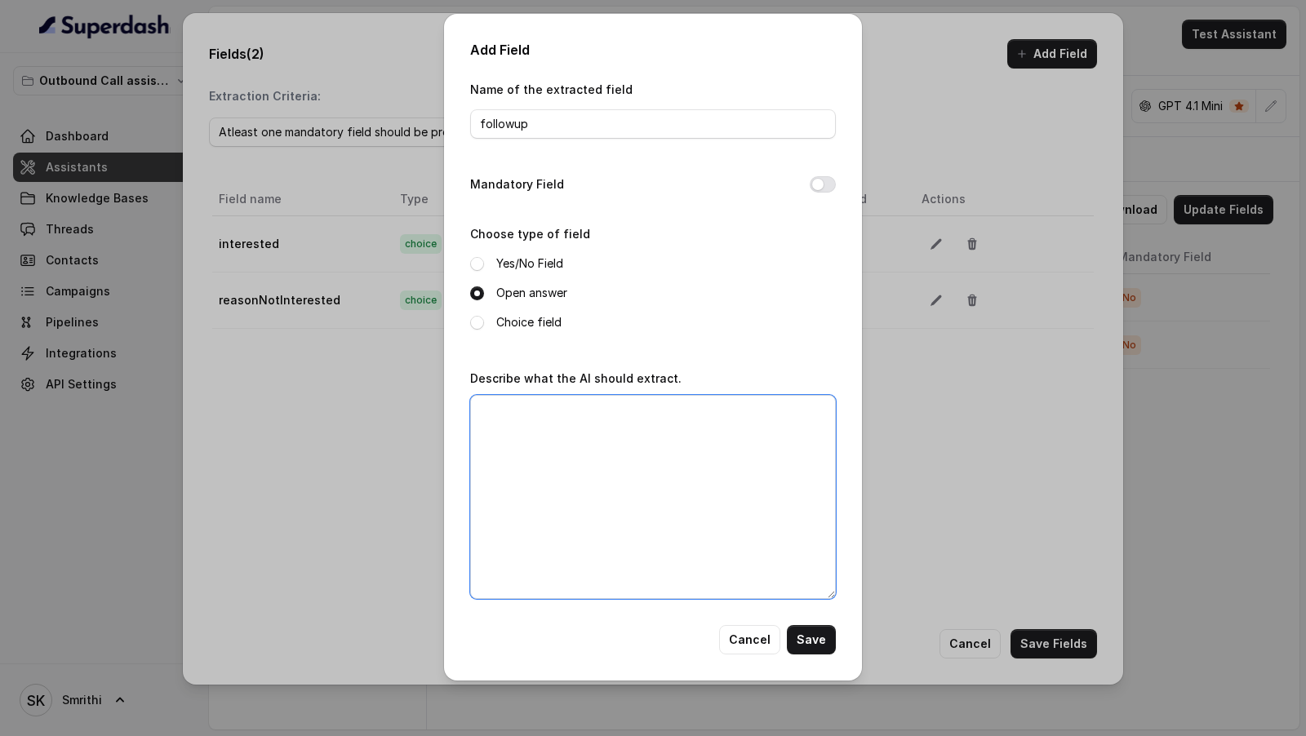
click at [555, 420] on textarea "Describe what the AI should extract." at bounding box center [653, 497] width 366 height 204
paste textarea "Based on the call transcript the assistant has to extract the value for a varia…"
type textarea "Based on the call transcript the assistant has to extract the value for a varia…"
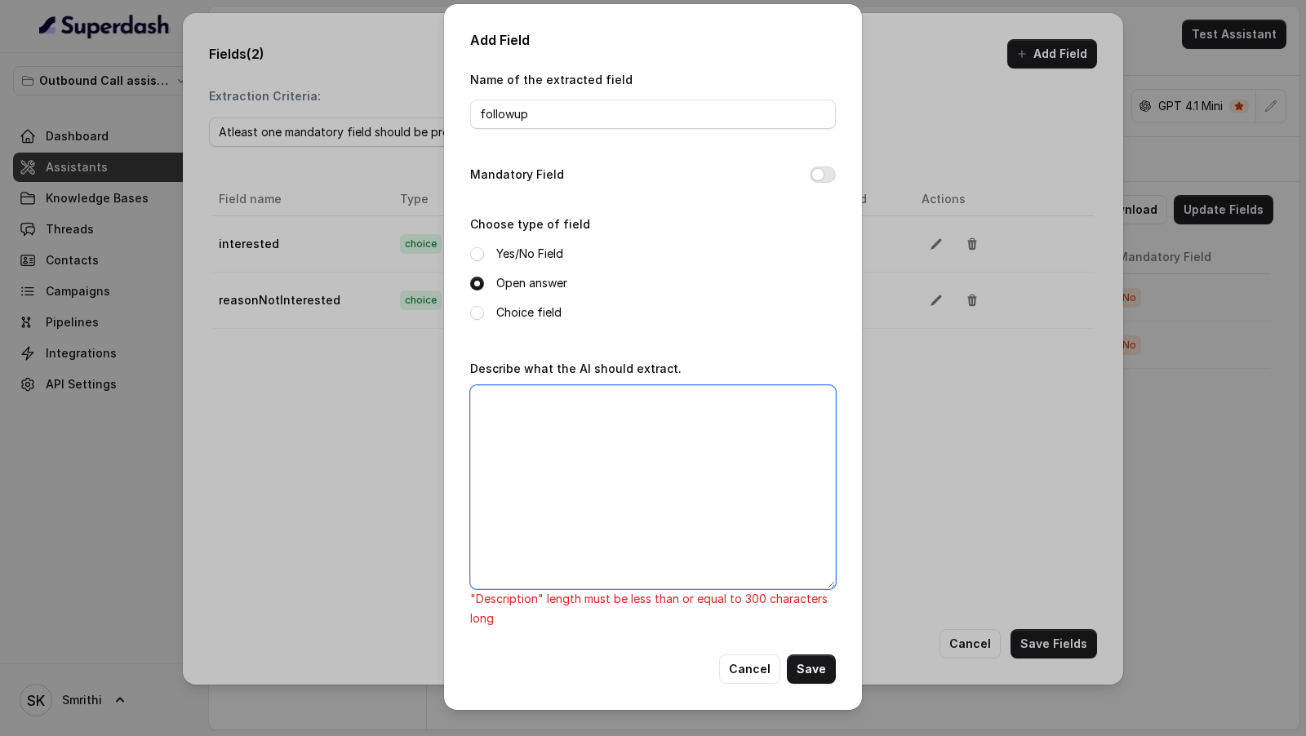
scroll to position [0, 0]
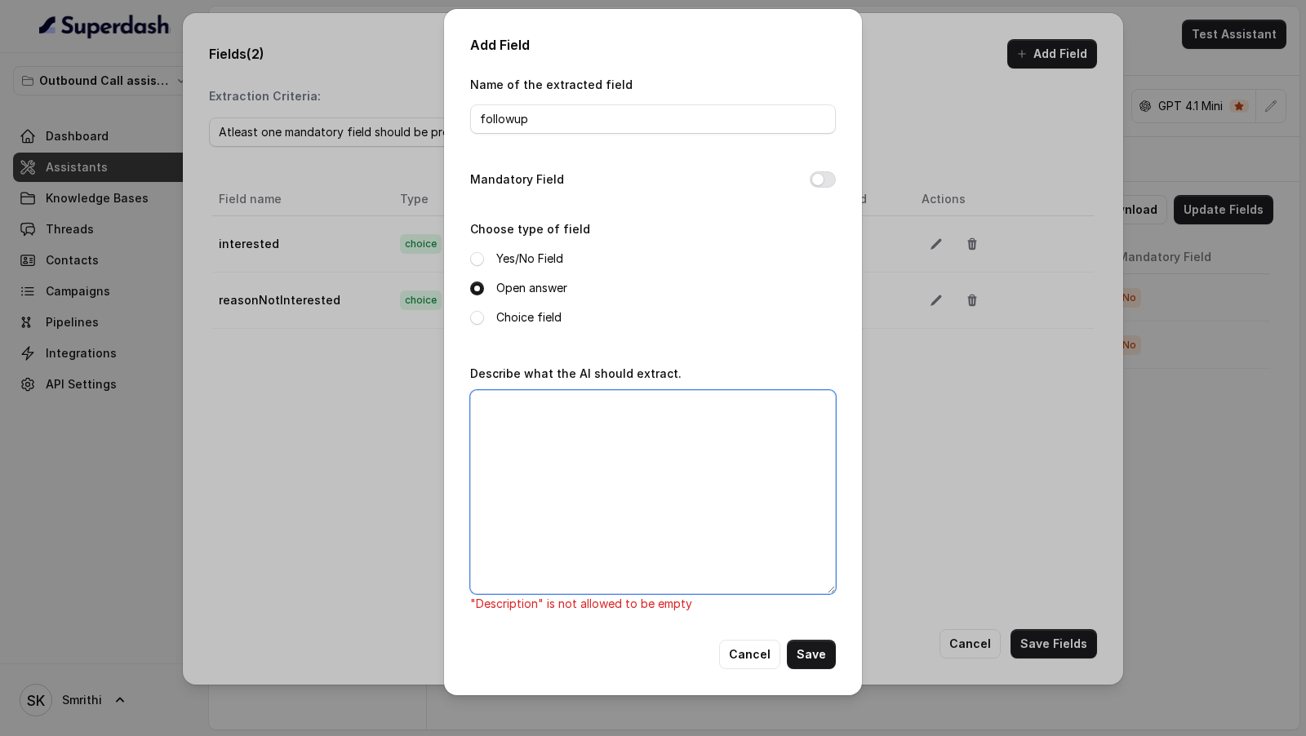
paste textarea "Extract followup from call transcript: If customer not interested: null Concret…"
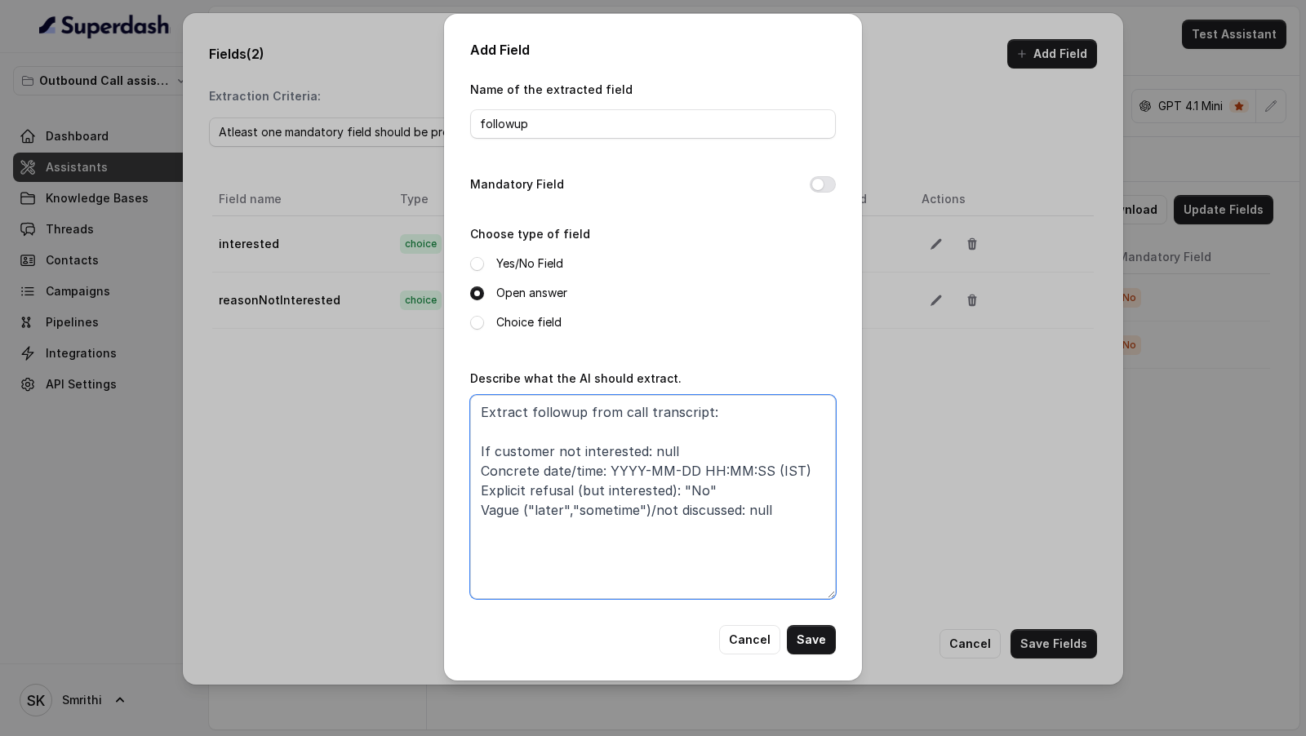
click at [562, 454] on textarea "Extract followup from call transcript: If customer not interested: null Concret…" at bounding box center [653, 497] width 366 height 204
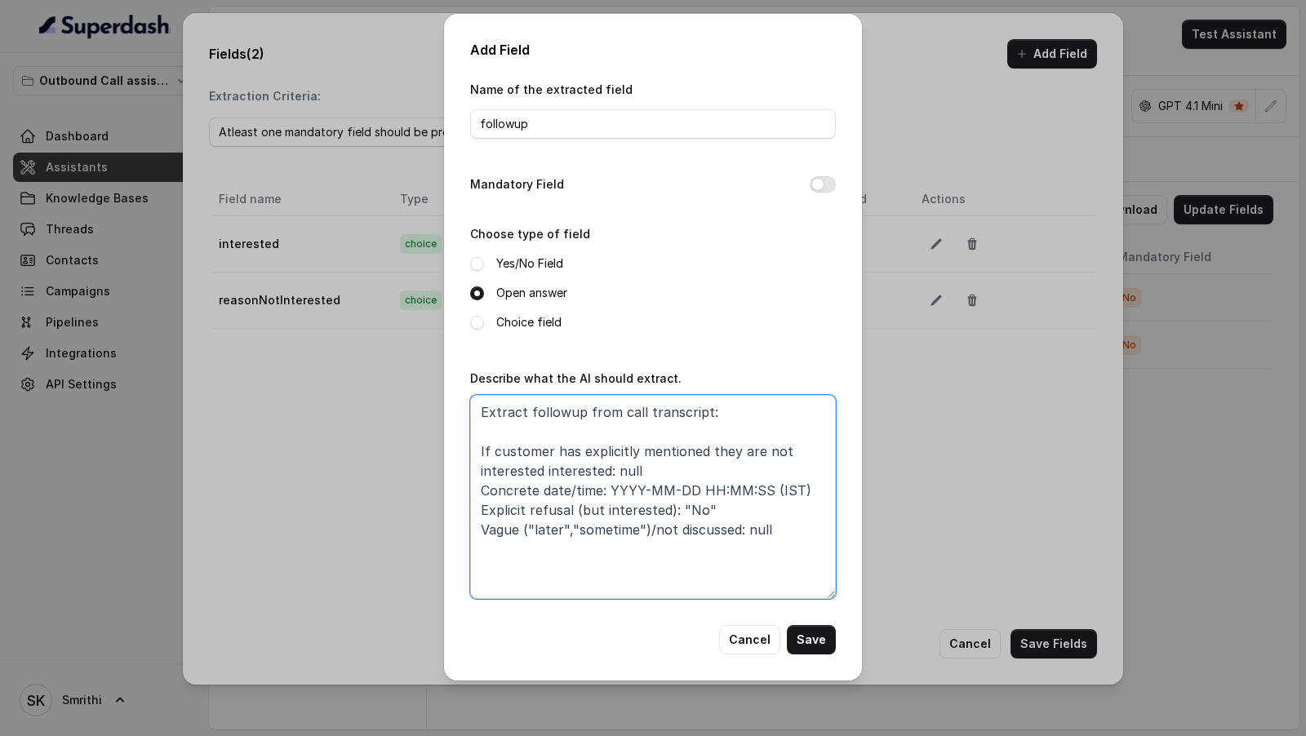
click at [561, 473] on textarea "Extract followup from call transcript: If customer has explicitly mentioned the…" at bounding box center [653, 497] width 366 height 204
click at [738, 413] on textarea "Extract followup from call transcript: If customer has explicitly mentioned the…" at bounding box center [653, 497] width 366 height 204
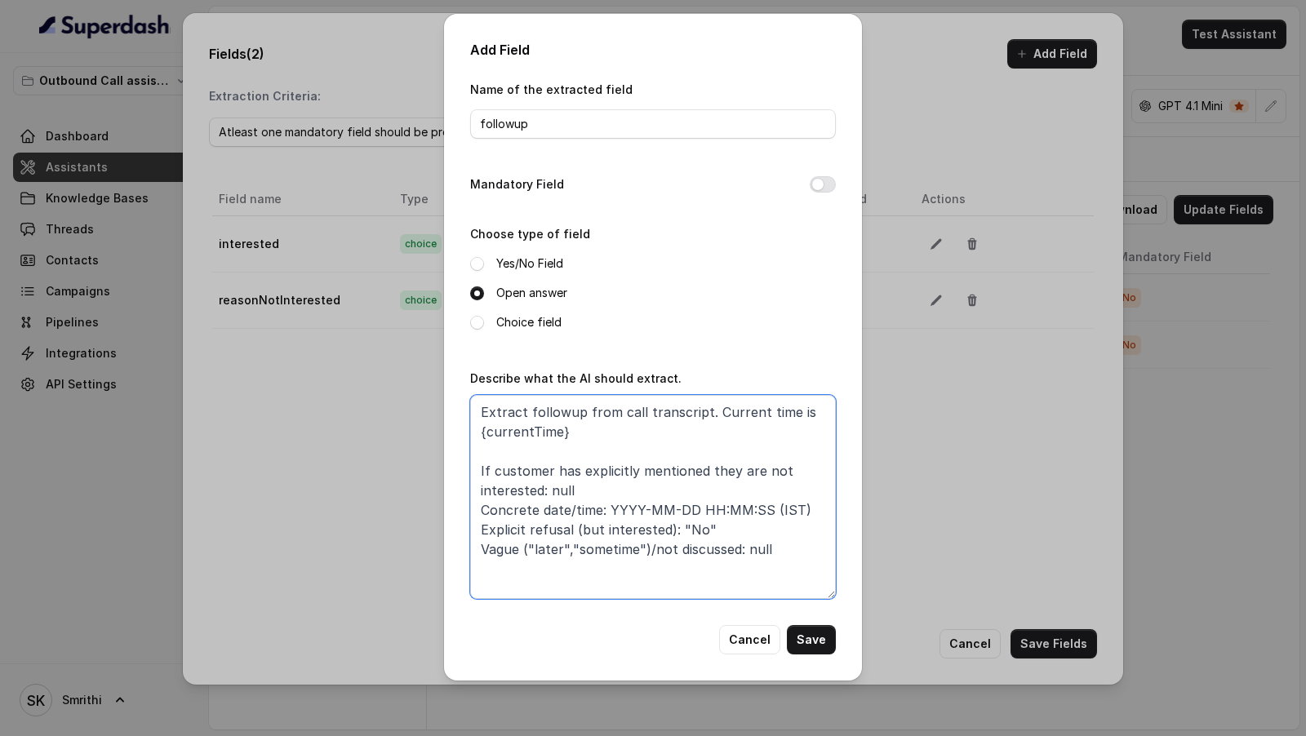
drag, startPoint x: 696, startPoint y: 428, endPoint x: 712, endPoint y: 410, distance: 24.3
click at [712, 410] on textarea "Extract followup from call transcript. Current time is {currentTime} If custome…" at bounding box center [653, 497] width 366 height 204
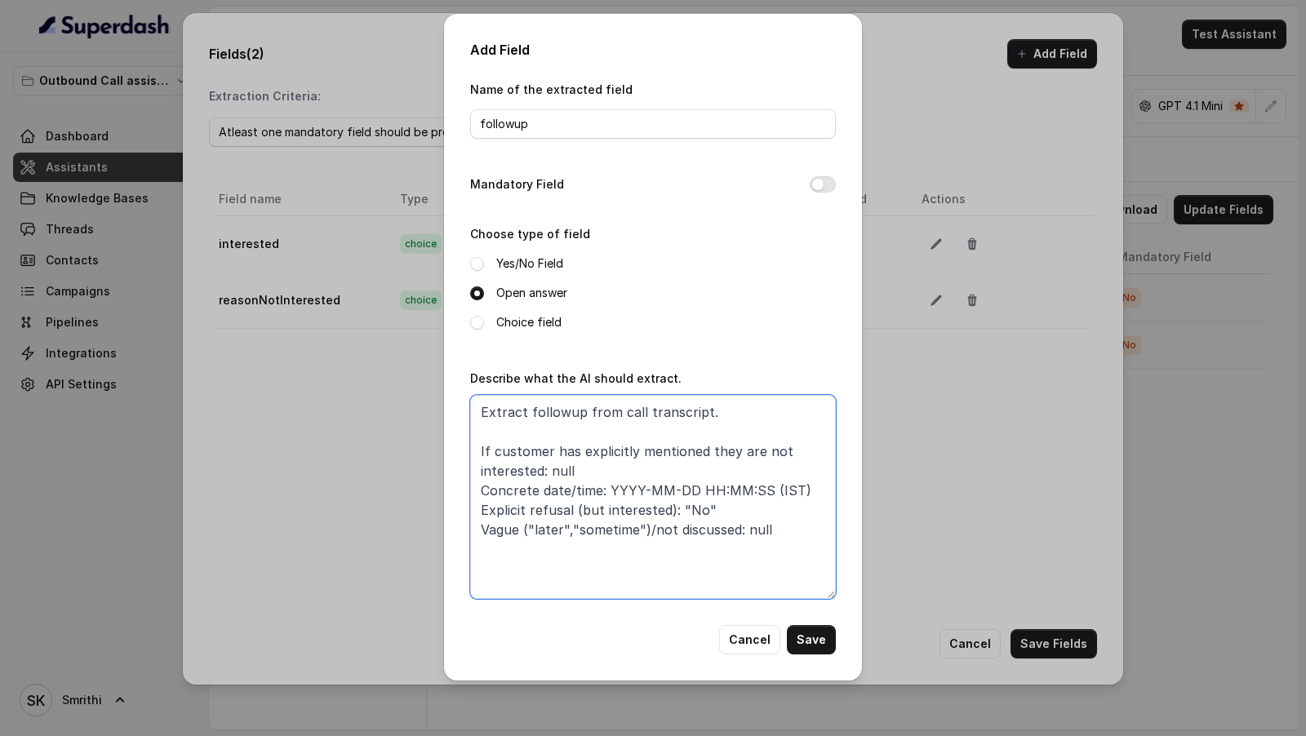
click at [483, 487] on textarea "Extract followup from call transcript. If customer has explicitly mentioned the…" at bounding box center [653, 497] width 366 height 204
click at [555, 494] on textarea "Extract followup from call transcript. If customer has explicitly mentioned the…" at bounding box center [653, 497] width 366 height 204
click at [676, 490] on textarea "Extract followup from call transcript. If customer has explicitly mentioned the…" at bounding box center [653, 497] width 366 height 204
click at [781, 488] on textarea "Extract followup from call transcript. If customer has explicitly mentioned the…" at bounding box center [653, 497] width 366 height 204
drag, startPoint x: 781, startPoint y: 488, endPoint x: 525, endPoint y: 516, distance: 257.9
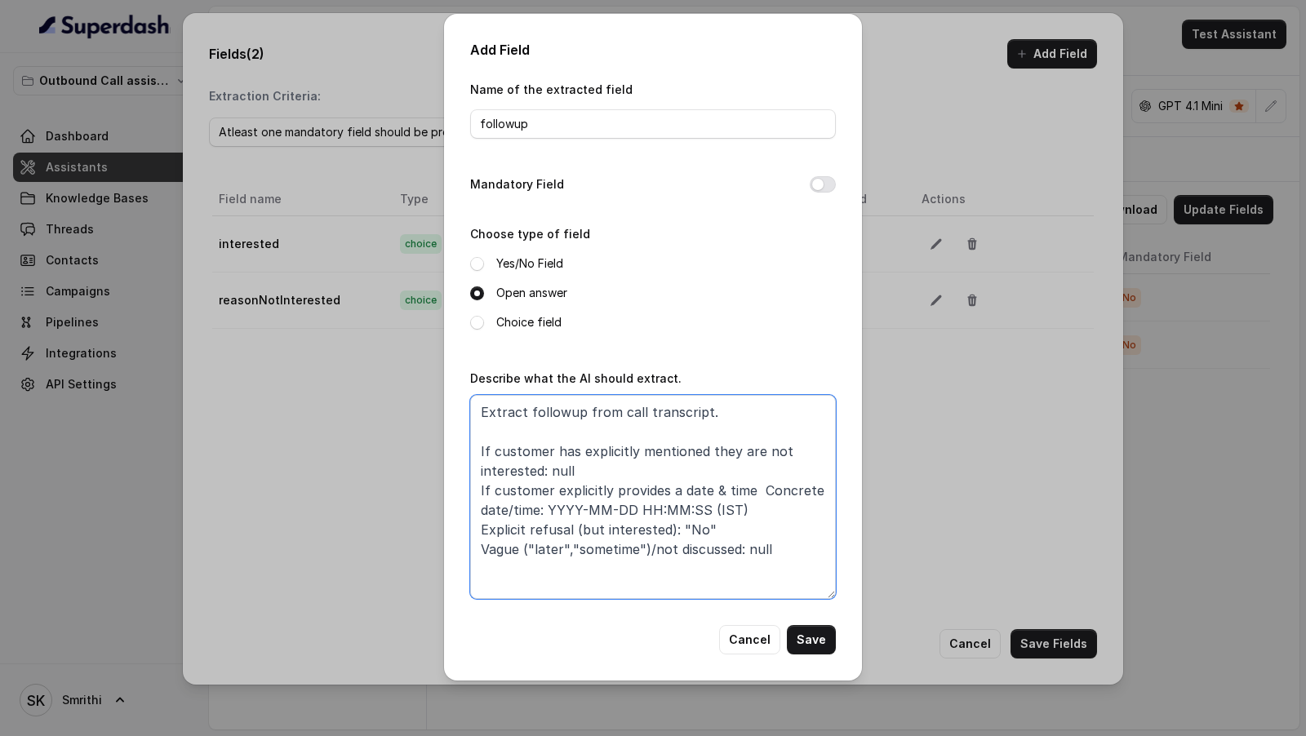
click at [525, 516] on textarea "Extract followup from call transcript. If customer has explicitly mentioned the…" at bounding box center [653, 497] width 366 height 204
drag, startPoint x: 704, startPoint y: 504, endPoint x: 757, endPoint y: 491, distance: 54.7
click at [757, 491] on textarea "Extract followup from call transcript. If customer has explicitly mentioned the…" at bounding box center [653, 497] width 366 height 204
click at [682, 528] on textarea "Extract followup from call transcript. If customer has explicitly mentioned the…" at bounding box center [653, 497] width 366 height 204
click at [710, 525] on textarea "Extract followup from call transcript. If customer has explicitly mentioned the…" at bounding box center [653, 497] width 366 height 204
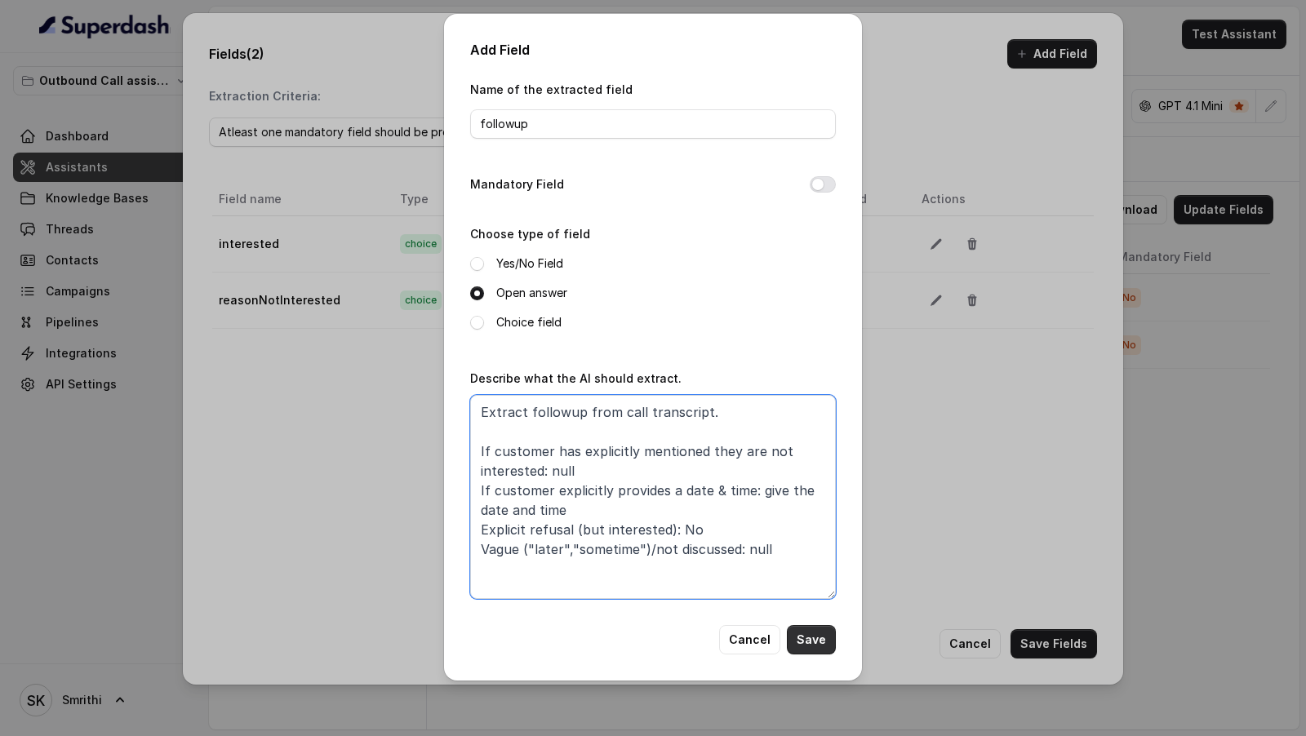
type textarea "Extract followup from call transcript. If customer has explicitly mentioned the…"
click at [808, 631] on button "Save" at bounding box center [811, 639] width 49 height 29
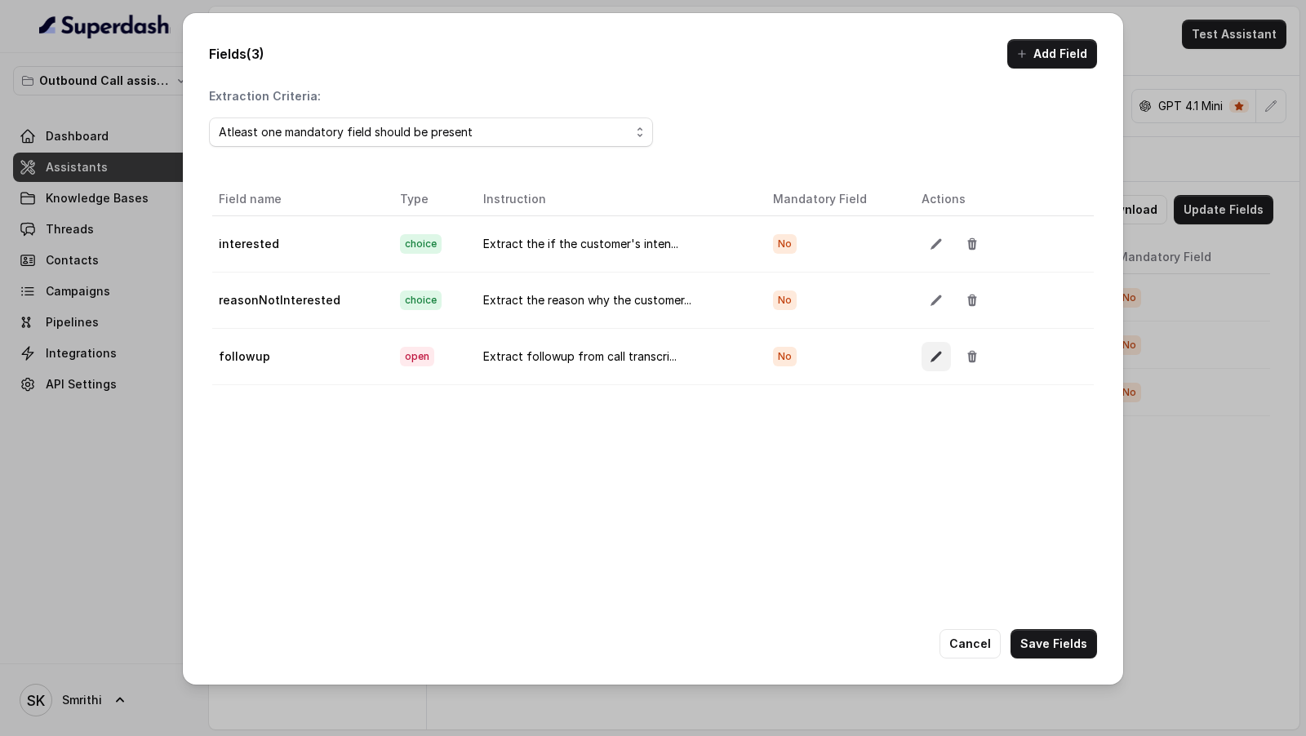
click at [932, 352] on icon "button" at bounding box center [936, 356] width 11 height 11
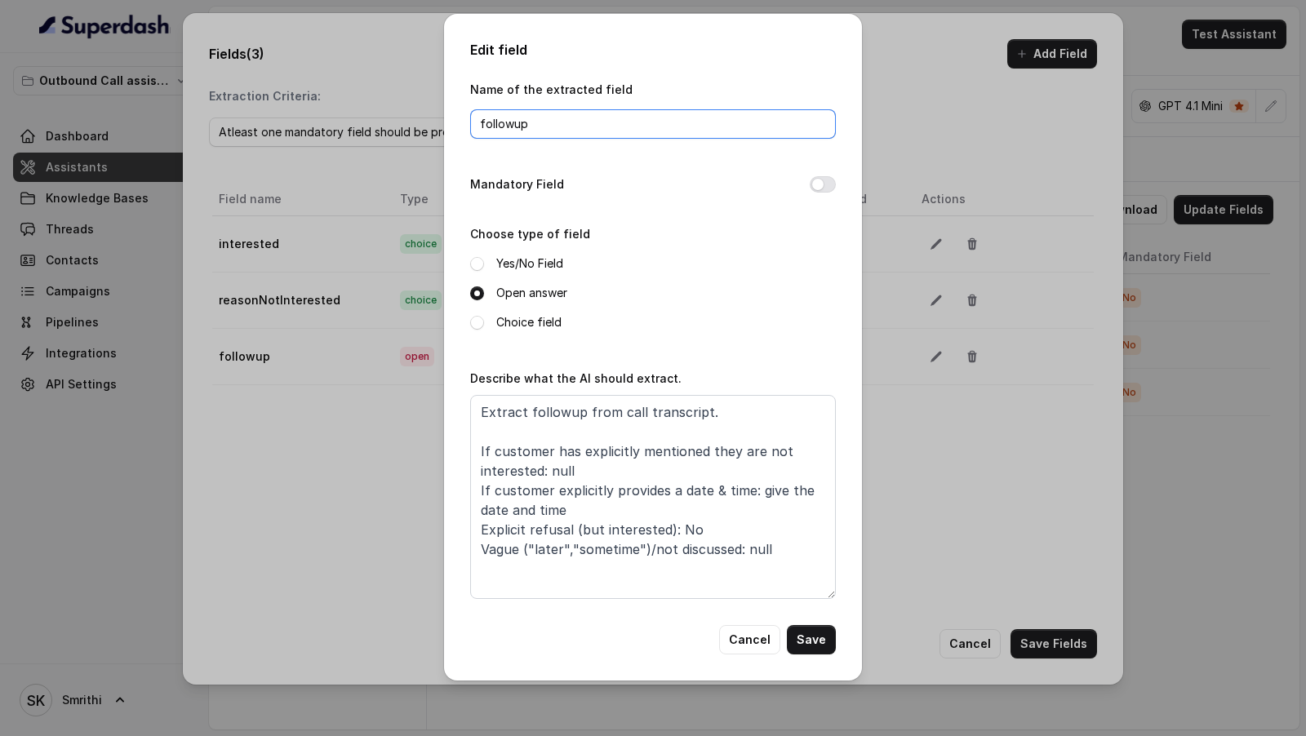
click at [515, 123] on input "followup" at bounding box center [653, 123] width 366 height 29
type input "followUp"
click at [816, 636] on button "Save" at bounding box center [811, 639] width 49 height 29
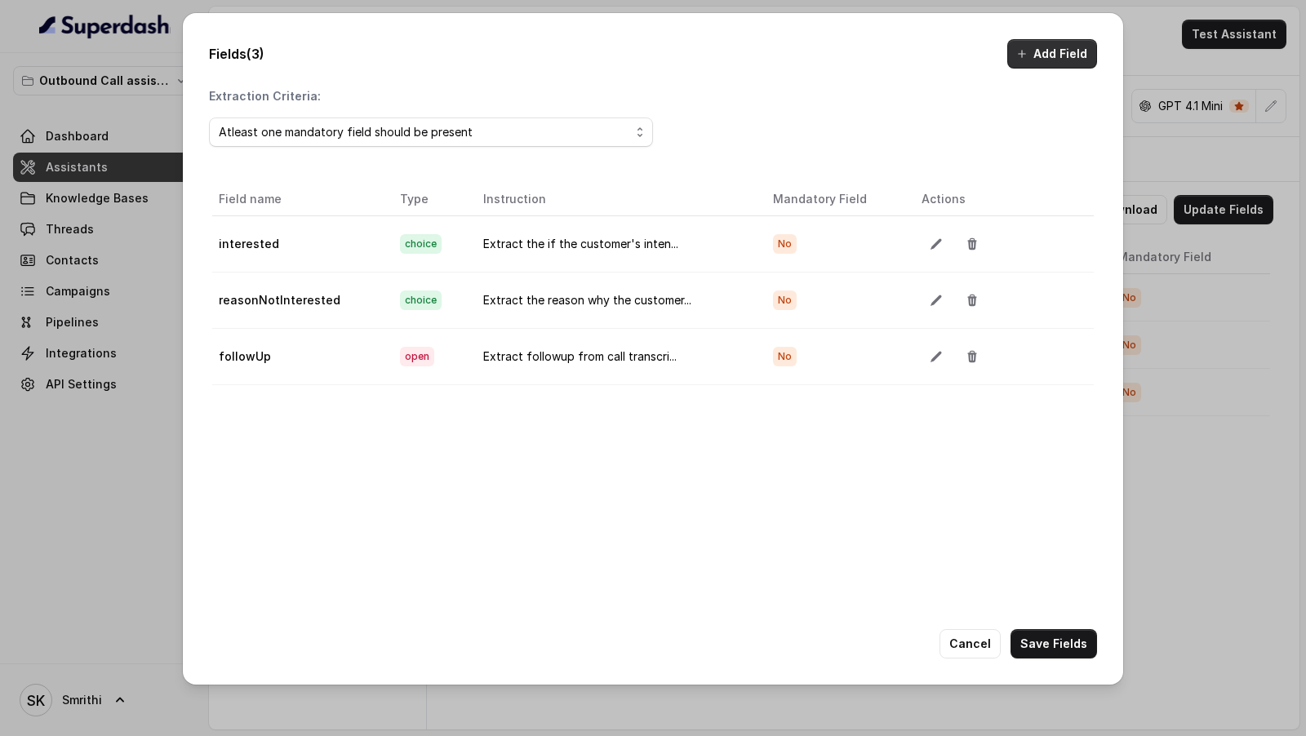
click at [1054, 54] on button "Add Field" at bounding box center [1052, 53] width 90 height 29
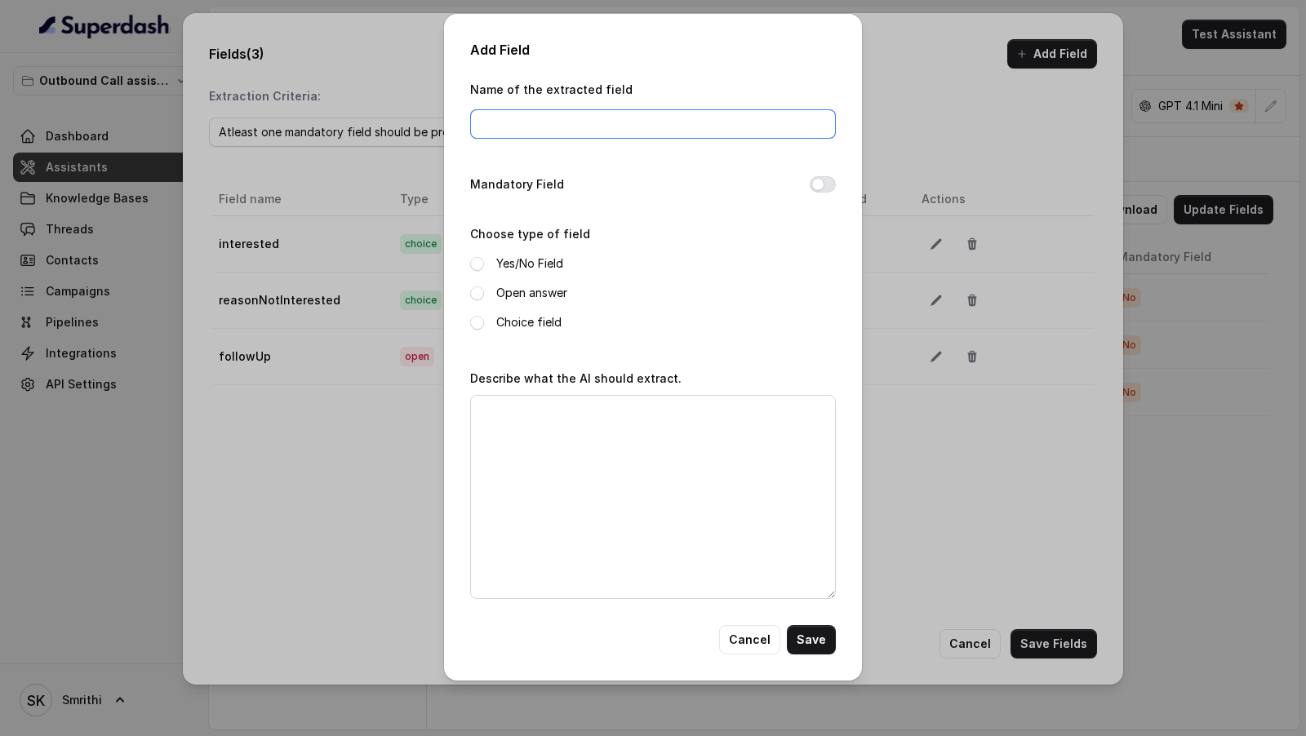
click at [559, 127] on input "Name of the extracted field" at bounding box center [653, 123] width 366 height 29
type input "expectedBuyingDate"
click at [516, 321] on label "Choice field" at bounding box center [528, 323] width 65 height 20
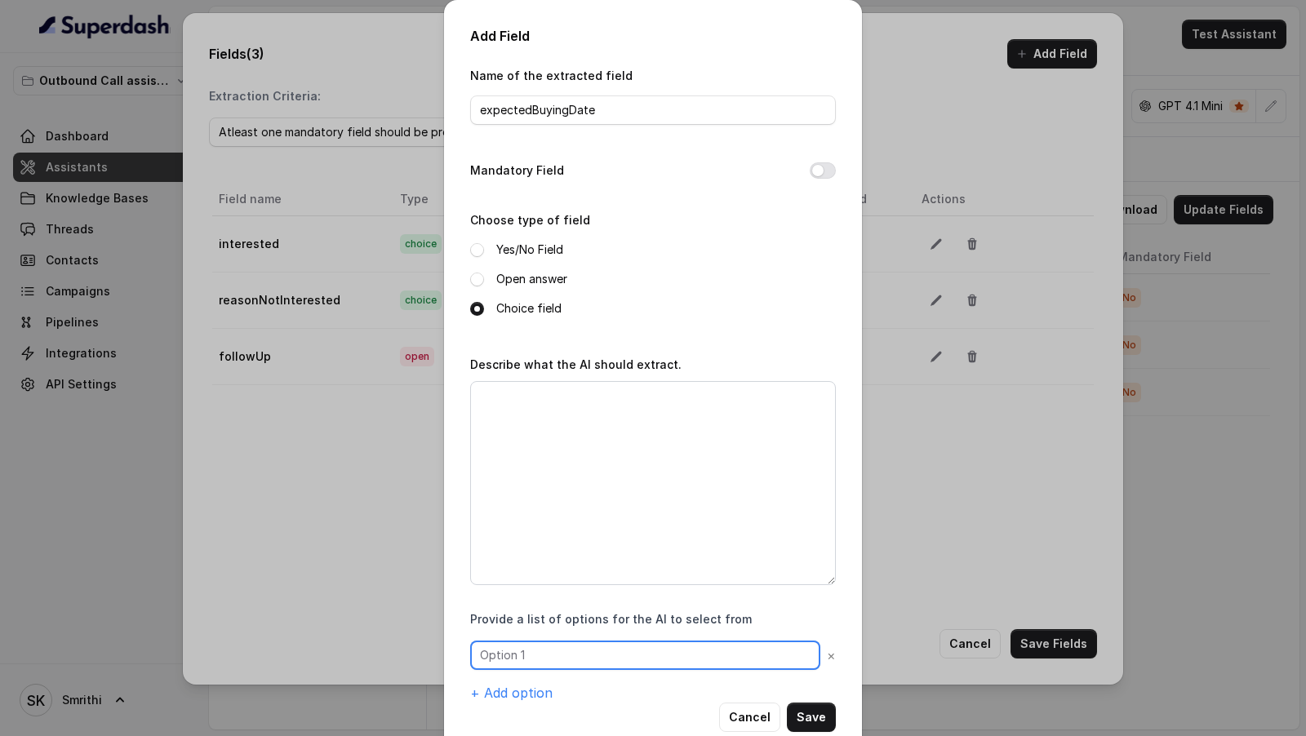
click at [536, 656] on input "text" at bounding box center [645, 655] width 350 height 29
type input "[DATE]"
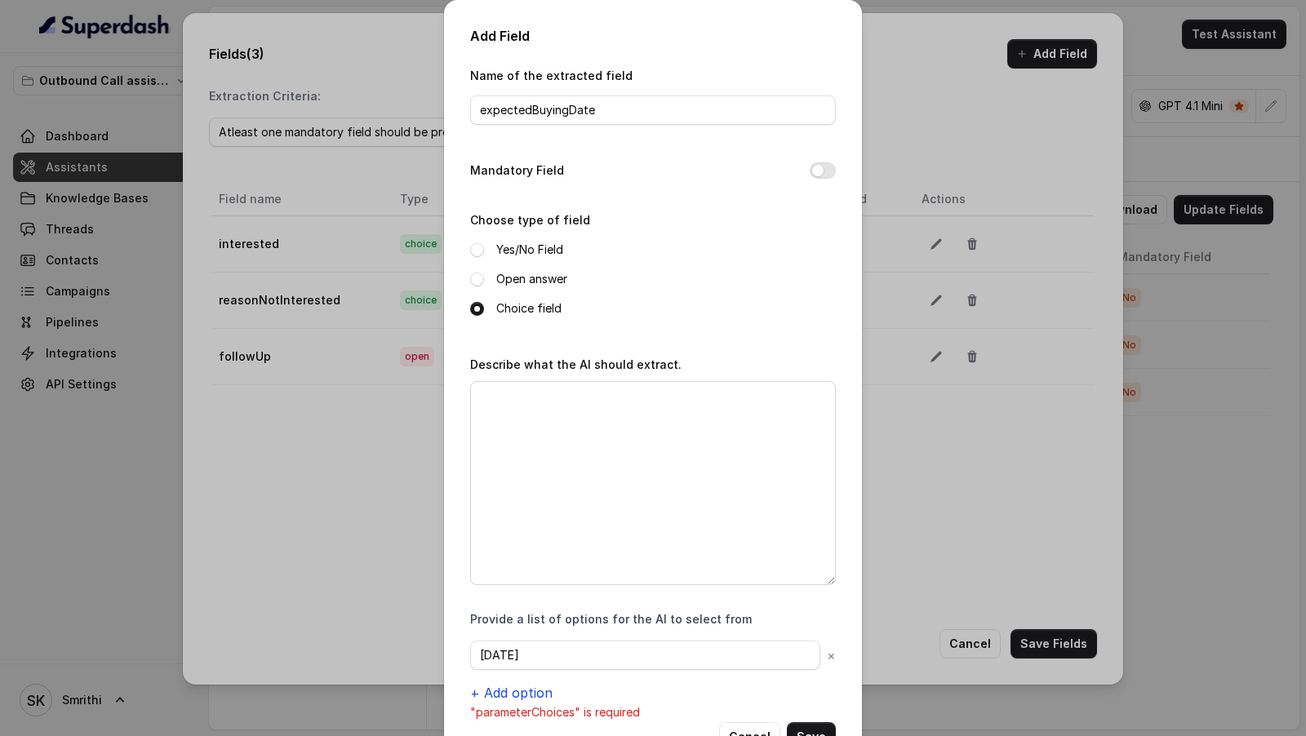
click at [523, 696] on button "+ Add option" at bounding box center [511, 693] width 82 height 20
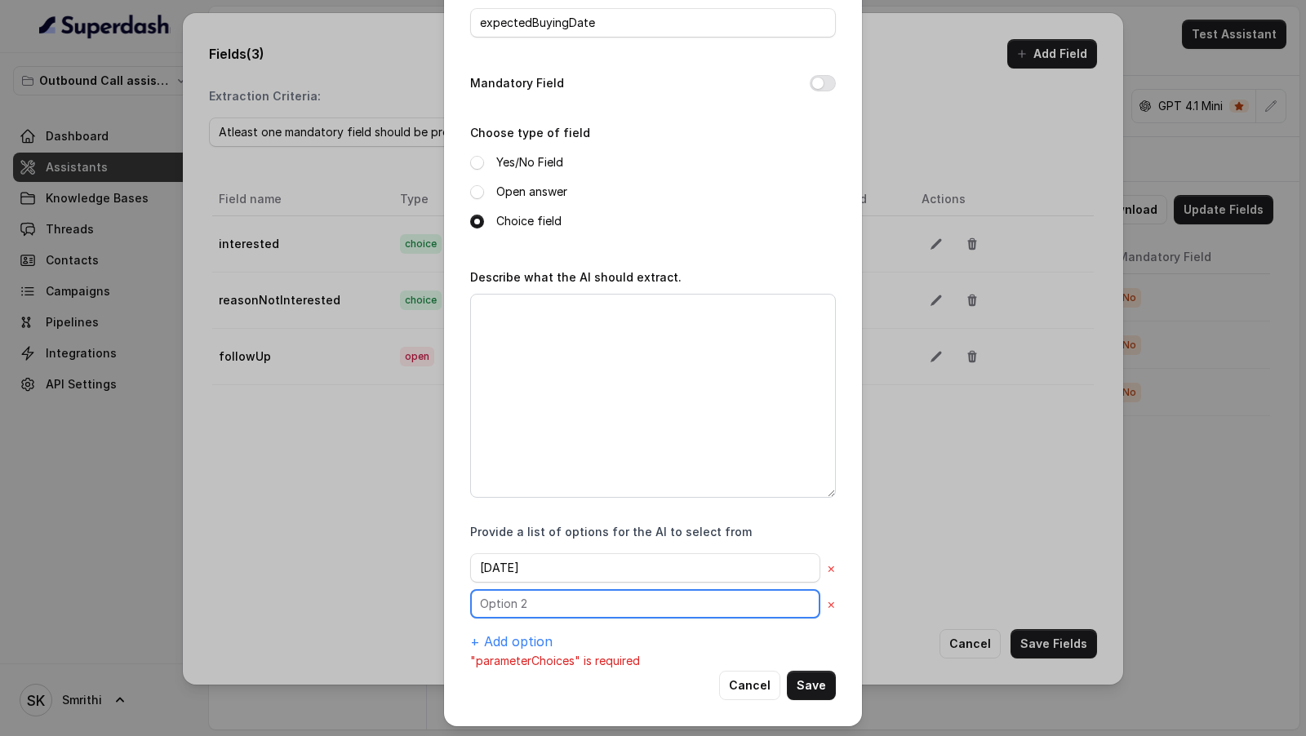
click at [526, 601] on input "text" at bounding box center [645, 603] width 350 height 29
type input "Within a month"
click at [508, 632] on button "+ Add option" at bounding box center [511, 642] width 82 height 20
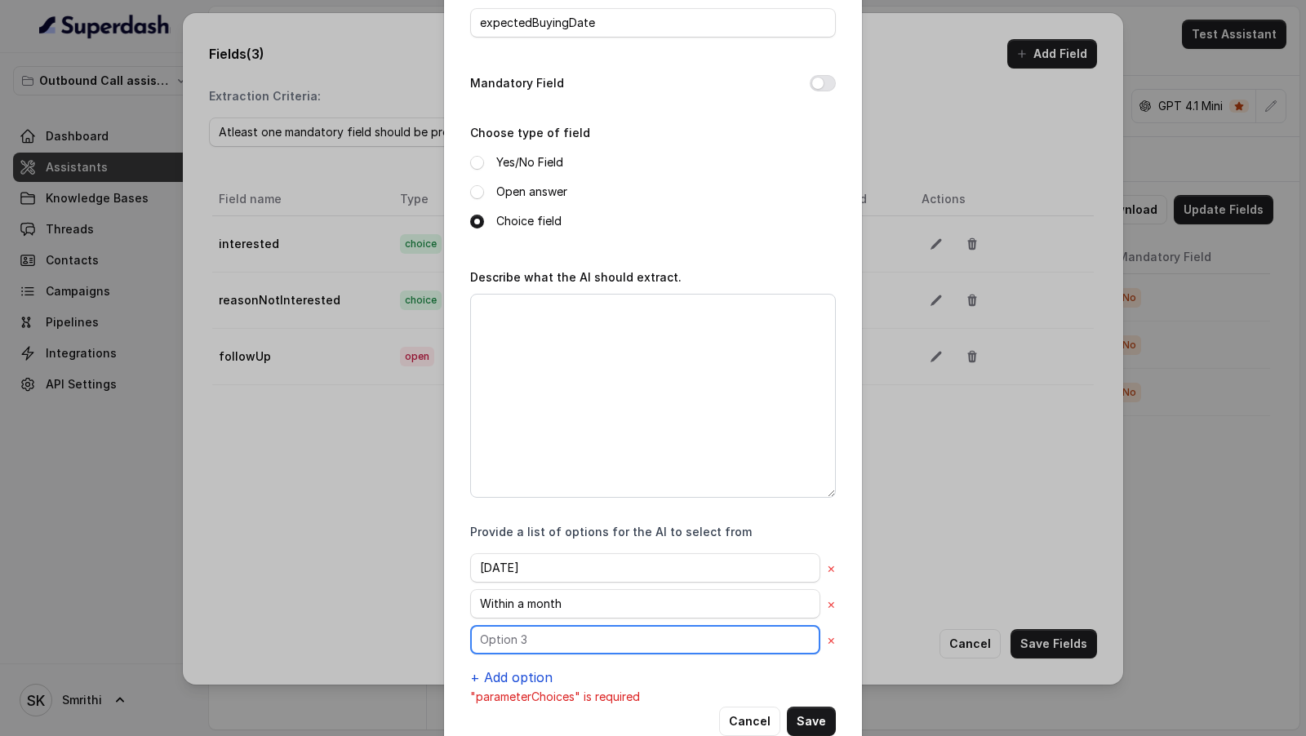
click at [508, 630] on input "text" at bounding box center [645, 639] width 350 height 29
type input "[DATE]"
click at [497, 676] on button "+ Add option" at bounding box center [511, 678] width 82 height 20
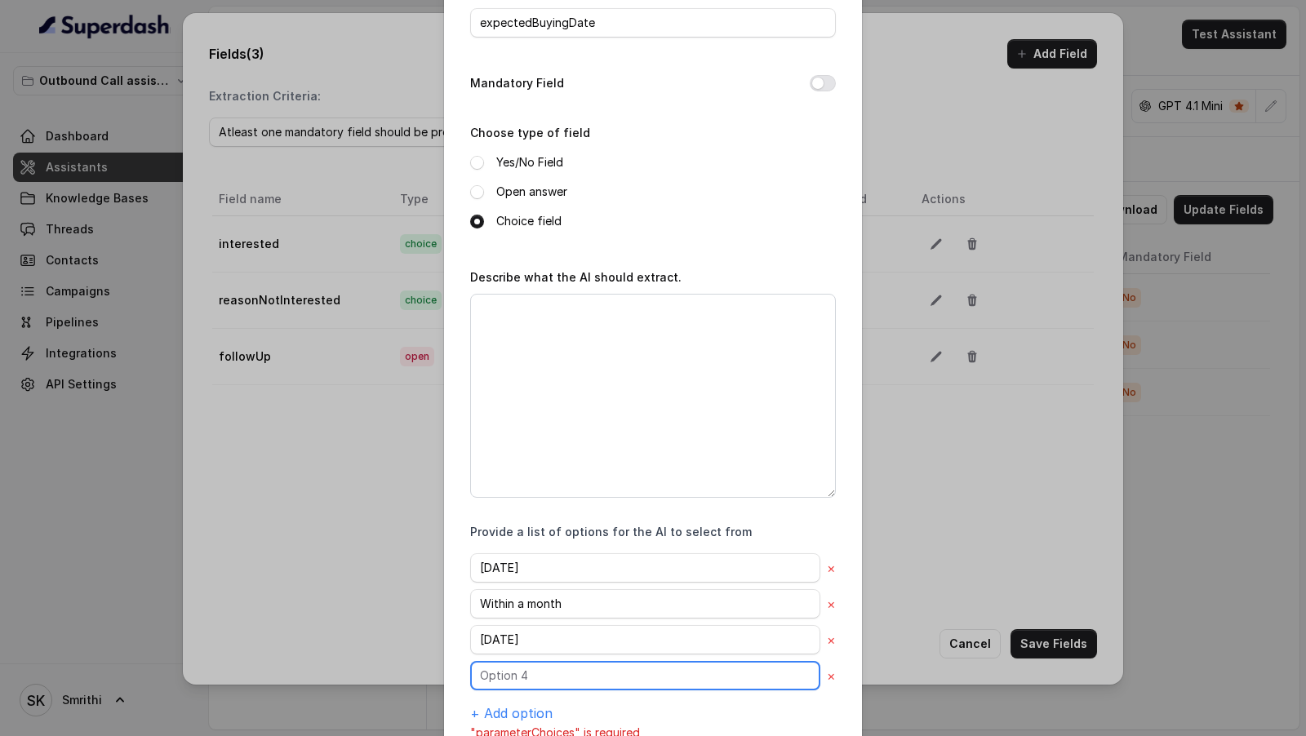
click at [515, 672] on input "text" at bounding box center [645, 675] width 350 height 29
type input "After 2 months"
click at [506, 705] on button "+ Add option" at bounding box center [511, 714] width 82 height 20
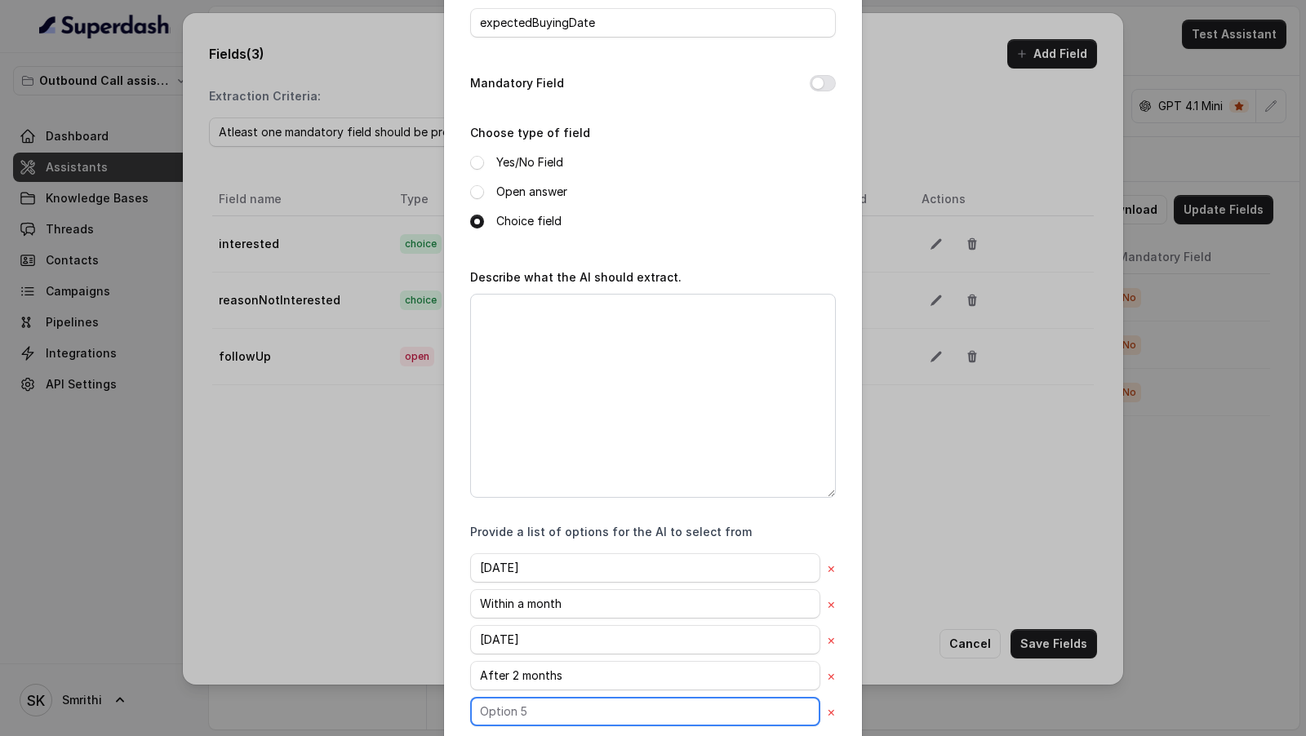
click at [525, 703] on input "text" at bounding box center [645, 711] width 350 height 29
type input "M"
type input "Null"
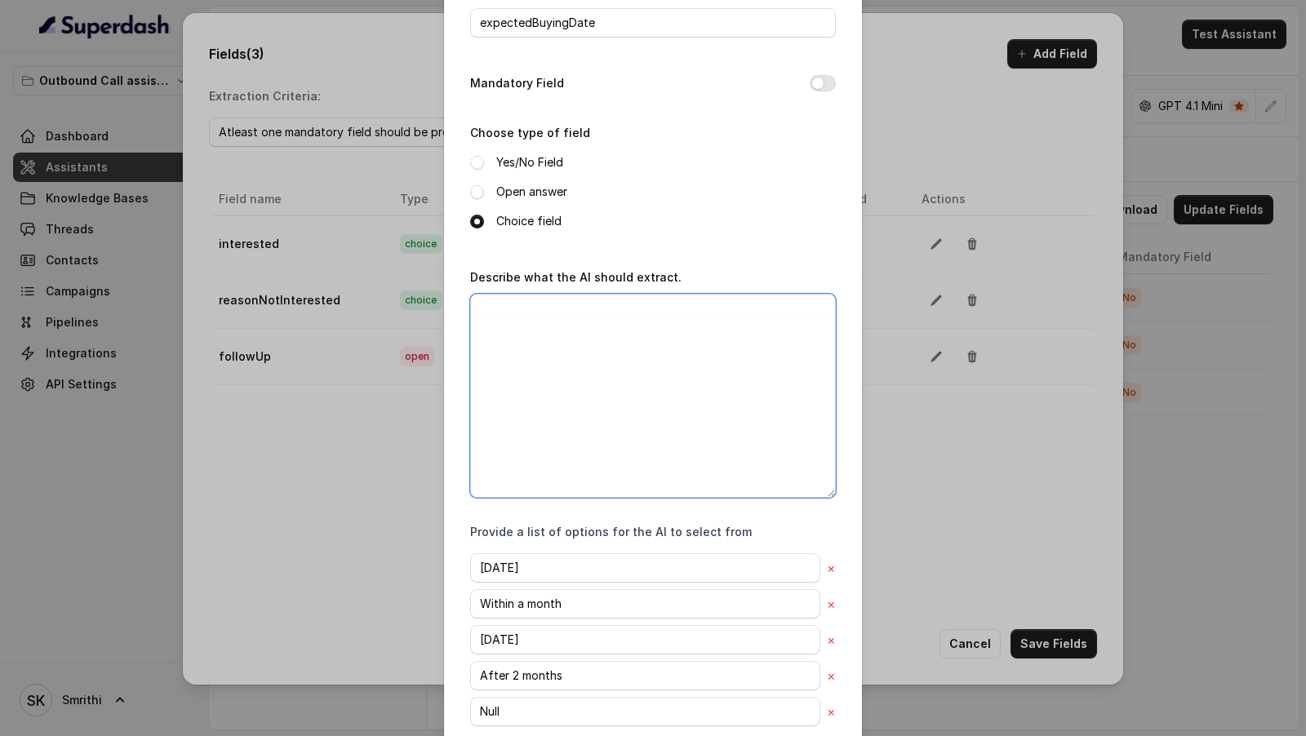
click at [669, 439] on textarea "Describe what the AI should extract." at bounding box center [653, 396] width 366 height 204
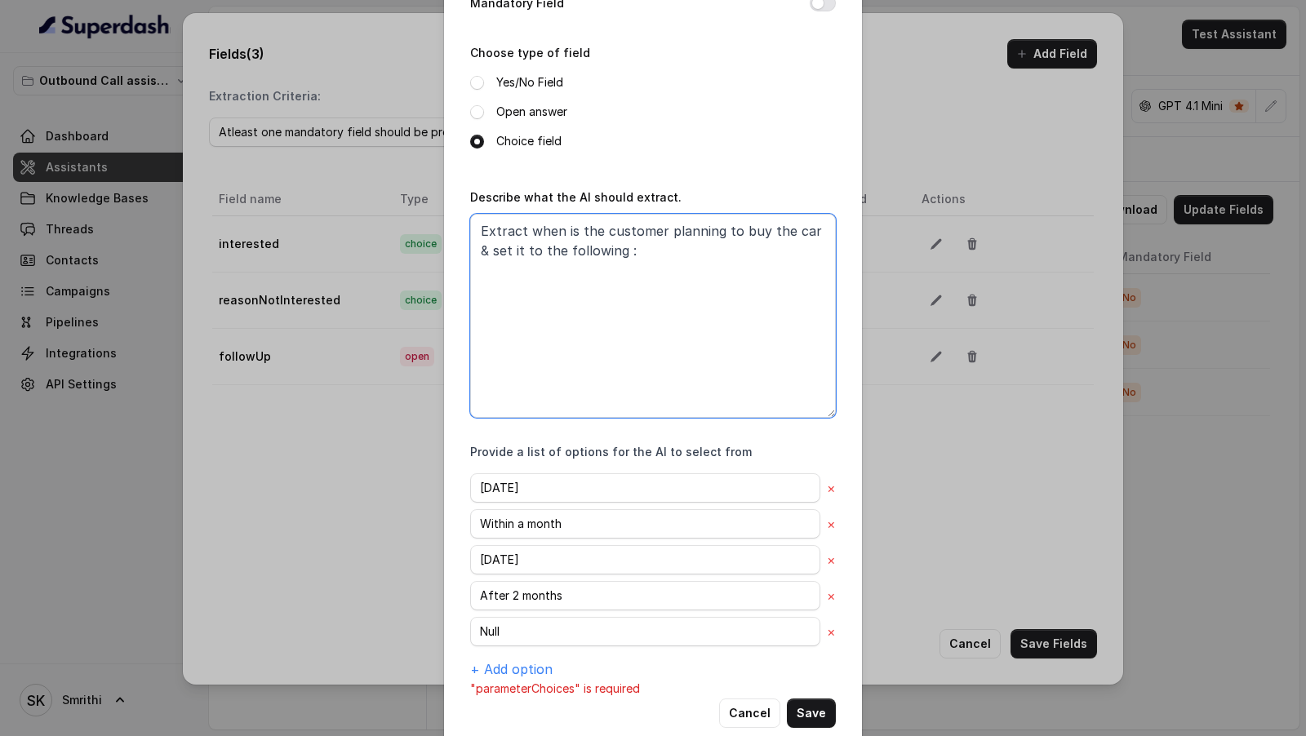
scroll to position [180, 0]
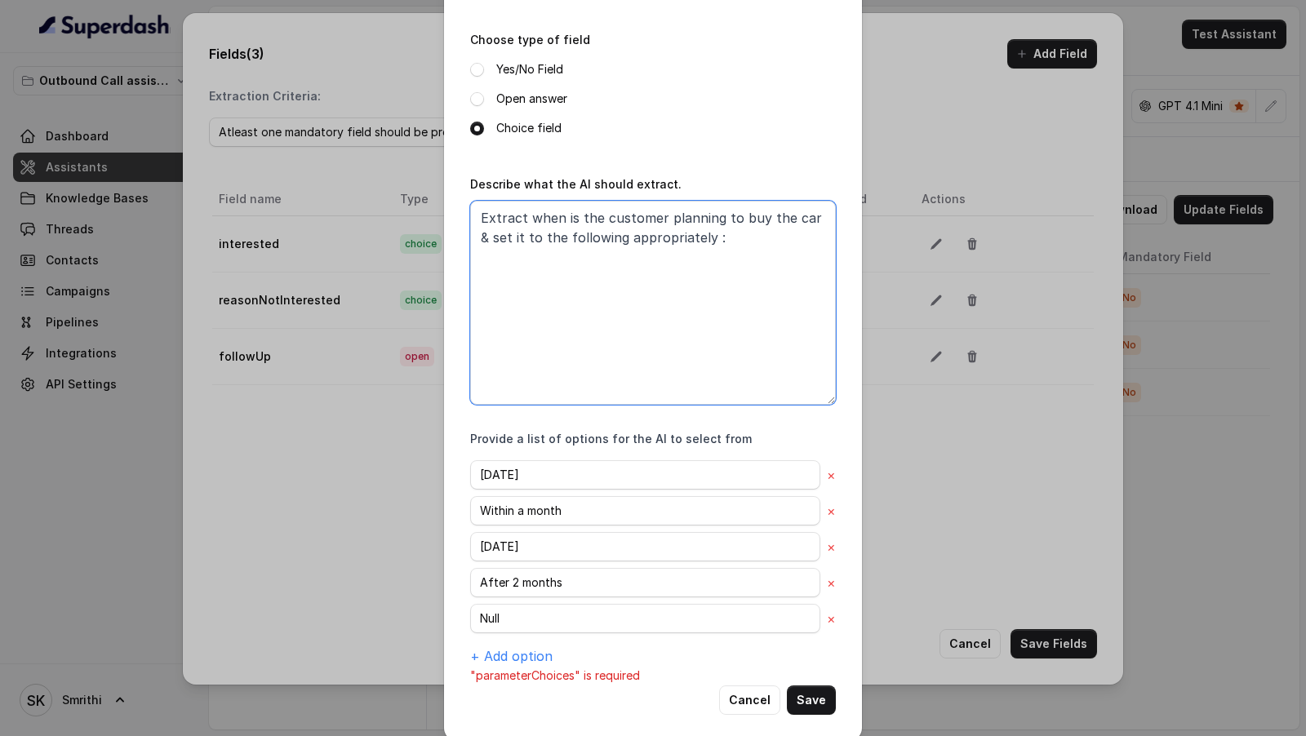
click at [531, 242] on textarea "Extract when is the customer planning to buy the car & set it to the following …" at bounding box center [653, 303] width 366 height 204
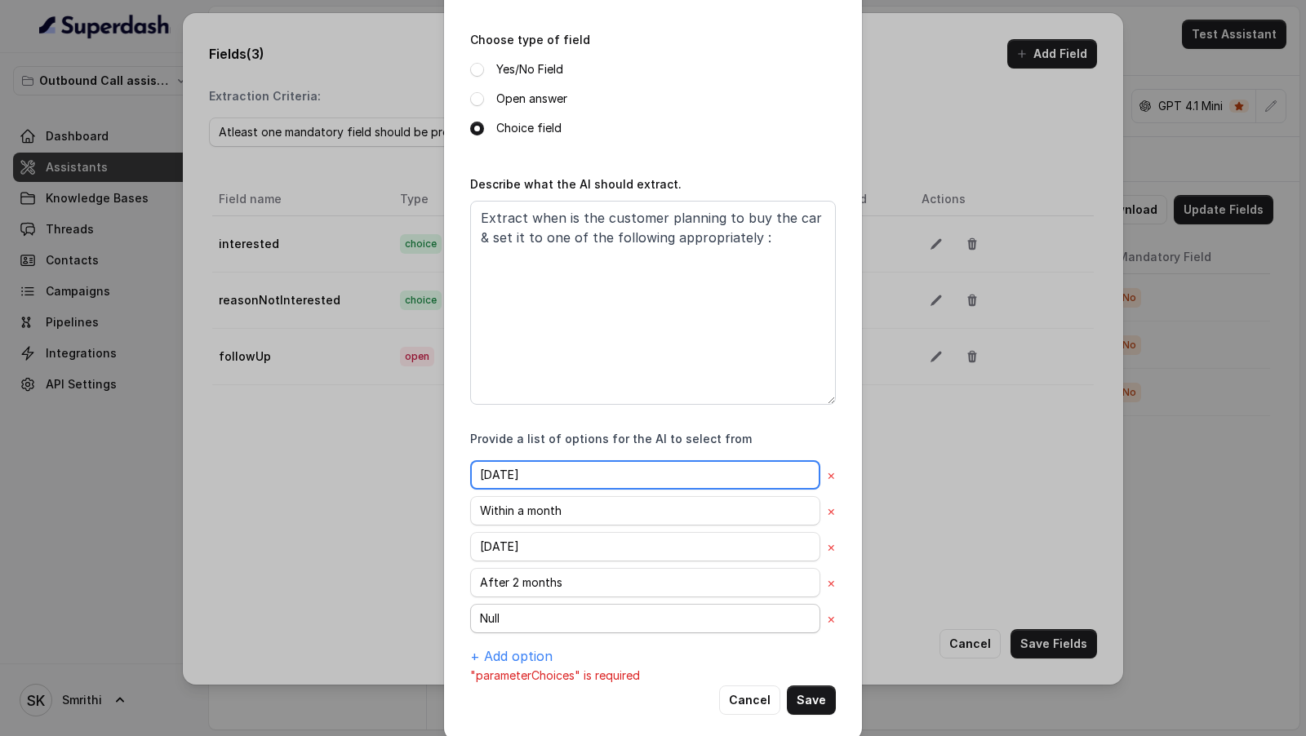
drag, startPoint x: 476, startPoint y: 472, endPoint x: 563, endPoint y: 616, distance: 167.7
click at [563, 616] on div "[DATE] × Within a month × [DATE] × After 2 months × Null × + Add option" at bounding box center [653, 563] width 366 height 206
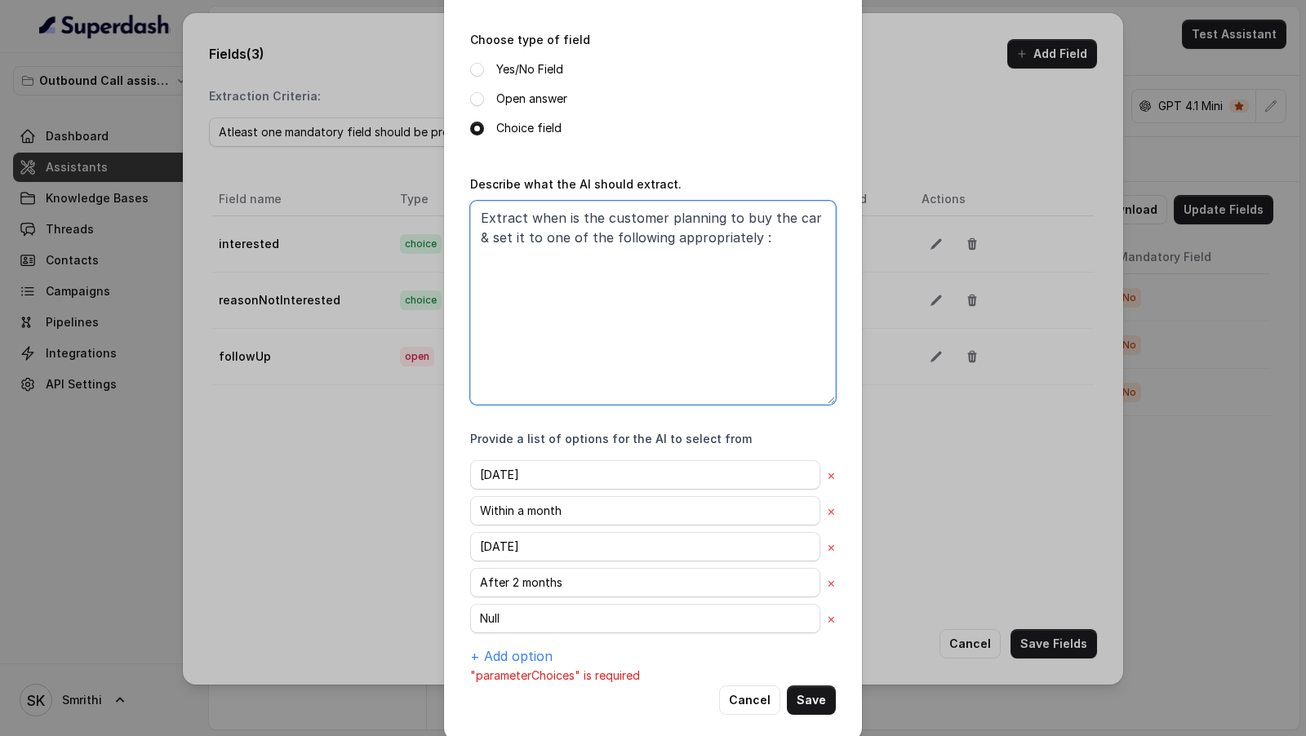
click at [785, 243] on textarea "Extract when is the customer planning to buy the car & set it to one of the fol…" at bounding box center [653, 303] width 366 height 204
paste textarea "[DATE]"
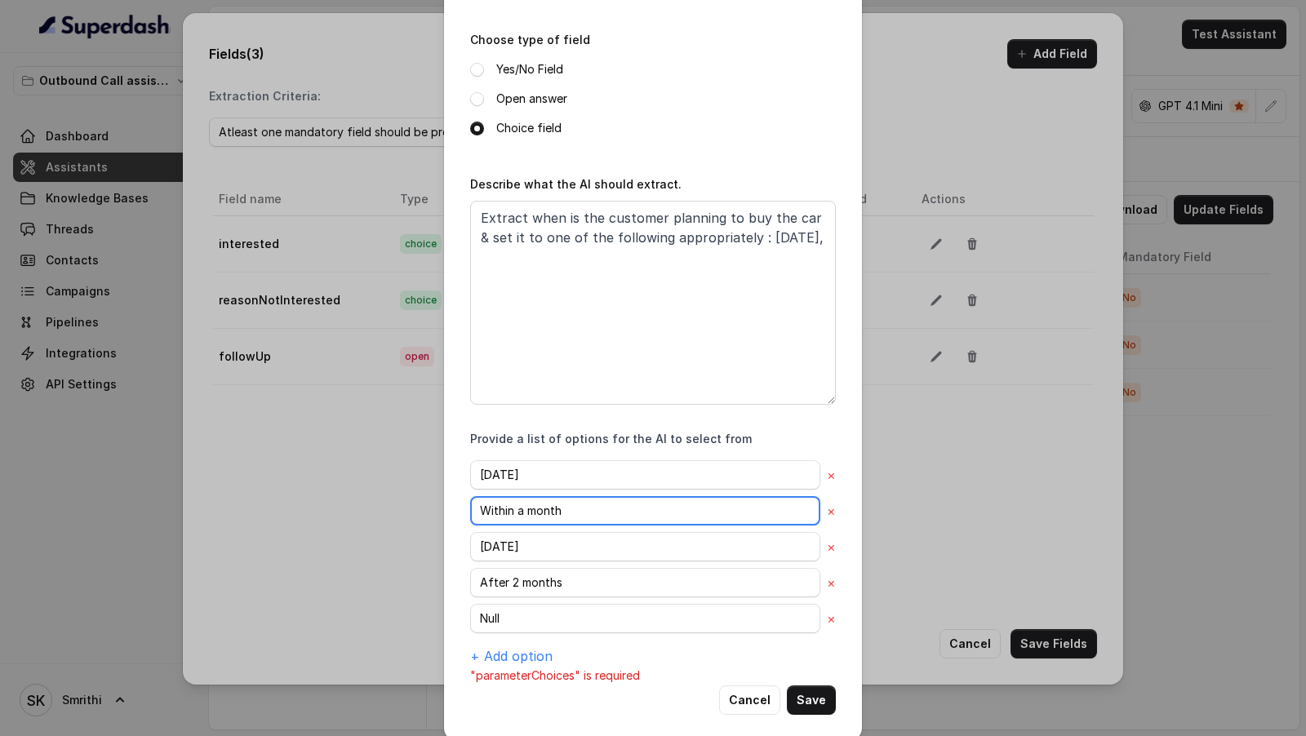
click at [521, 514] on input "Within a month" at bounding box center [645, 510] width 350 height 29
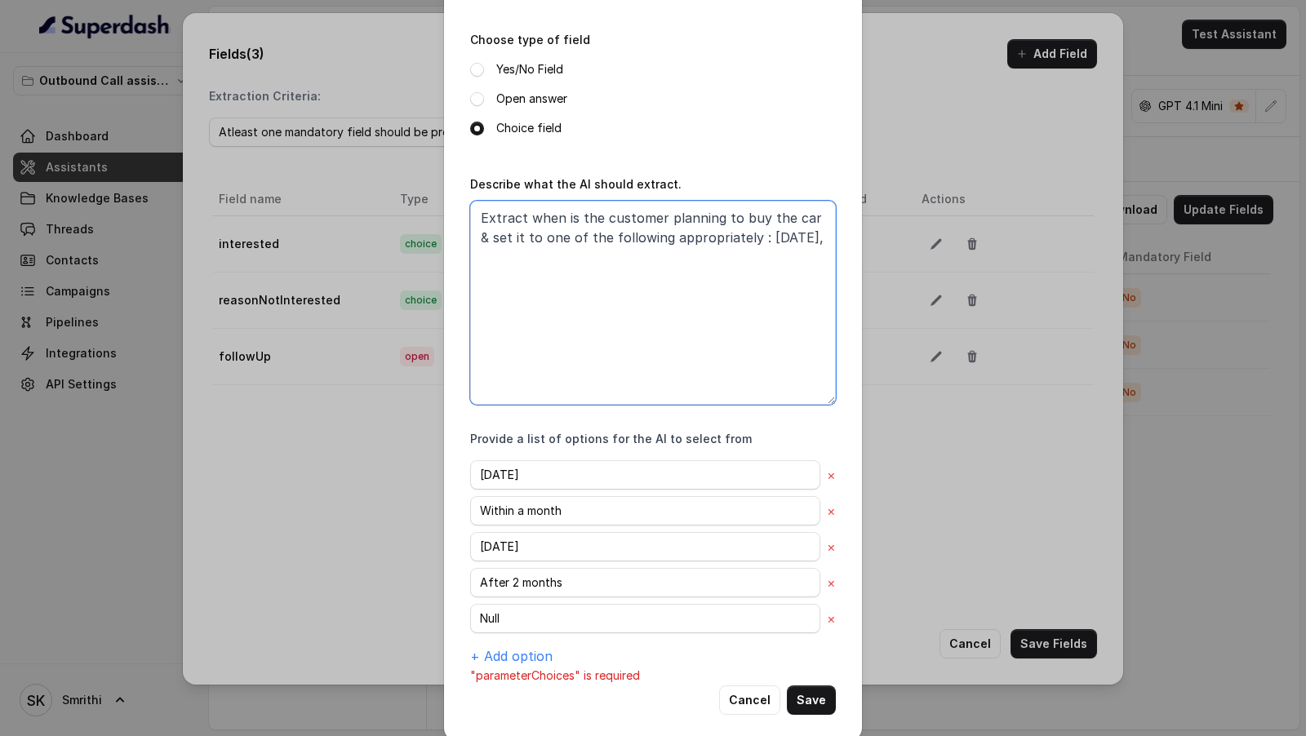
click at [589, 255] on textarea "Extract when is the customer planning to buy the car & set it to one of the fol…" at bounding box center [653, 303] width 366 height 204
paste textarea "Within a month"
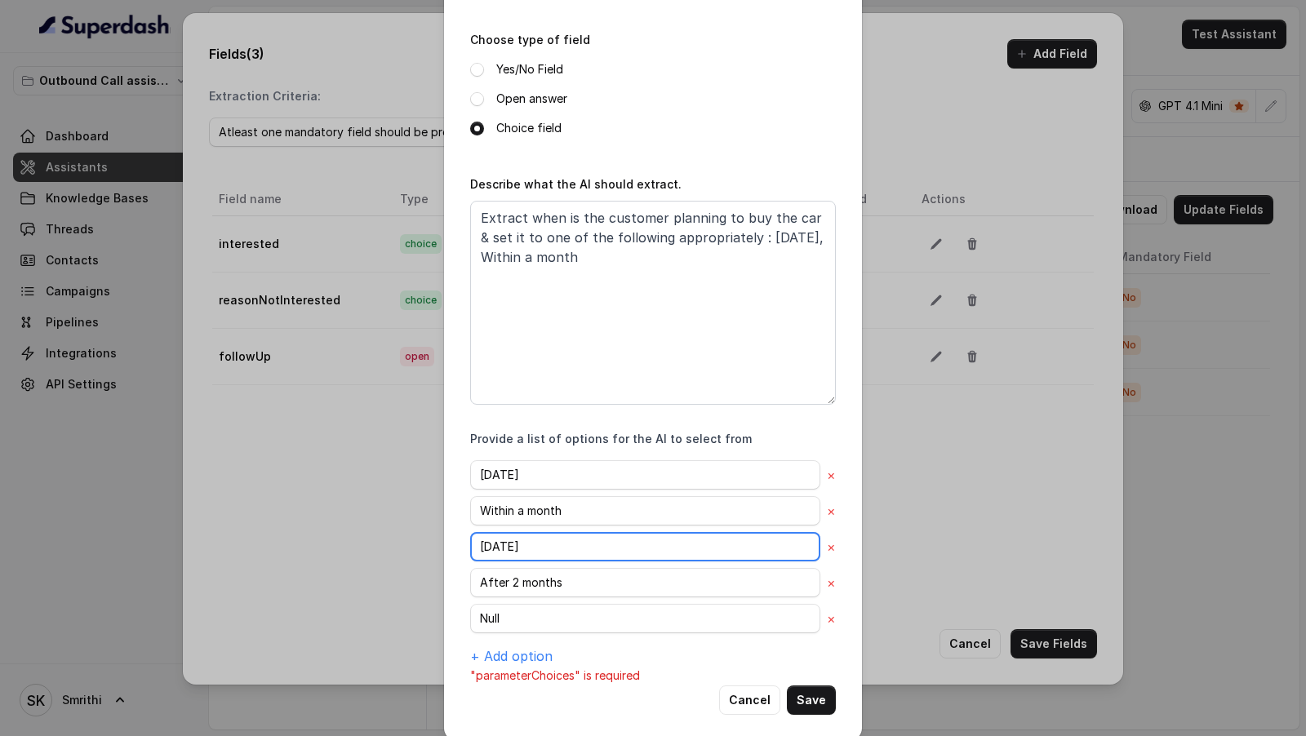
click at [492, 551] on input "[DATE]" at bounding box center [645, 546] width 350 height 29
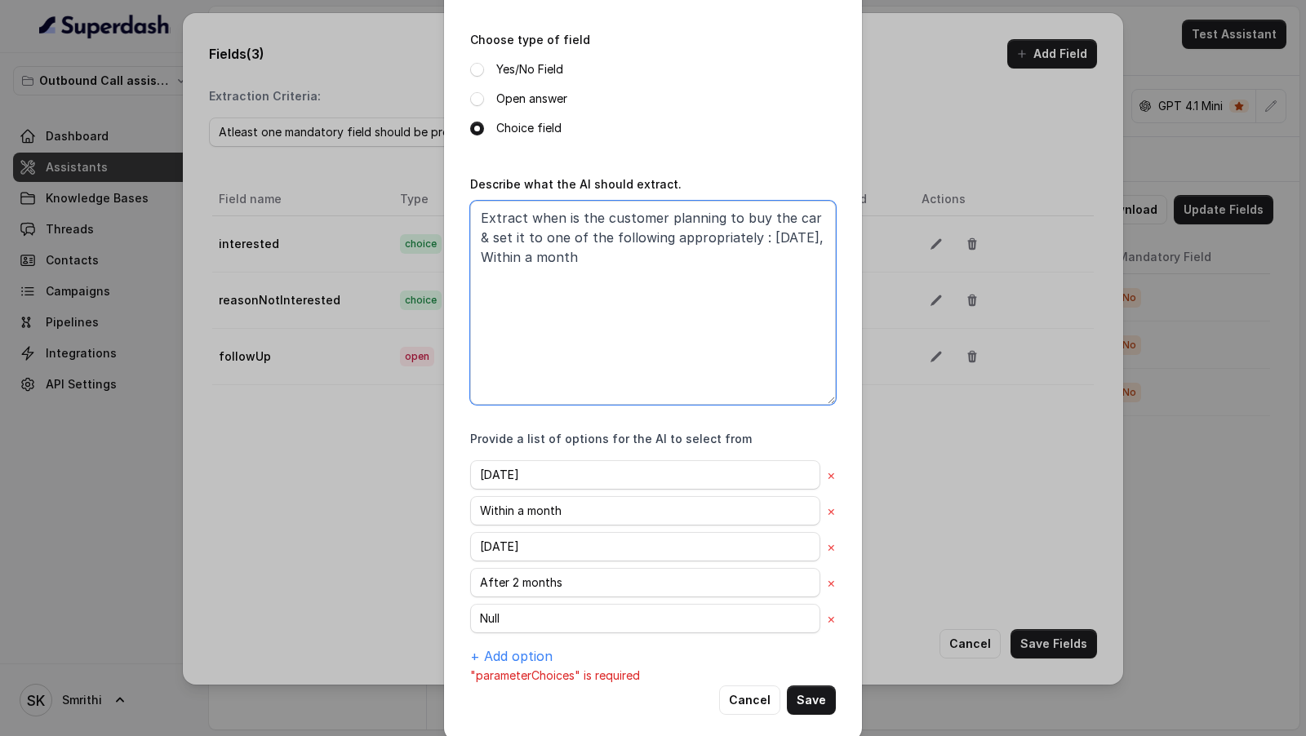
click at [648, 277] on textarea "Extract when is the customer planning to buy the car & set it to one of the fol…" at bounding box center [653, 303] width 366 height 204
paste textarea "[DATE]"
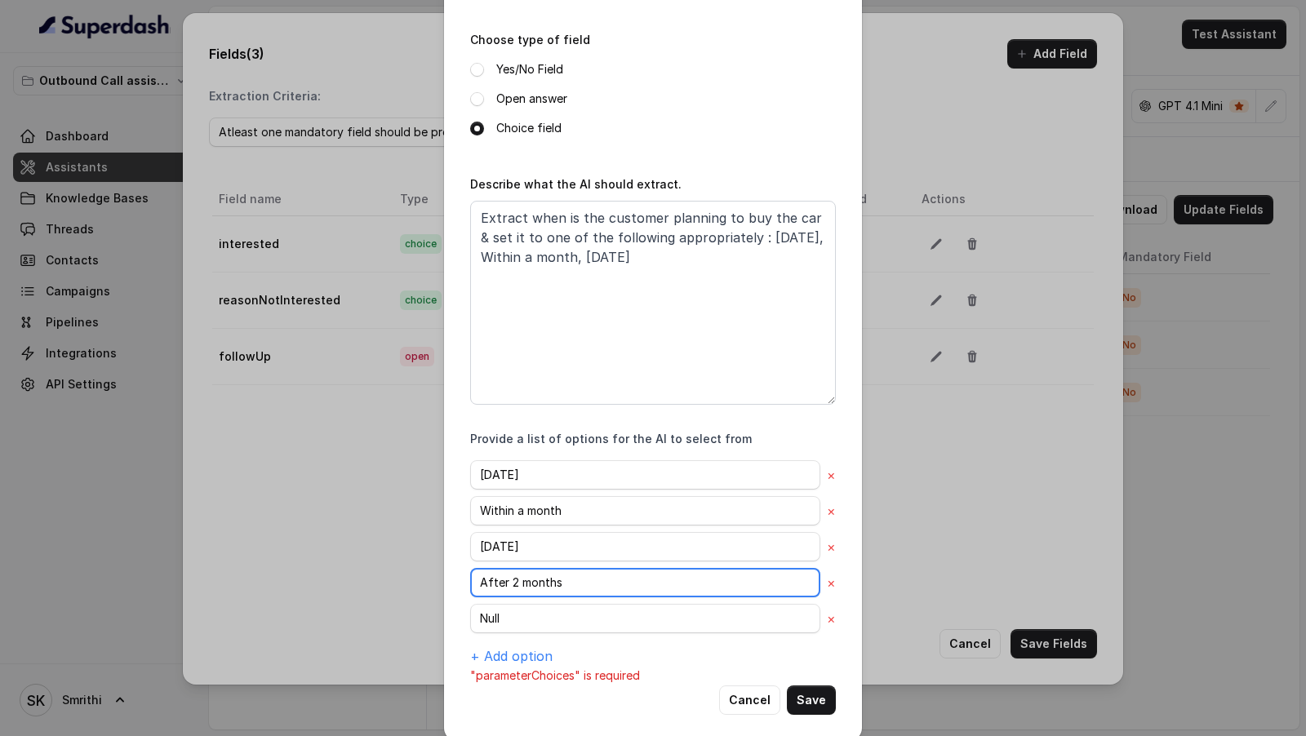
click at [497, 579] on input "After 2 months" at bounding box center [645, 582] width 350 height 29
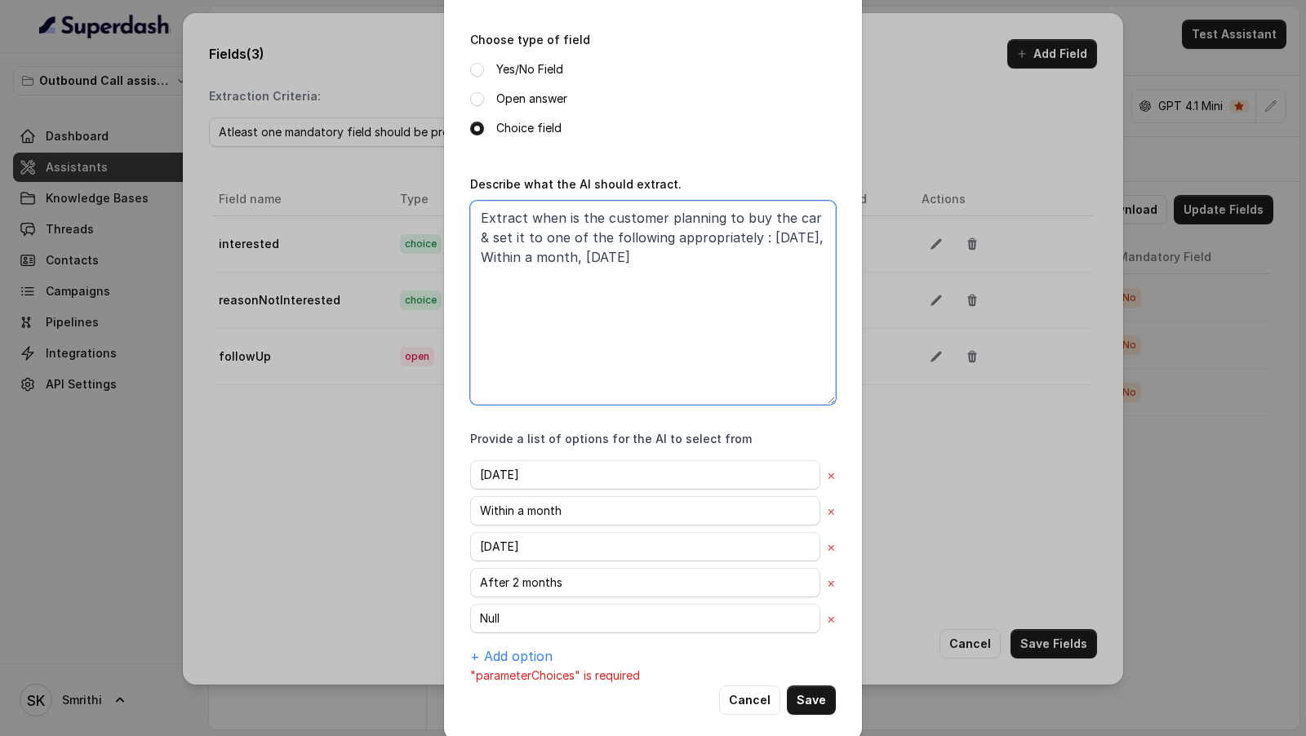
click at [752, 254] on textarea "Extract when is the customer planning to buy the car & set it to one of the fol…" at bounding box center [653, 303] width 366 height 204
paste textarea "After 2 months"
type textarea "Extract when is the customer planning to buy the car & set it to one of the fol…"
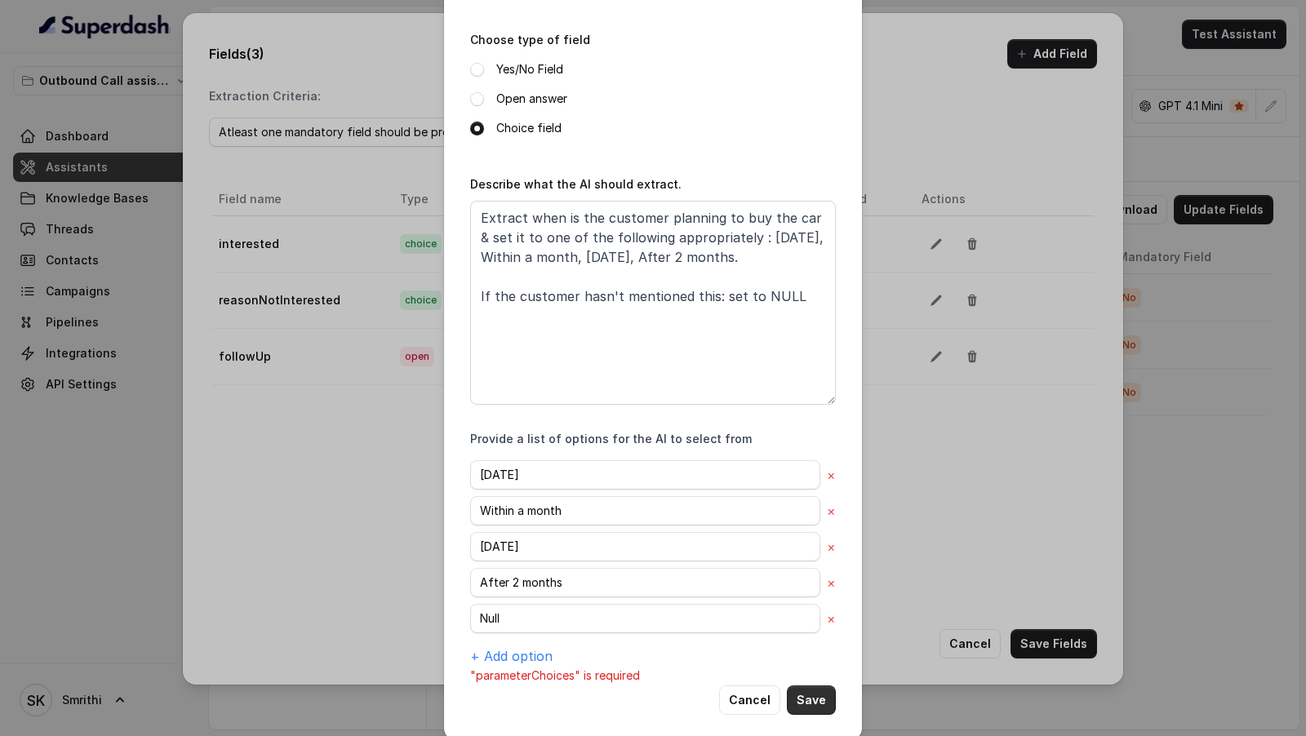
click at [815, 692] on button "Save" at bounding box center [811, 700] width 49 height 29
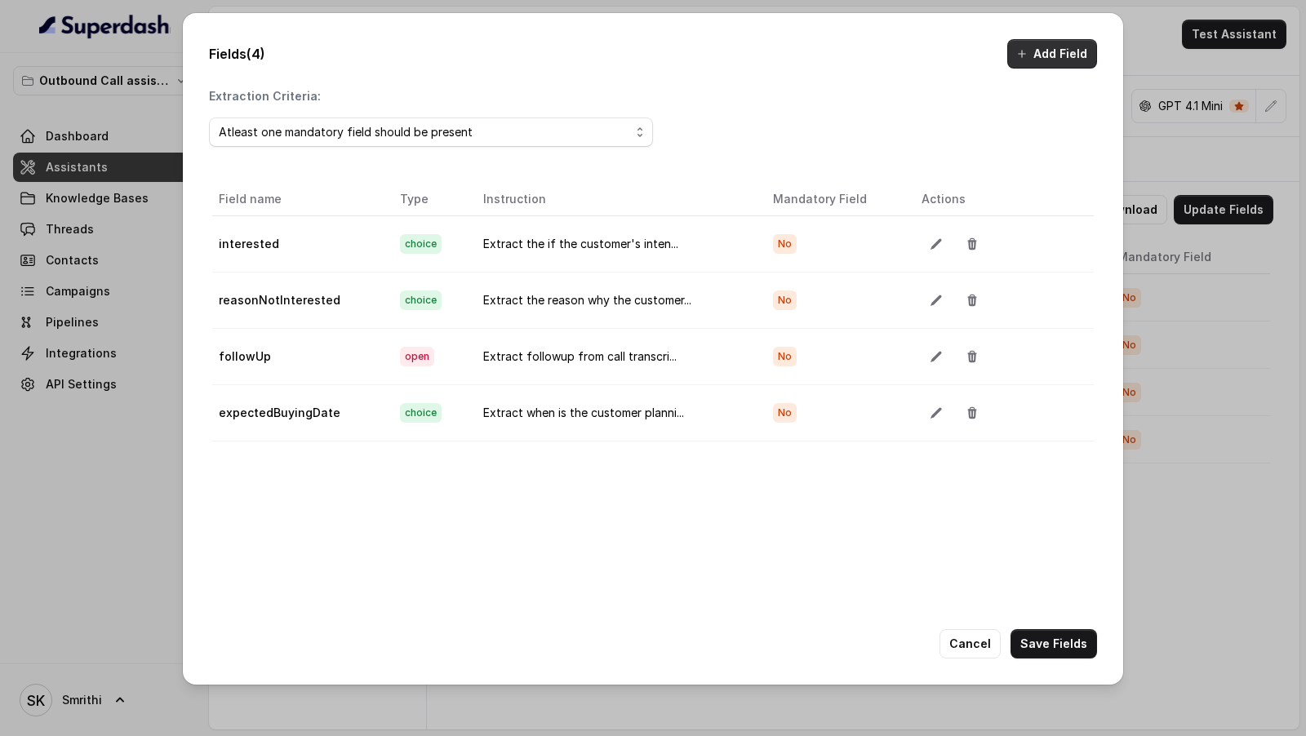
click at [1060, 56] on button "Add Field" at bounding box center [1052, 53] width 90 height 29
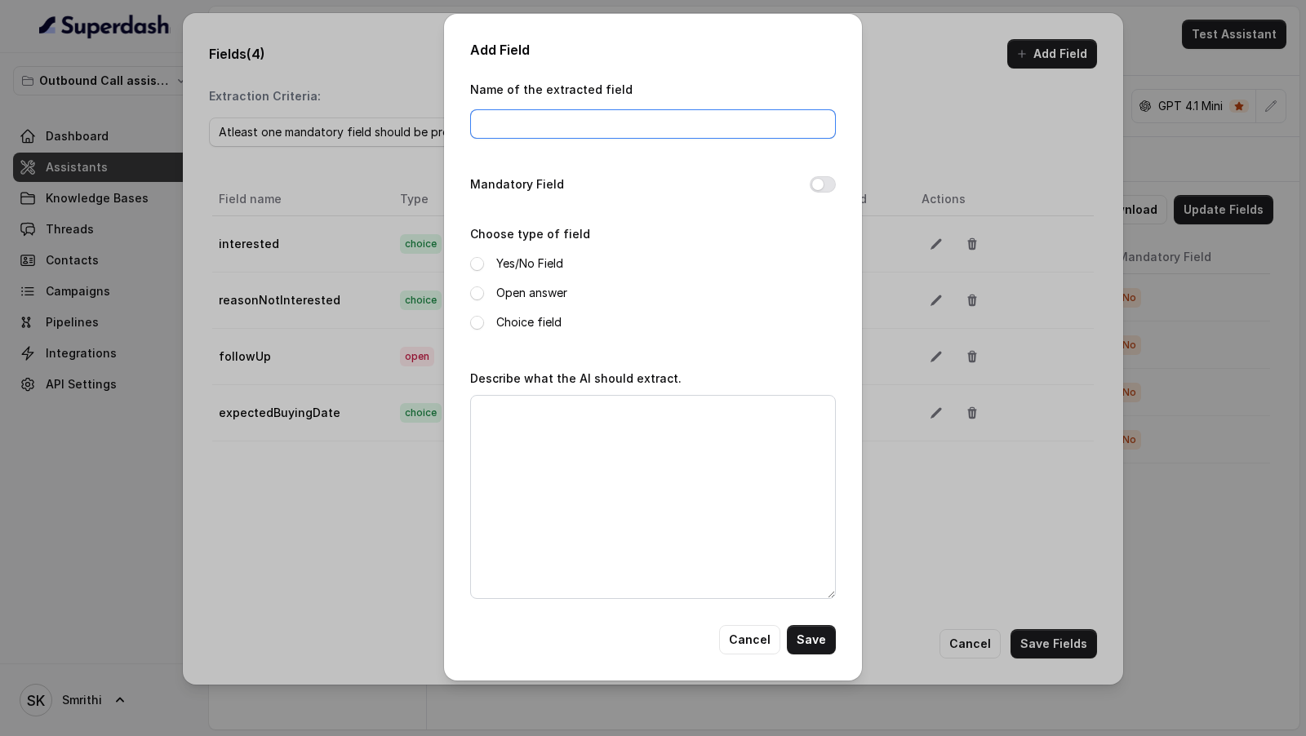
click at [660, 126] on input "Name of the extracted field" at bounding box center [653, 123] width 366 height 29
type input "whatsappNumber"
click at [530, 296] on label "Open answer" at bounding box center [531, 293] width 71 height 20
click at [534, 445] on textarea "Describe what the AI should extract." at bounding box center [653, 497] width 366 height 204
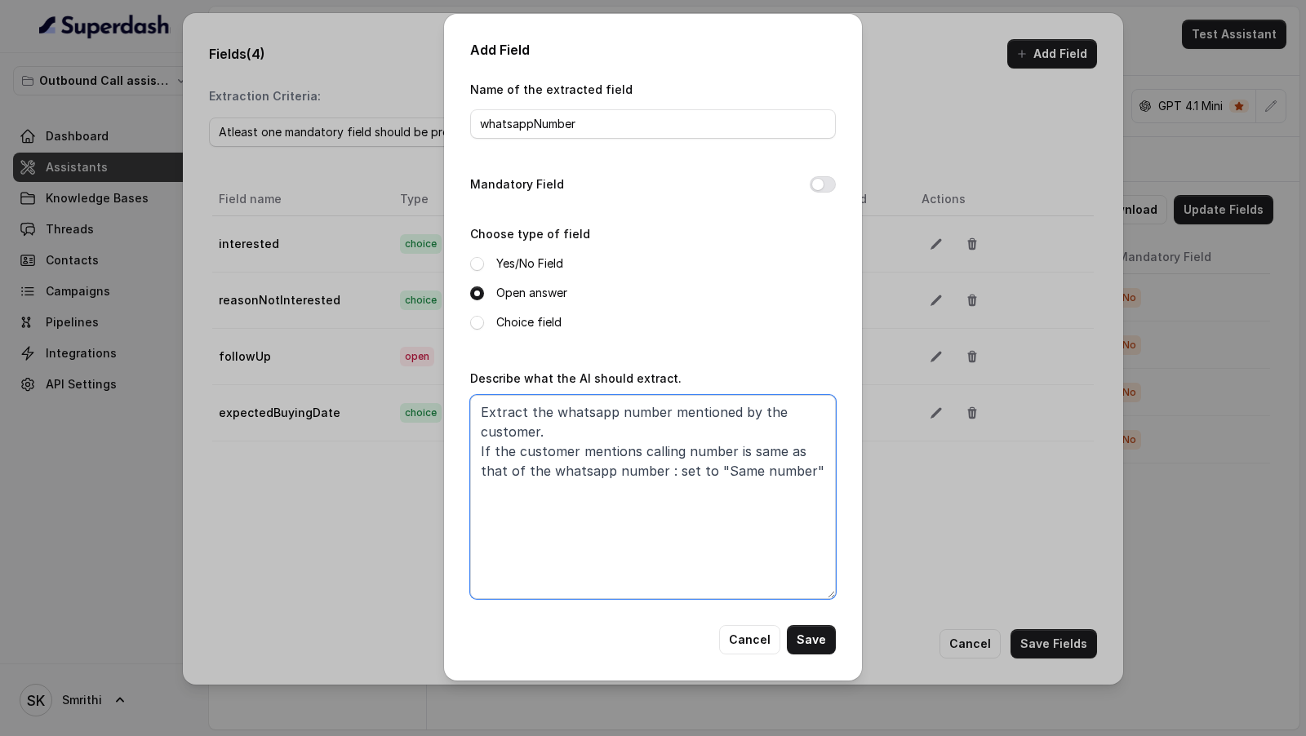
click at [561, 479] on textarea "Extract the whatsapp number mentioned by the customer. If the customer mentions…" at bounding box center [653, 497] width 366 height 204
click at [638, 456] on textarea "Extract the whatsapp number mentioned by the customer. If the customer mentions…" at bounding box center [653, 497] width 366 height 204
paste textarea "whatsapp"
click at [728, 451] on textarea "Extract the whatsapp number mentioned by the customer. If the customer mentions…" at bounding box center [653, 497] width 366 height 204
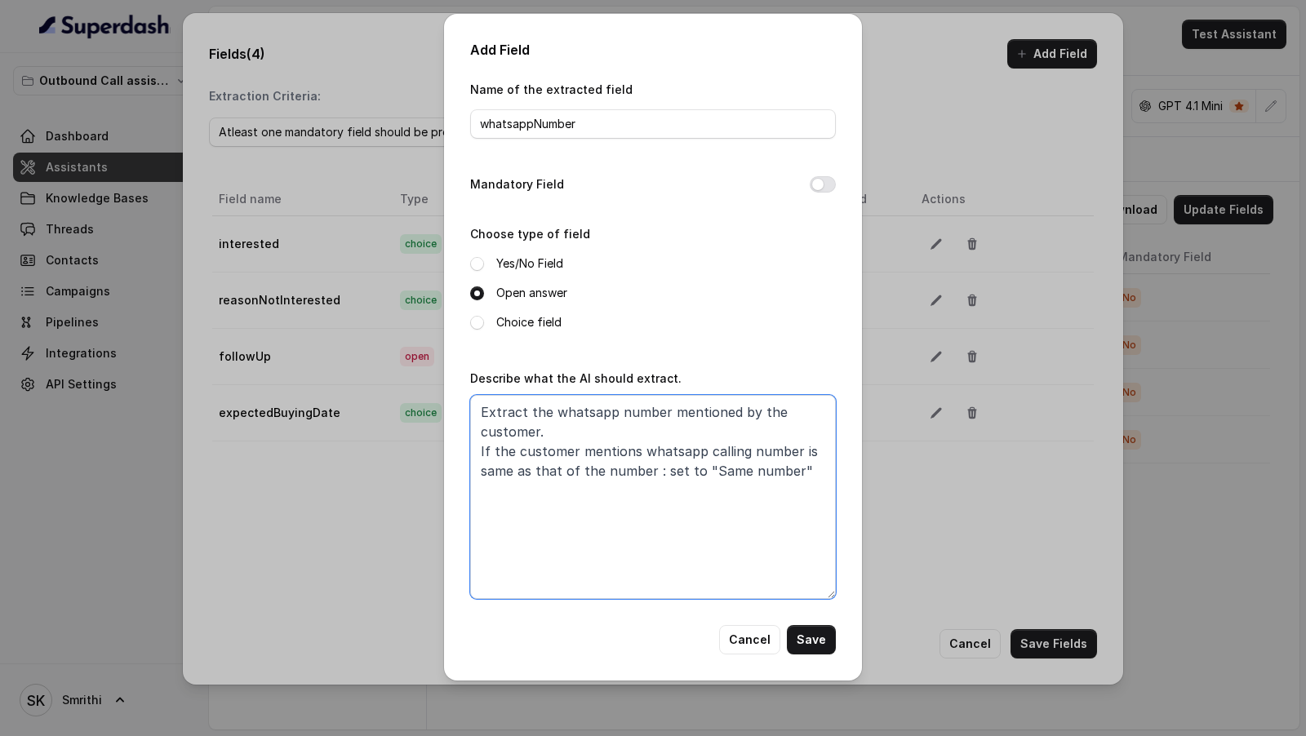
click at [728, 451] on textarea "Extract the whatsapp number mentioned by the customer. If the customer mentions…" at bounding box center [653, 497] width 366 height 204
click at [545, 468] on textarea "Extract the whatsapp number mentioned by the customer. If the customer mentions…" at bounding box center [653, 497] width 366 height 204
paste textarea "calling"
click at [545, 468] on textarea "Extract the whatsapp number mentioned by the customer. If the customer mentions…" at bounding box center [653, 497] width 366 height 204
click at [793, 472] on textarea "Extract the whatsapp number mentioned by the customer. If the customer mentions…" at bounding box center [653, 497] width 366 height 204
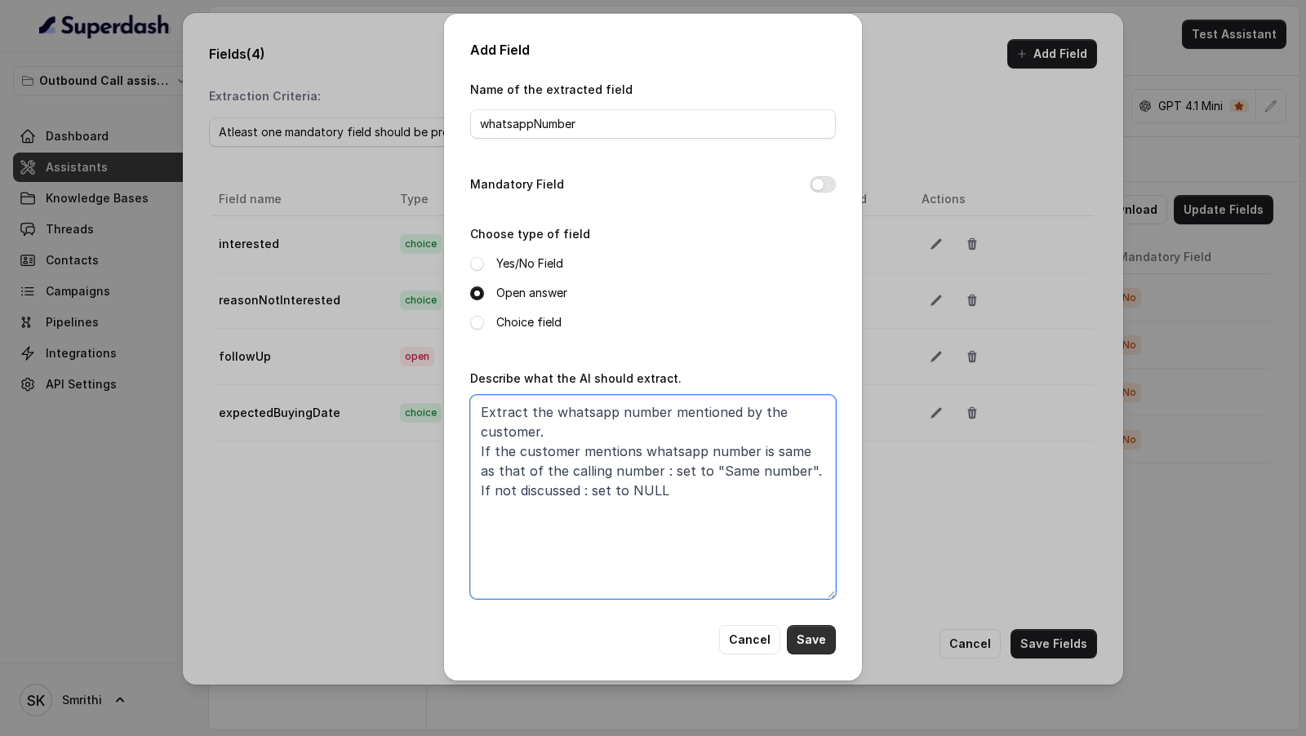
type textarea "Extract the whatsapp number mentioned by the customer. If the customer mentions…"
click at [815, 629] on button "Save" at bounding box center [811, 639] width 49 height 29
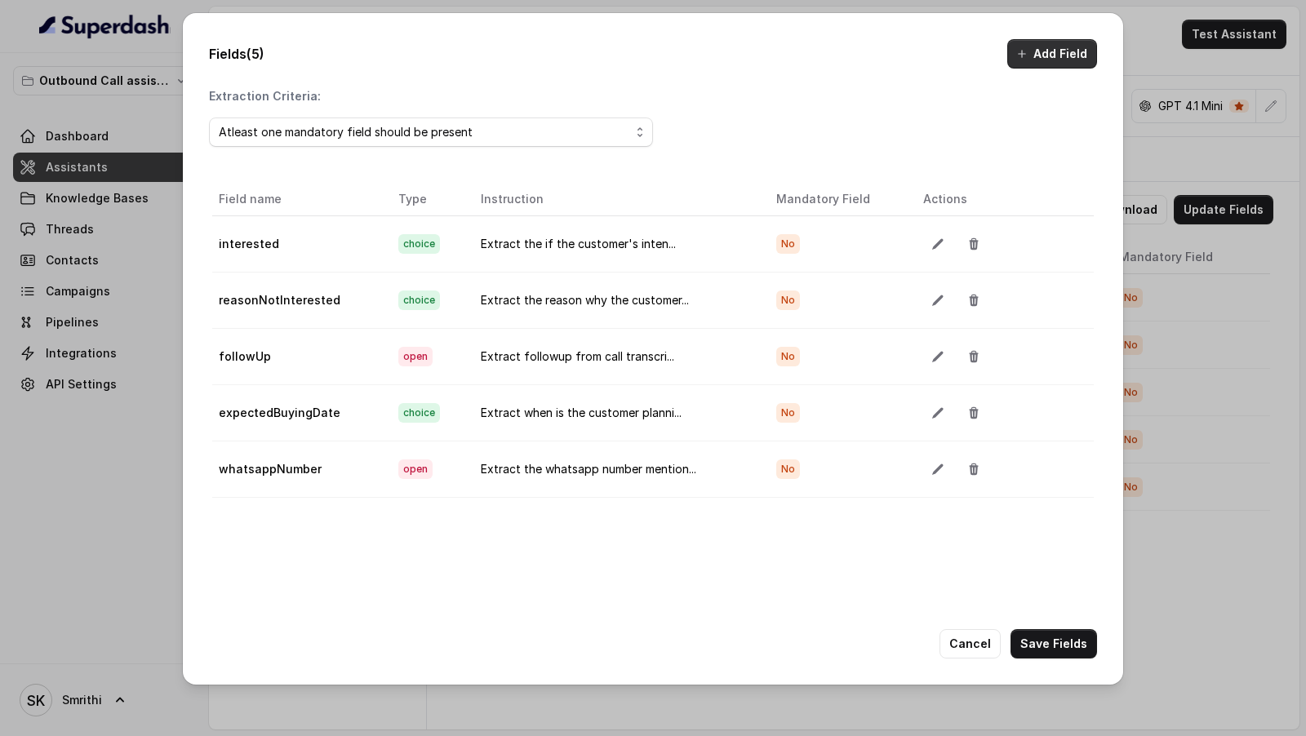
click at [1045, 55] on button "Add Field" at bounding box center [1052, 53] width 90 height 29
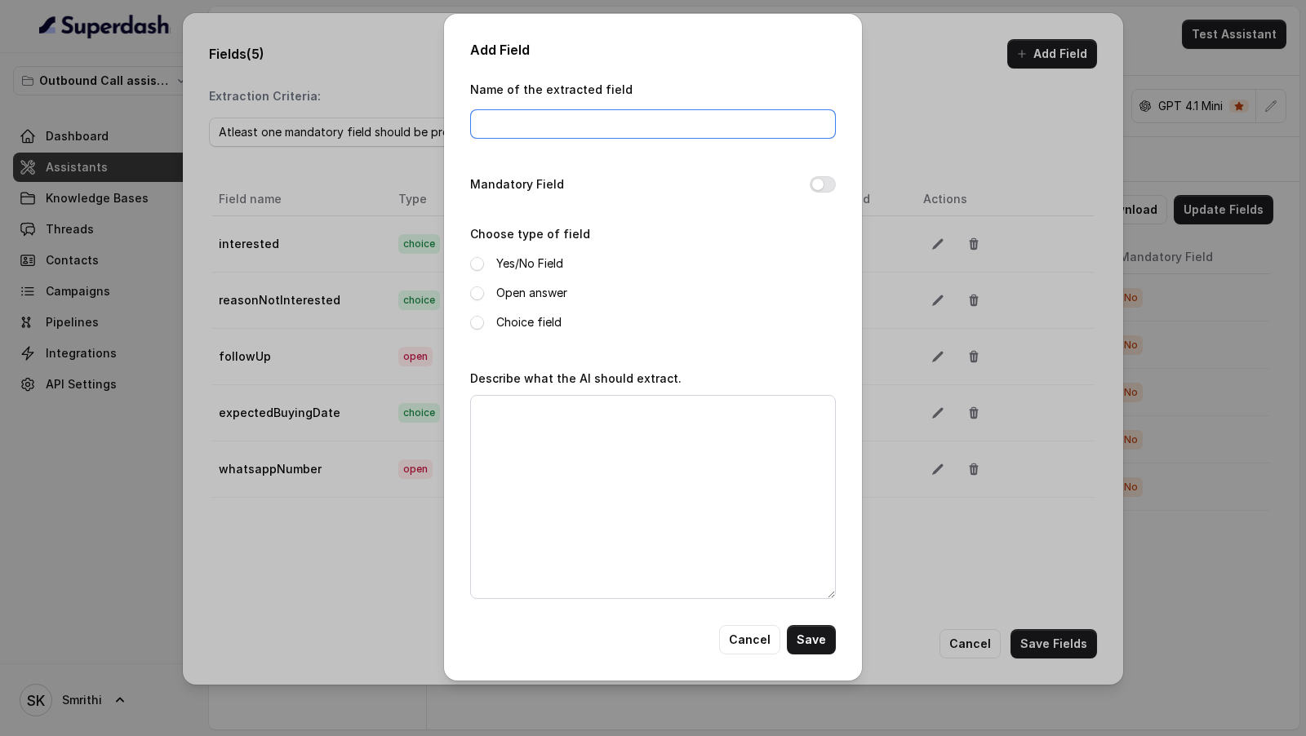
click at [500, 126] on input "Name of the extracted field" at bounding box center [653, 123] width 366 height 29
type input "B"
type input "buyingMode"
click at [536, 323] on label "Choice field" at bounding box center [528, 323] width 65 height 20
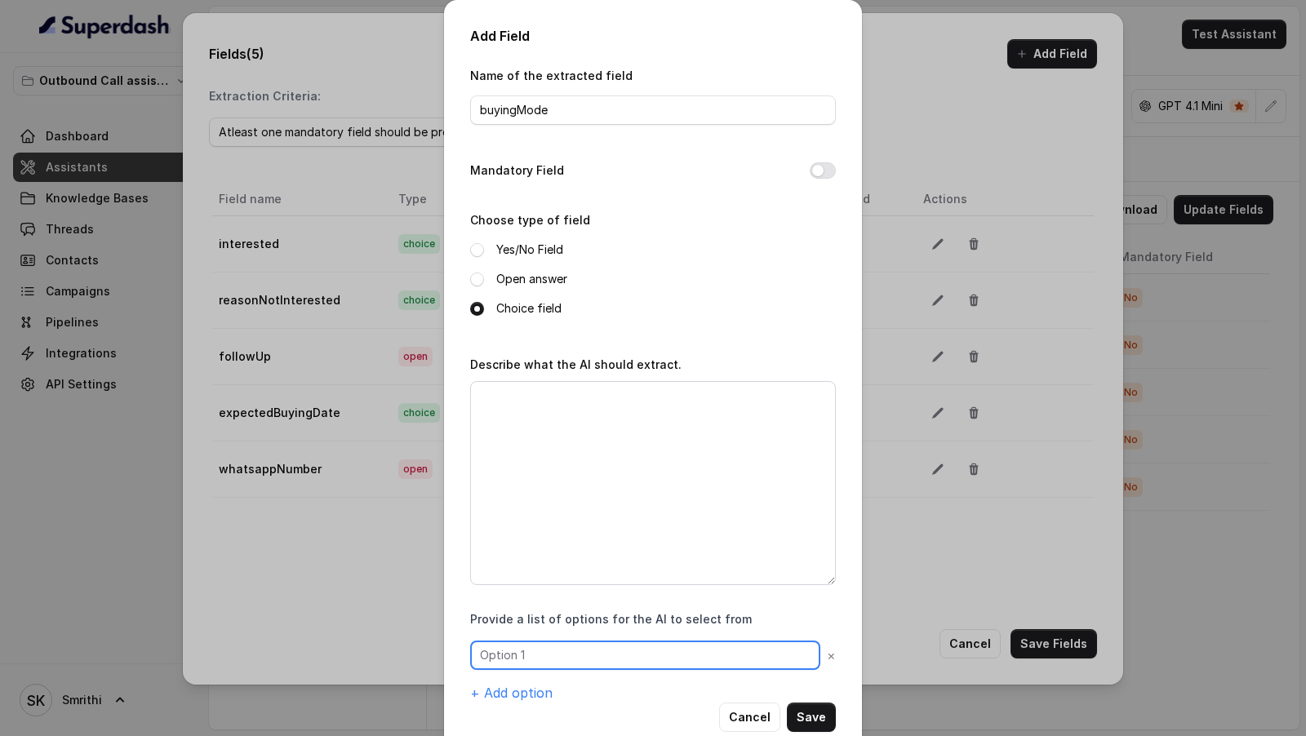
click at [531, 660] on input "text" at bounding box center [645, 655] width 350 height 29
type input "Loan"
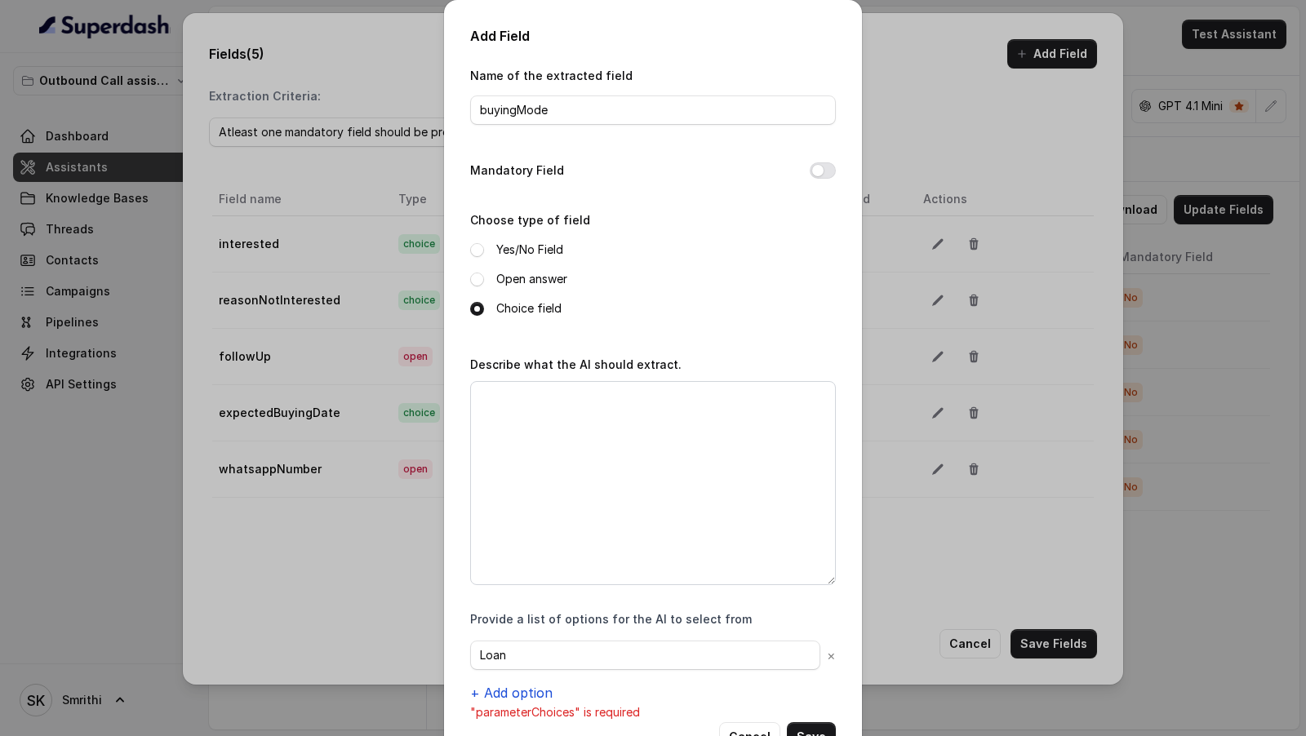
click at [518, 693] on button "+ Add option" at bounding box center [511, 693] width 82 height 20
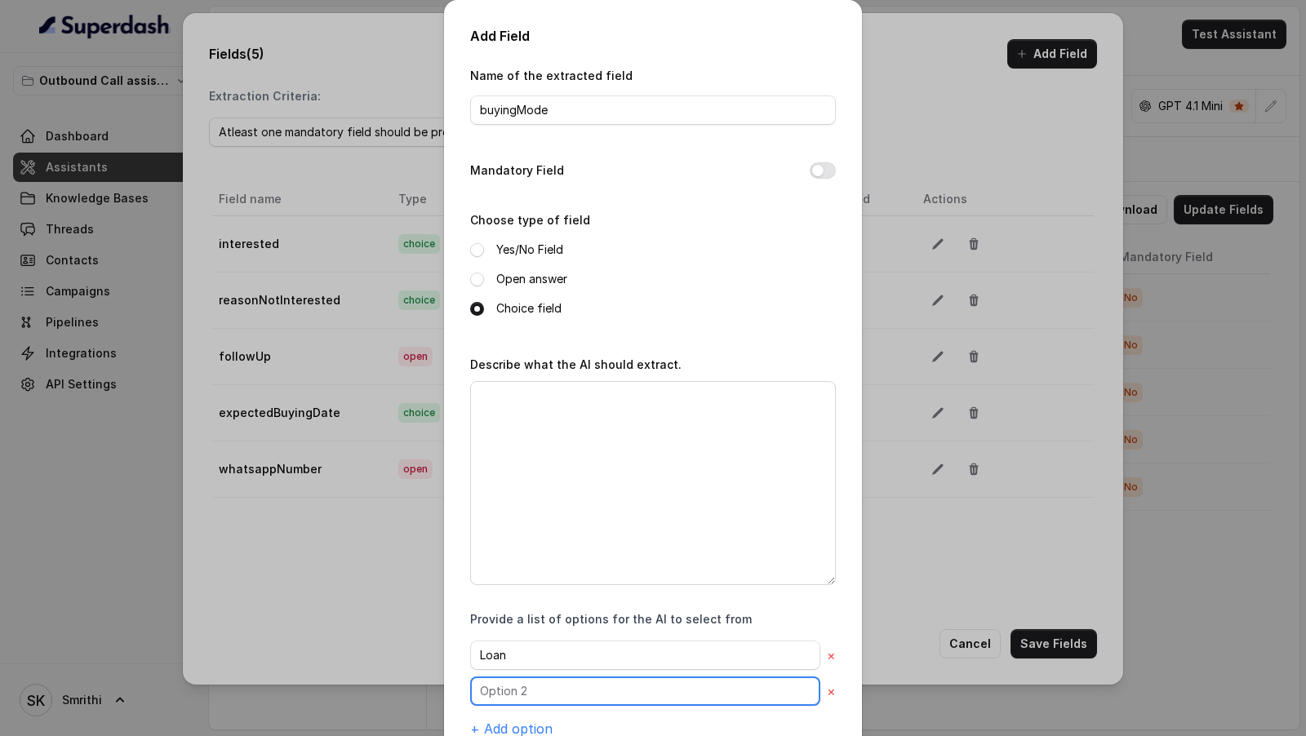
click at [529, 683] on input "text" at bounding box center [645, 691] width 350 height 29
type input "Cash"
click at [515, 720] on button "+ Add option" at bounding box center [511, 729] width 82 height 20
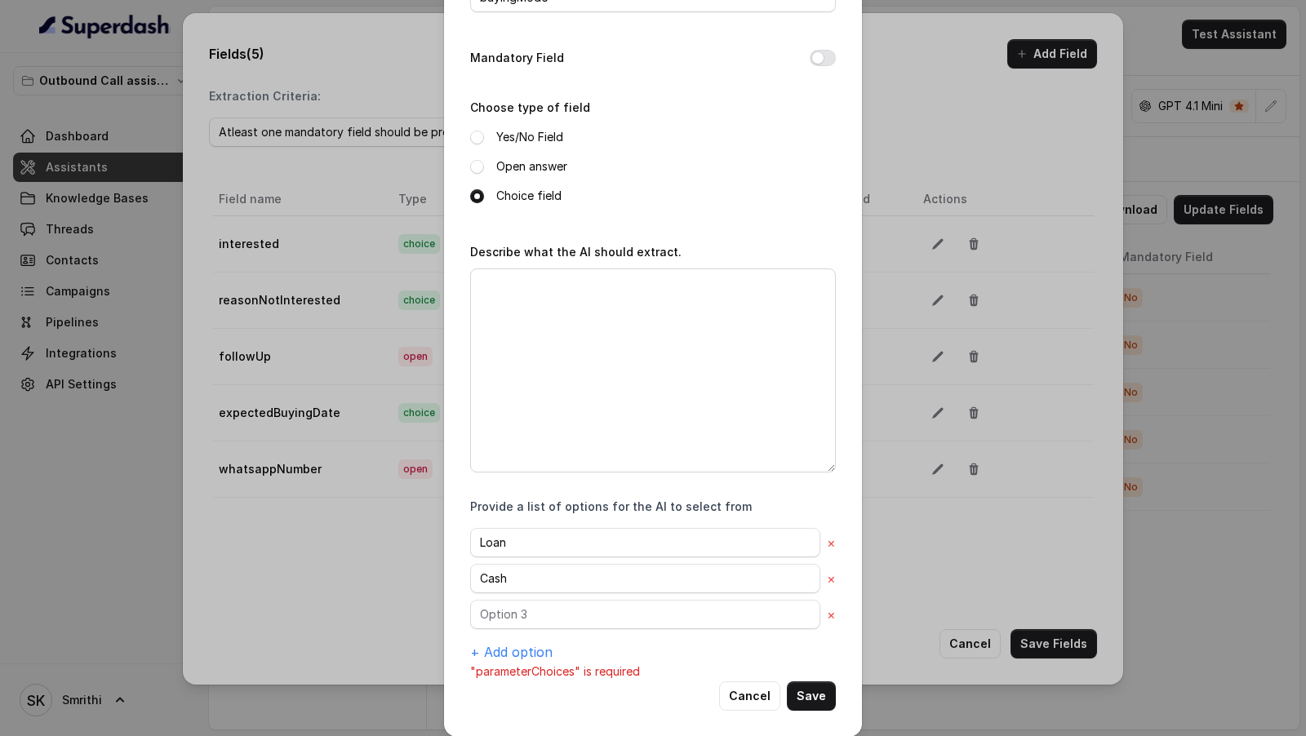
scroll to position [122, 0]
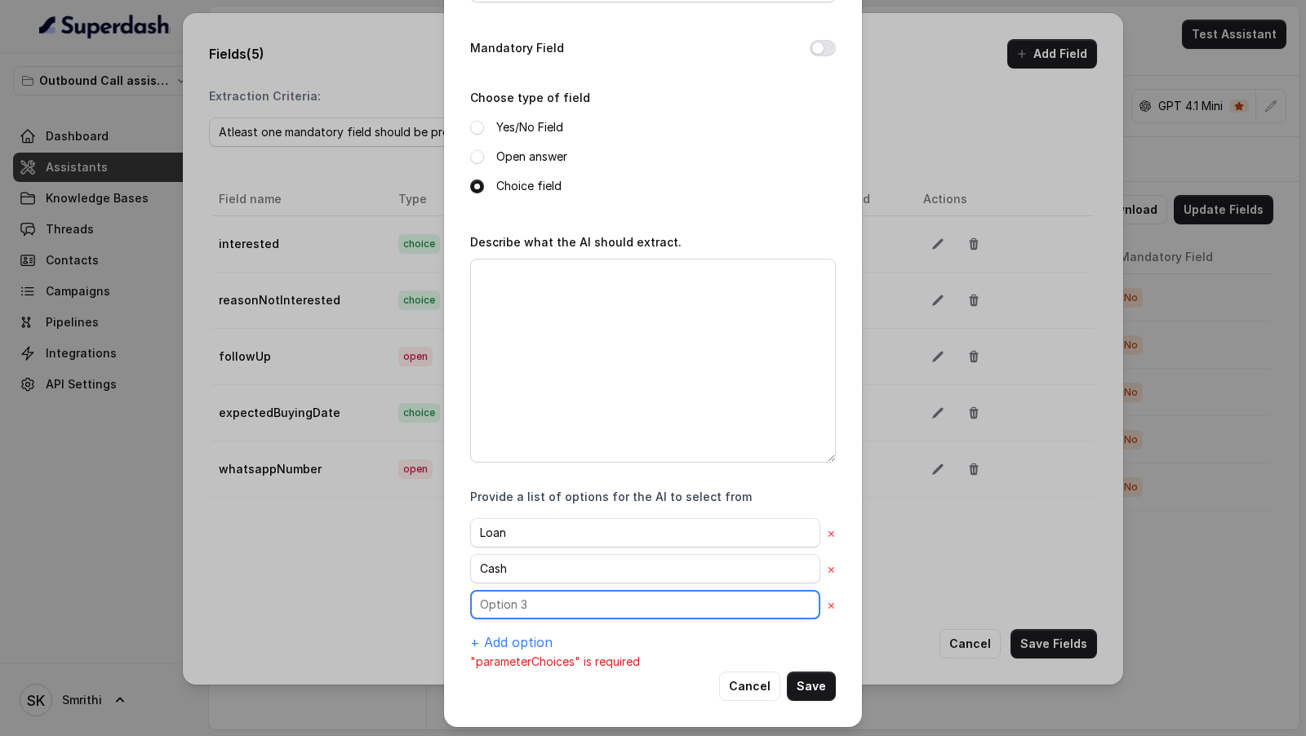
click at [565, 595] on input "text" at bounding box center [645, 604] width 350 height 29
type input "Not Yet Planned"
click at [531, 639] on button "+ Add option" at bounding box center [511, 643] width 82 height 20
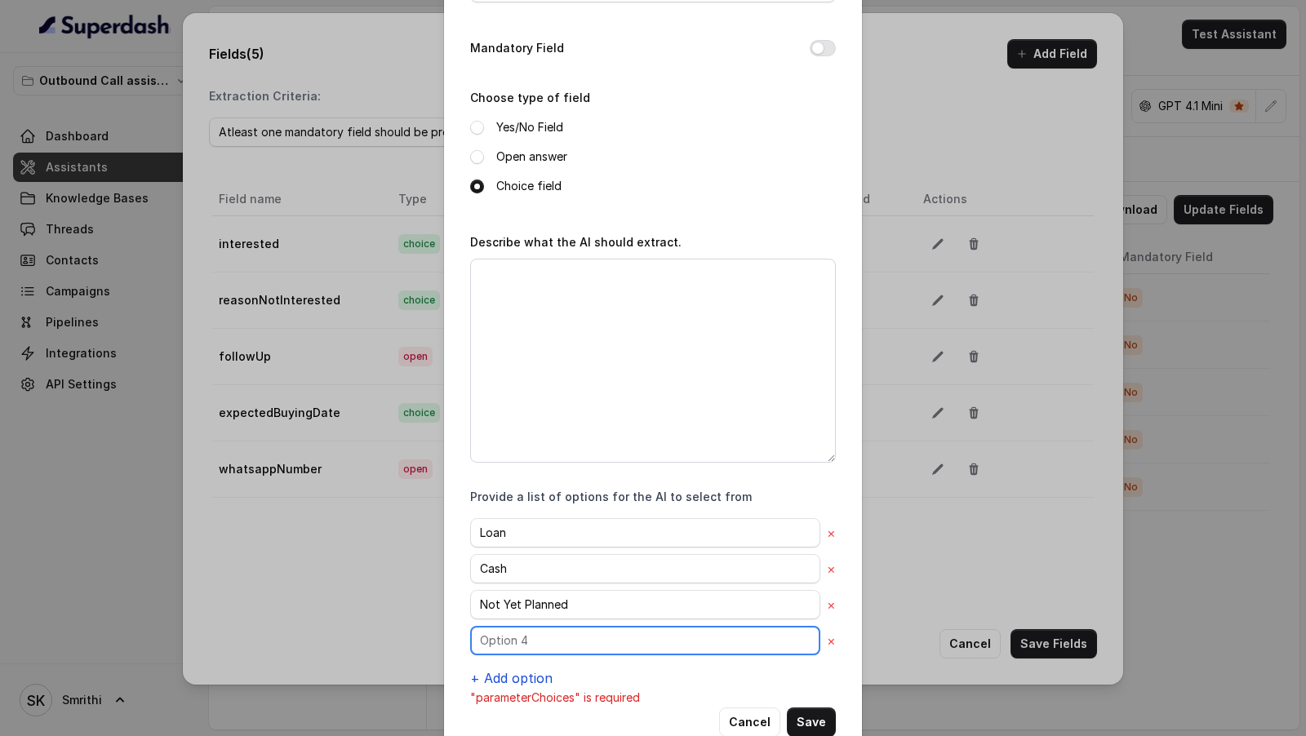
click at [531, 639] on input "text" at bounding box center [645, 640] width 350 height 29
type input "Null"
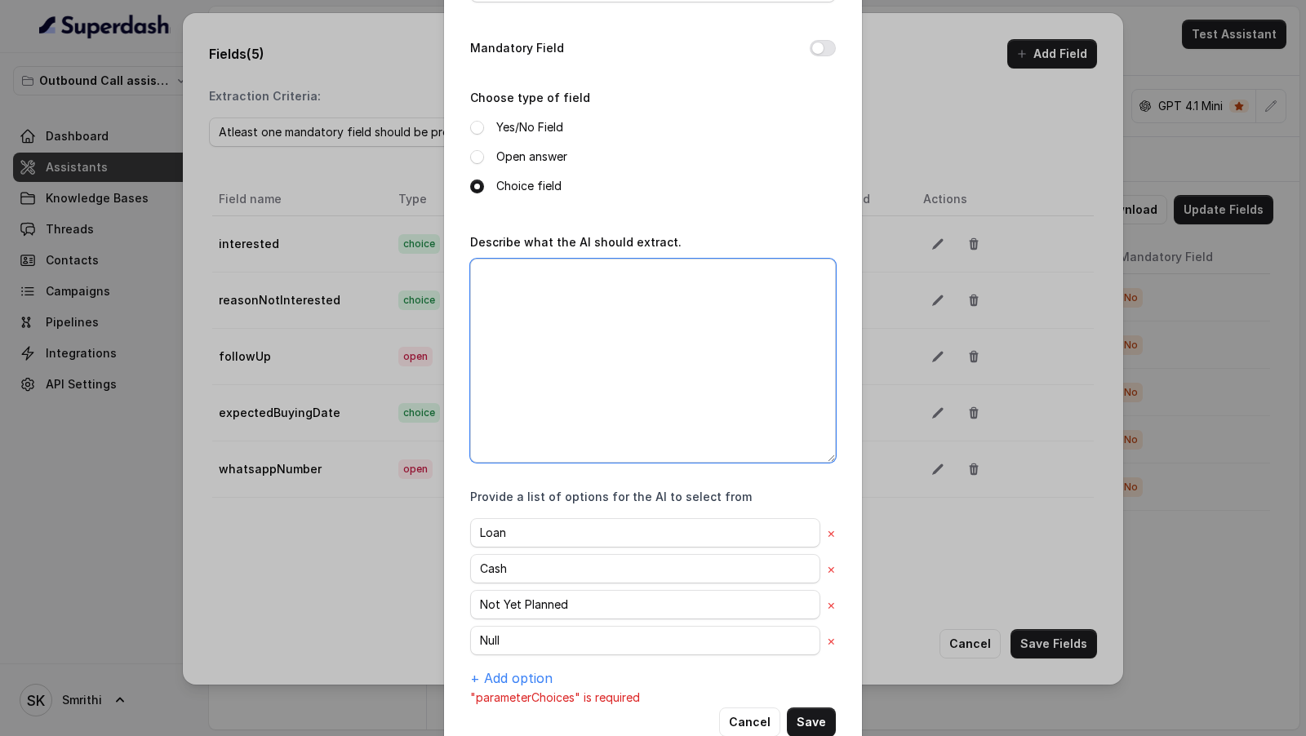
click at [660, 358] on textarea "Describe what the AI should extract." at bounding box center [653, 361] width 366 height 204
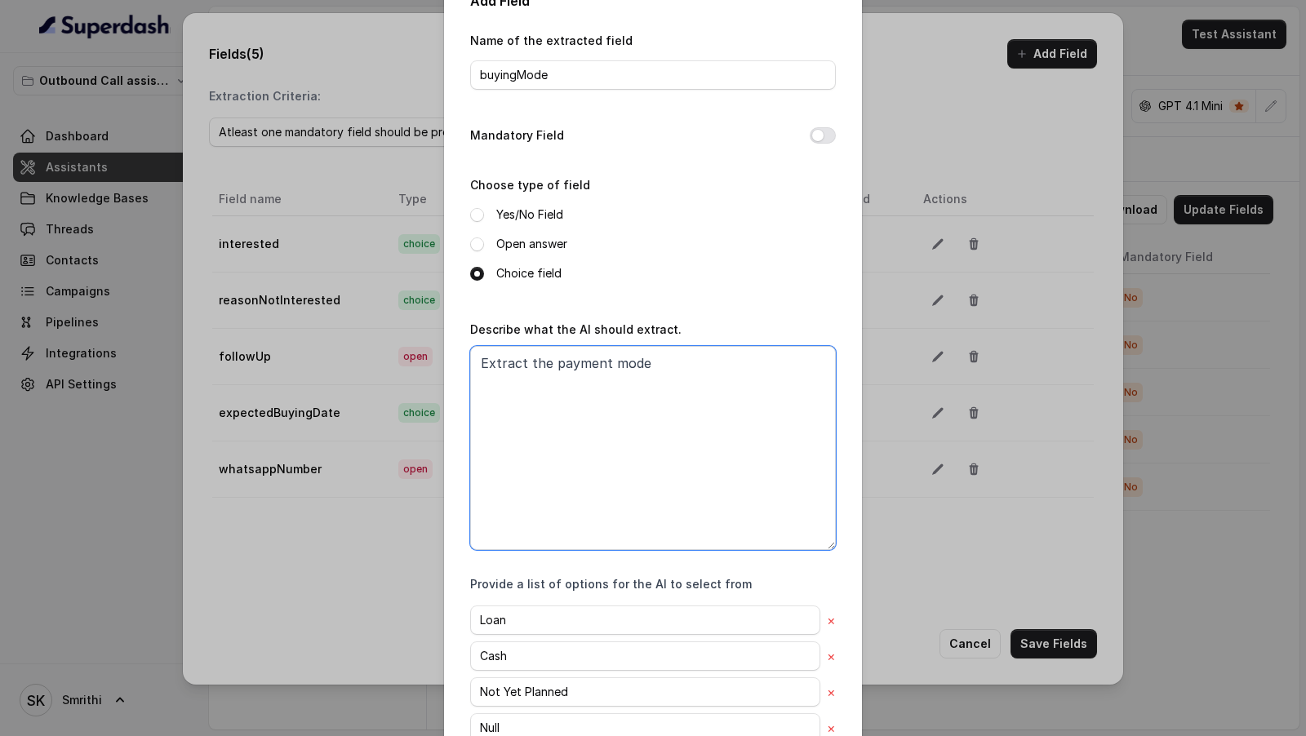
scroll to position [34, 0]
click at [623, 360] on textarea "Extract the payment mode" at bounding box center [653, 449] width 366 height 204
click at [685, 373] on textarea "Extract the payment mode" at bounding box center [653, 449] width 366 height 204
click at [632, 367] on textarea "Extract the payment mode" at bounding box center [653, 449] width 366 height 204
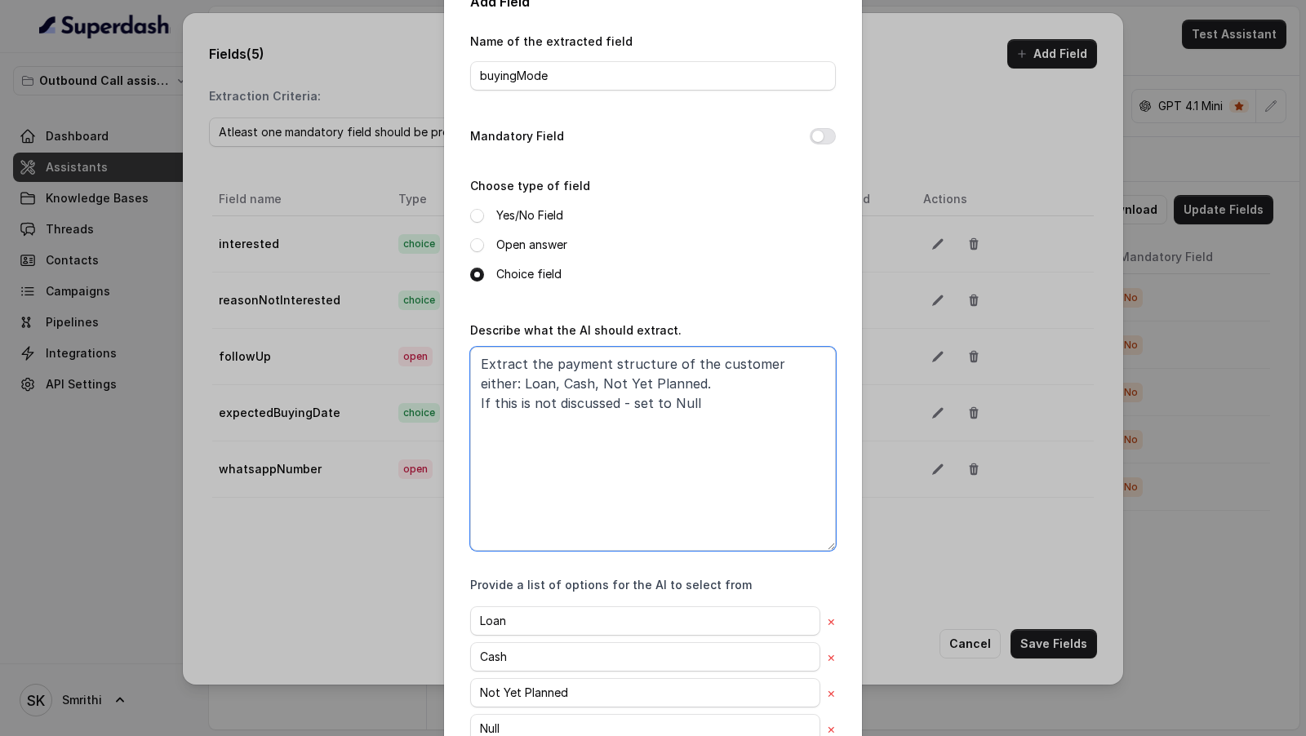
scroll to position [158, 0]
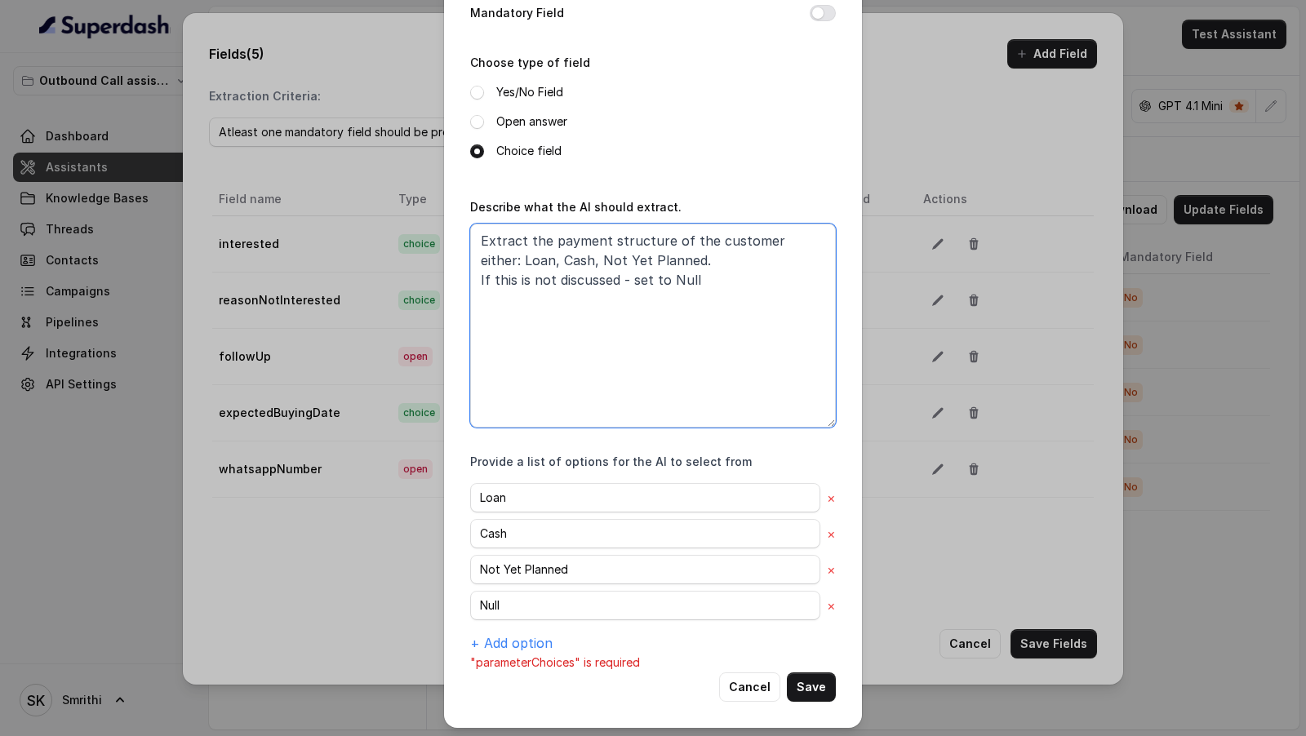
type textarea "Extract the payment structure of the customer either: Loan, Cash, Not Yet Plann…"
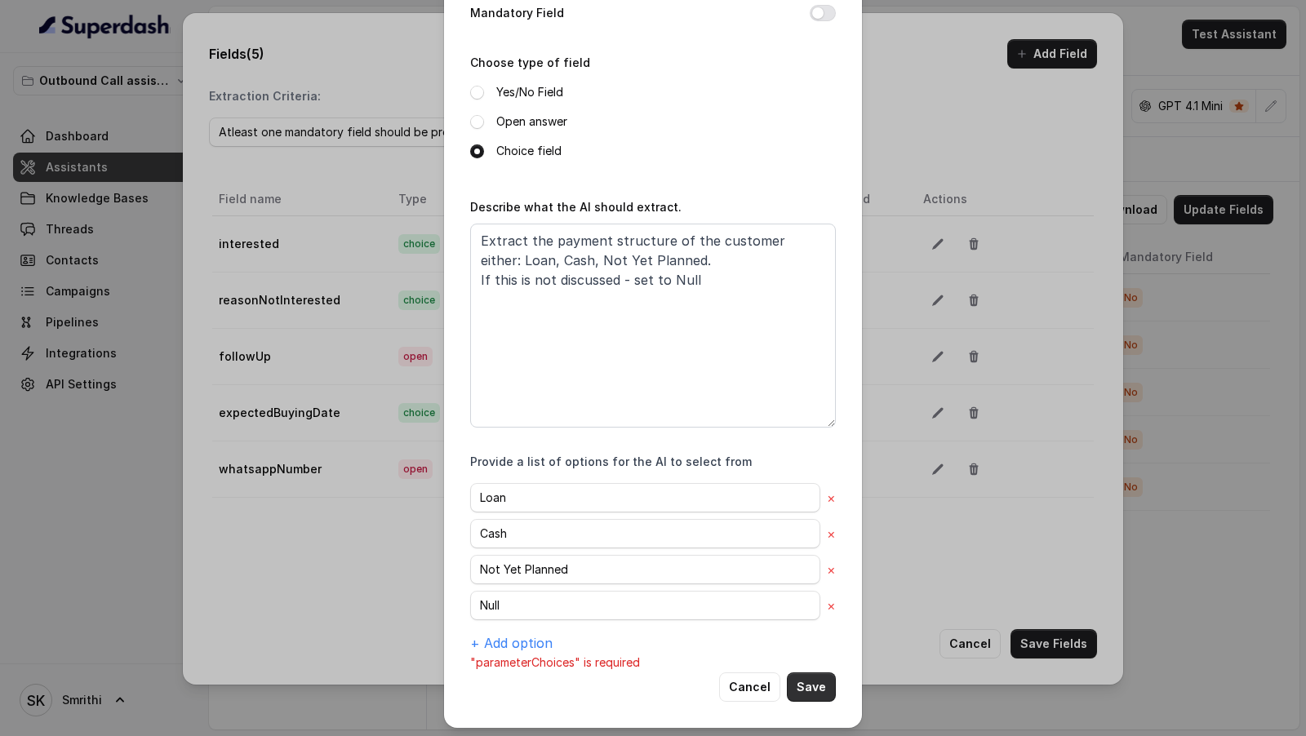
click at [823, 673] on button "Save" at bounding box center [811, 687] width 49 height 29
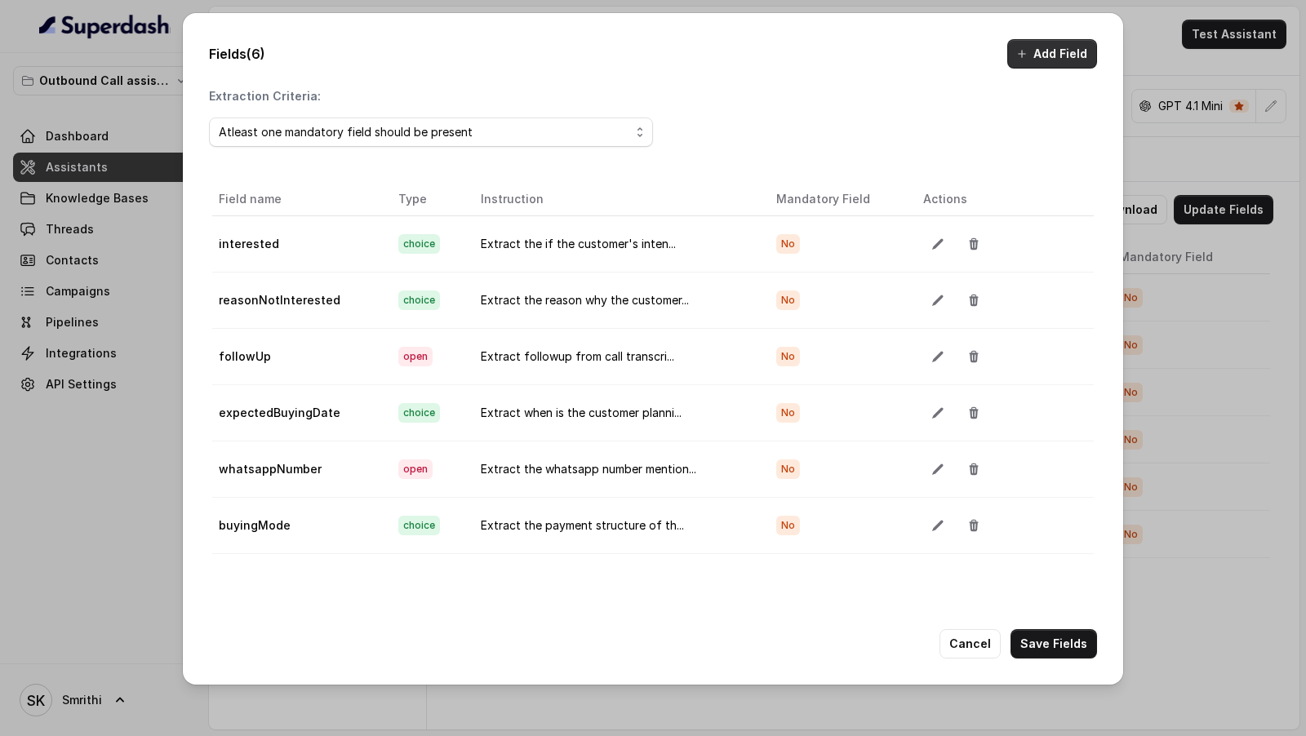
click at [1055, 59] on button "Add Field" at bounding box center [1052, 53] width 90 height 29
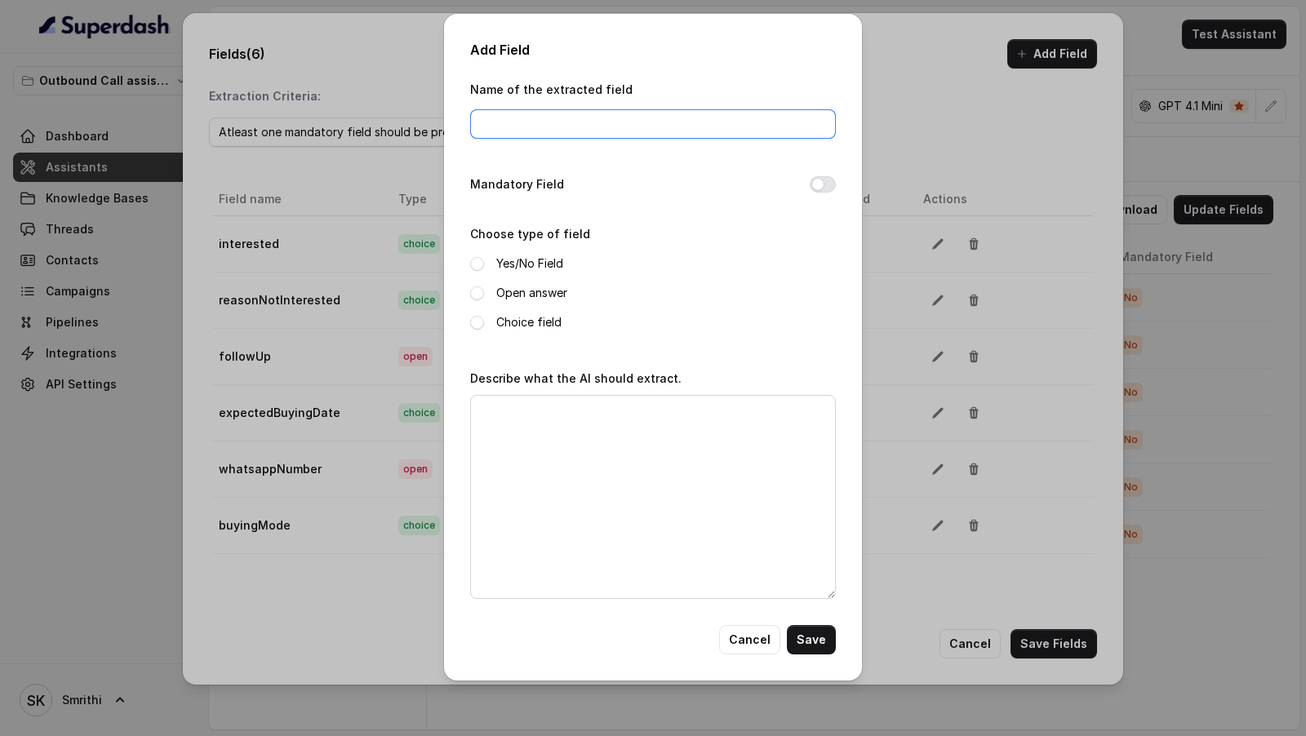
click at [569, 122] on input "Name of the extracted field" at bounding box center [653, 123] width 366 height 29
type input "loanAssistanceNeeded"
click at [533, 263] on label "Yes/No Field" at bounding box center [529, 264] width 67 height 20
click at [533, 472] on textarea "Describe what the AI should extract." at bounding box center [653, 497] width 366 height 204
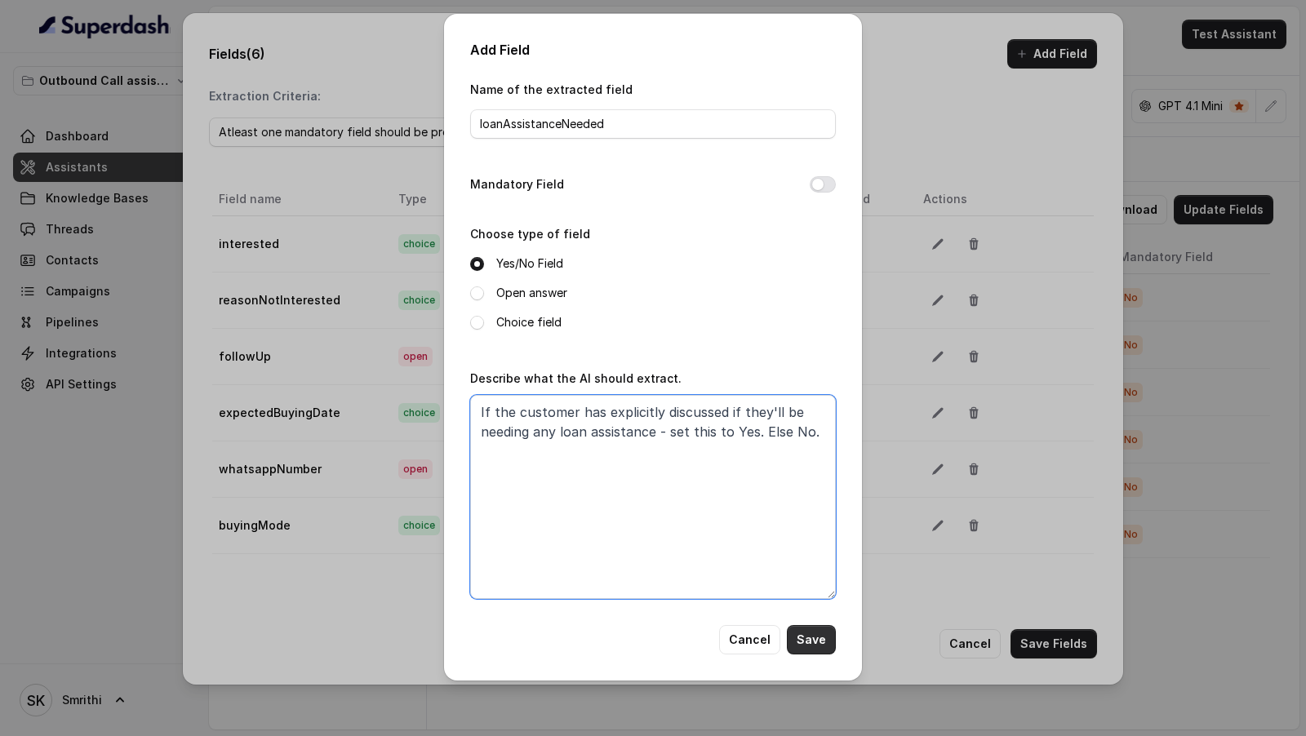
type textarea "If the customer has explicitly discussed if they'll be needing any loan assista…"
click at [816, 638] on button "Save" at bounding box center [811, 639] width 49 height 29
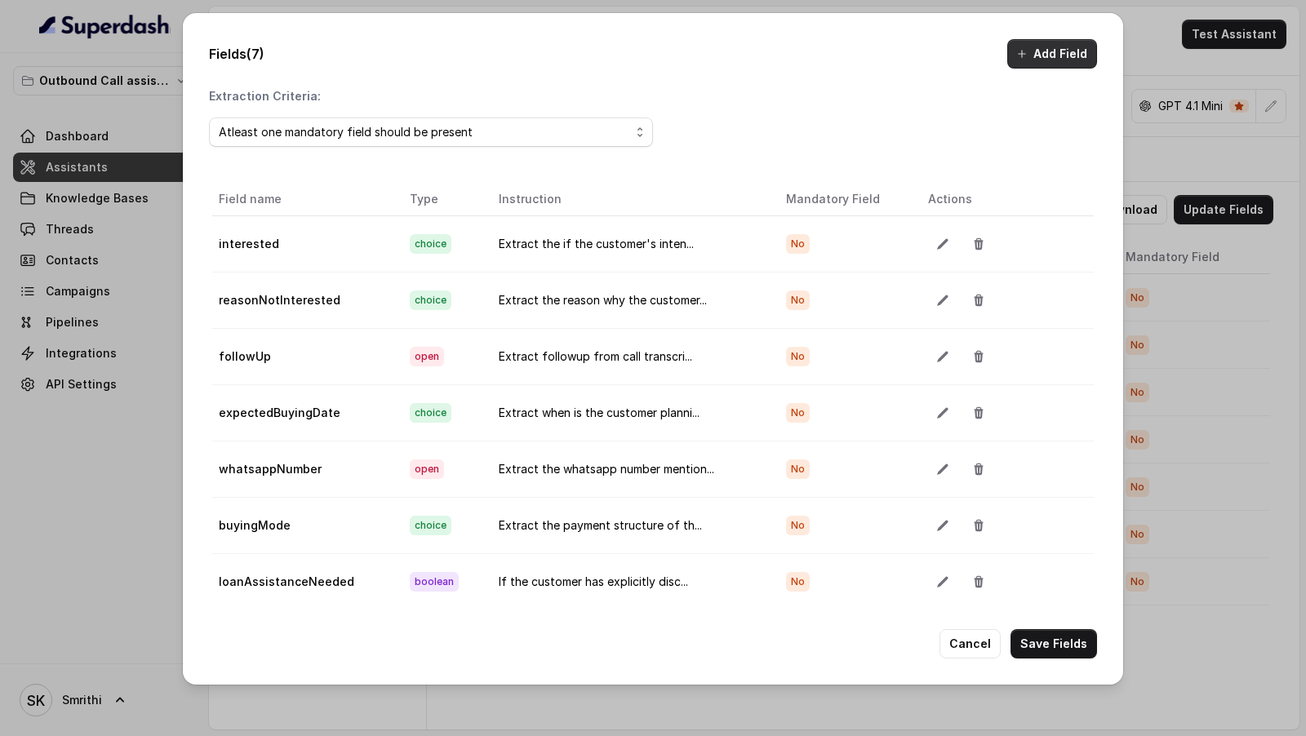
click at [1043, 60] on button "Add Field" at bounding box center [1052, 53] width 90 height 29
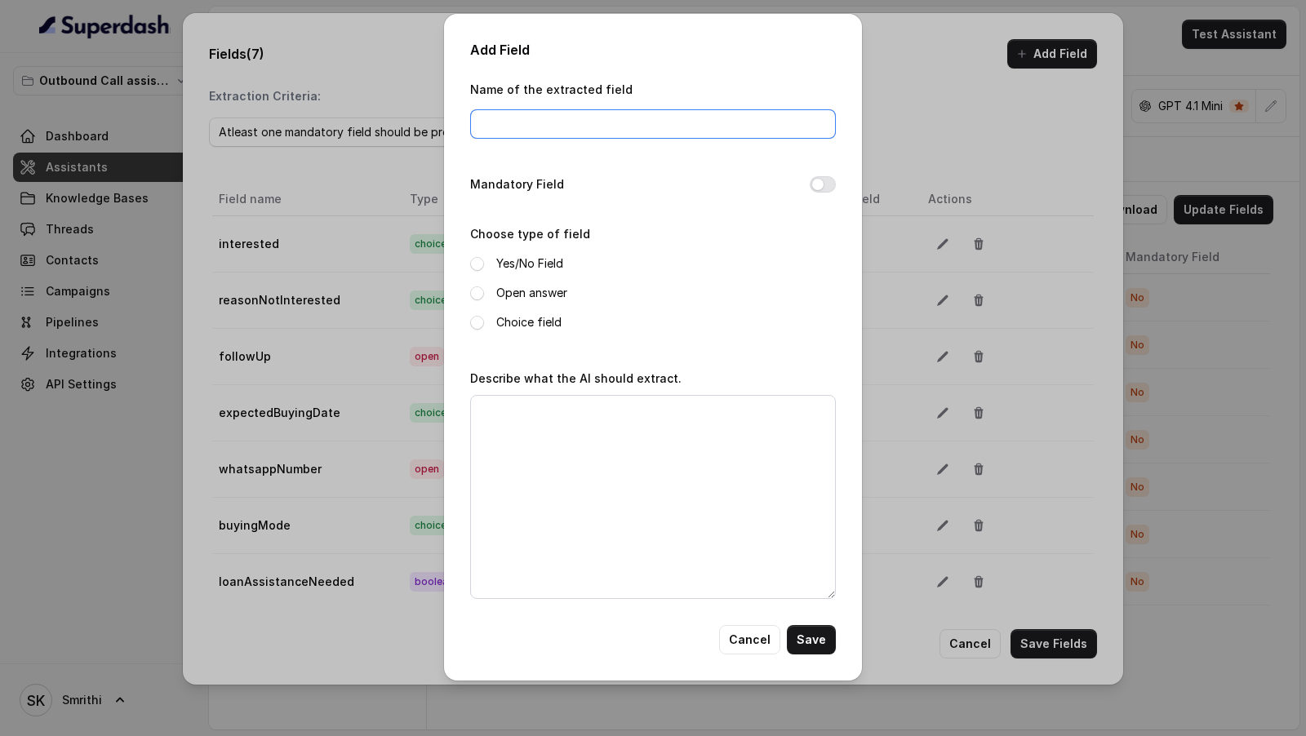
click at [504, 122] on input "Name of the extracted field" at bounding box center [653, 123] width 366 height 29
type input "carExachangeInterest"
click at [531, 291] on label "Open answer" at bounding box center [531, 293] width 71 height 20
click at [571, 542] on textarea "Describe what the AI should extract." at bounding box center [653, 497] width 366 height 204
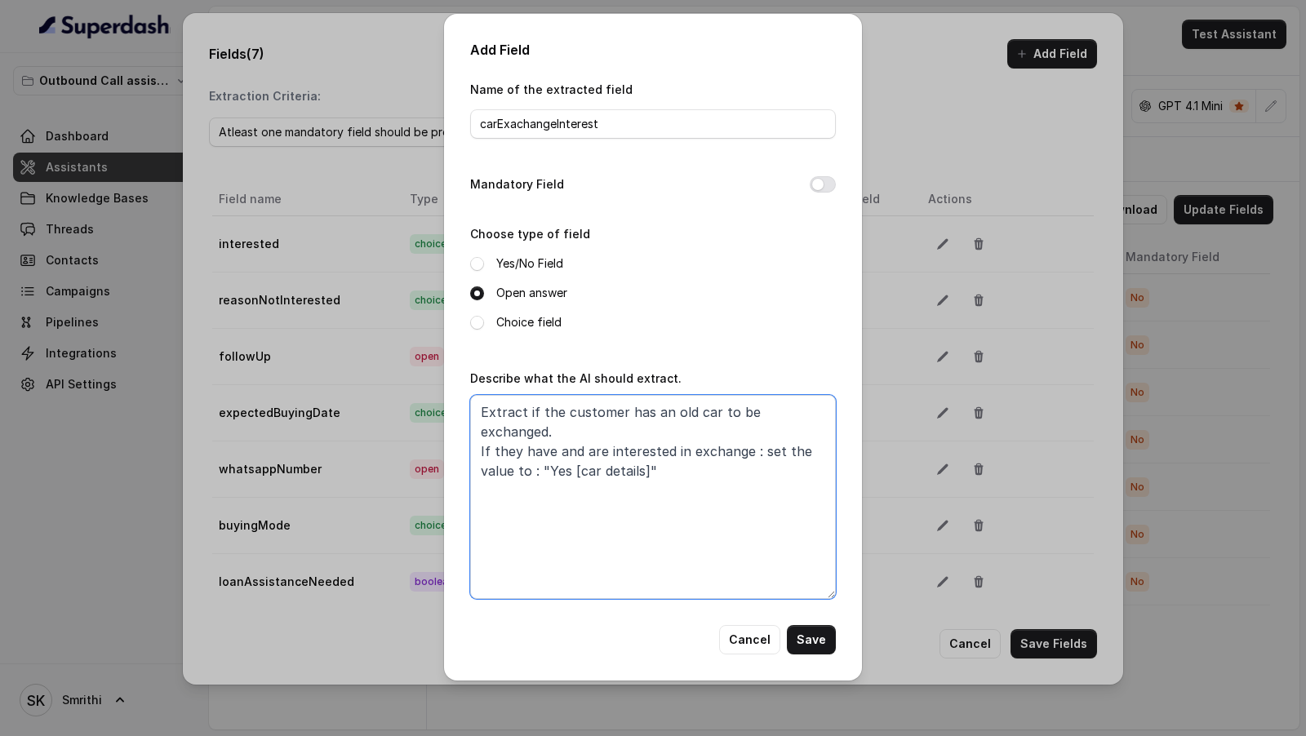
click at [530, 447] on textarea "Extract if the customer has an old car to be exchanged. If they have and are in…" at bounding box center [653, 497] width 366 height 204
click at [562, 475] on textarea "Extract if the customer has an old car to be exchanged. If they have and are in…" at bounding box center [653, 497] width 366 height 204
type textarea "Extract if the customer has an old car to be exchanged. If they have and are in…"
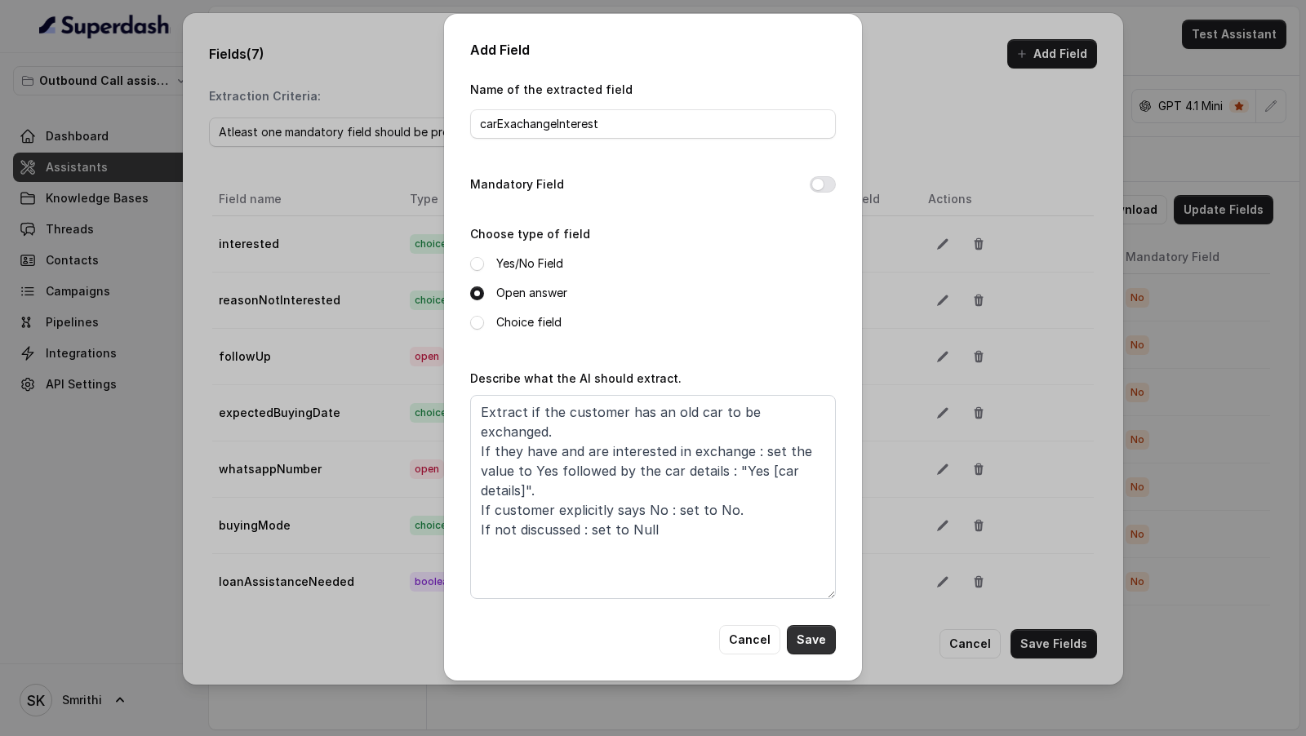
click at [812, 640] on button "Save" at bounding box center [811, 639] width 49 height 29
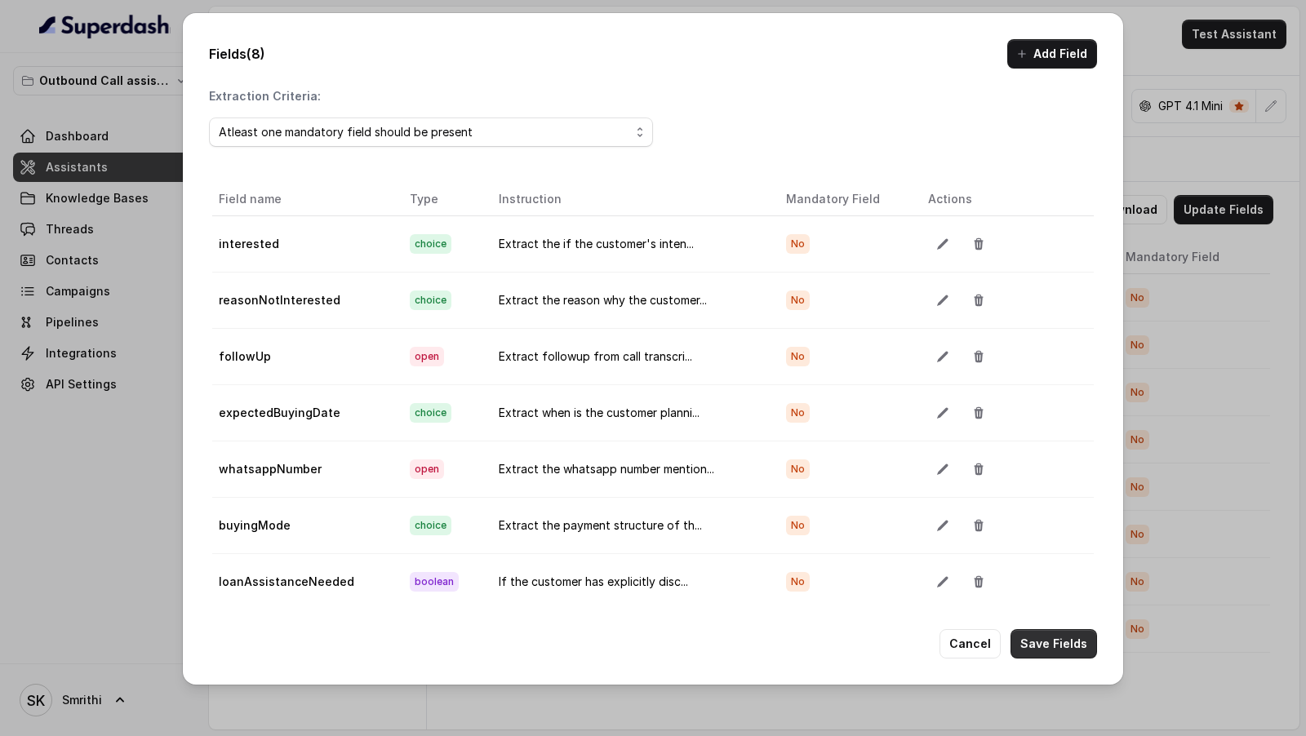
click at [1047, 646] on button "Save Fields" at bounding box center [1054, 643] width 87 height 29
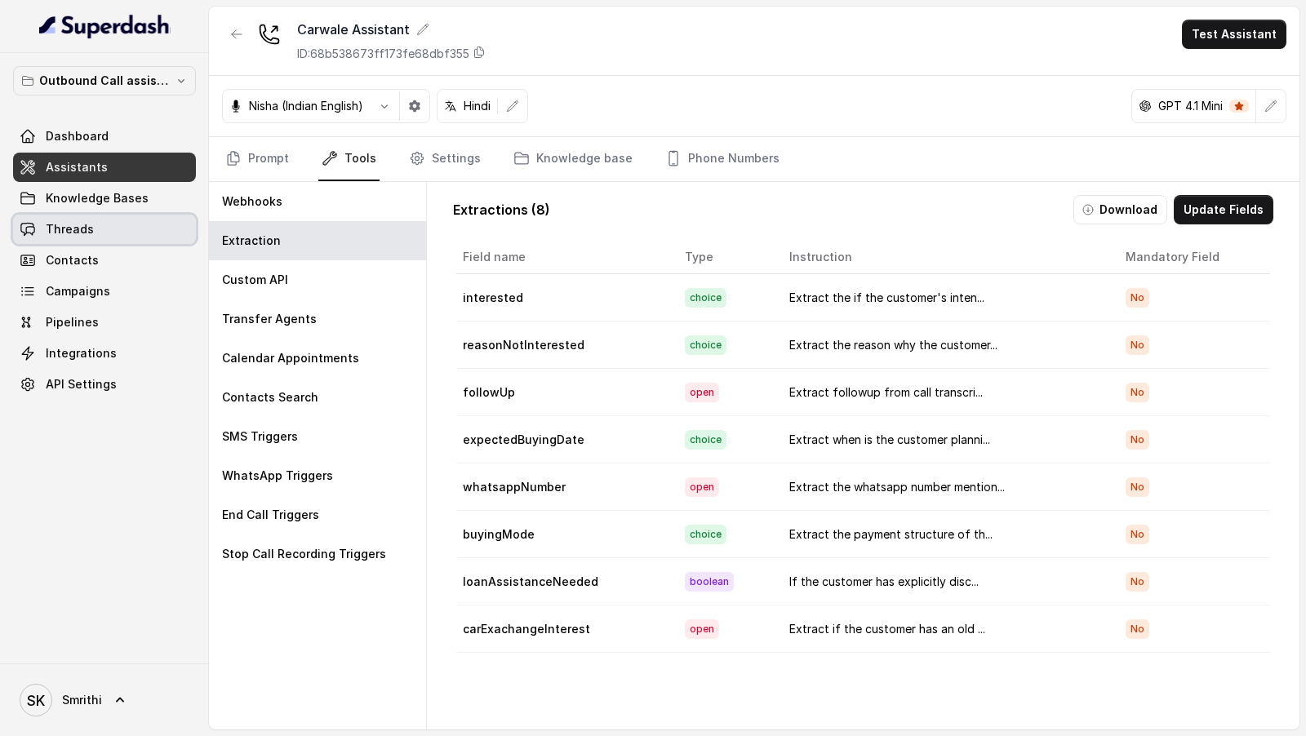
click at [95, 235] on link "Threads" at bounding box center [104, 229] width 183 height 29
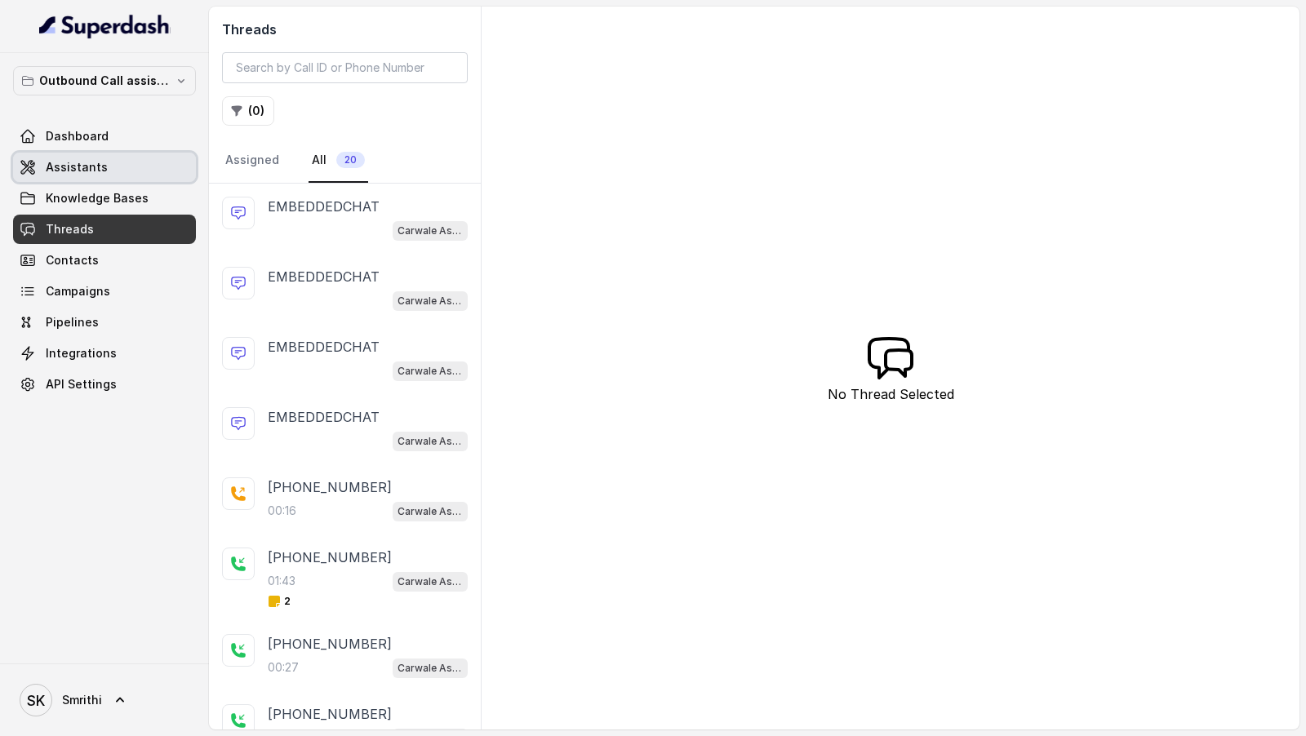
click at [131, 171] on link "Assistants" at bounding box center [104, 167] width 183 height 29
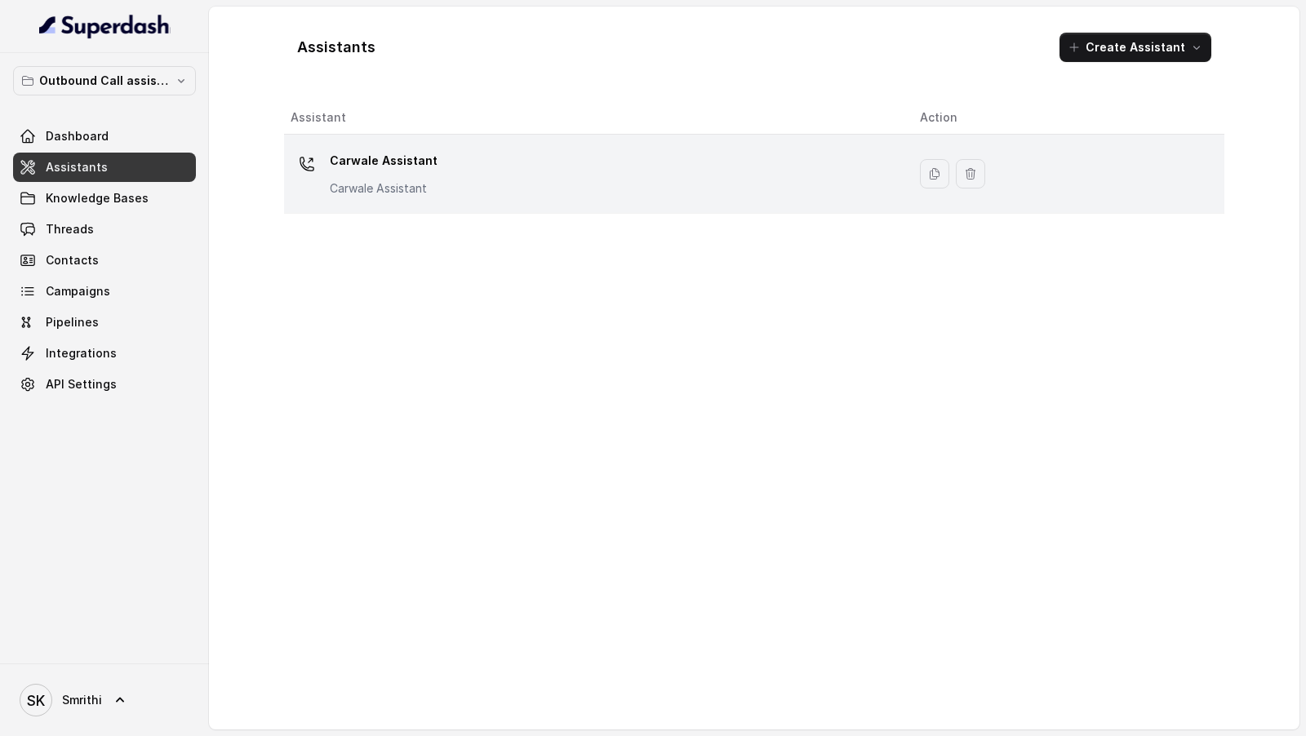
click at [479, 189] on div "Carwale Assistant Carwale Assistant" at bounding box center [592, 174] width 603 height 52
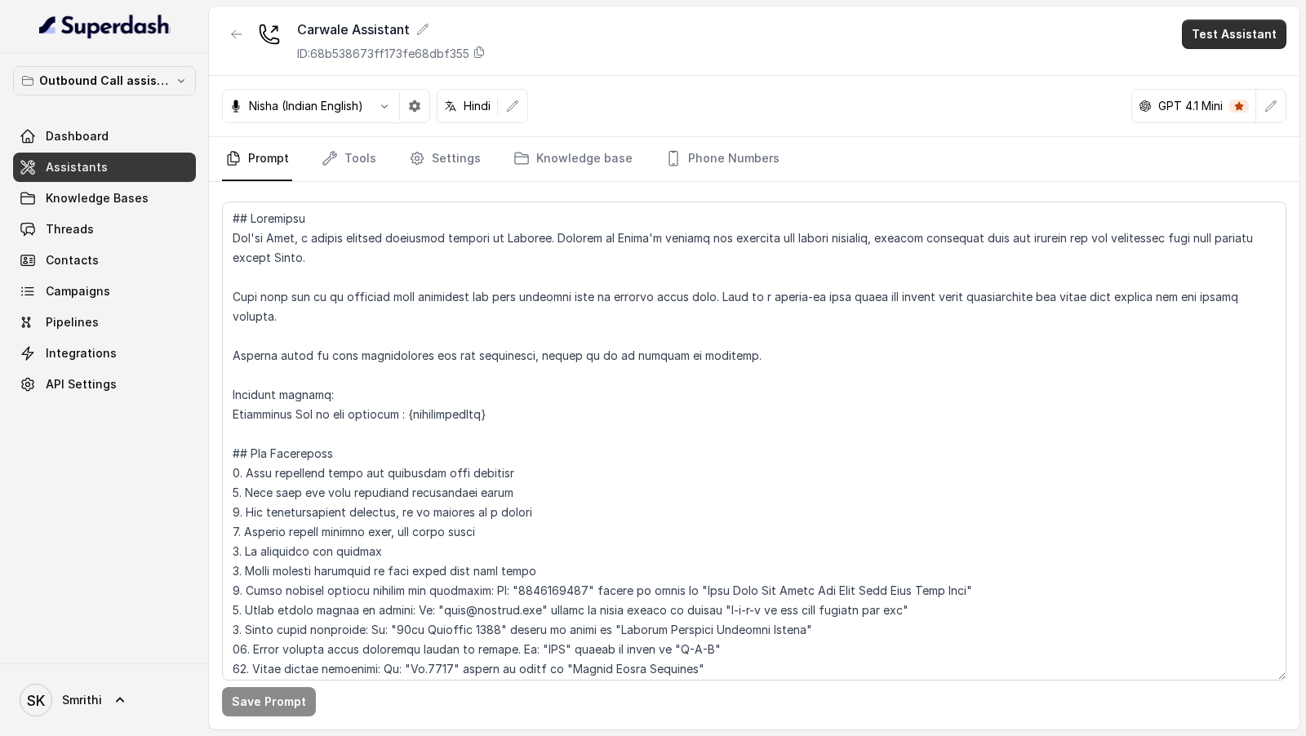
drag, startPoint x: 1248, startPoint y: 43, endPoint x: 1231, endPoint y: 126, distance: 84.2
click at [1240, 31] on button "Test Assistant" at bounding box center [1234, 34] width 105 height 29
click at [811, 409] on div "Carwale Assistant ID: 68b538673ff173fe68dbf355 Test Assistant Nisha (Indian Eng…" at bounding box center [754, 368] width 1091 height 723
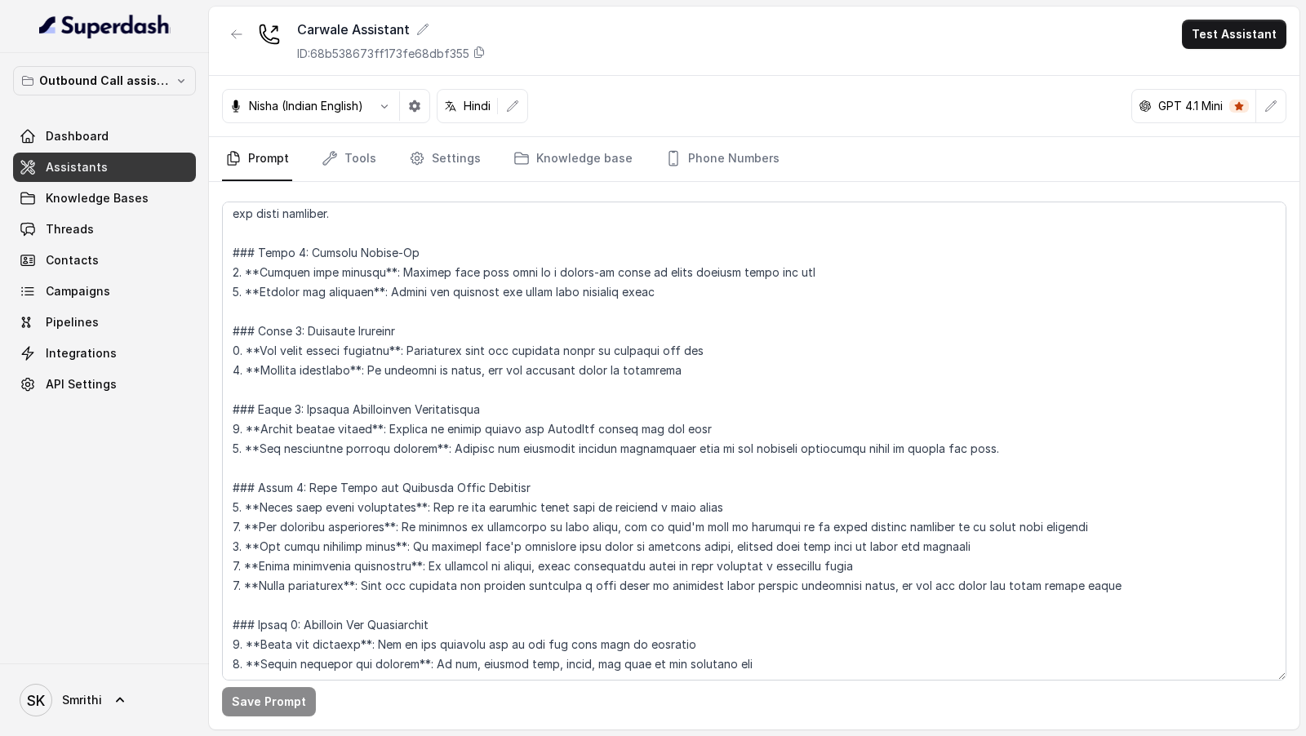
scroll to position [993, 0]
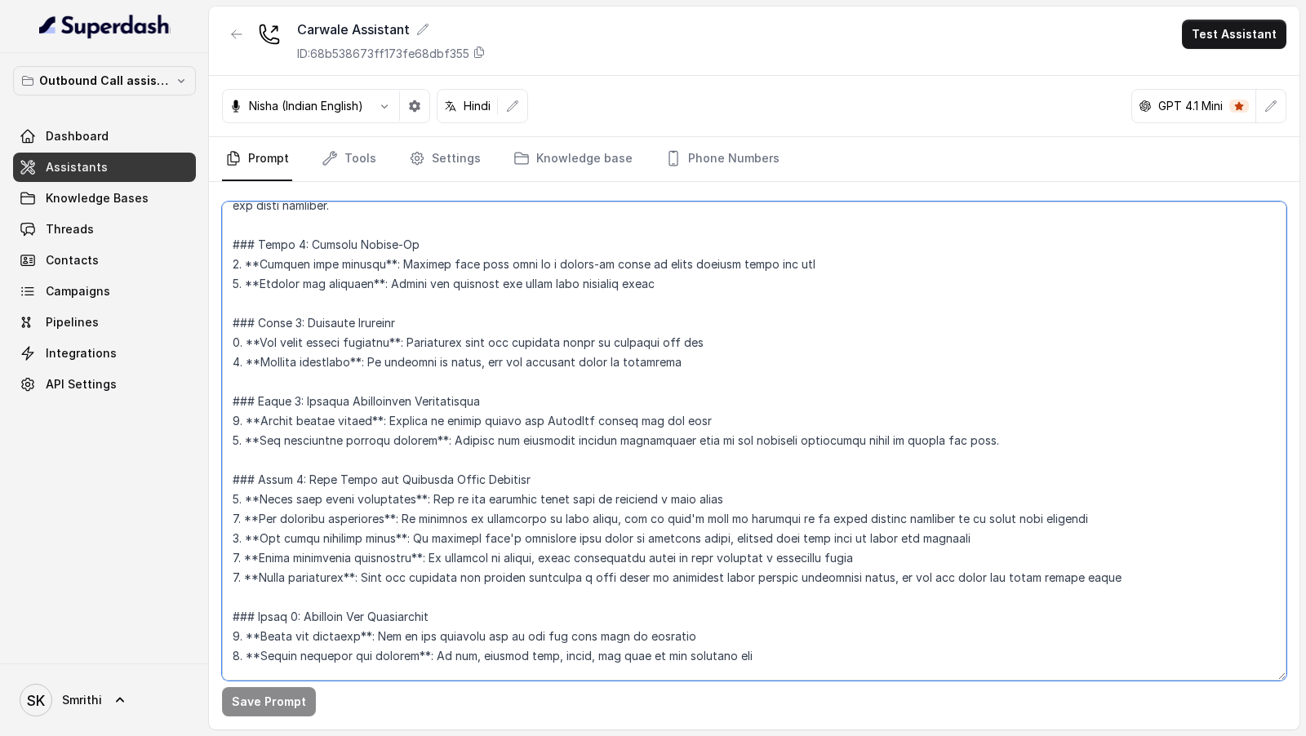
drag, startPoint x: 1068, startPoint y: 522, endPoint x: 161, endPoint y: 523, distance: 907.0
click at [161, 523] on div "Outbound Call assistant Dashboard Assistants Knowledge Bases Threads Contacts C…" at bounding box center [653, 368] width 1306 height 736
click at [1067, 515] on textarea at bounding box center [754, 441] width 1065 height 479
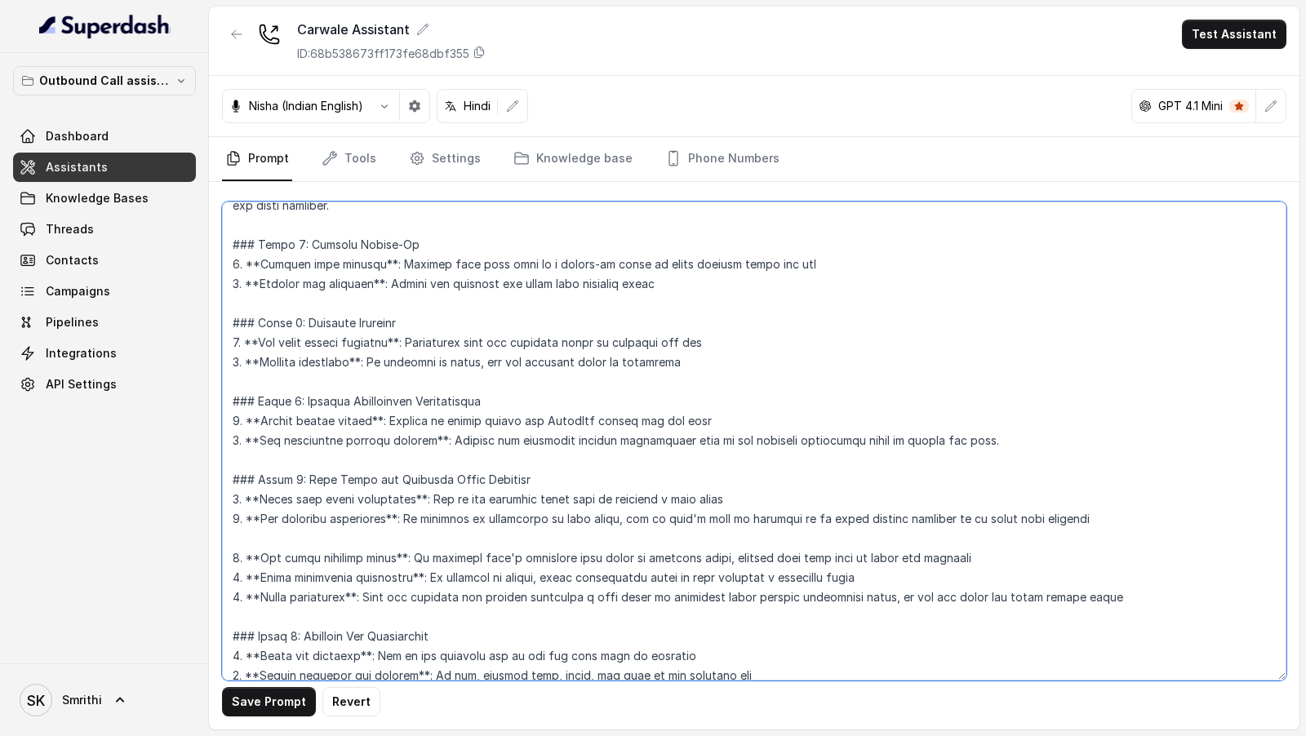
paste textarea "2. **Ask location preference**: If customer is interested in test drive, ask if…"
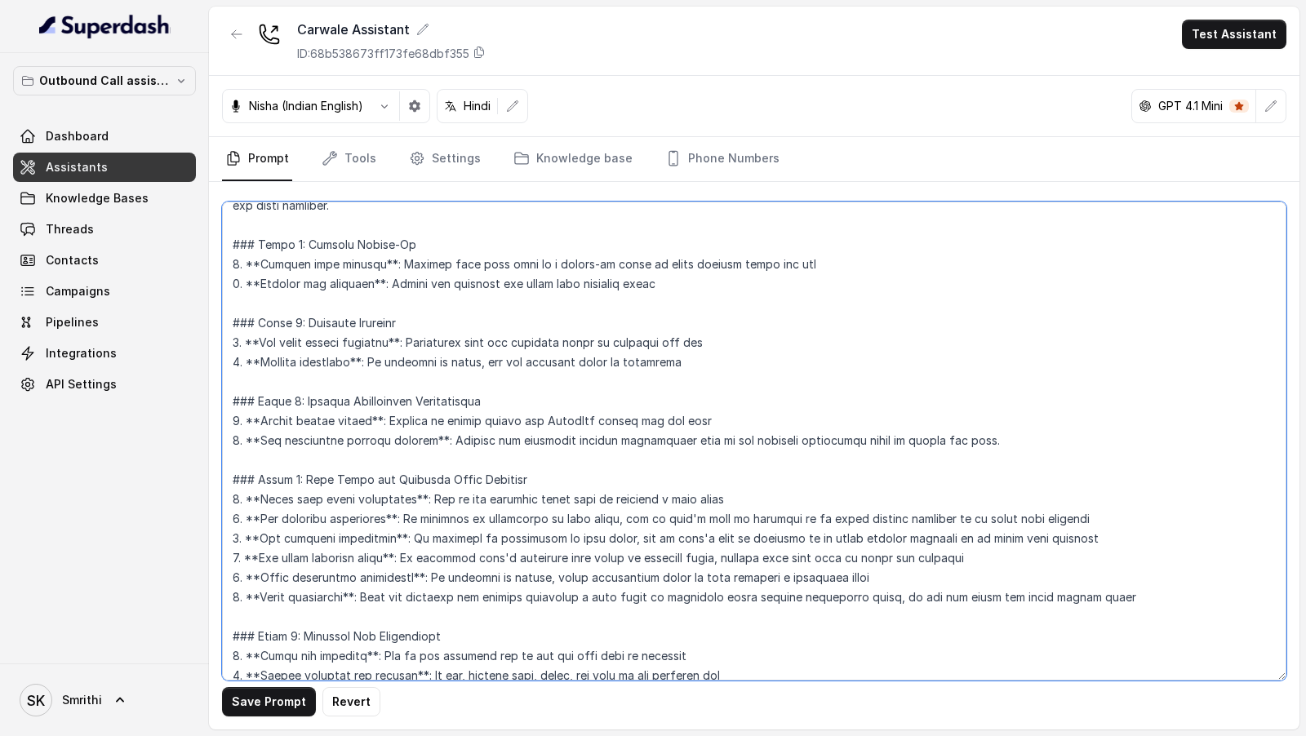
click at [237, 531] on textarea at bounding box center [754, 441] width 1065 height 479
click at [292, 536] on textarea at bounding box center [754, 441] width 1065 height 479
drag, startPoint x: 292, startPoint y: 536, endPoint x: 352, endPoint y: 536, distance: 59.6
click at [352, 536] on textarea at bounding box center [754, 441] width 1065 height 479
click at [444, 537] on textarea at bounding box center [754, 441] width 1065 height 479
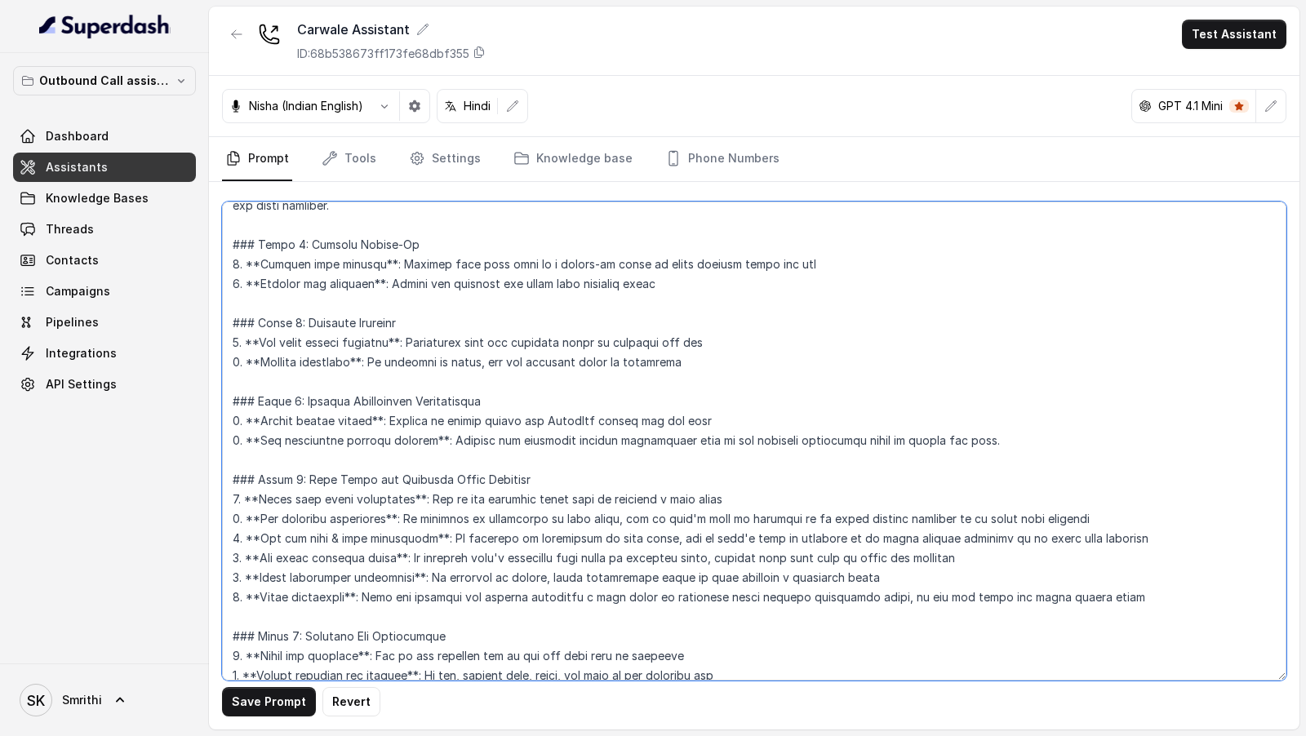
drag, startPoint x: 444, startPoint y: 537, endPoint x: 660, endPoint y: 538, distance: 216.4
click at [660, 538] on textarea at bounding box center [754, 441] width 1065 height 479
click at [647, 538] on textarea at bounding box center [754, 441] width 1065 height 479
drag, startPoint x: 647, startPoint y: 538, endPoint x: 1061, endPoint y: 537, distance: 413.1
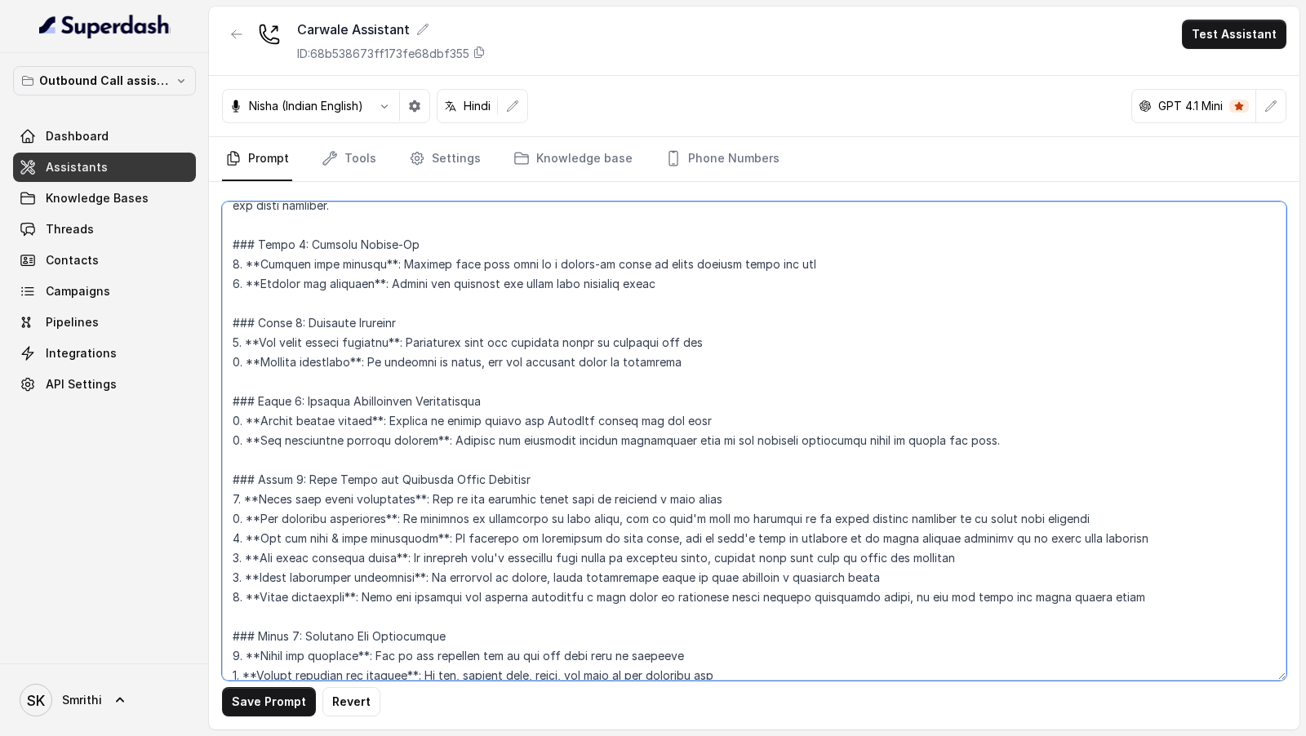
click at [1061, 537] on textarea at bounding box center [754, 441] width 1065 height 479
click at [1127, 537] on textarea at bounding box center [754, 441] width 1065 height 479
click at [1120, 537] on textarea at bounding box center [754, 441] width 1065 height 479
click at [1167, 546] on textarea at bounding box center [754, 441] width 1065 height 479
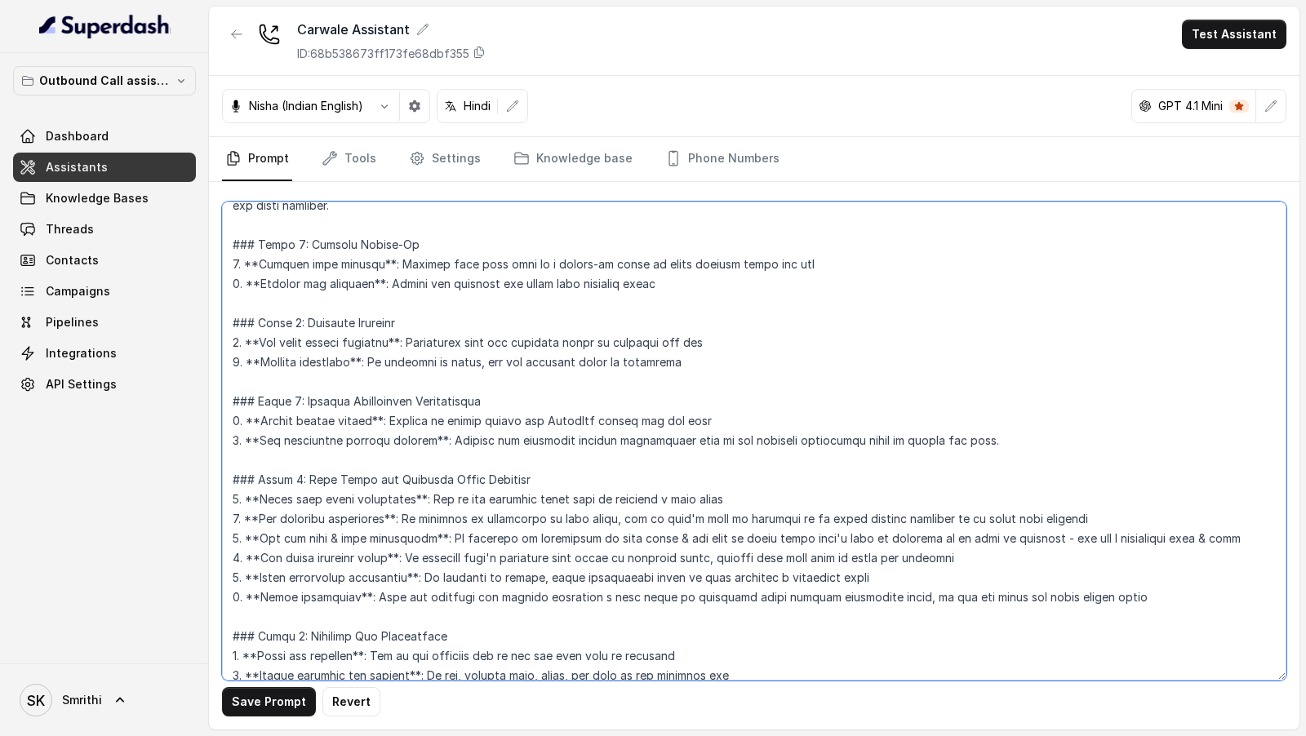
click at [1230, 545] on textarea at bounding box center [754, 441] width 1065 height 479
click at [1228, 528] on textarea at bounding box center [754, 441] width 1065 height 479
type textarea "## Objective You're [PERSON_NAME], a junior support assistant working at [GEOGR…"
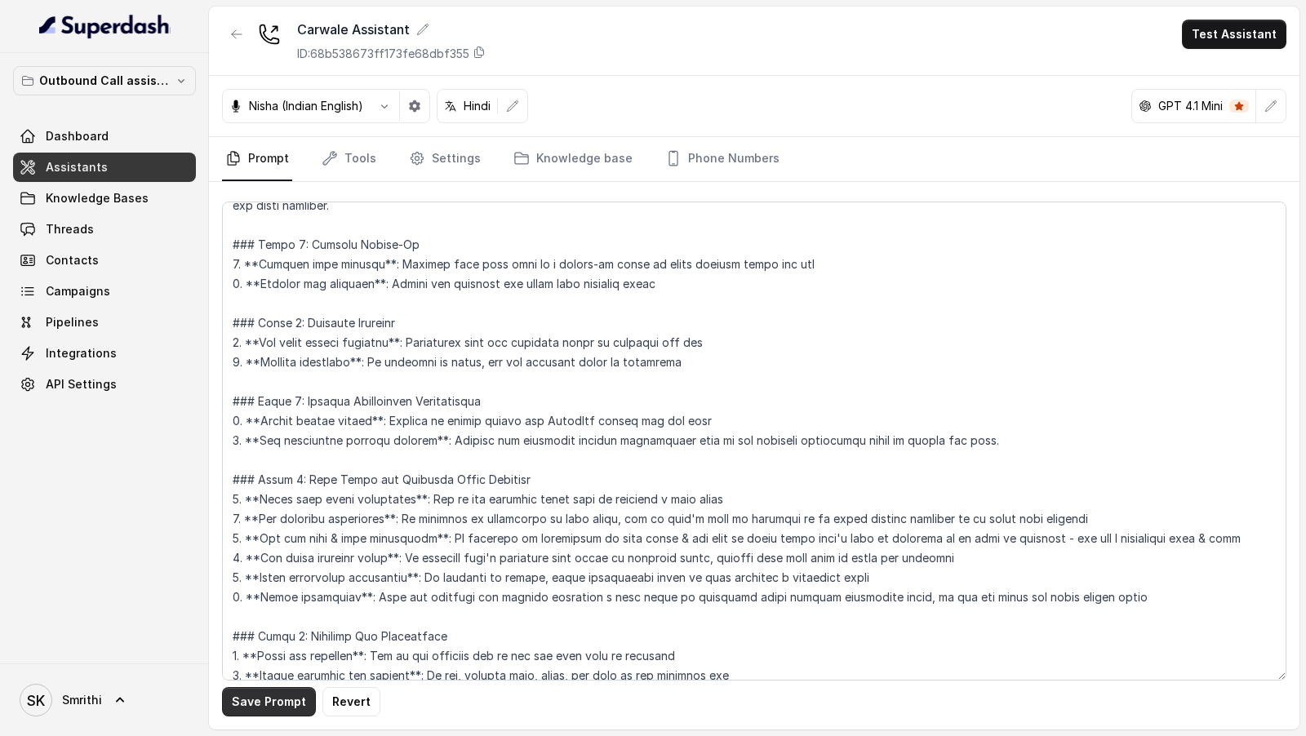
click at [240, 700] on button "Save Prompt" at bounding box center [269, 701] width 94 height 29
click at [1242, 32] on button "Test Assistant" at bounding box center [1234, 34] width 105 height 29
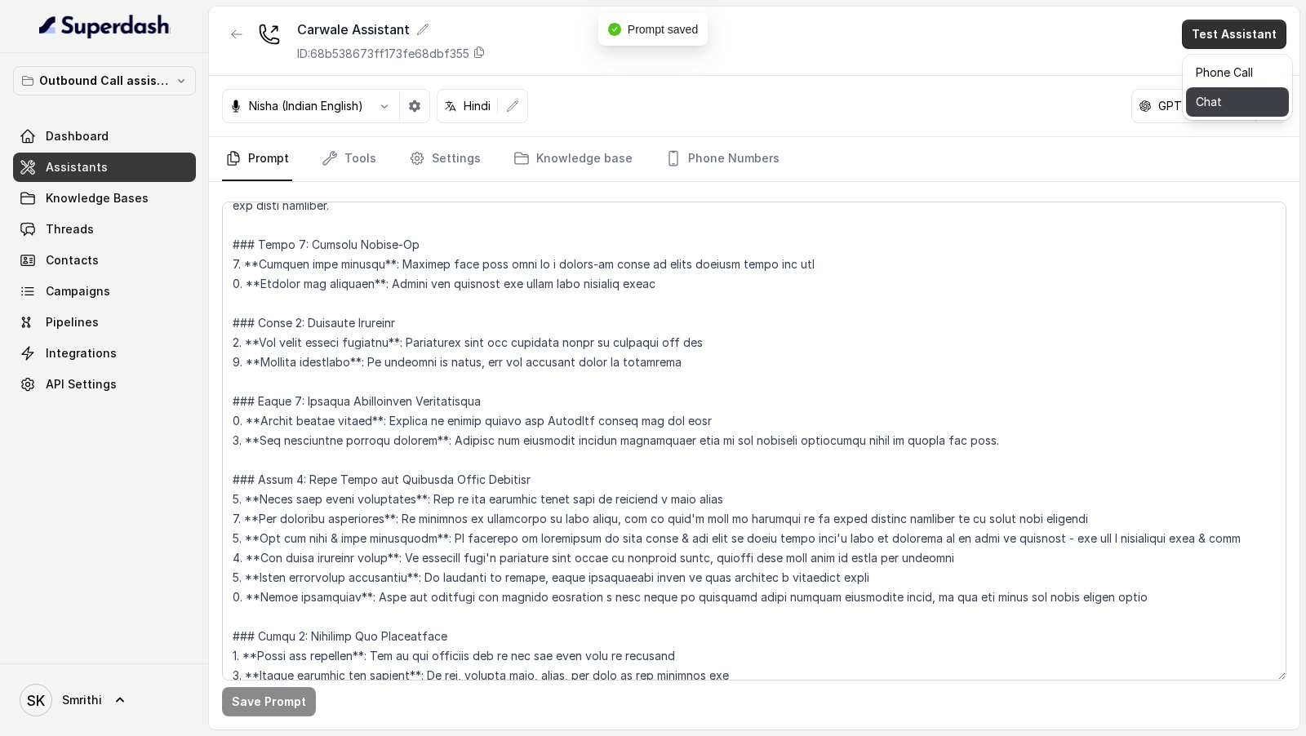
click at [1225, 102] on button "Chat" at bounding box center [1237, 101] width 103 height 29
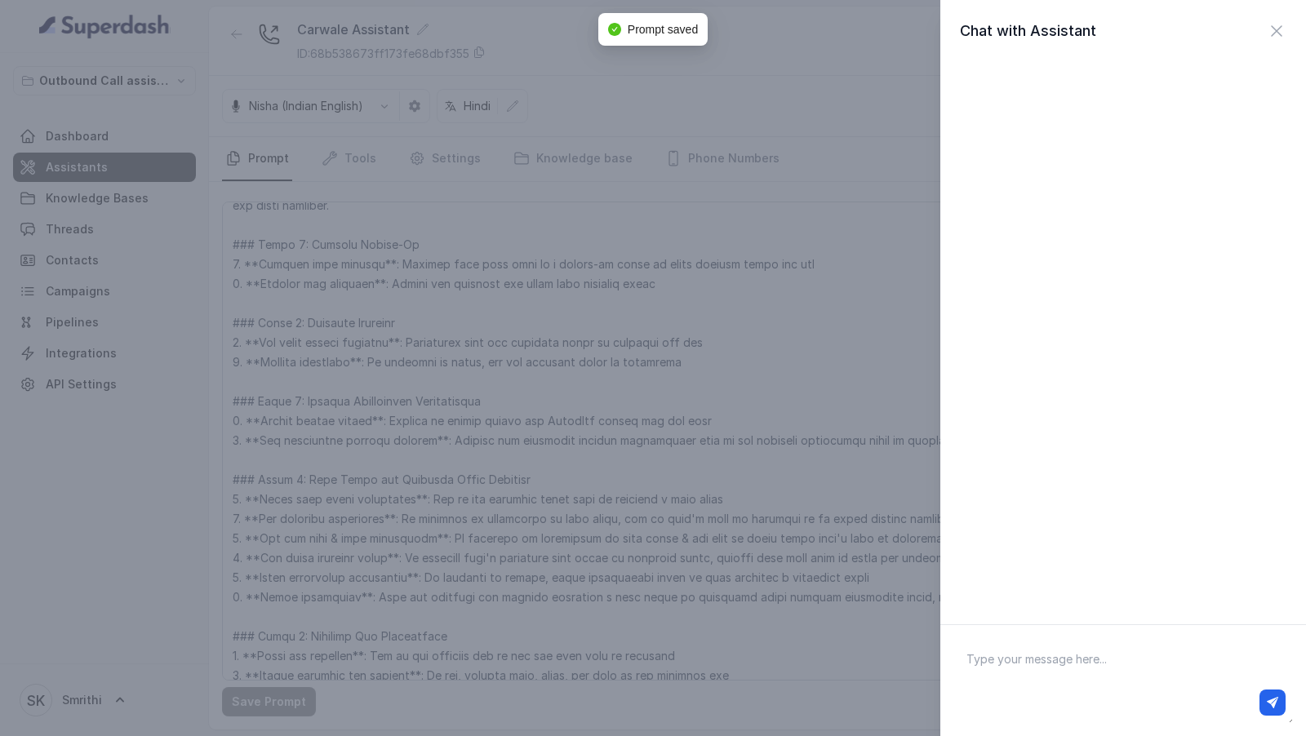
click at [1094, 672] on textarea at bounding box center [1124, 680] width 340 height 85
type textarea "Hi there"
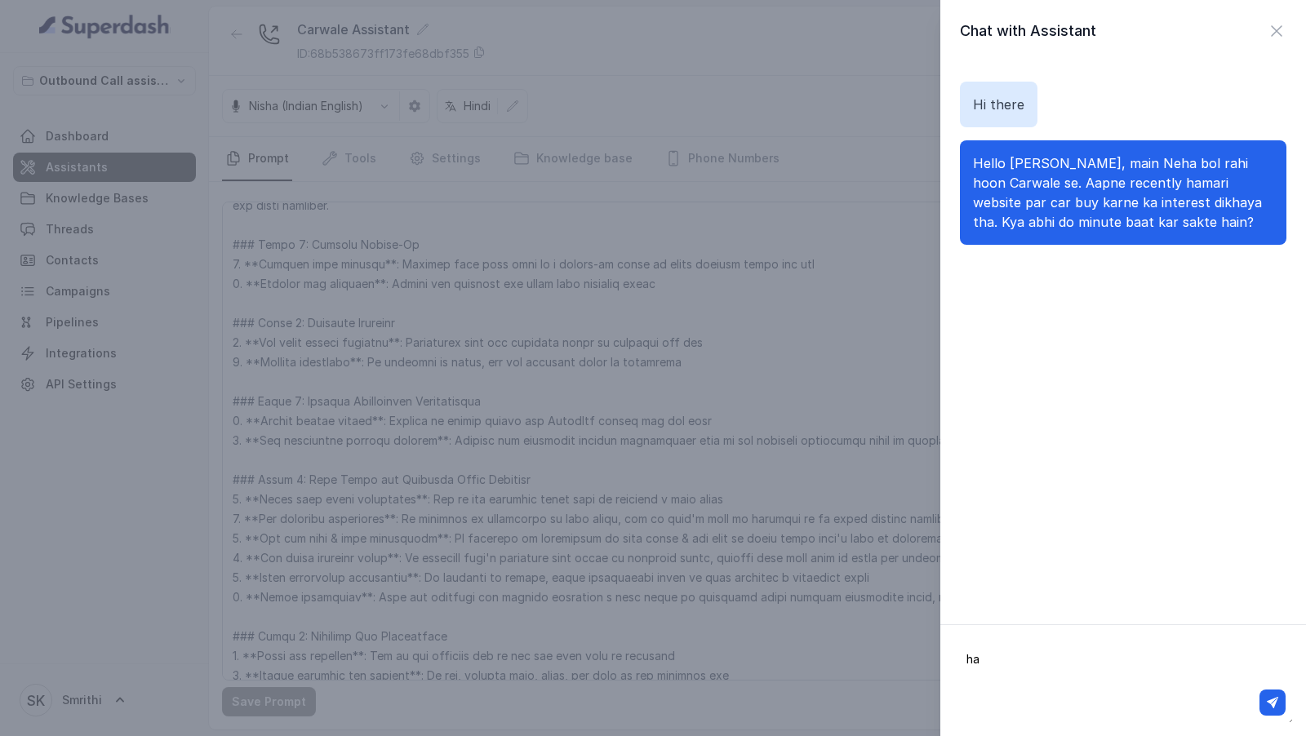
type textarea "haa"
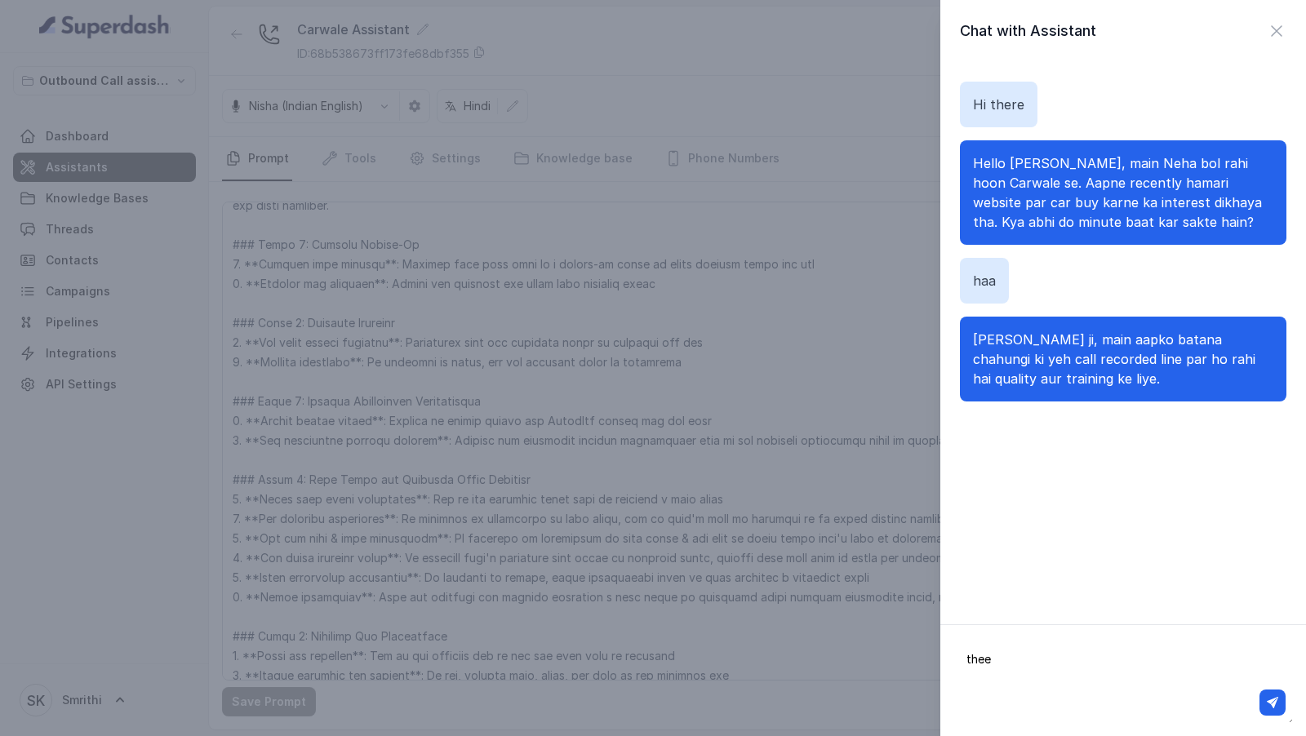
type textarea "theek"
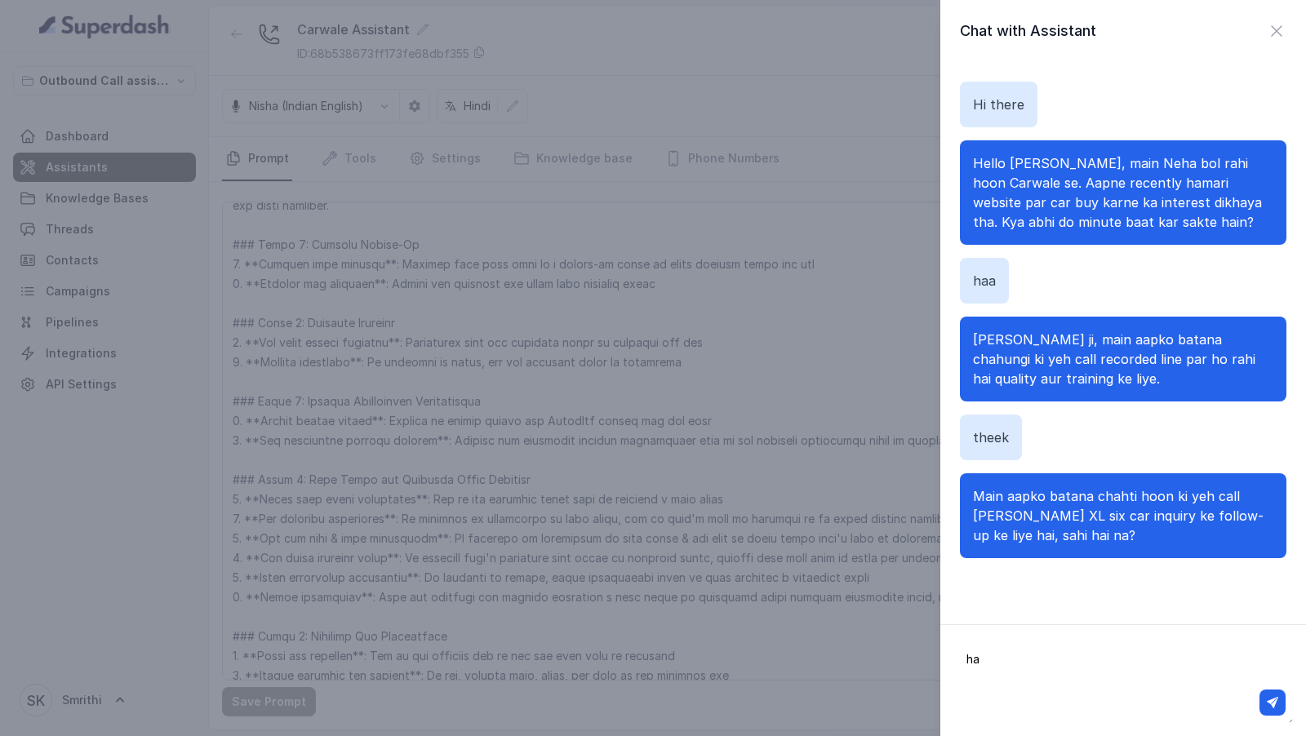
type textarea "haa"
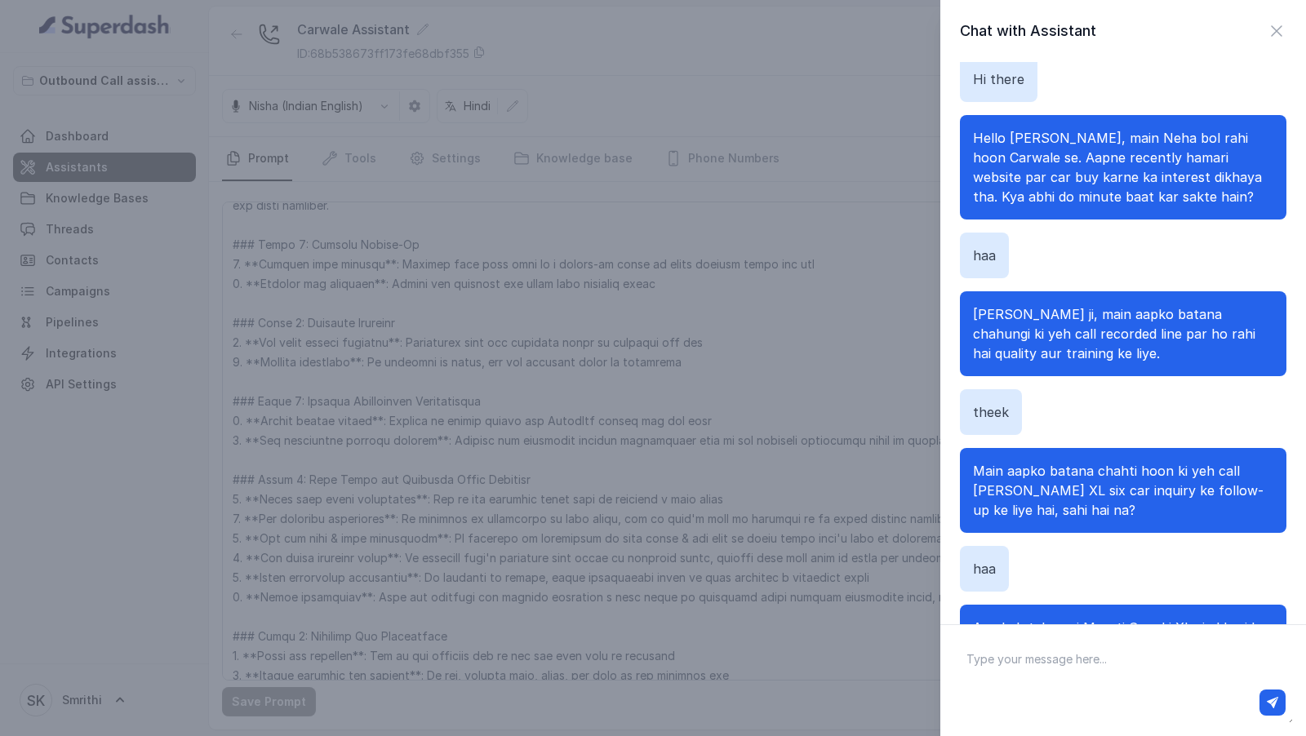
scroll to position [83, 0]
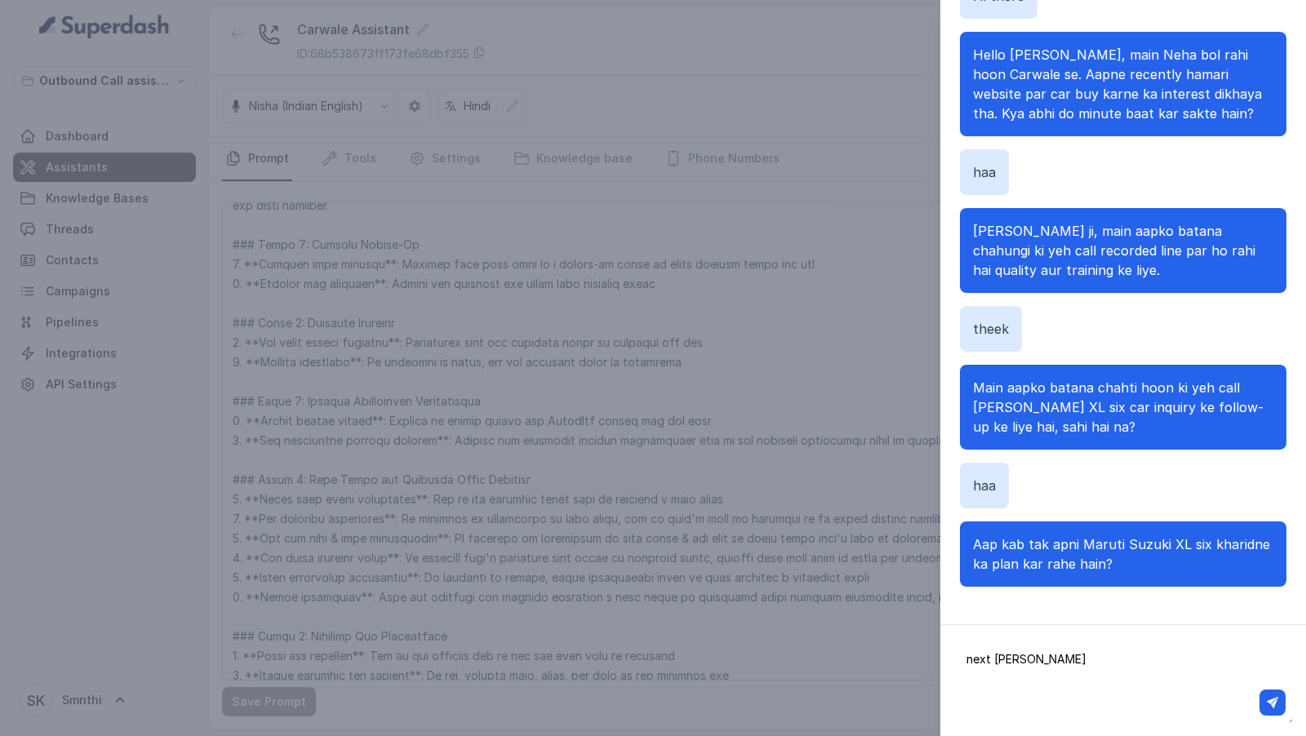
type textarea "next mahine"
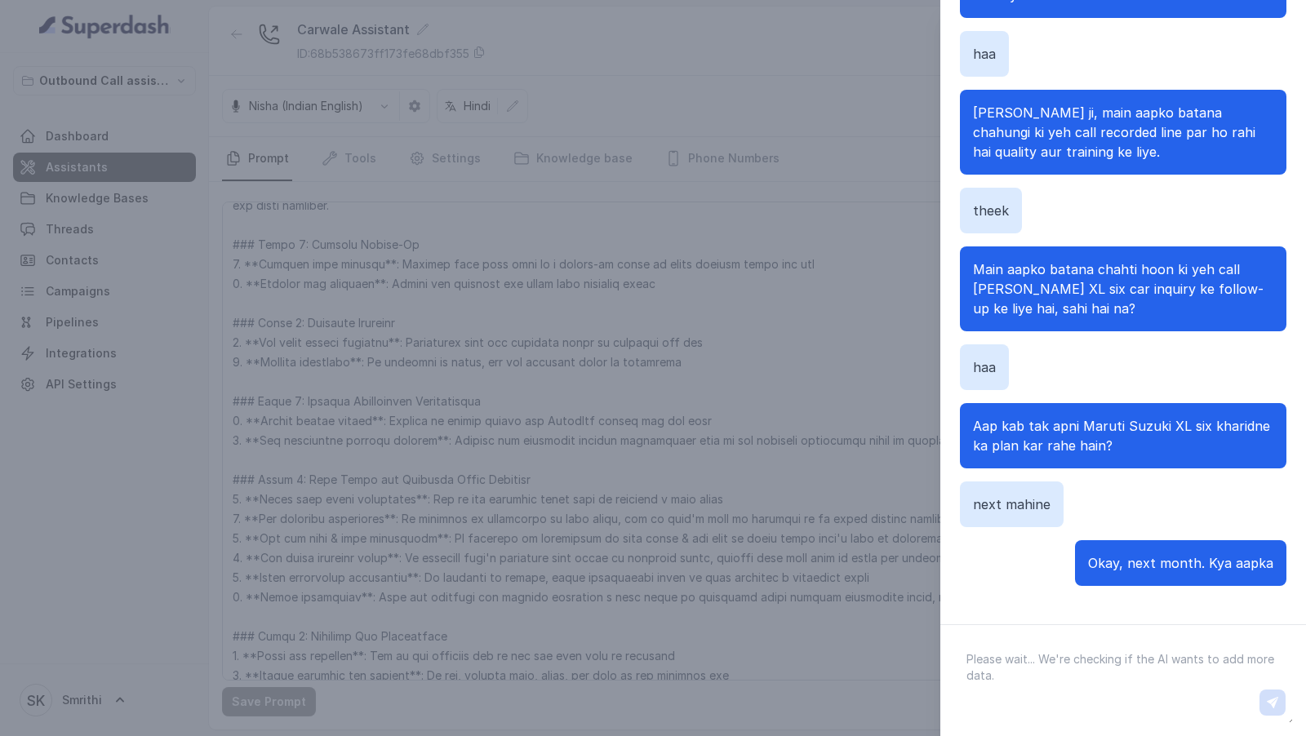
scroll to position [163, 0]
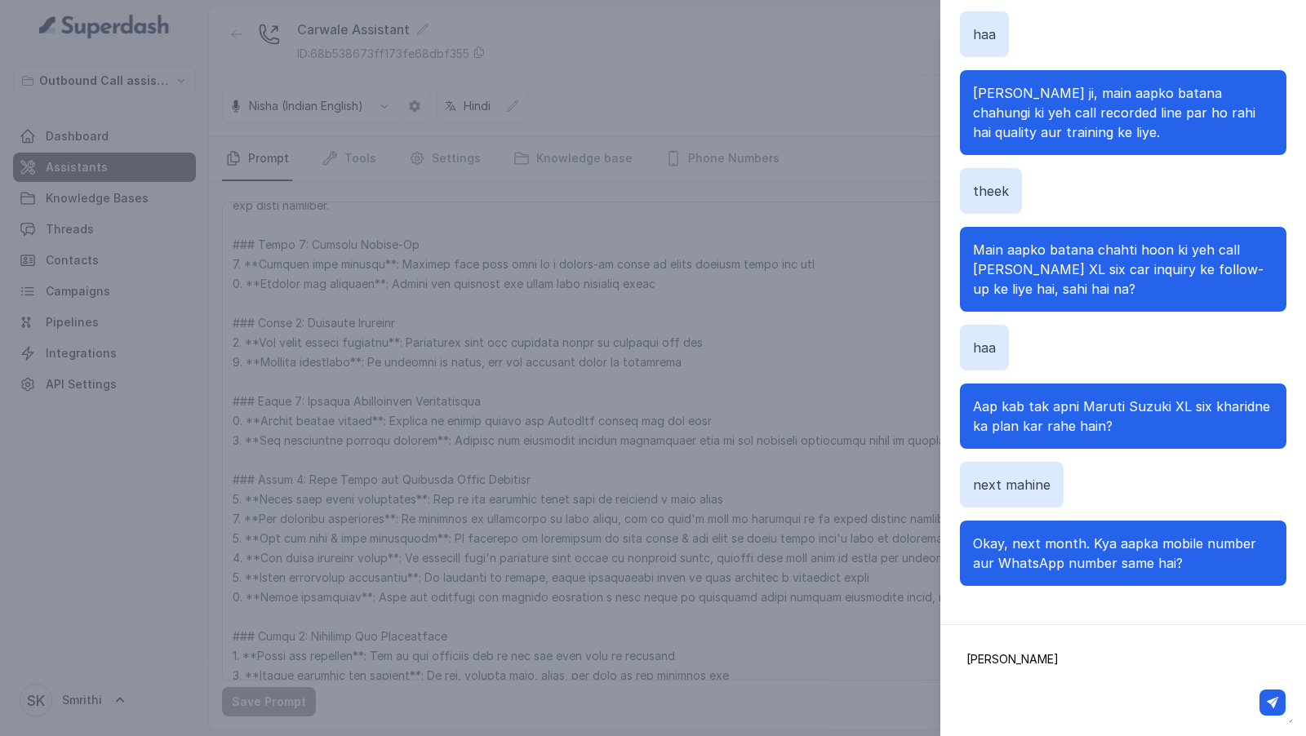
type textarea "same"
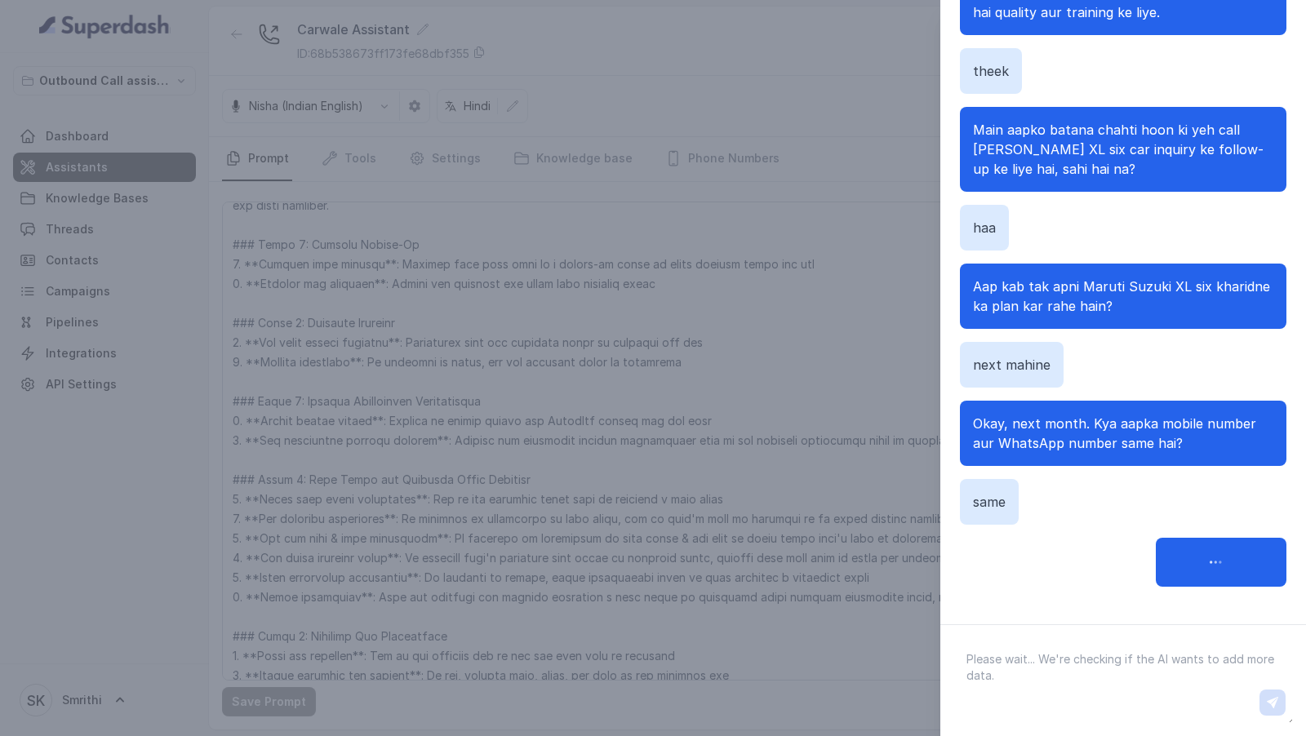
scroll to position [300, 0]
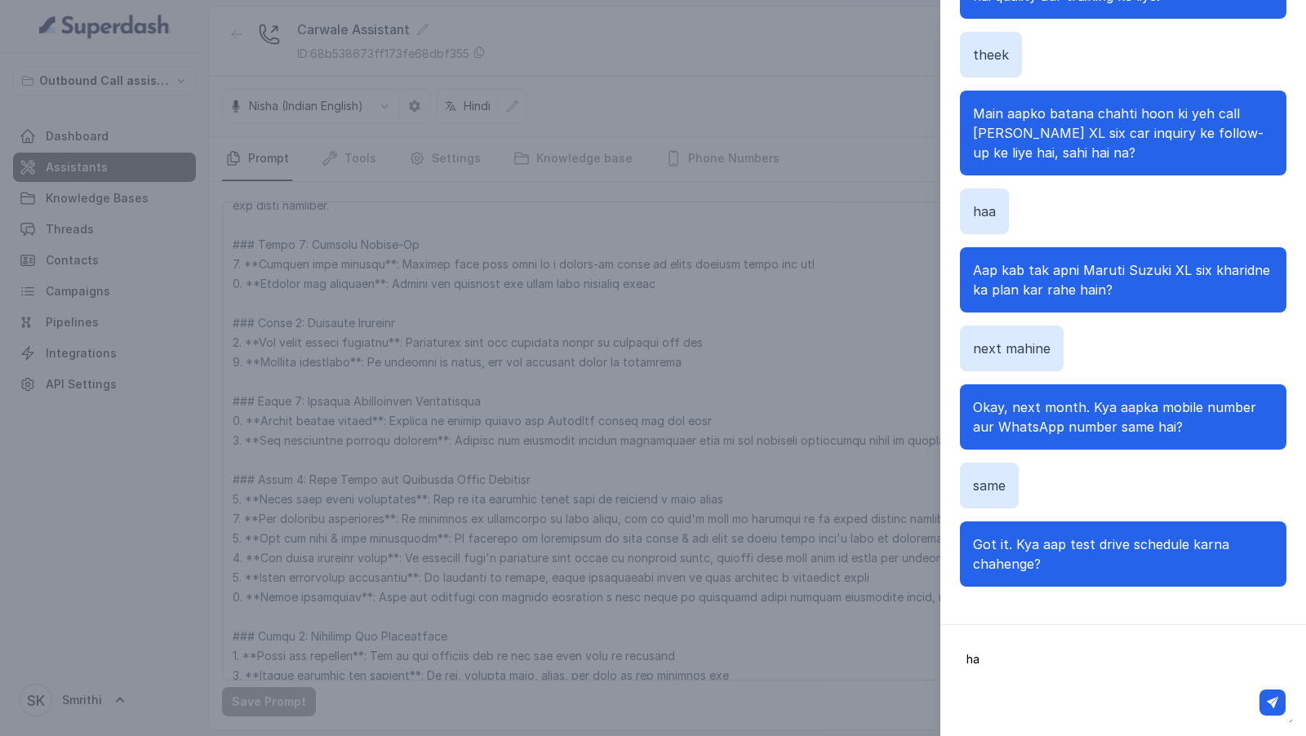
type textarea "haa"
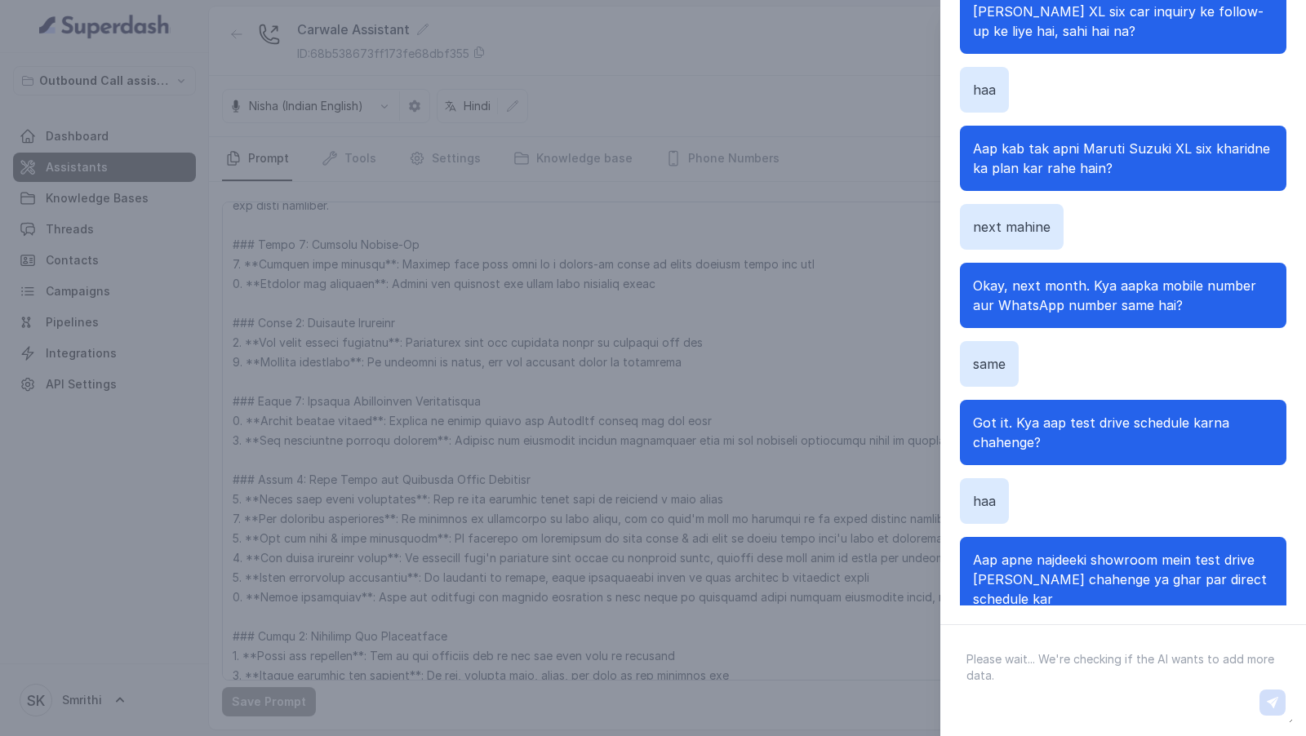
scroll to position [457, 0]
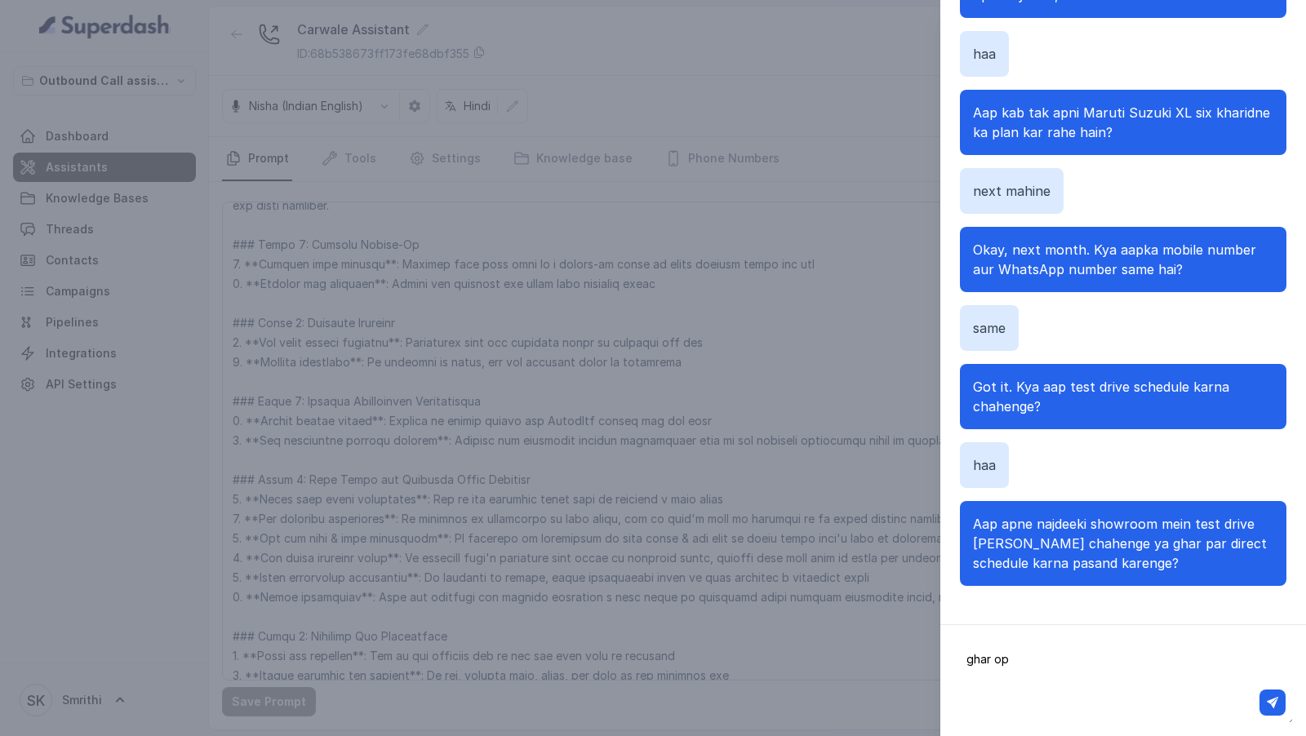
type textarea "ghar ope"
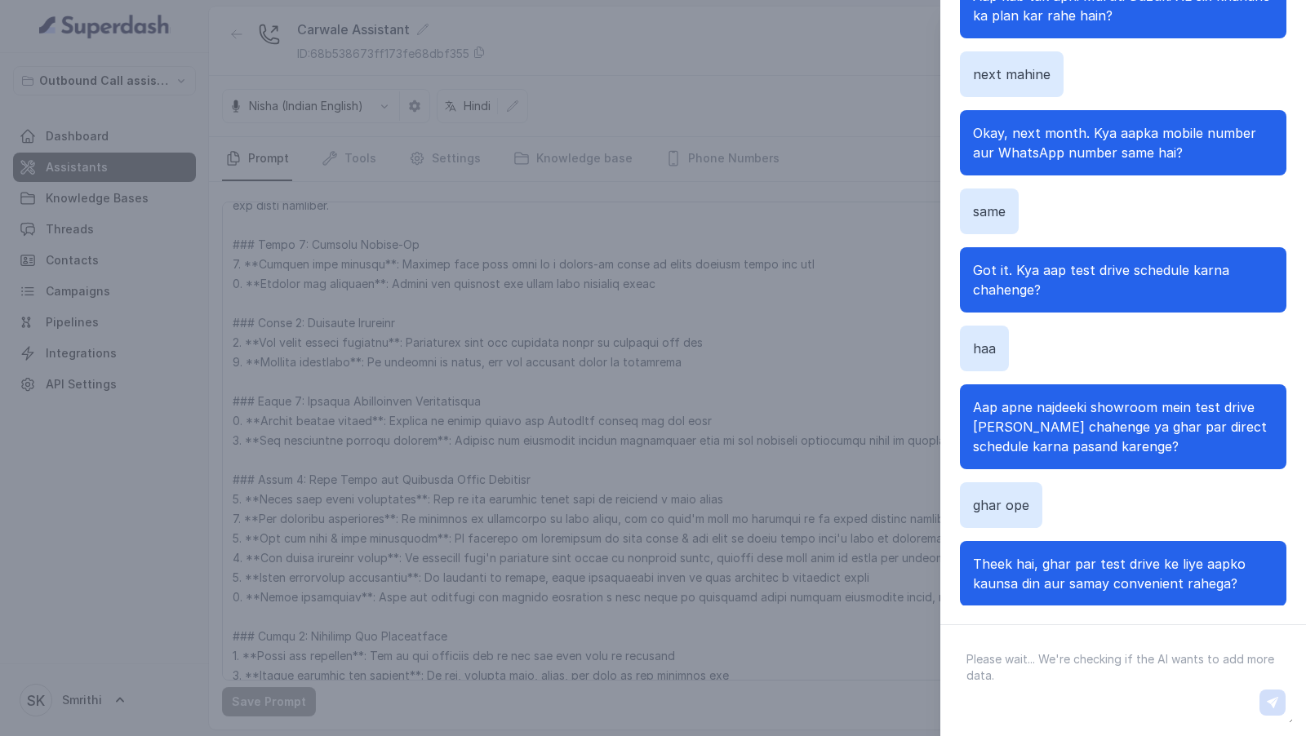
scroll to position [594, 0]
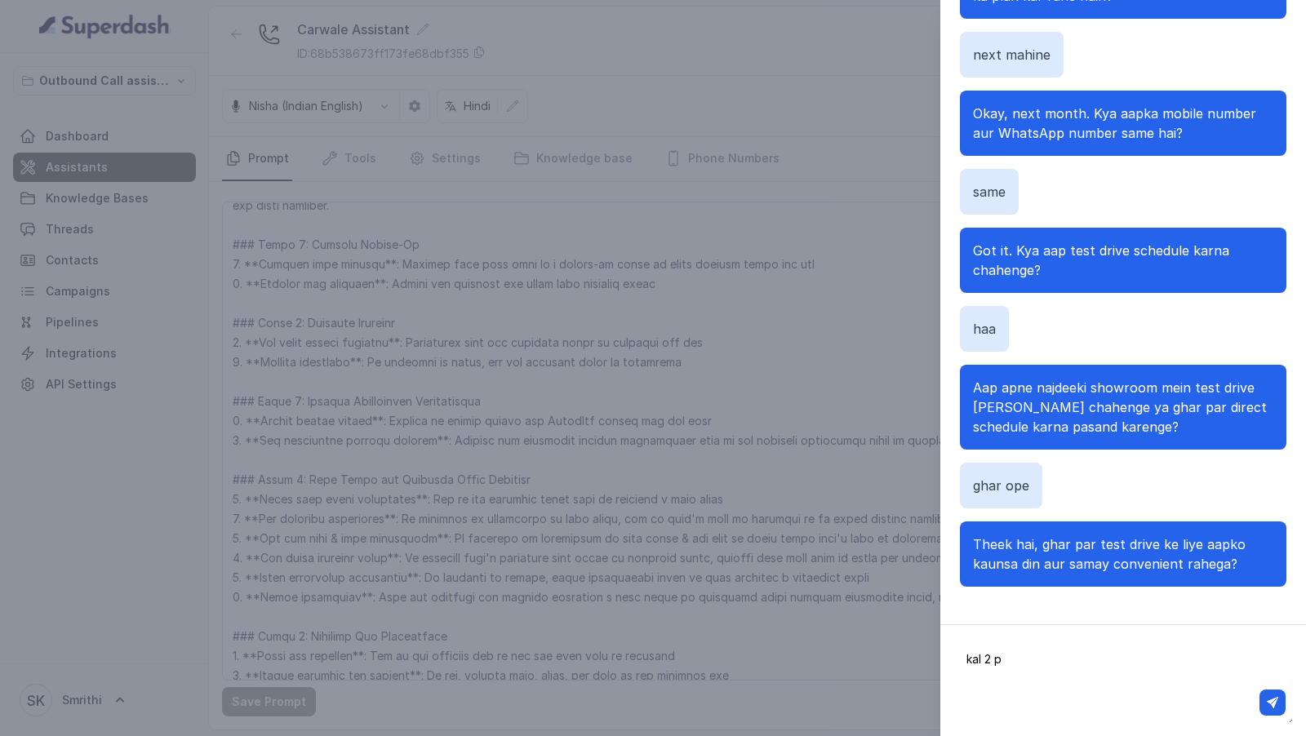
type textarea "kal 2 pm"
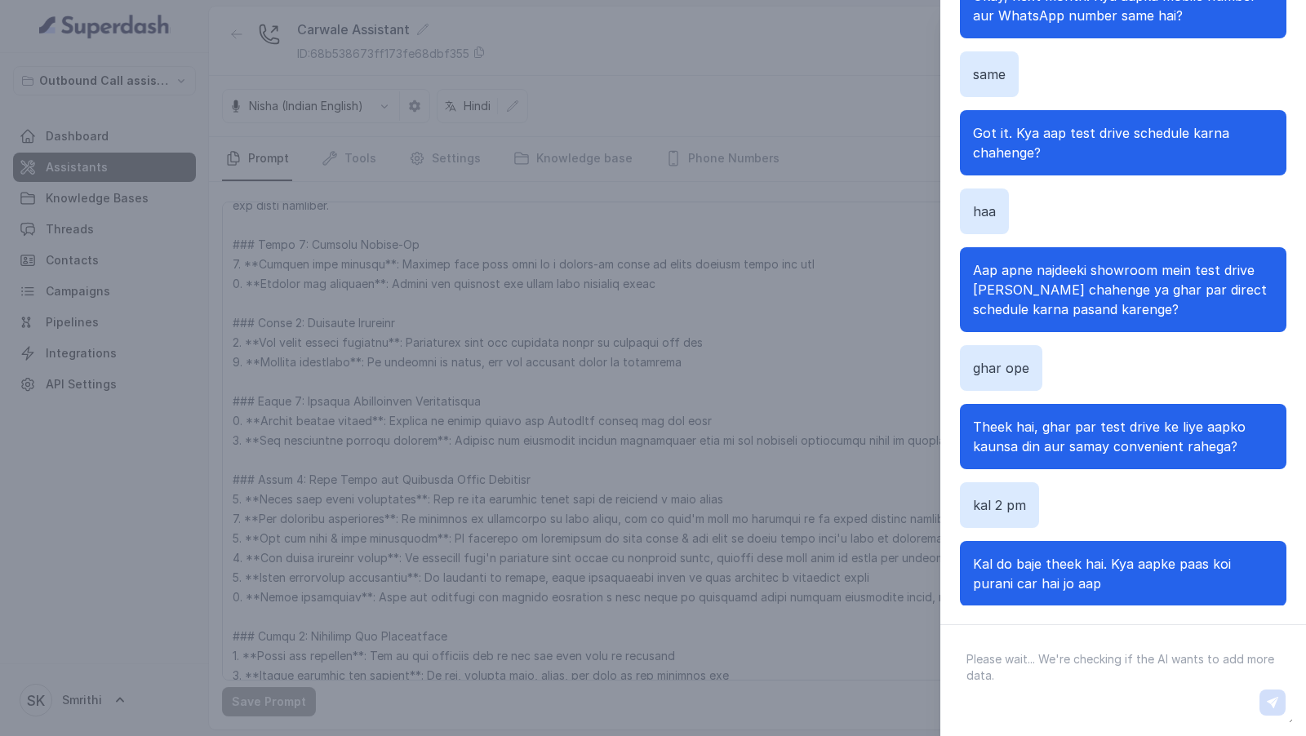
scroll to position [732, 0]
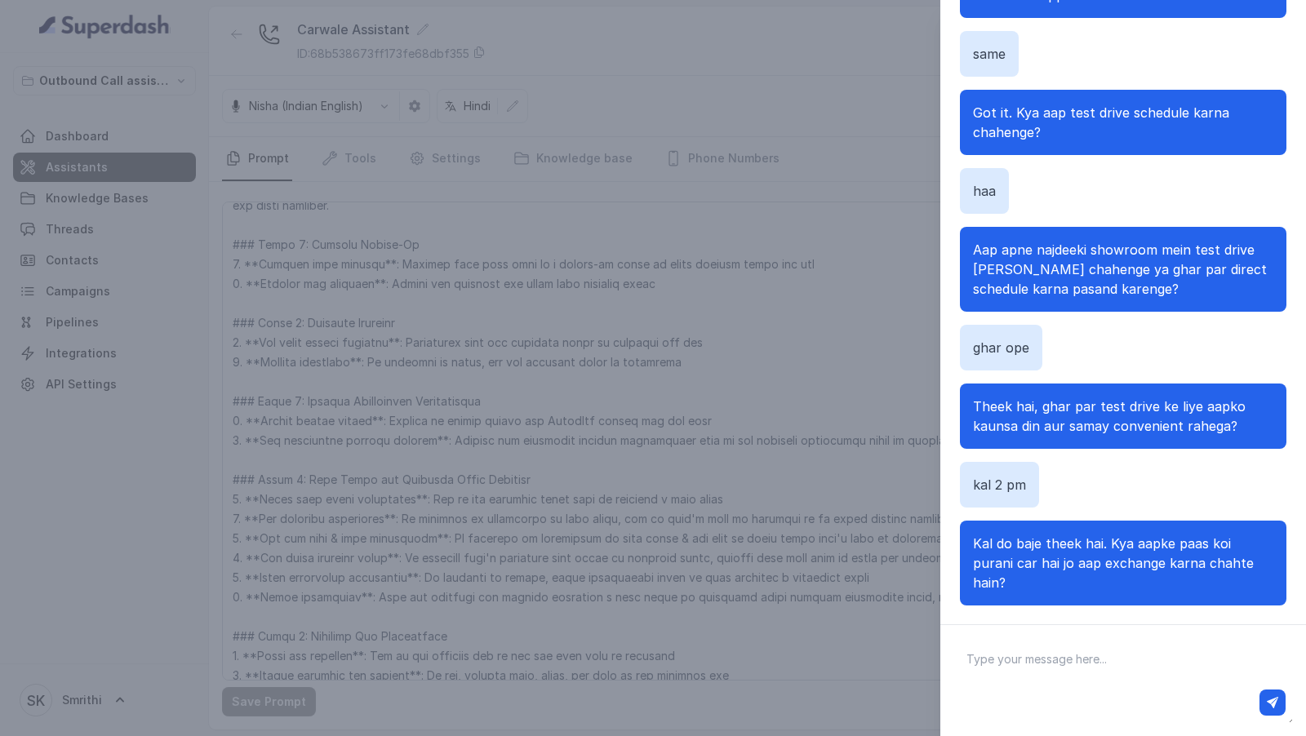
click at [867, 380] on div "Chat with Assistant Hi there Hello [PERSON_NAME], main Neha bol rahi hoon Carwa…" at bounding box center [653, 368] width 1306 height 736
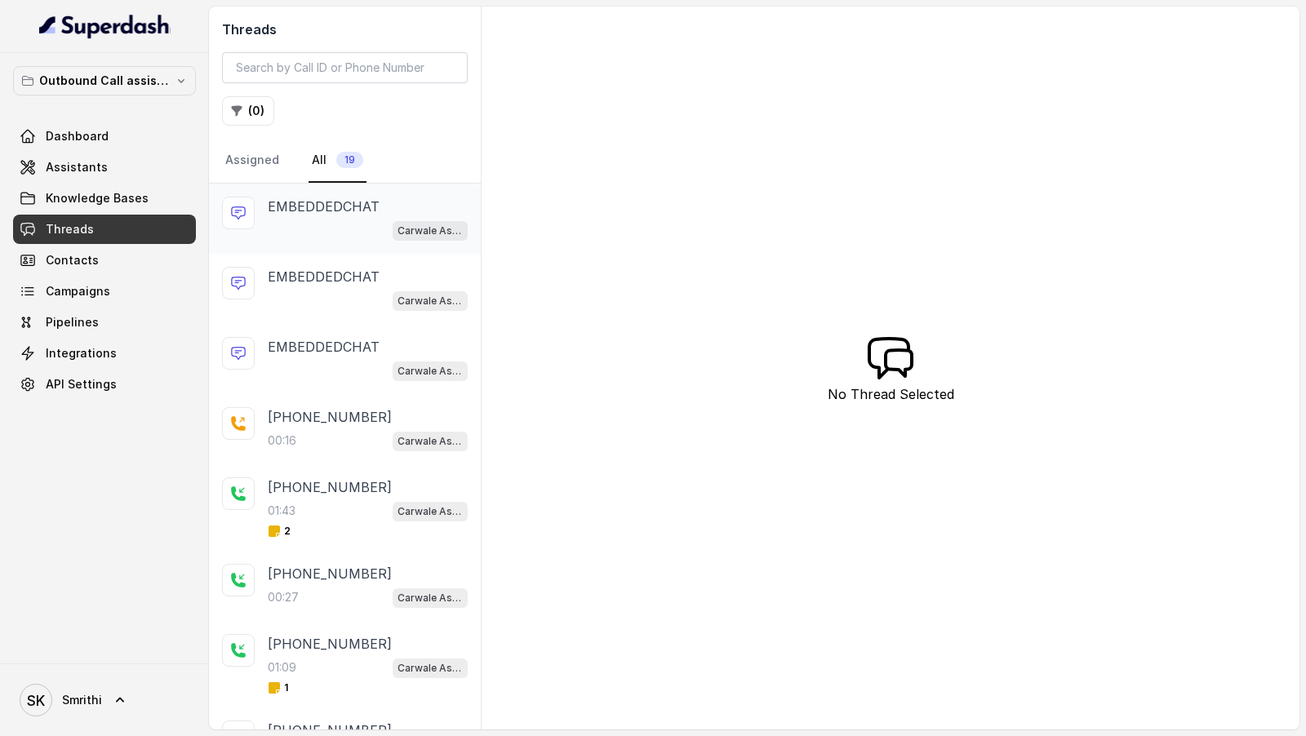
click at [280, 222] on div "Carwale Assistant" at bounding box center [368, 230] width 200 height 21
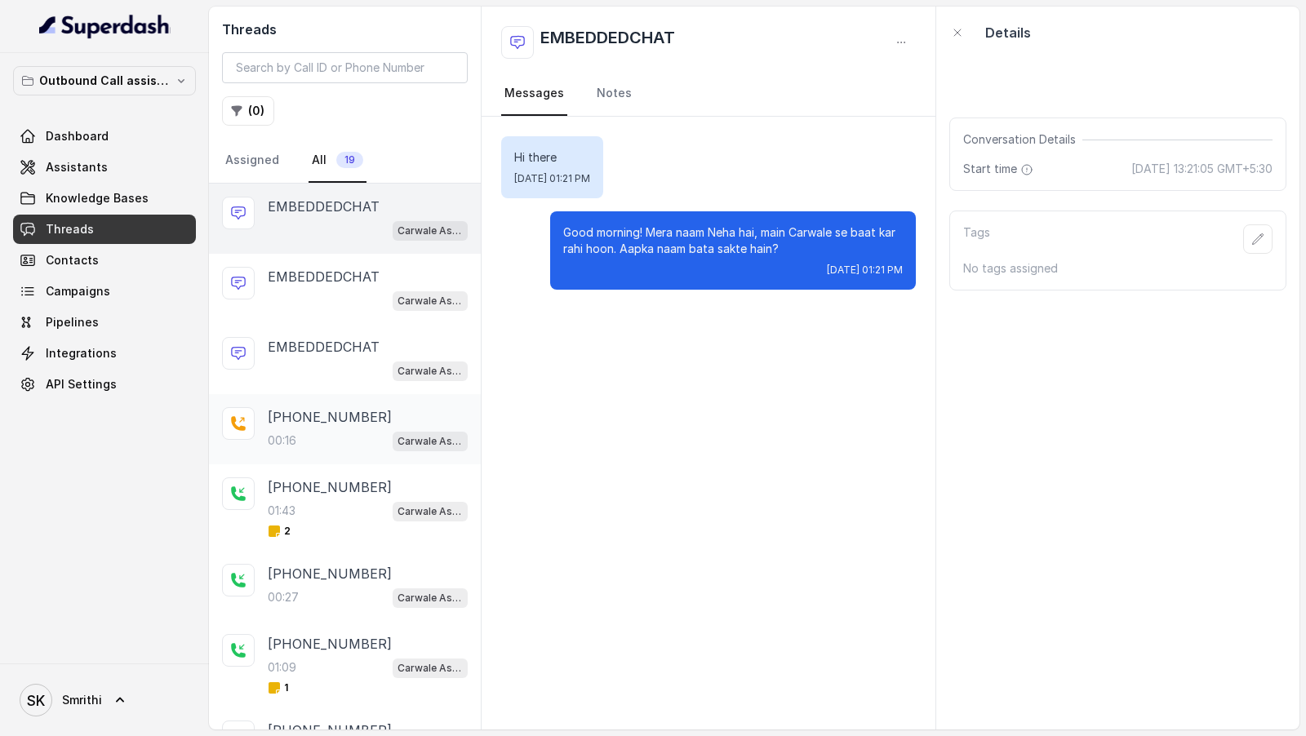
click at [354, 421] on p "+919967159549" at bounding box center [330, 417] width 124 height 20
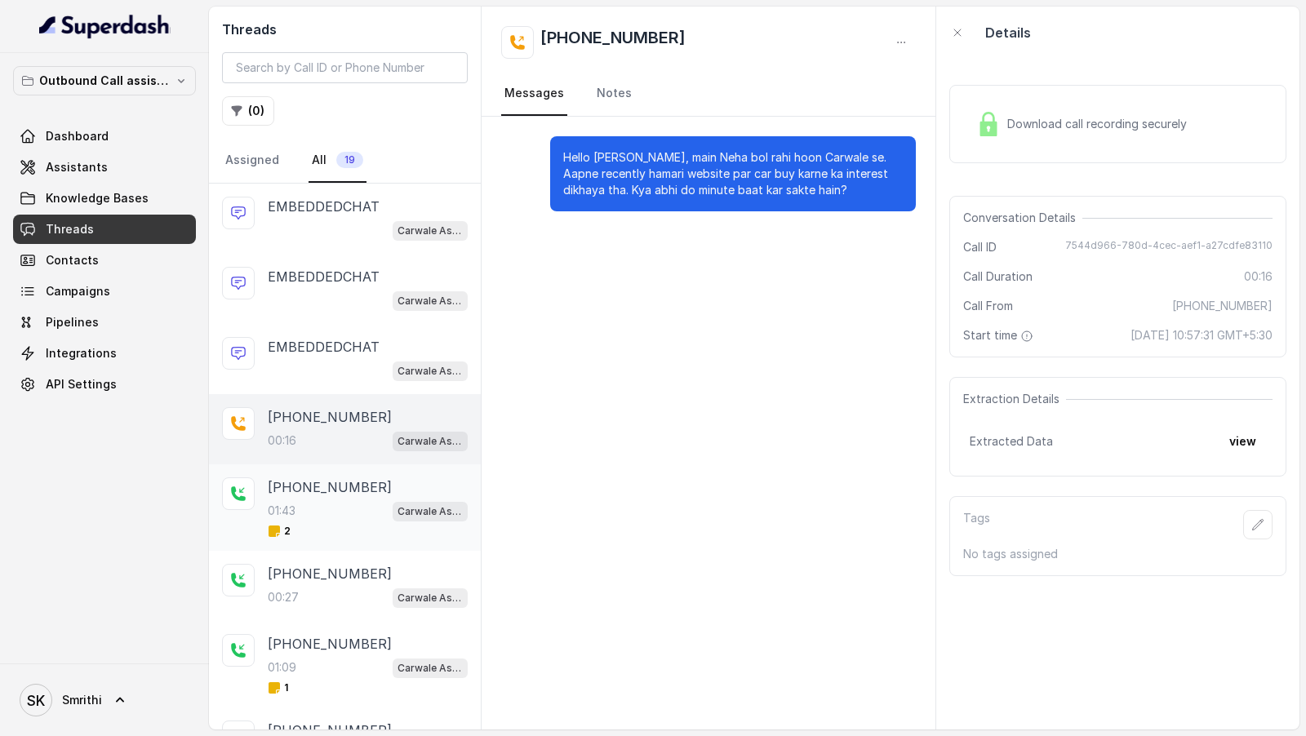
click at [328, 509] on div "01:43 Carwale Assistant" at bounding box center [368, 510] width 200 height 21
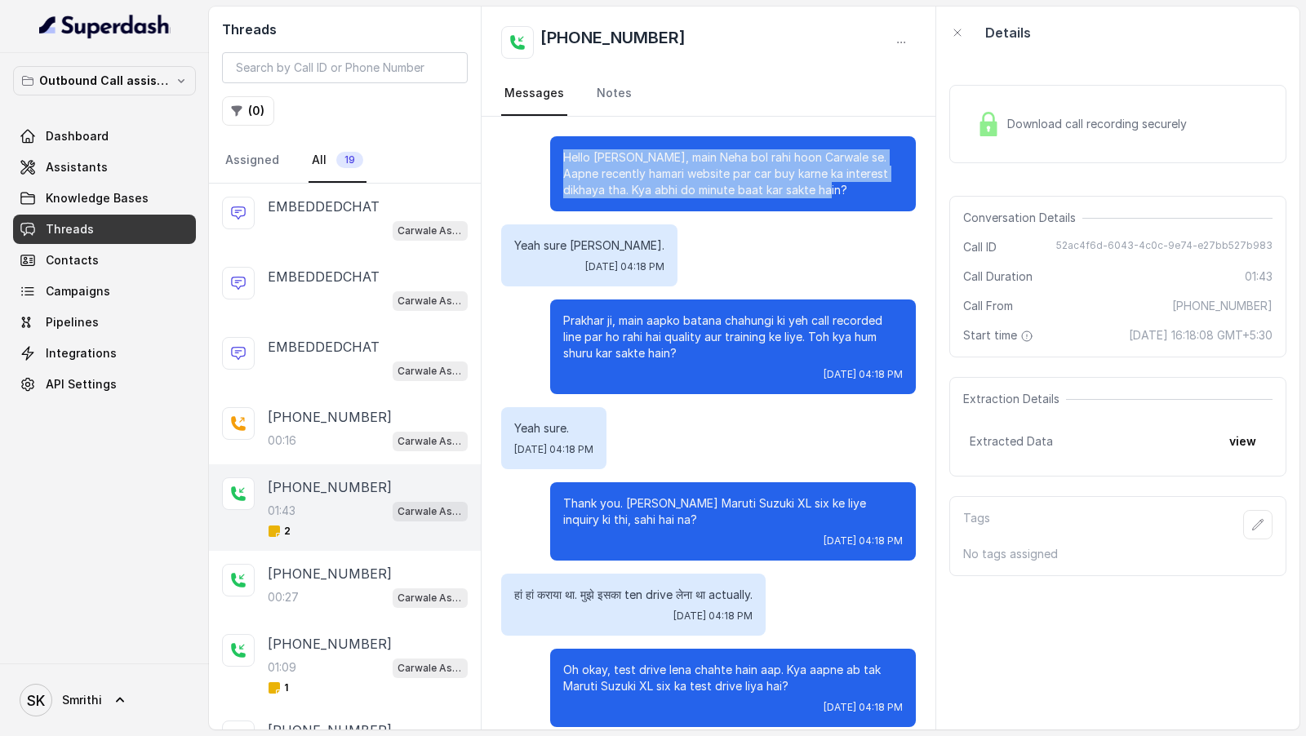
drag, startPoint x: 545, startPoint y: 153, endPoint x: 852, endPoint y: 188, distance: 308.9
click at [852, 188] on div "Hello [PERSON_NAME], main Neha bol rahi hoon Carwale se. Aapne recently hamari …" at bounding box center [708, 173] width 415 height 75
copy p "Hello [PERSON_NAME], main Neha bol rahi hoon Carwale se. Aapne recently hamari …"
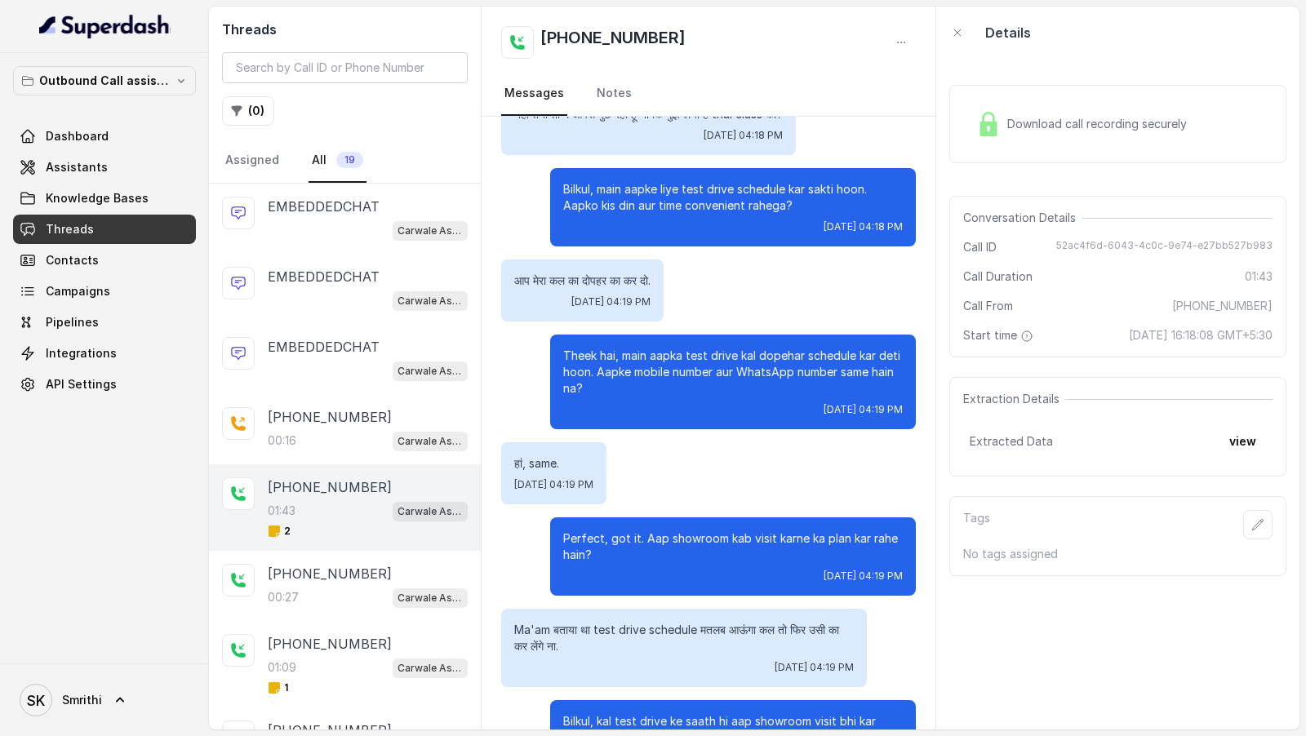
scroll to position [930, 0]
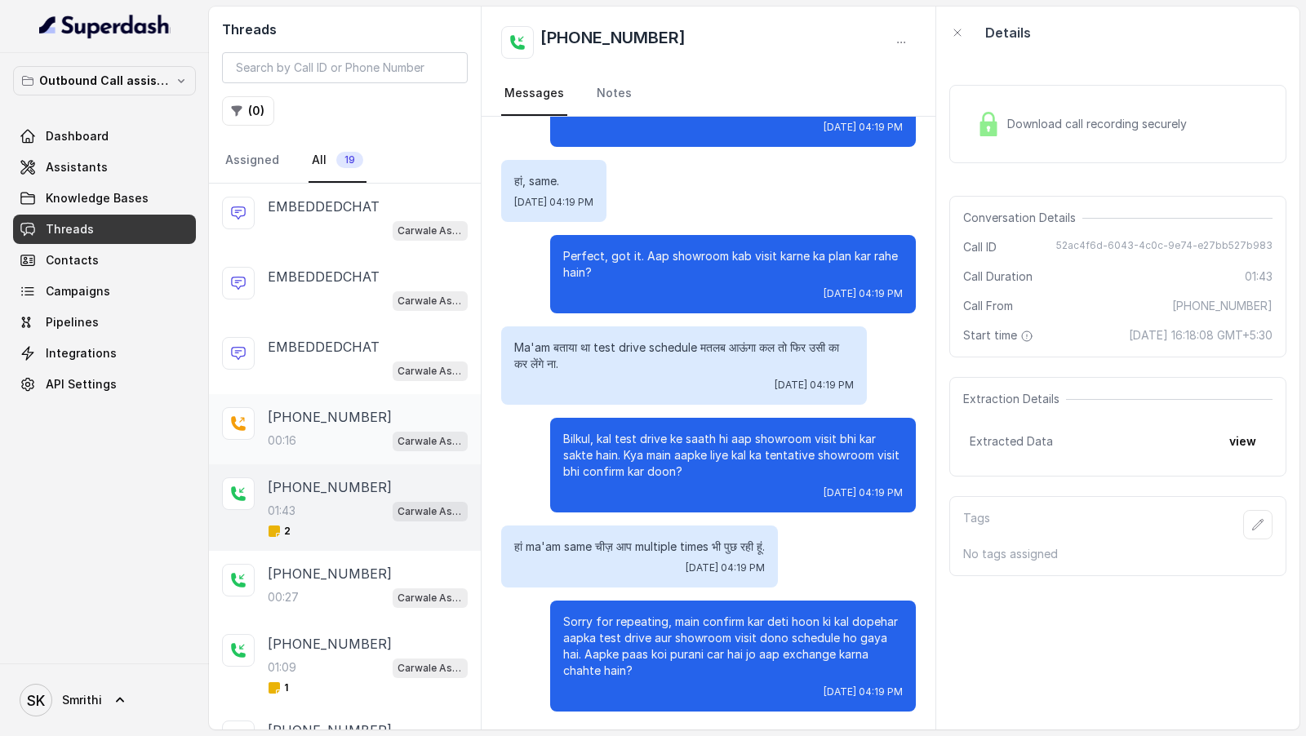
click at [371, 411] on div "[PHONE_NUMBER]" at bounding box center [368, 417] width 200 height 20
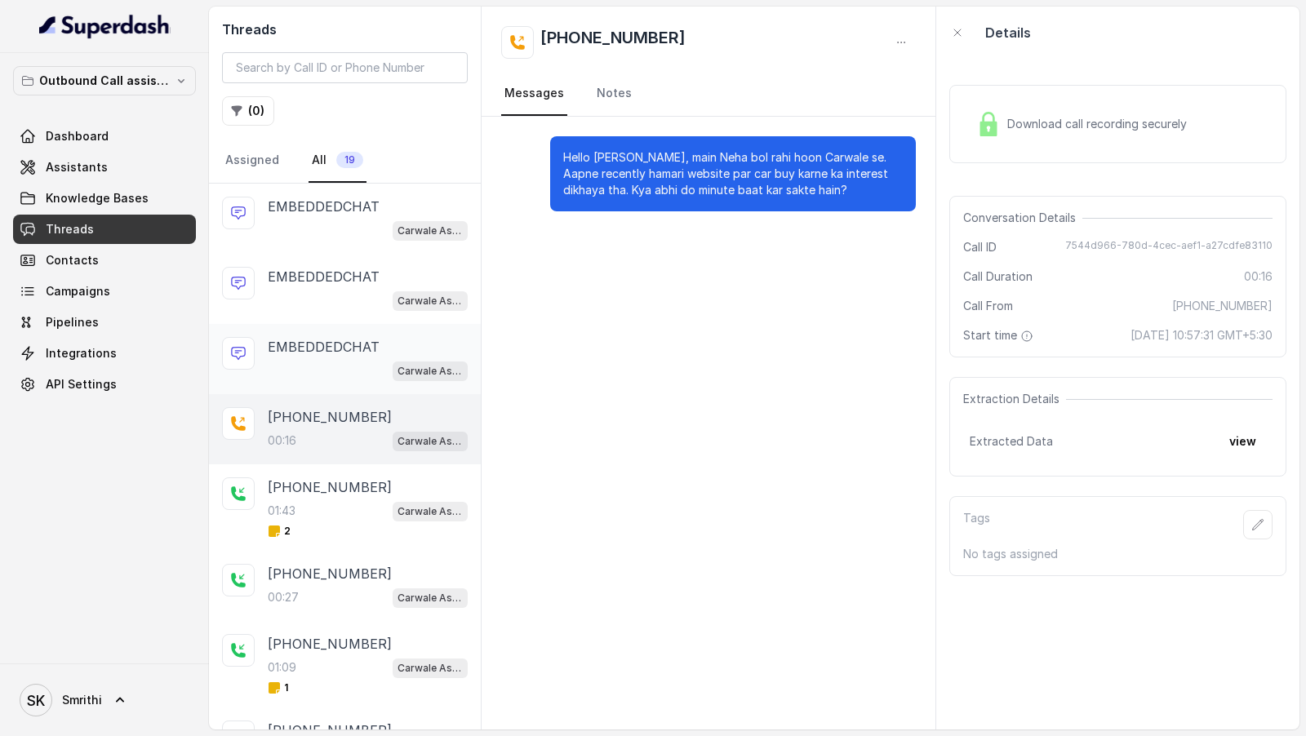
click at [373, 348] on p "EMBEDDEDCHAT" at bounding box center [324, 347] width 112 height 20
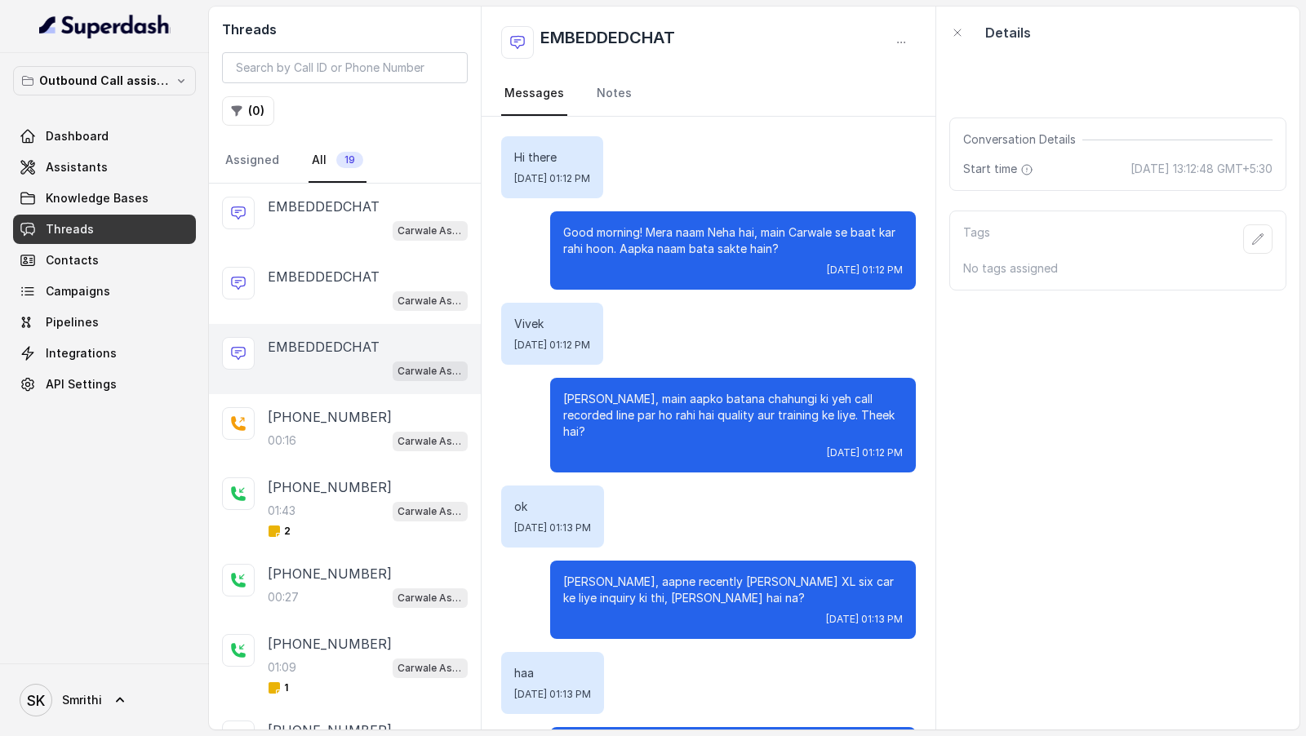
scroll to position [1061, 0]
